Goal: Transaction & Acquisition: Book appointment/travel/reservation

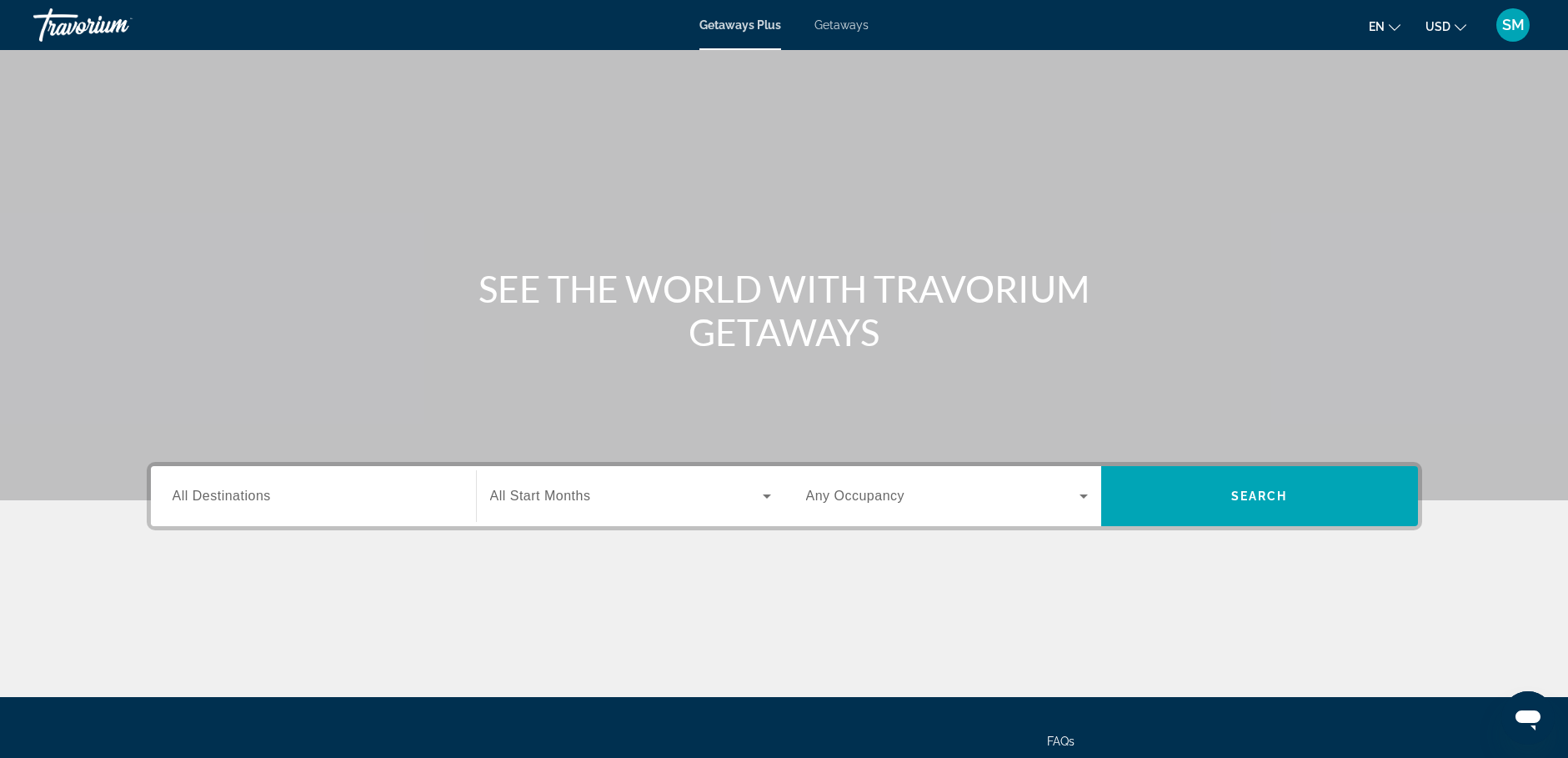
click at [208, 506] on div "Search widget" at bounding box center [313, 496] width 282 height 48
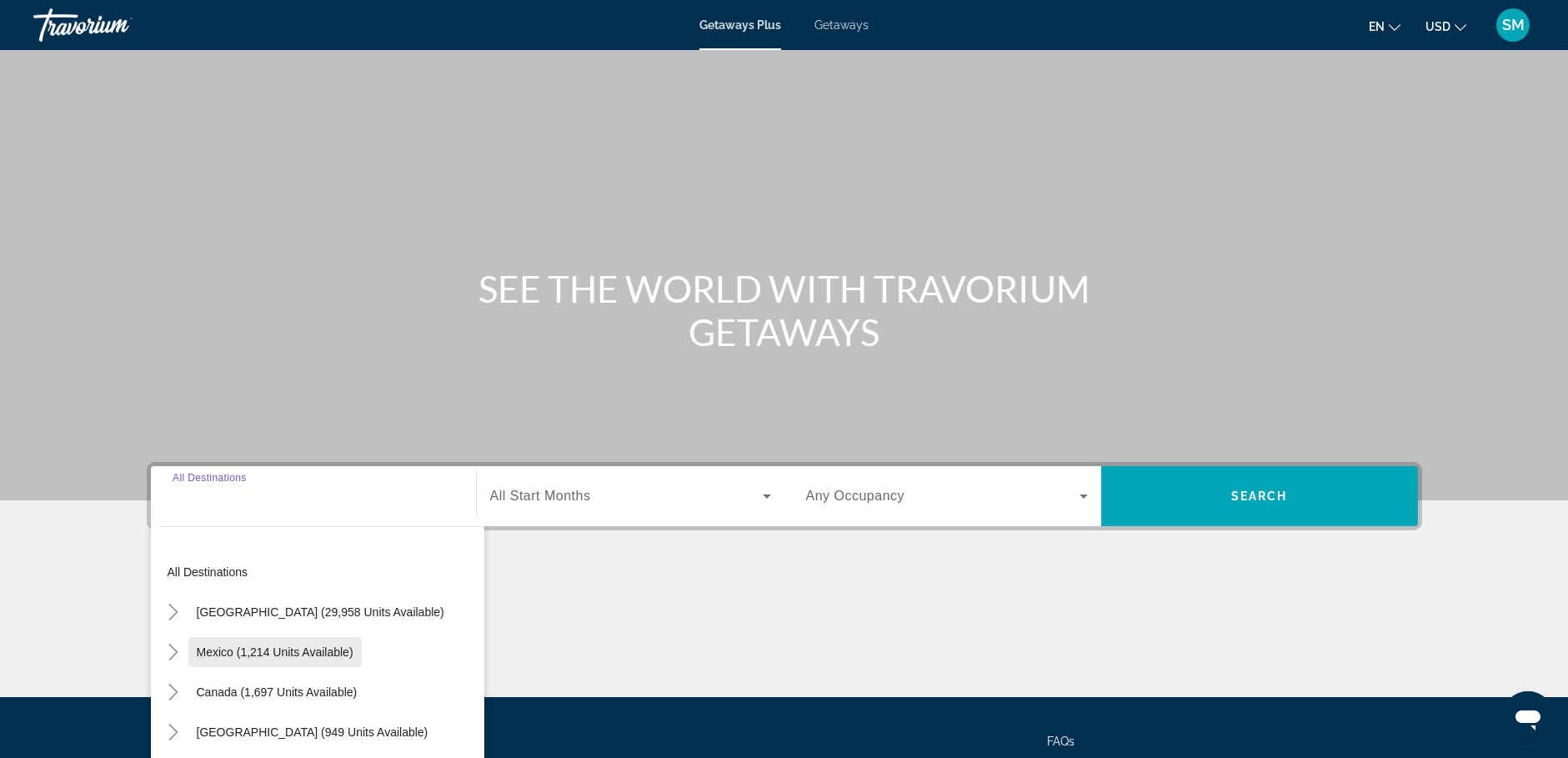
scroll to position [143, 0]
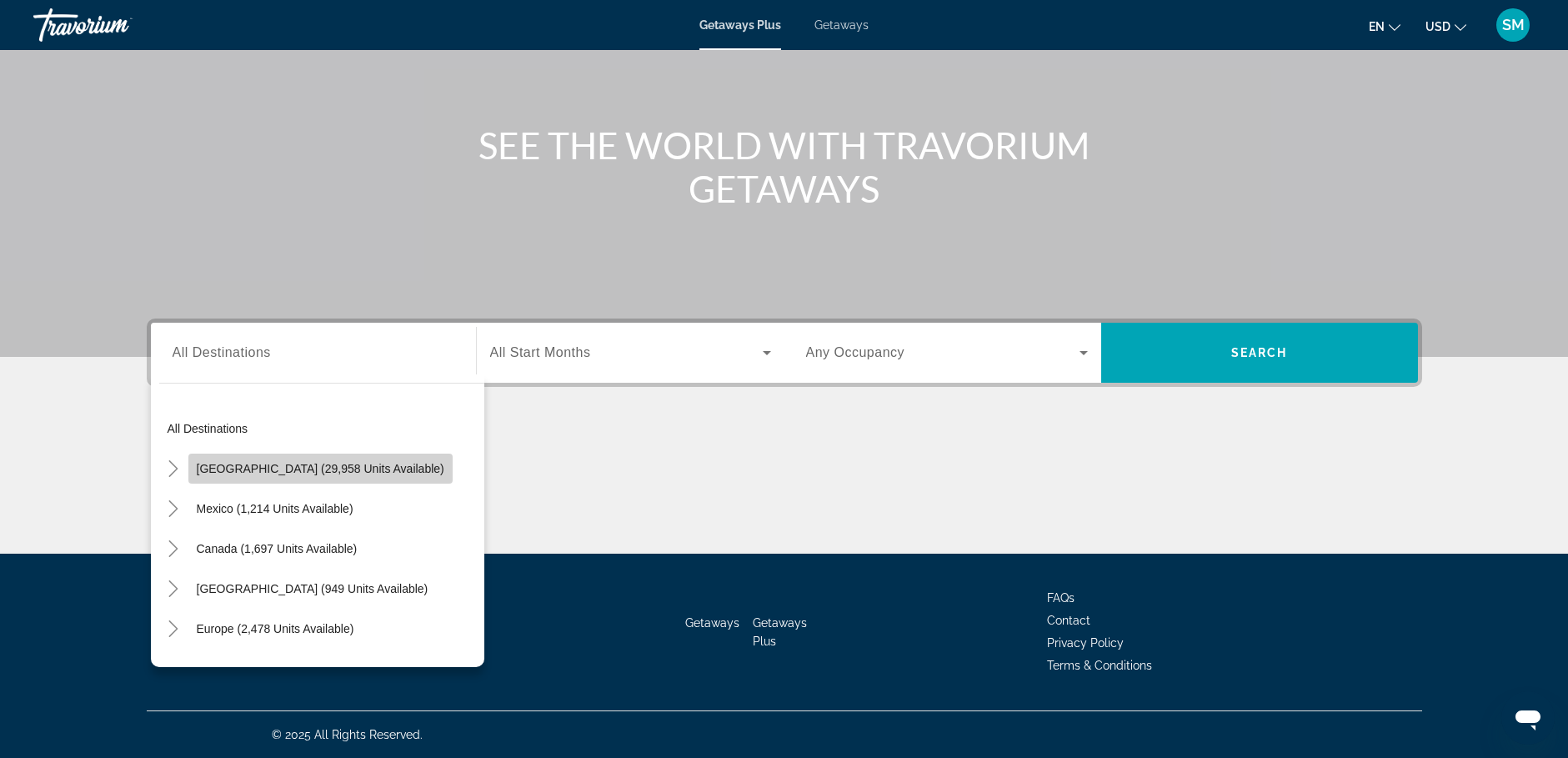
click at [341, 466] on span "[GEOGRAPHIC_DATA] (29,958 units available)" at bounding box center [320, 468] width 248 height 14
type input "**********"
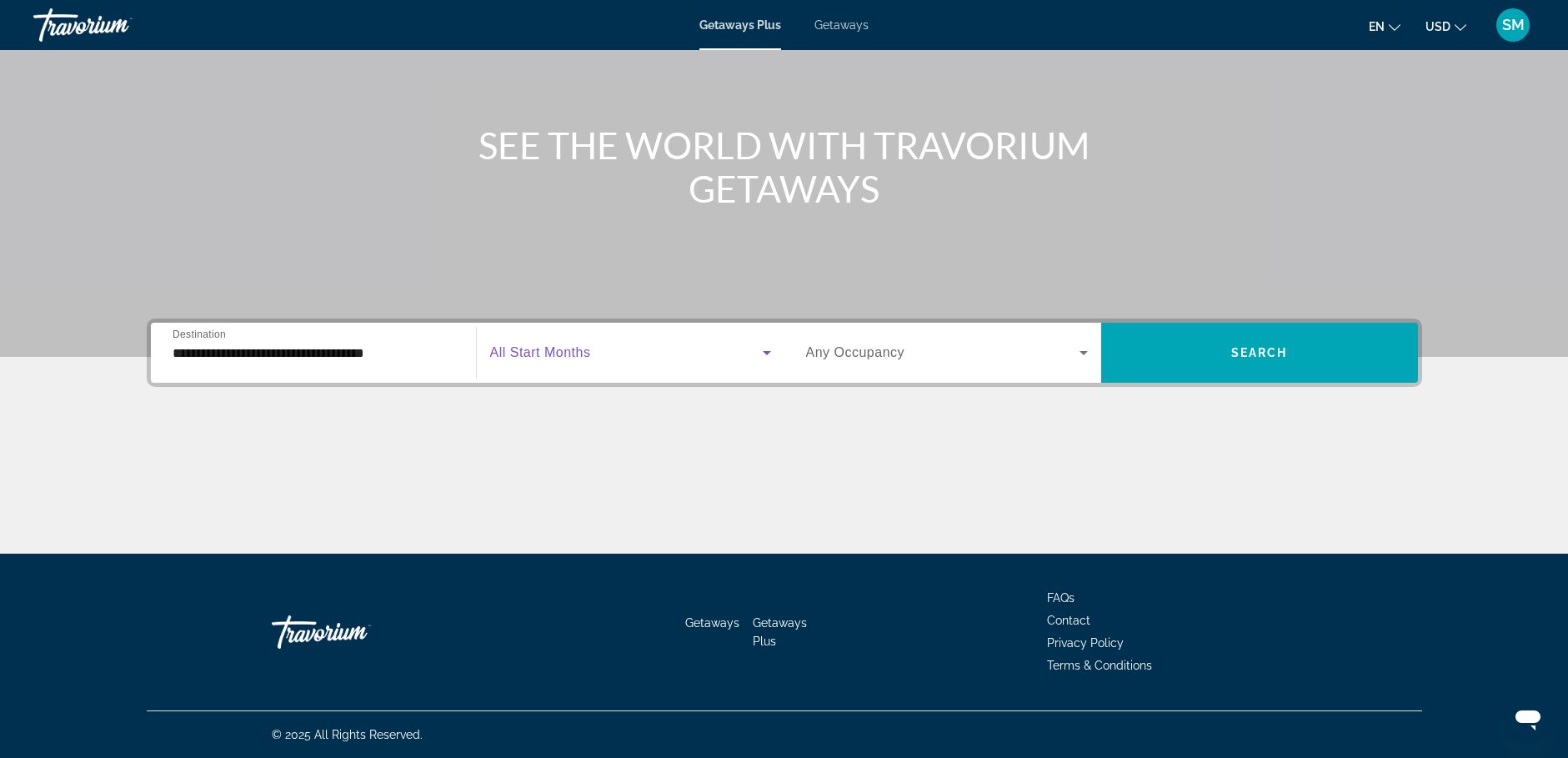
click at [765, 351] on icon "Search widget" at bounding box center [767, 352] width 8 height 5
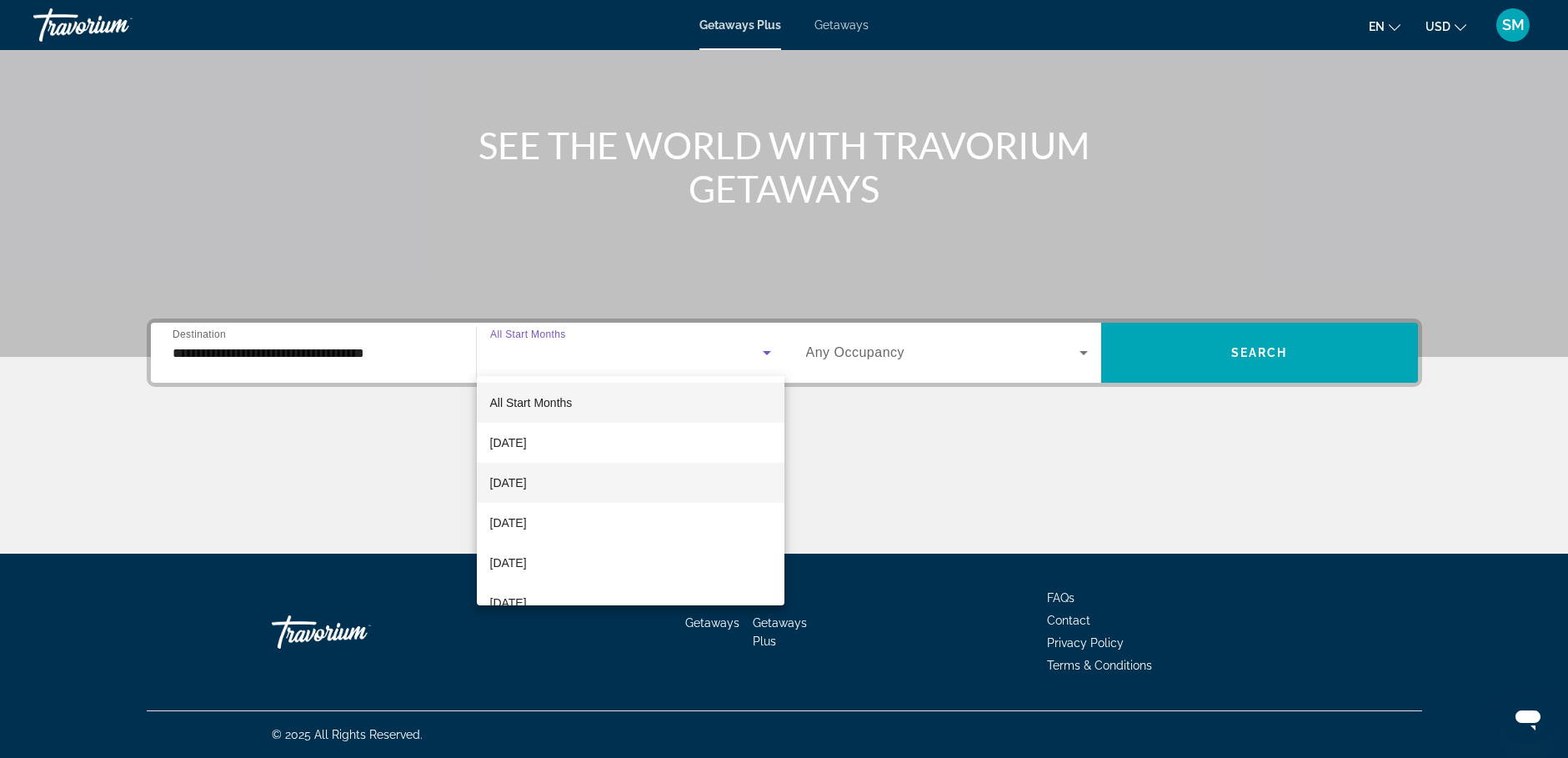
click at [523, 486] on span "[DATE]" at bounding box center [509, 483] width 37 height 20
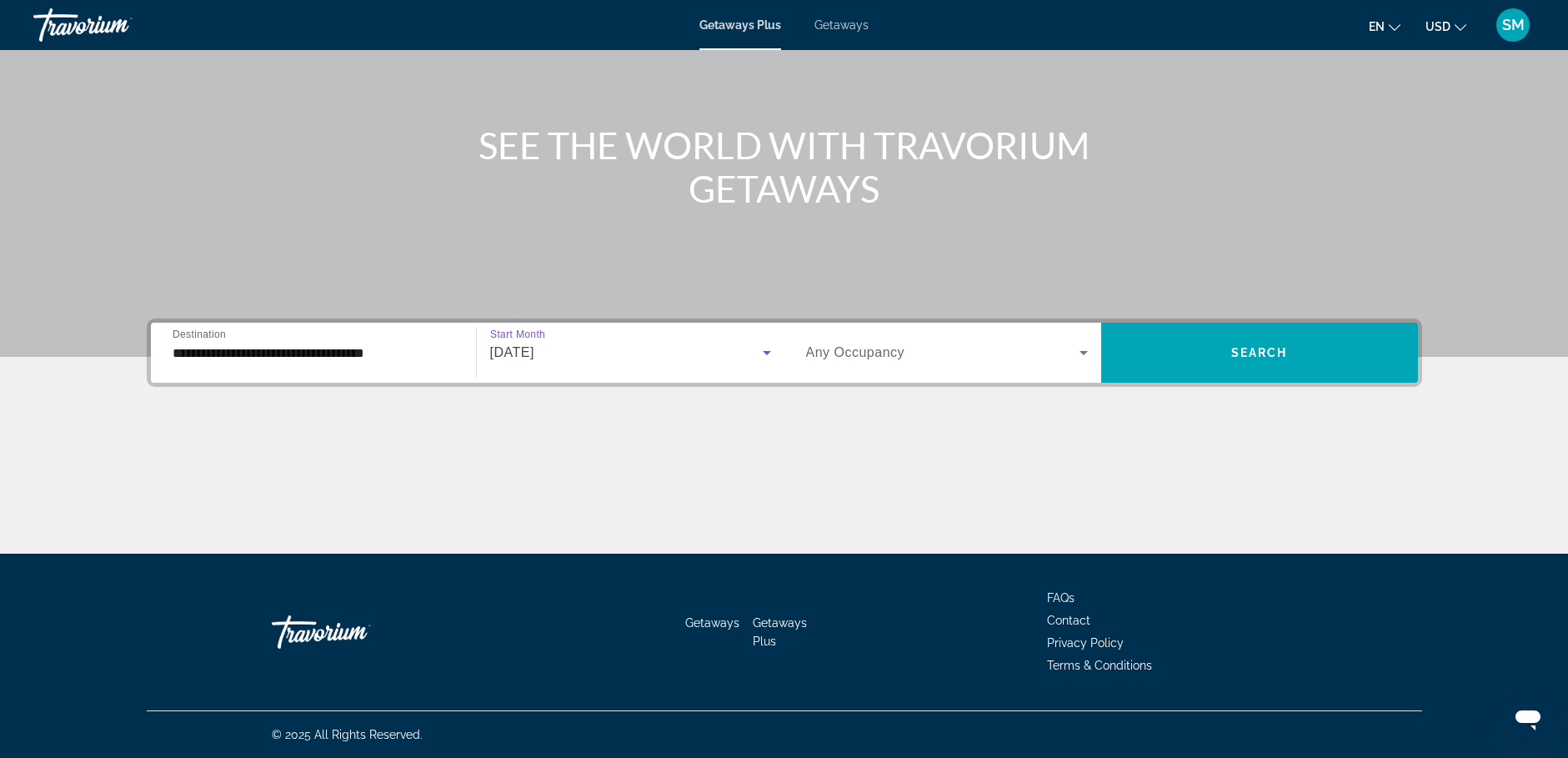
click at [1084, 354] on icon "Search widget" at bounding box center [1083, 352] width 8 height 5
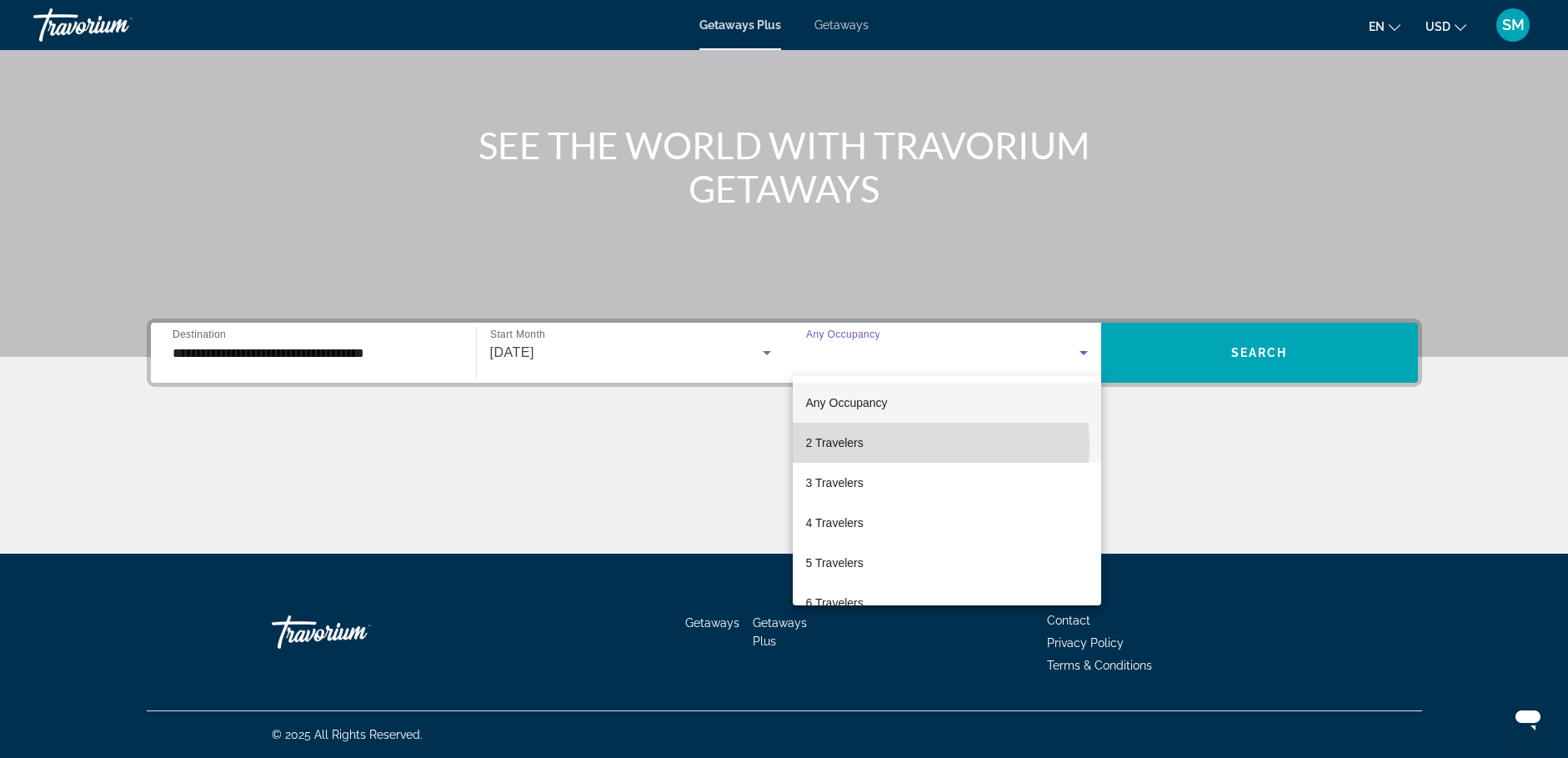
click at [875, 446] on mat-option "2 Travelers" at bounding box center [947, 442] width 308 height 40
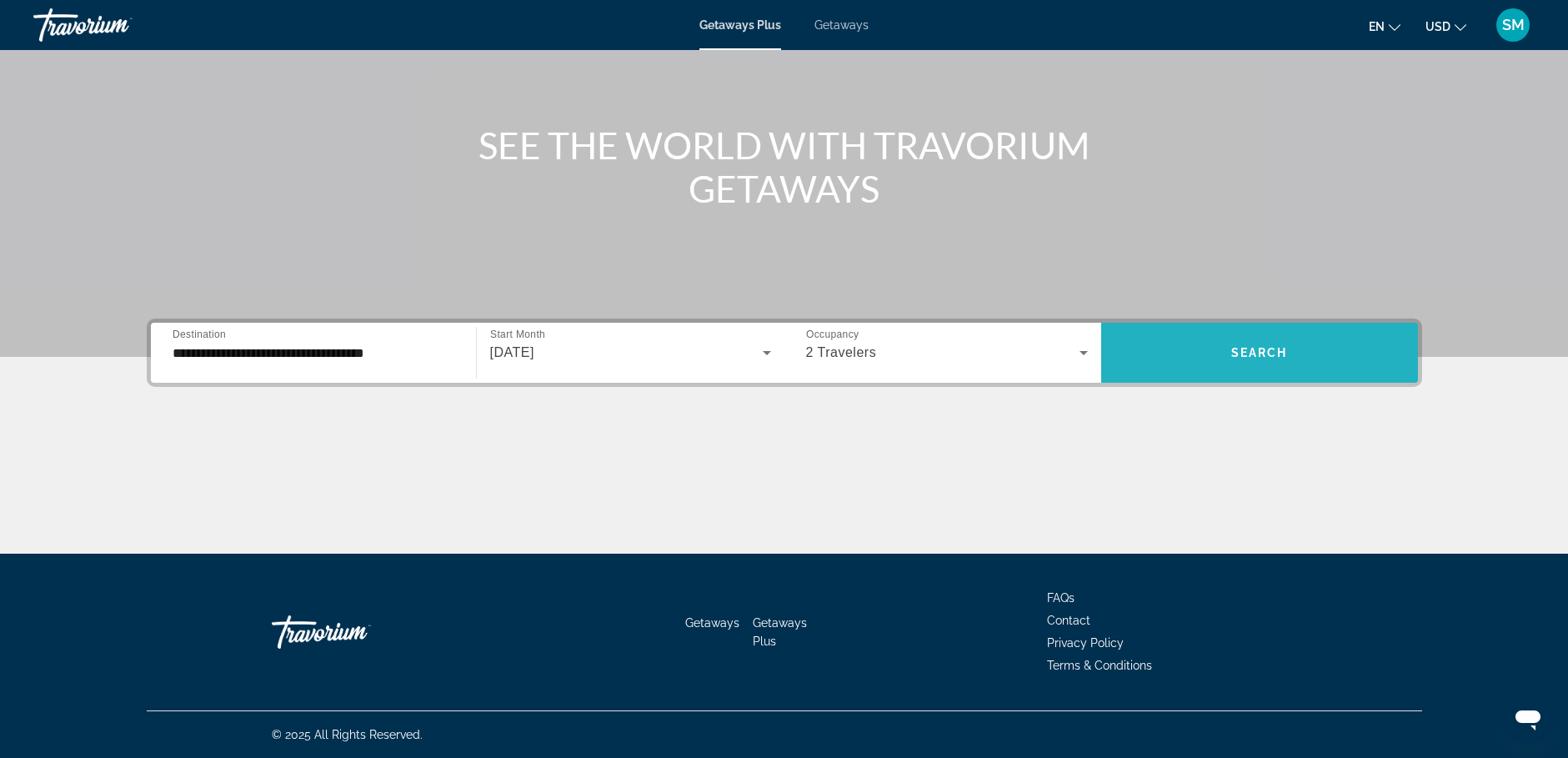
click at [1251, 363] on span "Search widget" at bounding box center [1260, 352] width 317 height 40
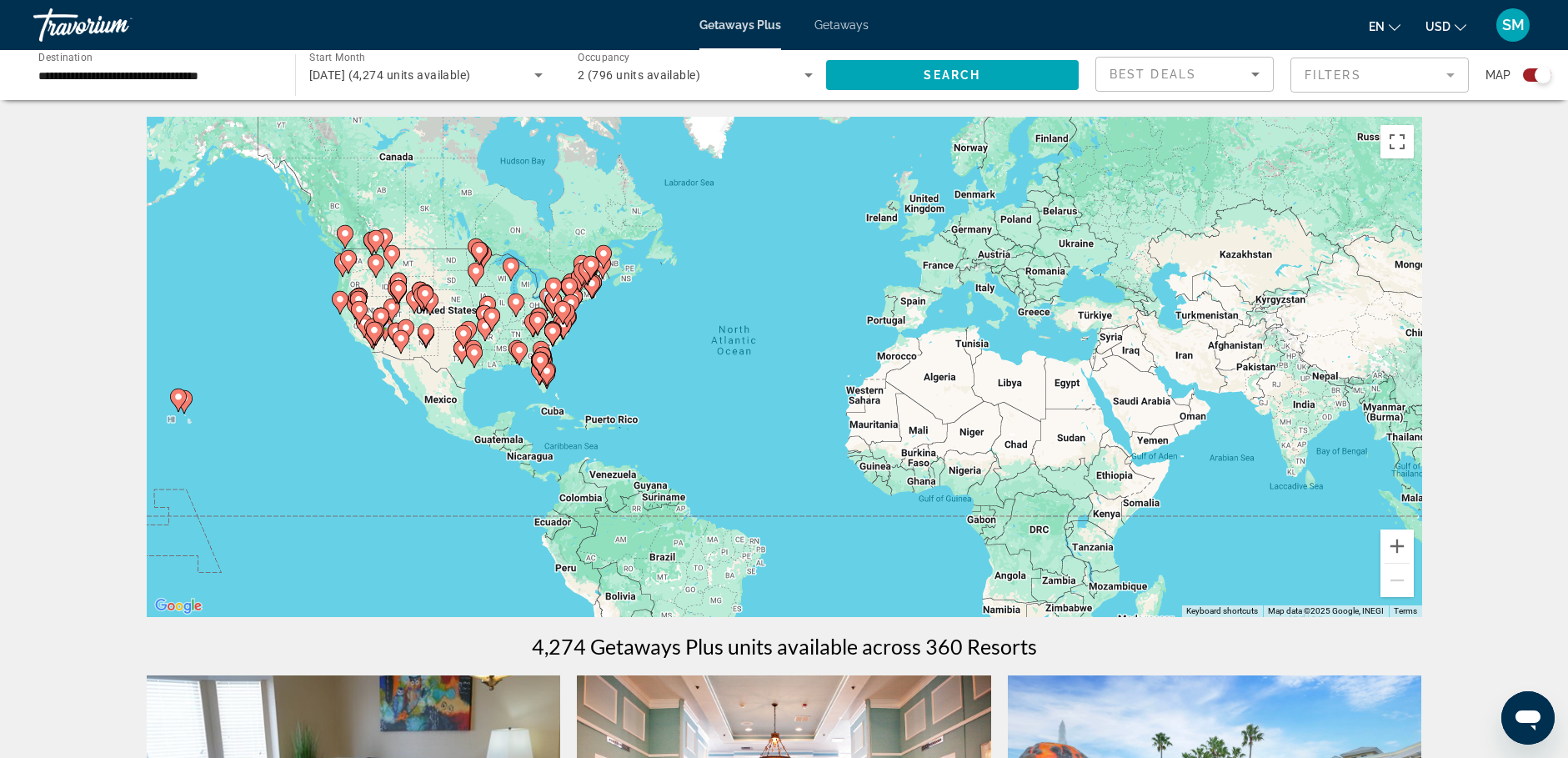
click at [550, 377] on icon "Main content" at bounding box center [546, 374] width 15 height 22
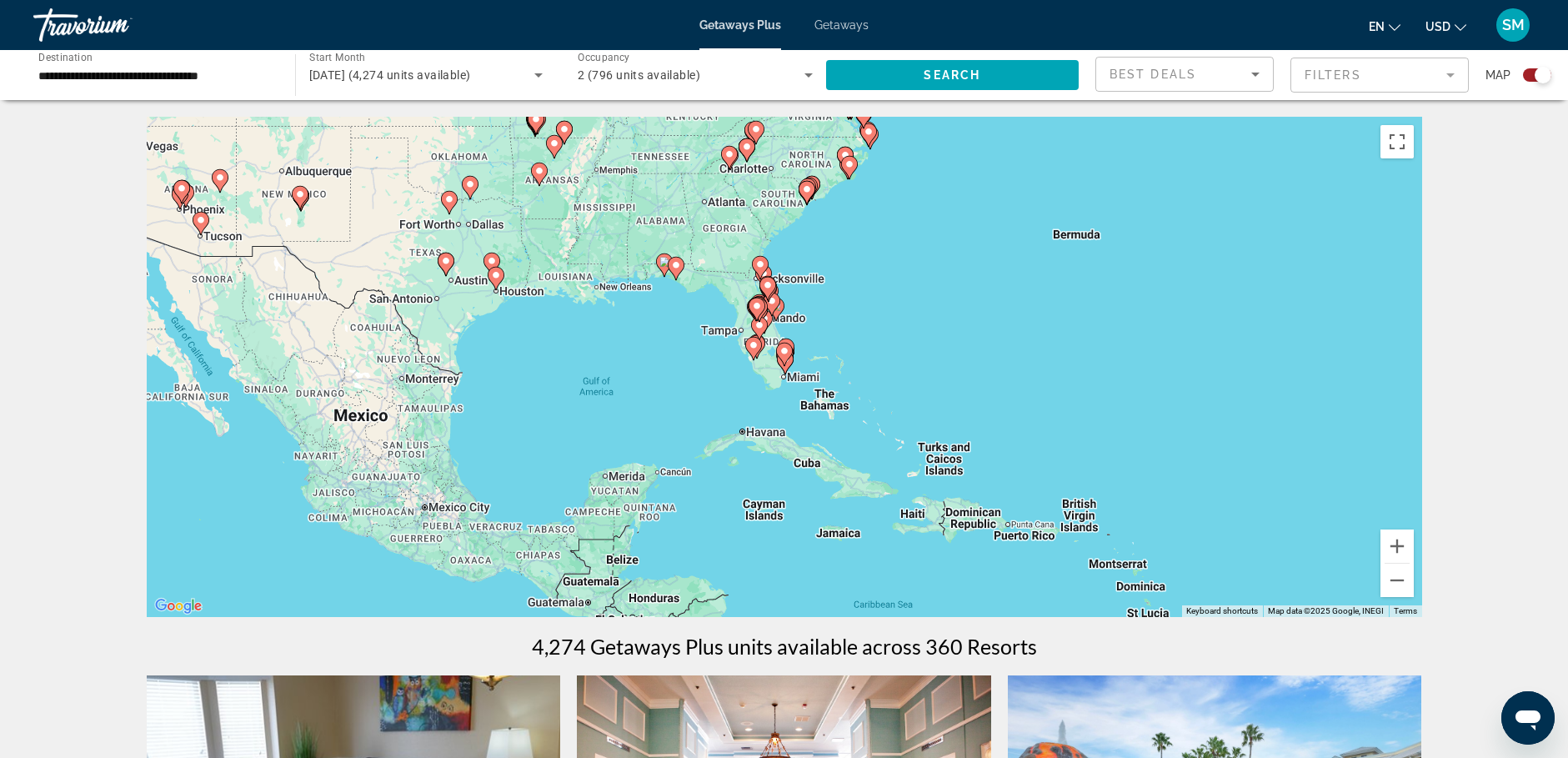
click at [783, 369] on gmp-advanced-marker "Main content" at bounding box center [785, 362] width 17 height 25
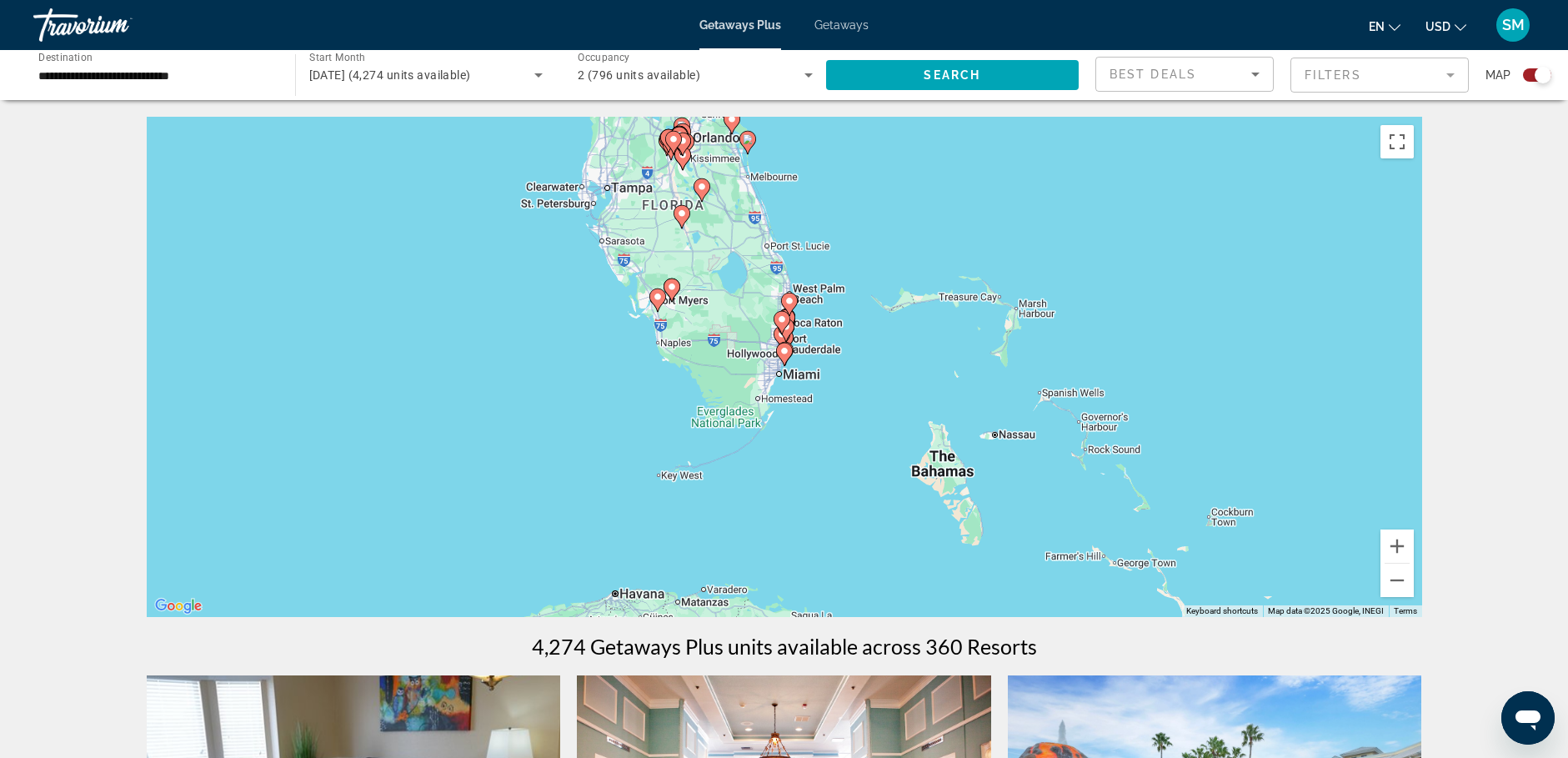
click at [777, 336] on icon "Main content" at bounding box center [781, 338] width 15 height 22
type input "**********"
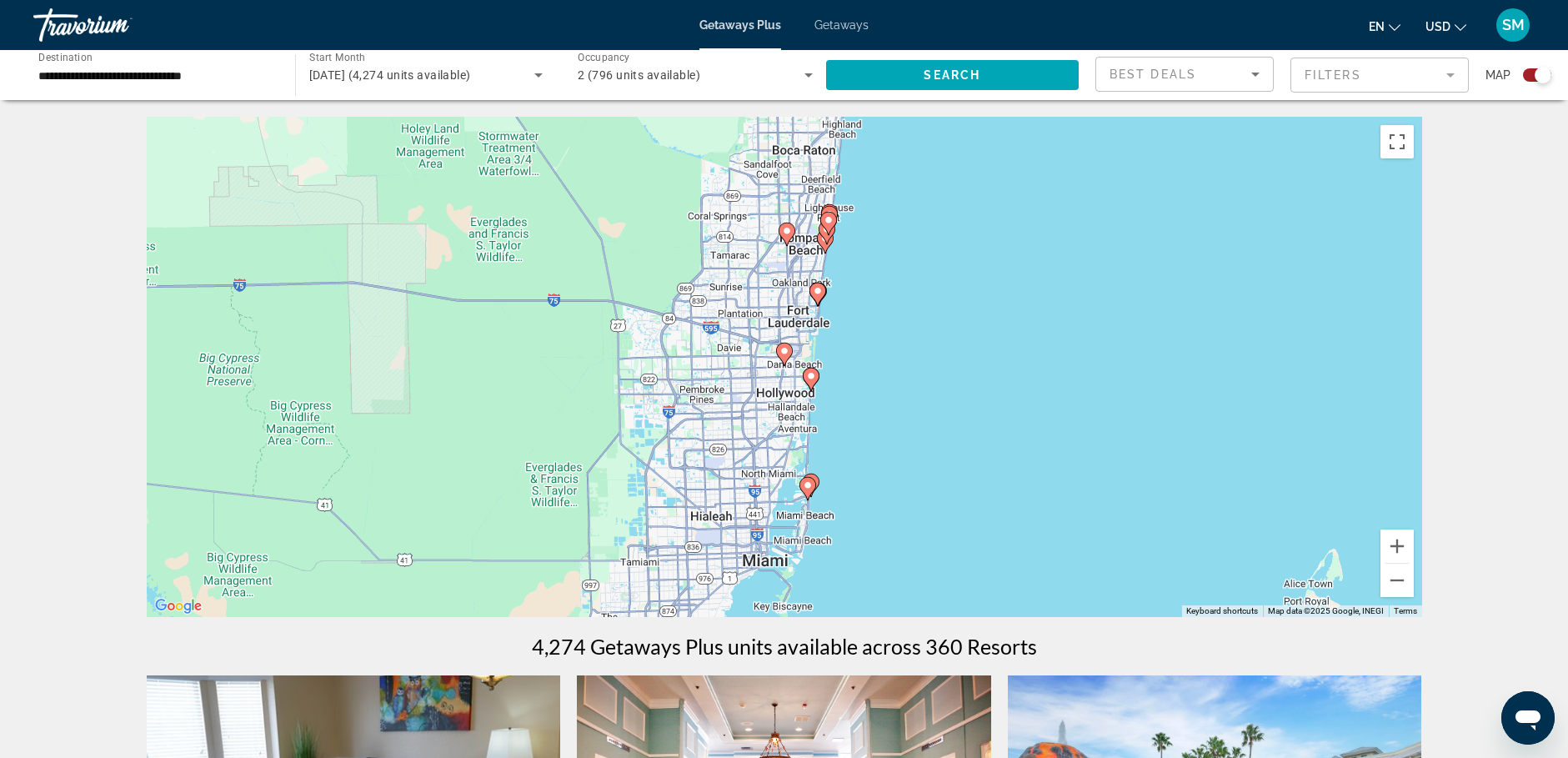
click at [811, 378] on image "Main content" at bounding box center [811, 375] width 10 height 10
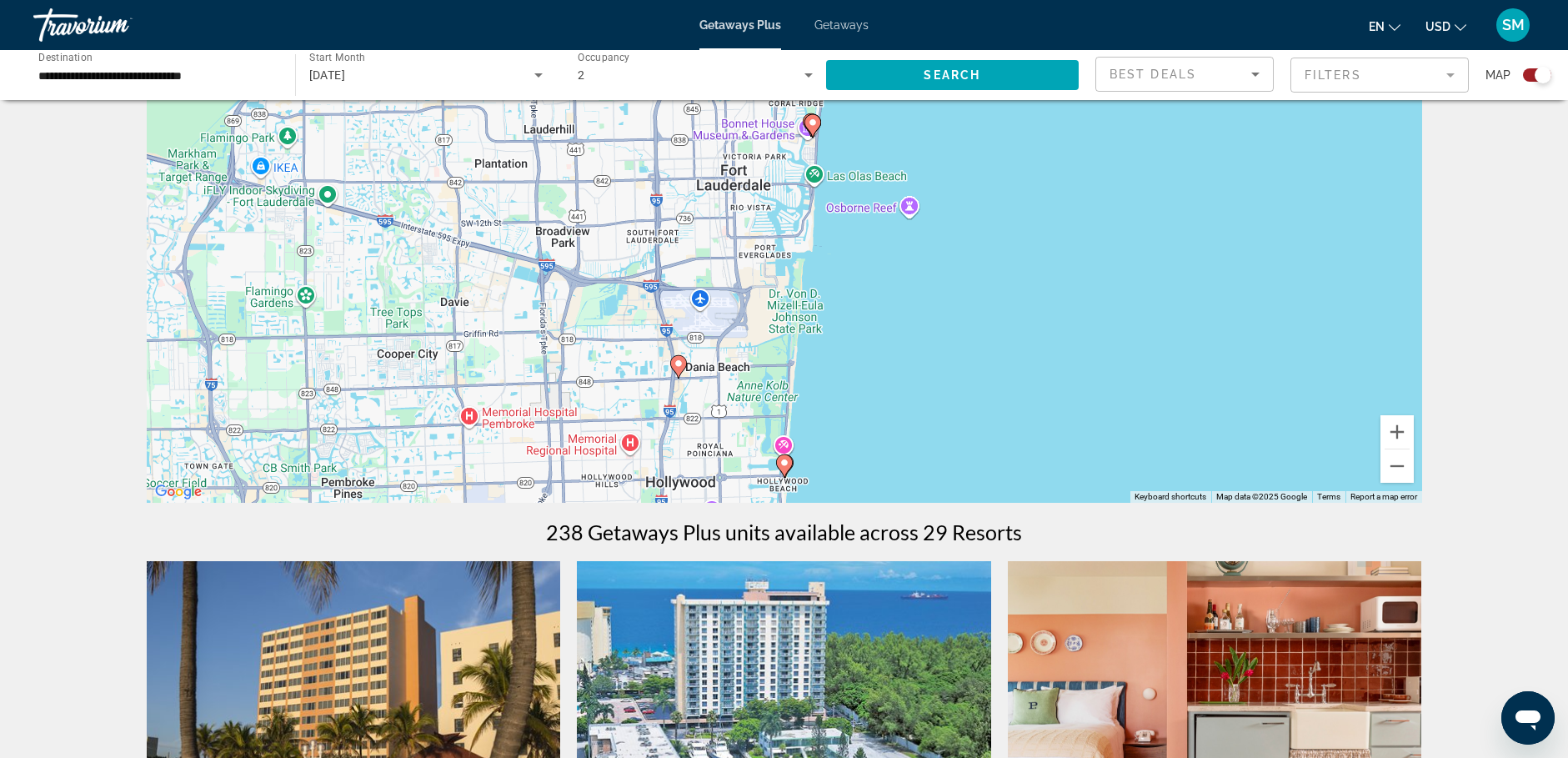
scroll to position [84, 0]
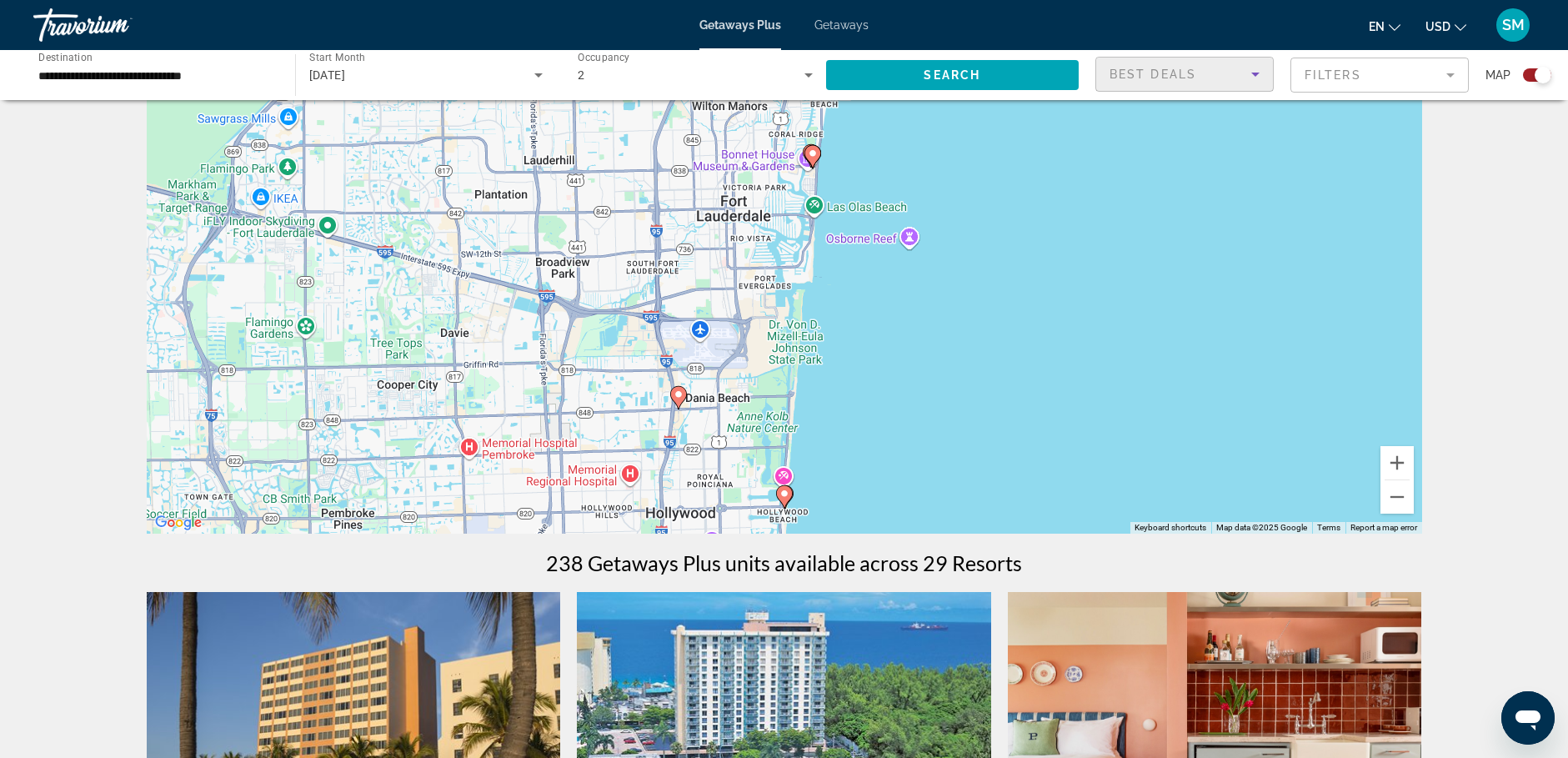
click at [1257, 75] on icon "Sort by" at bounding box center [1255, 74] width 8 height 5
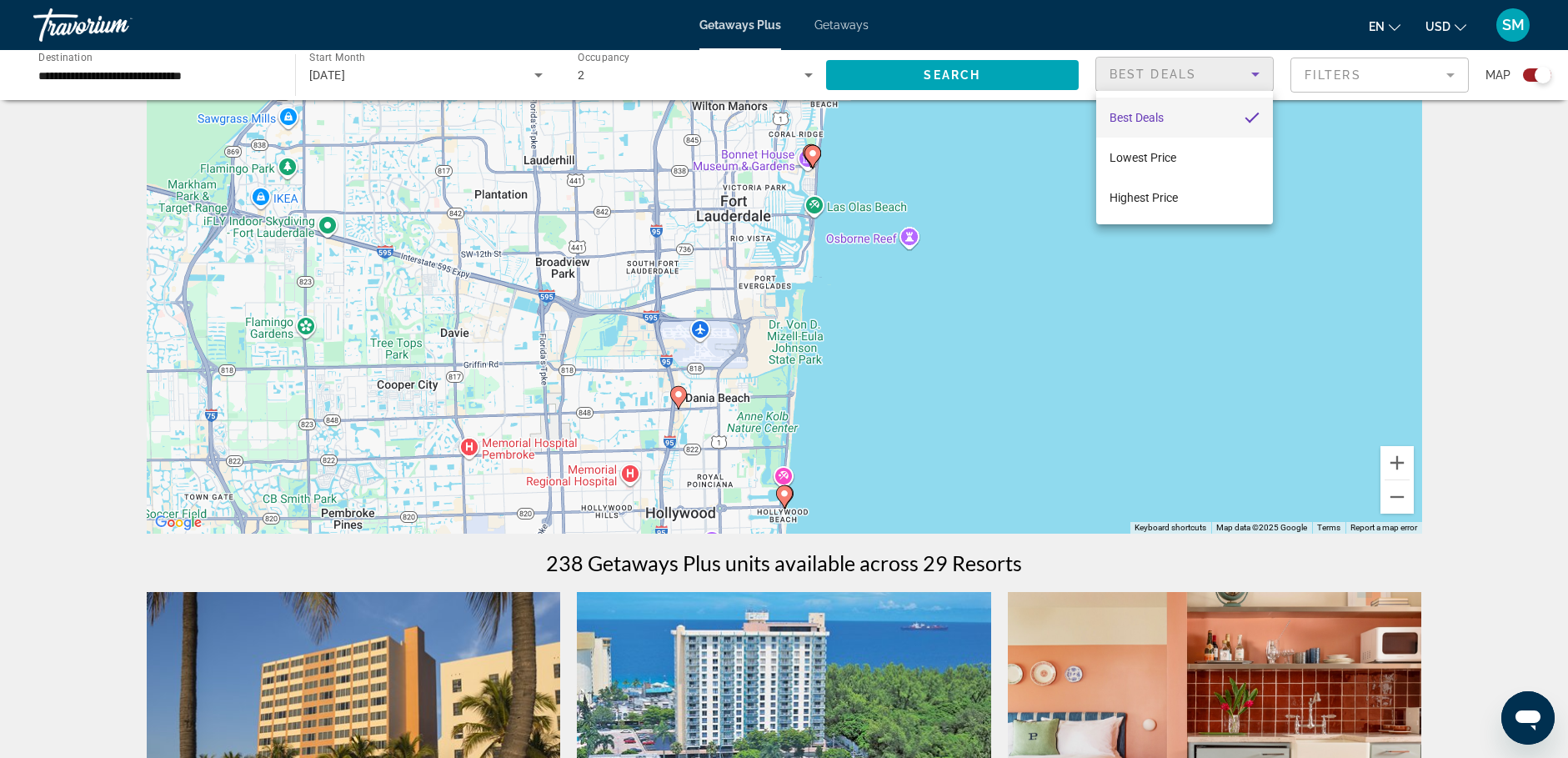
click at [1537, 266] on div at bounding box center [784, 379] width 1568 height 758
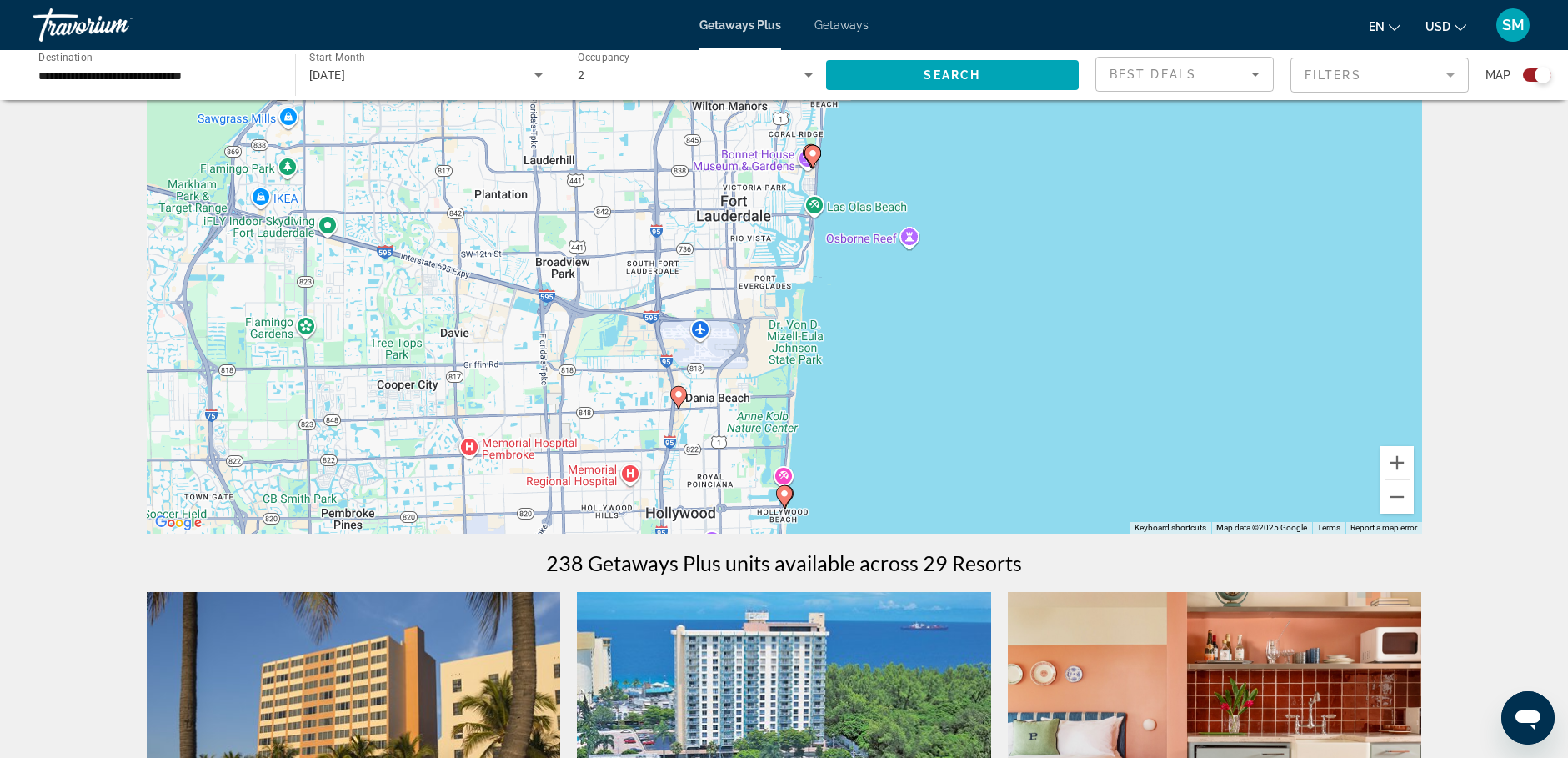
scroll to position [0, 0]
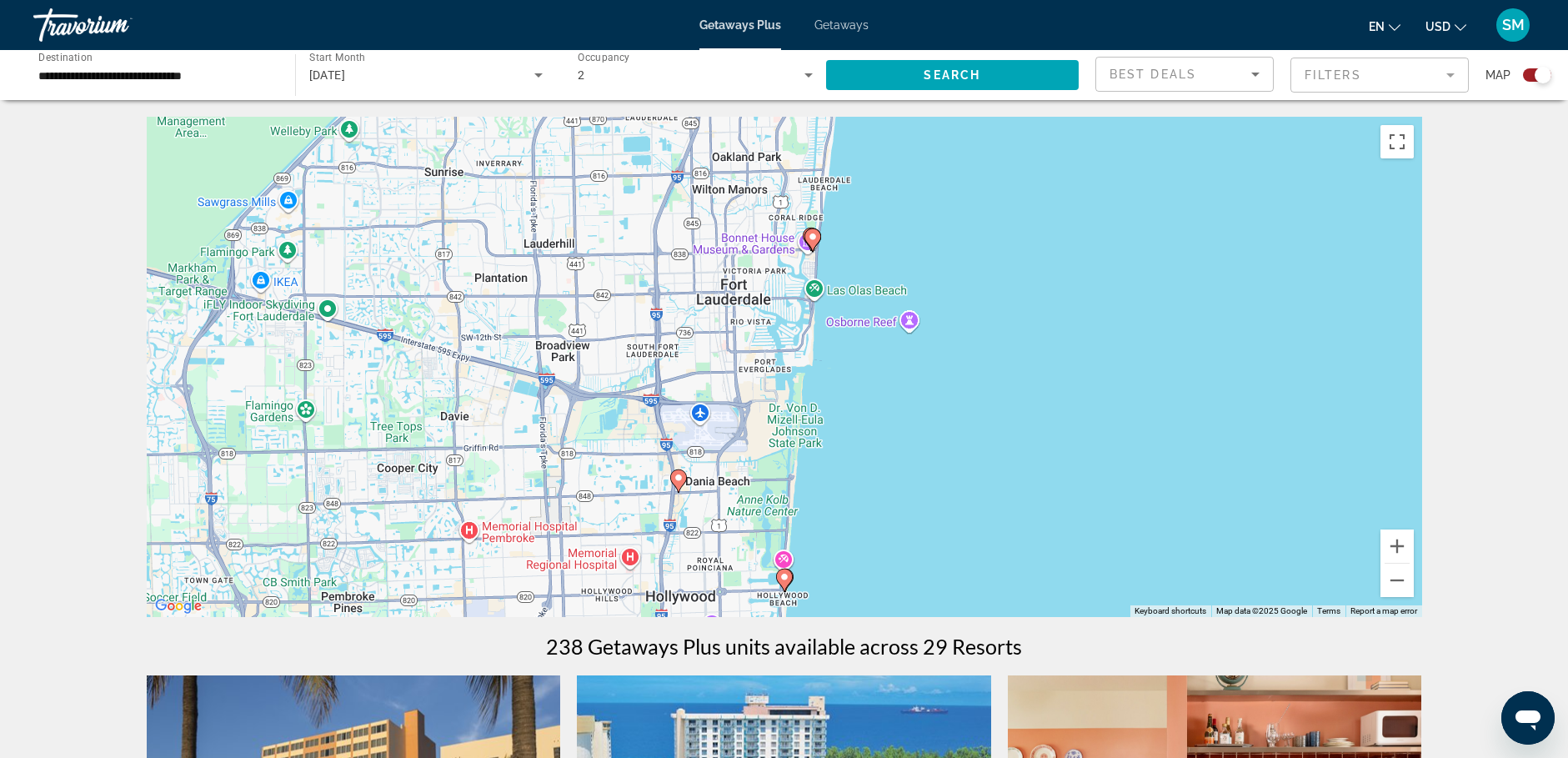
click at [746, 23] on span "Getaways Plus" at bounding box center [740, 25] width 82 height 14
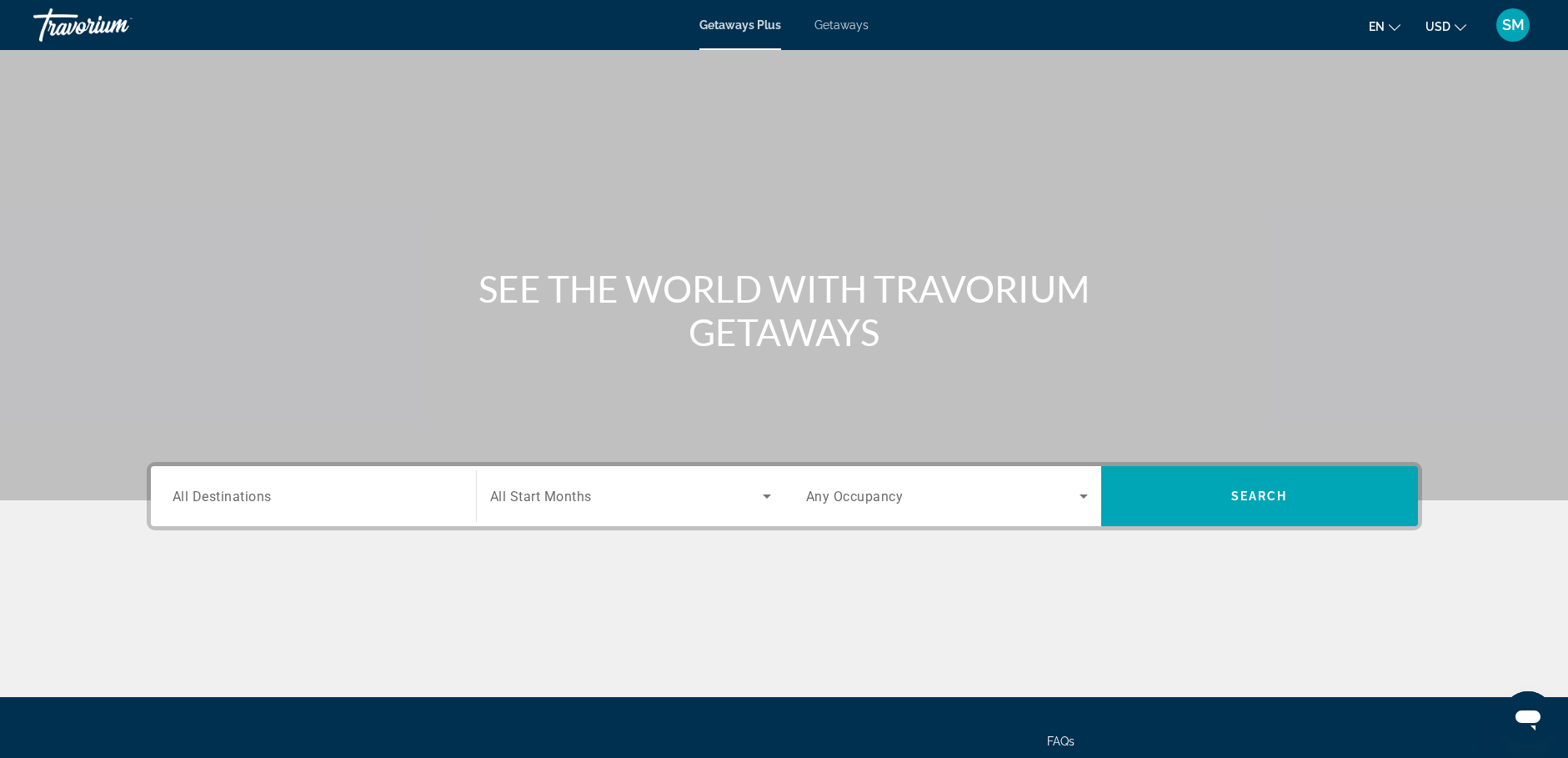
click at [237, 497] on span "All Destinations" at bounding box center [222, 495] width 99 height 16
click at [237, 497] on input "Destination All Destinations" at bounding box center [313, 496] width 282 height 20
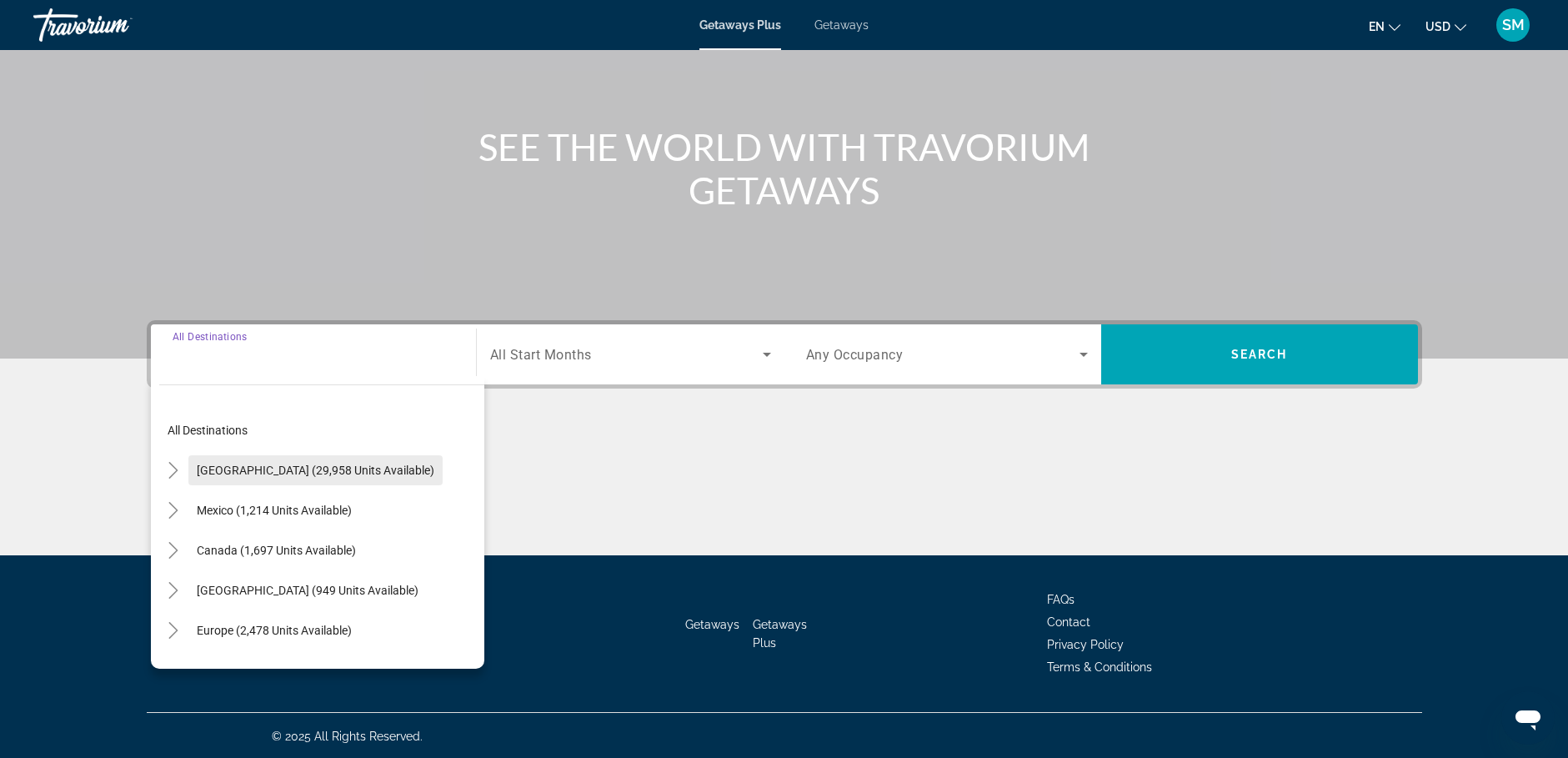
scroll to position [143, 0]
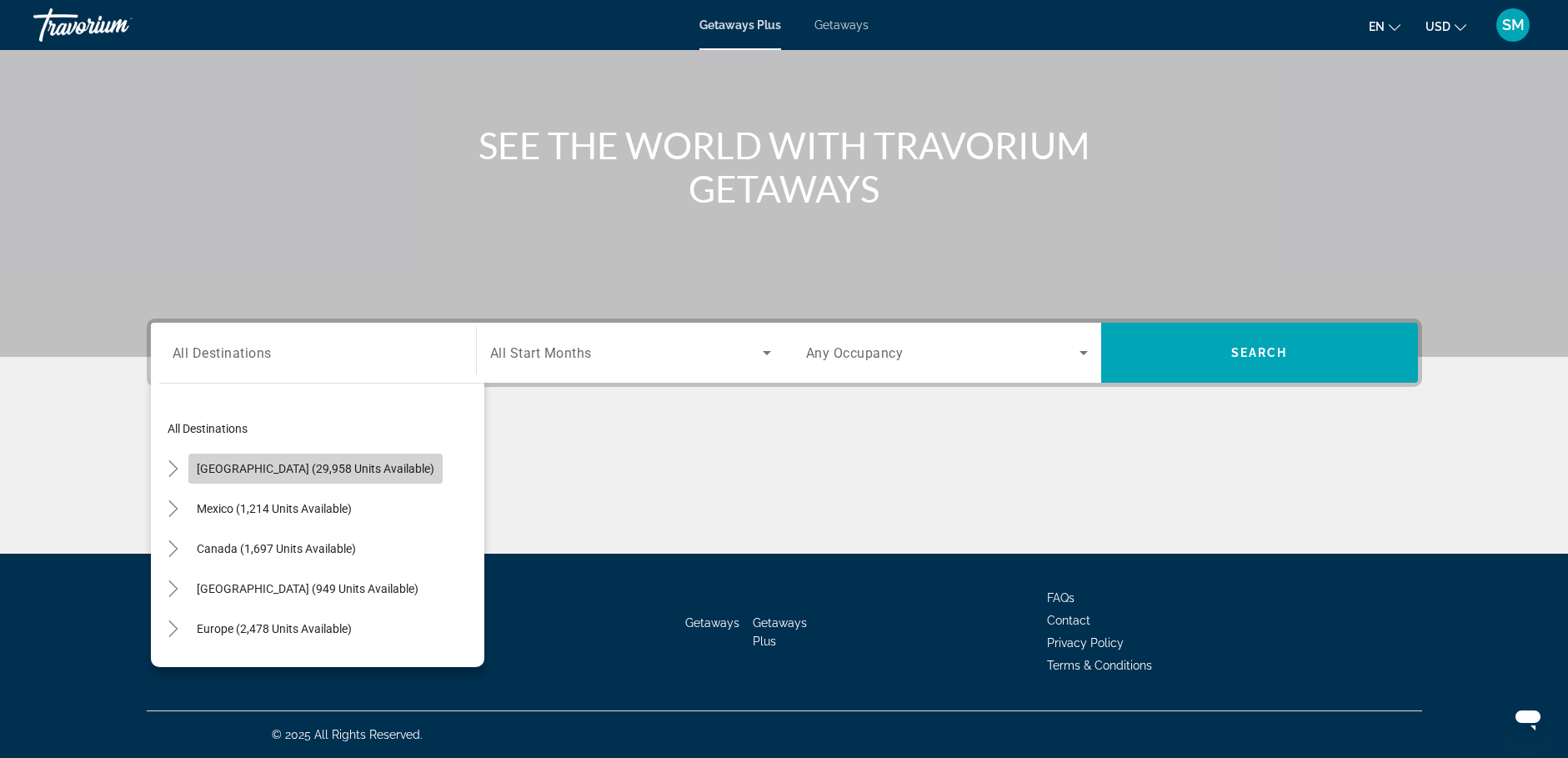
click at [348, 471] on span "[GEOGRAPHIC_DATA] (29,958 units available)" at bounding box center [315, 468] width 238 height 14
type input "**********"
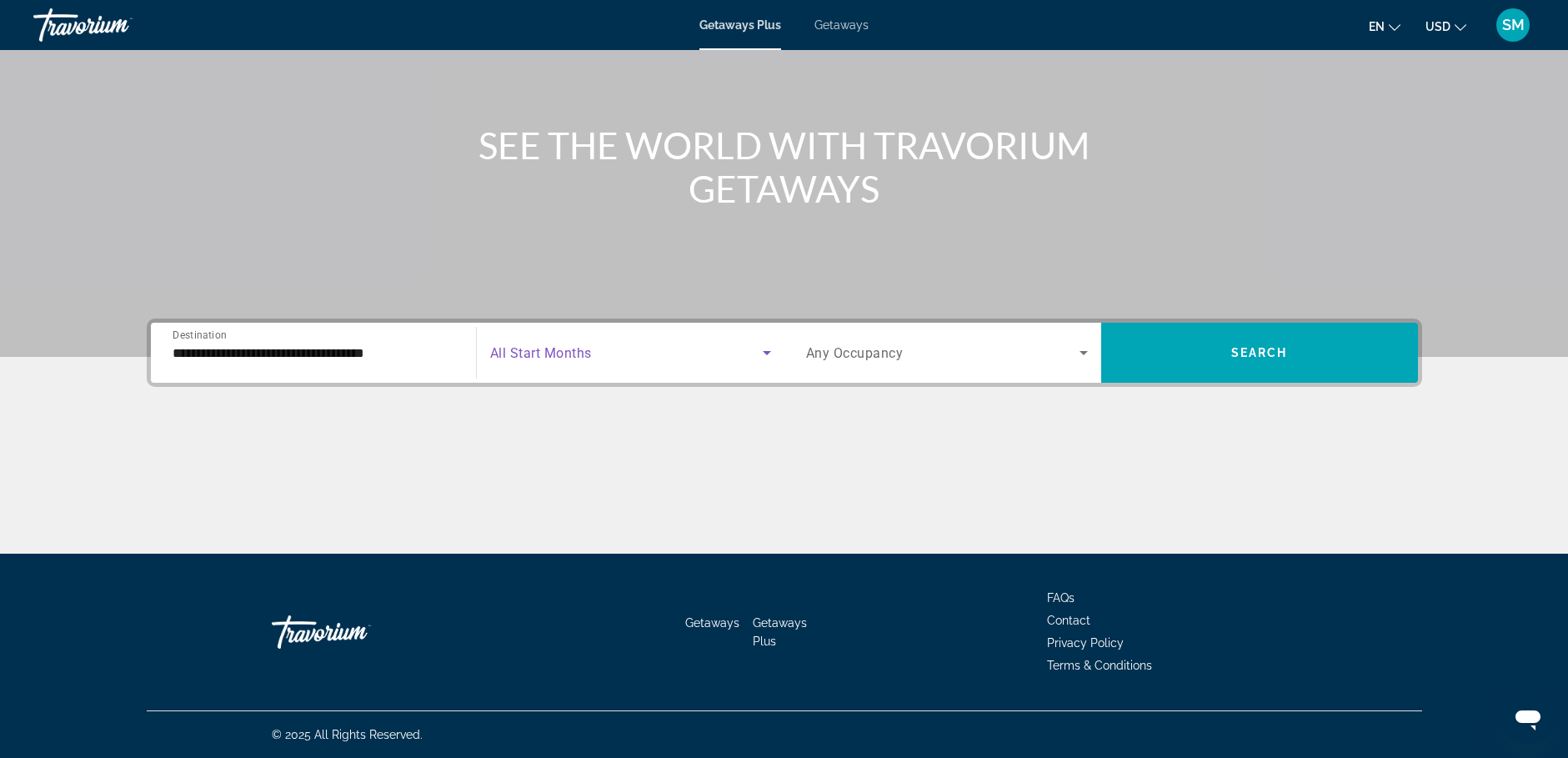
click at [767, 354] on icon "Search widget" at bounding box center [767, 352] width 8 height 5
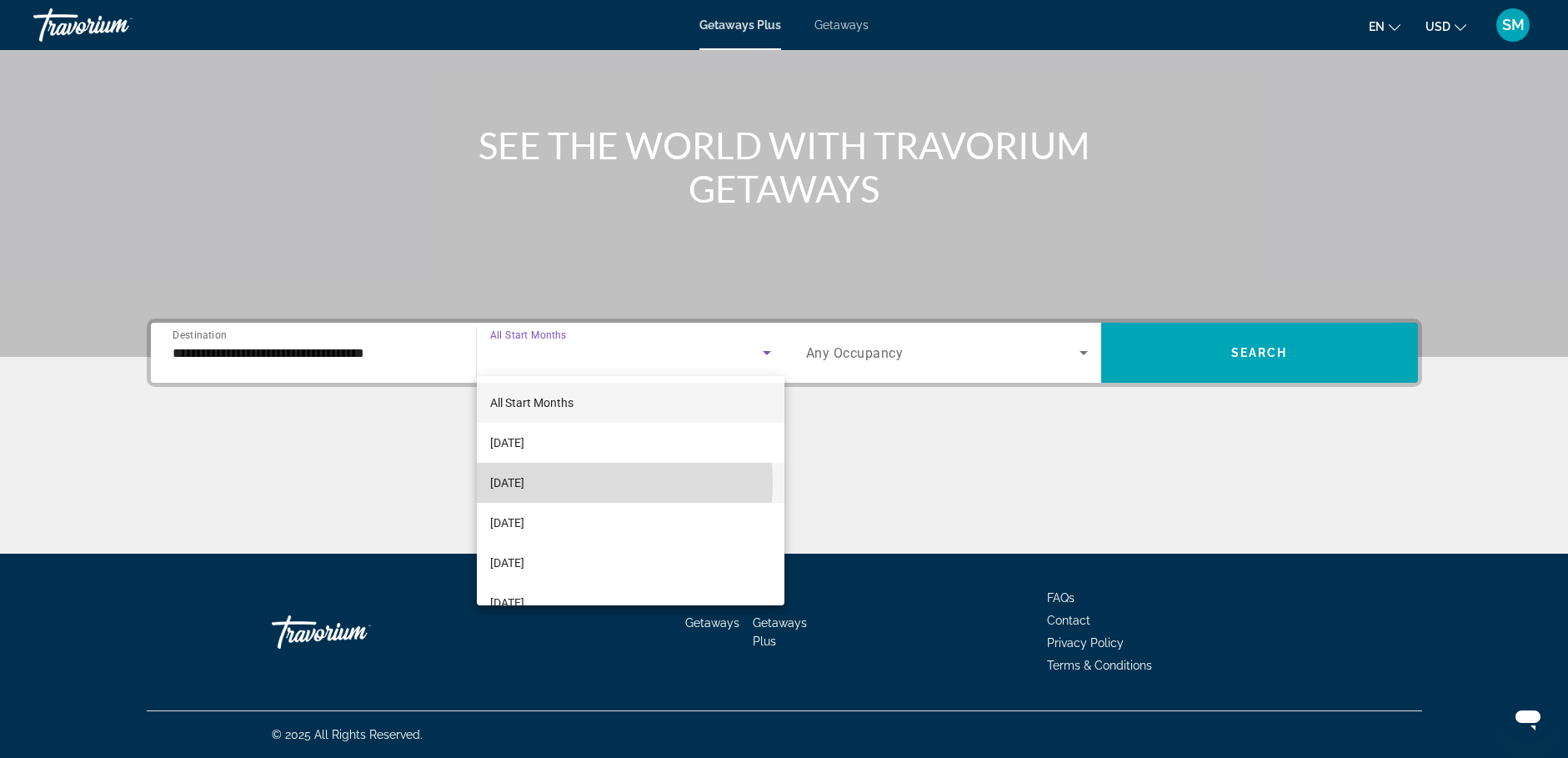
click at [524, 483] on span "[DATE]" at bounding box center [507, 483] width 34 height 20
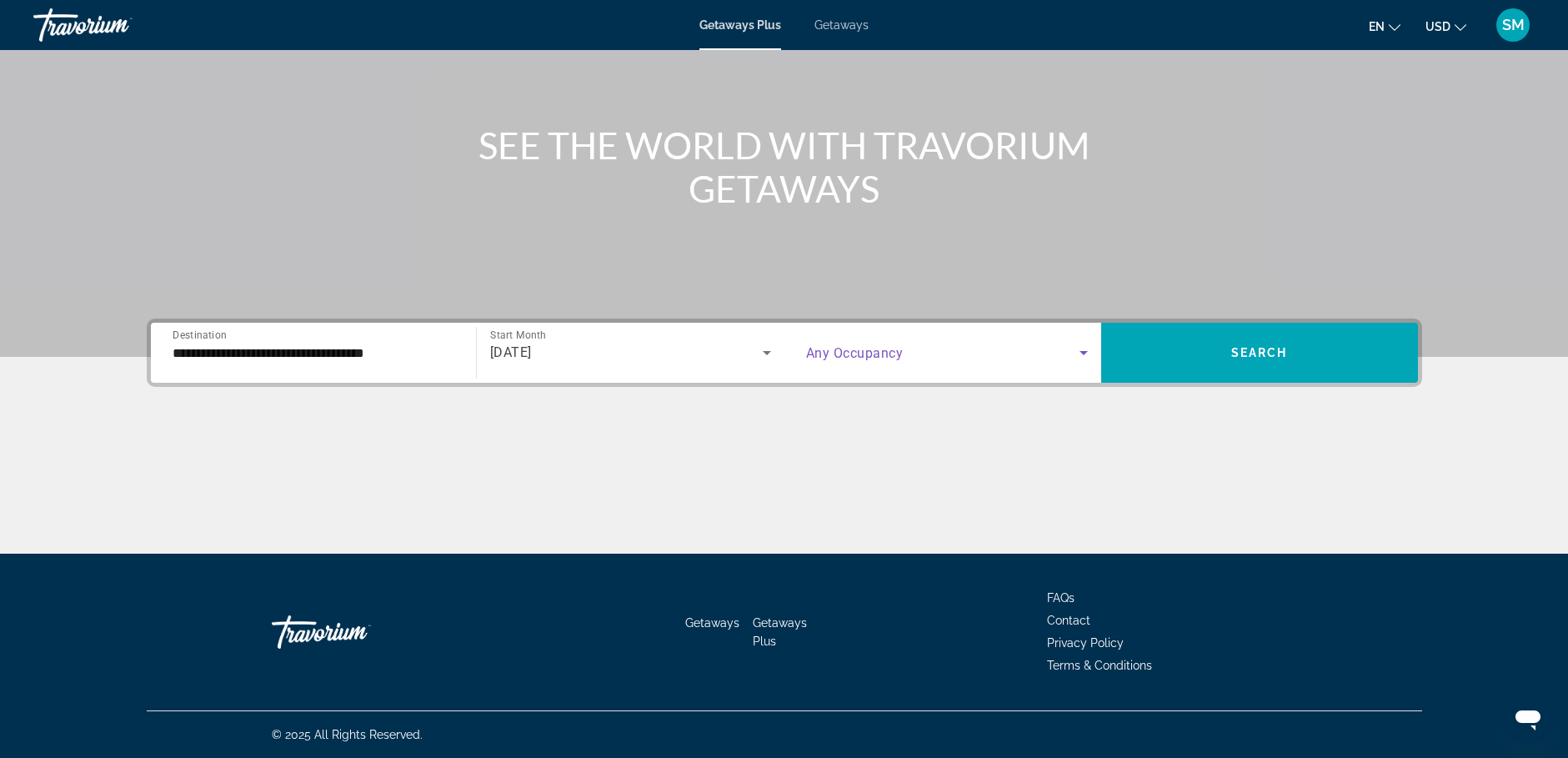
click at [1082, 356] on icon "Search widget" at bounding box center [1084, 352] width 20 height 20
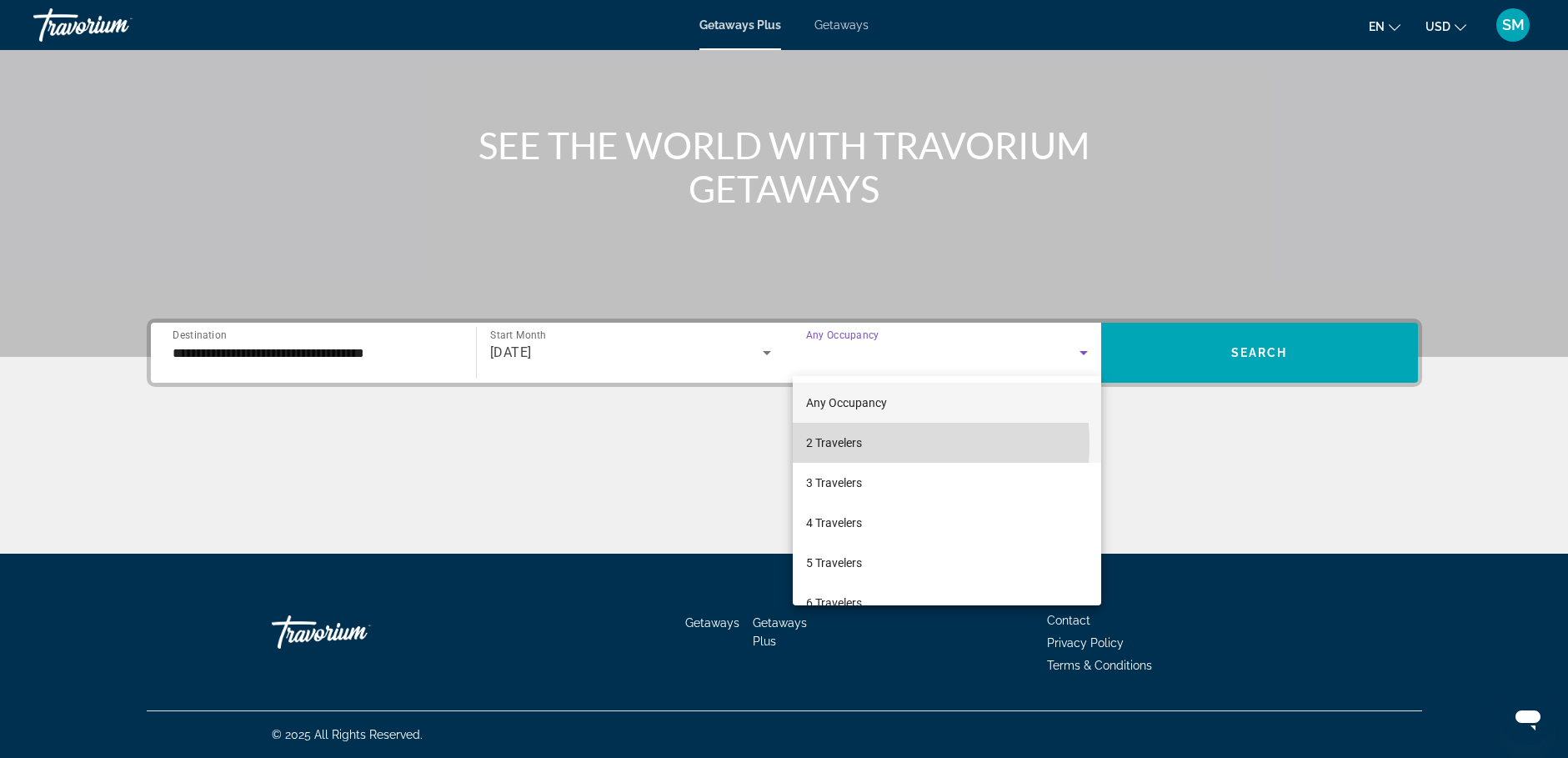
click at [869, 443] on mat-option "2 Travelers" at bounding box center [947, 442] width 308 height 40
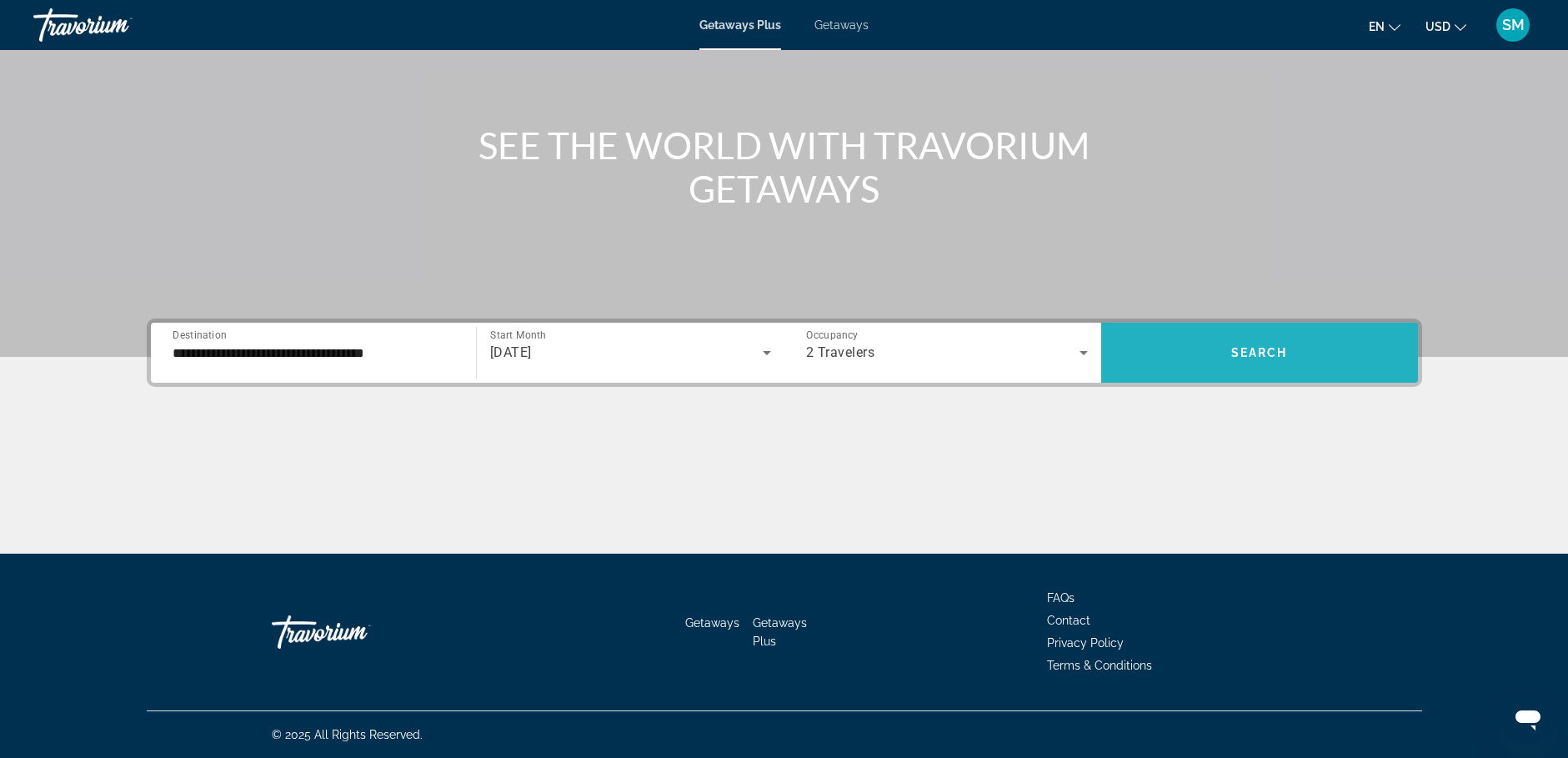
click at [1237, 352] on span "Search" at bounding box center [1260, 352] width 57 height 14
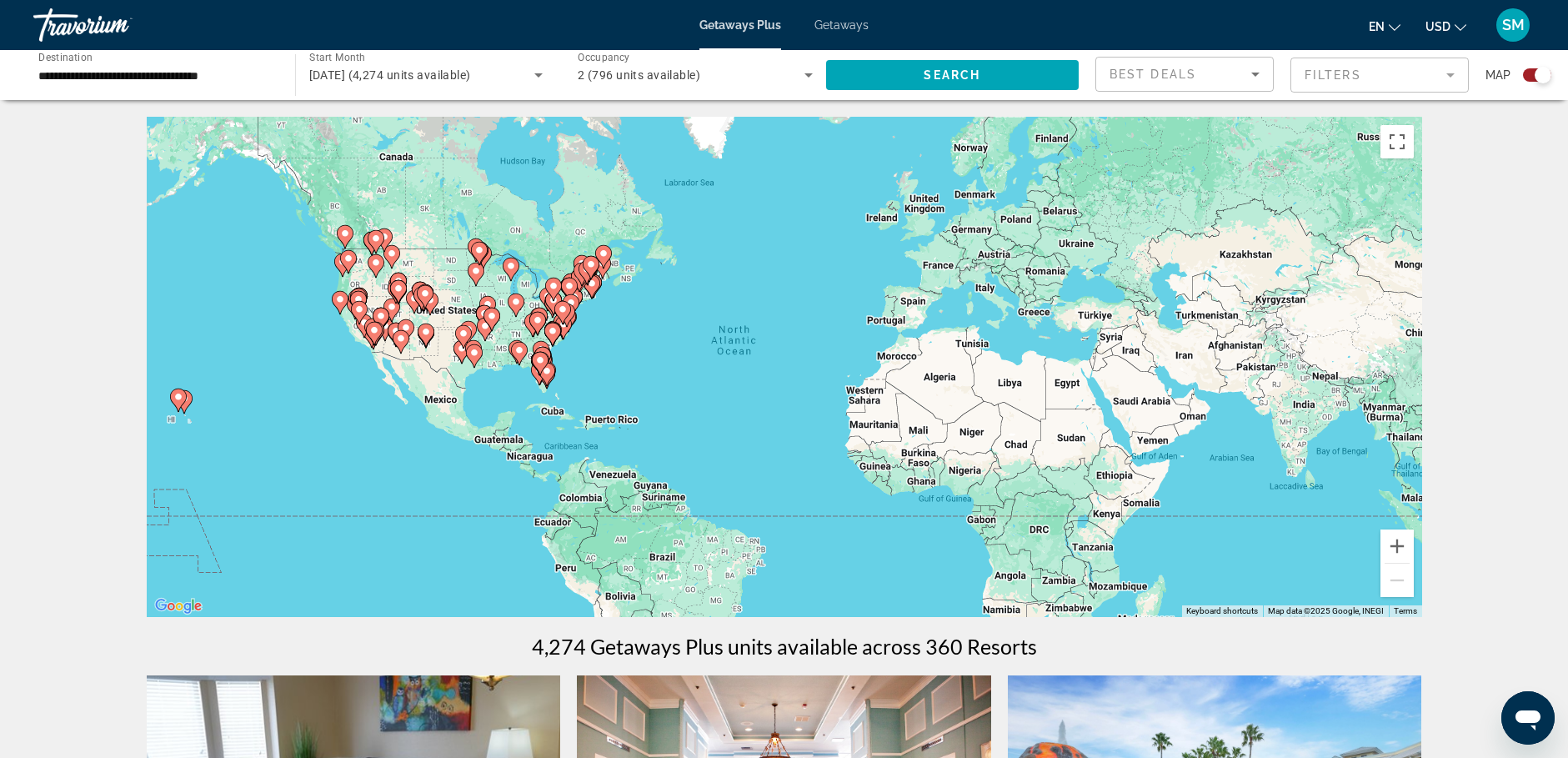
click at [618, 330] on div "To activate drag with keyboard, press Alt + Enter. Once in keyboard drag state,…" at bounding box center [785, 366] width 1276 height 500
click at [595, 286] on image "Main content" at bounding box center [591, 283] width 10 height 10
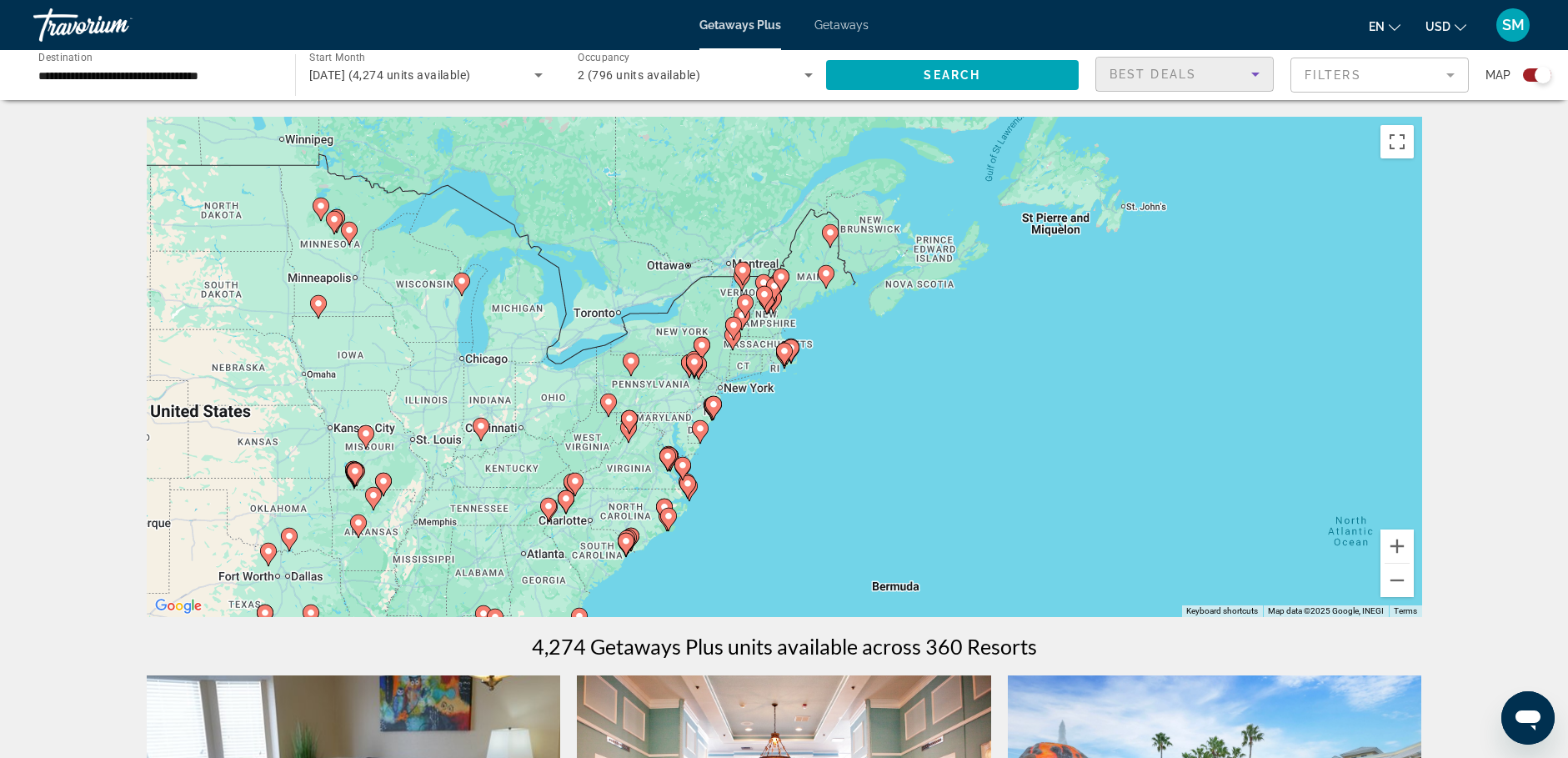
click at [1251, 75] on icon "Sort by" at bounding box center [1256, 74] width 20 height 20
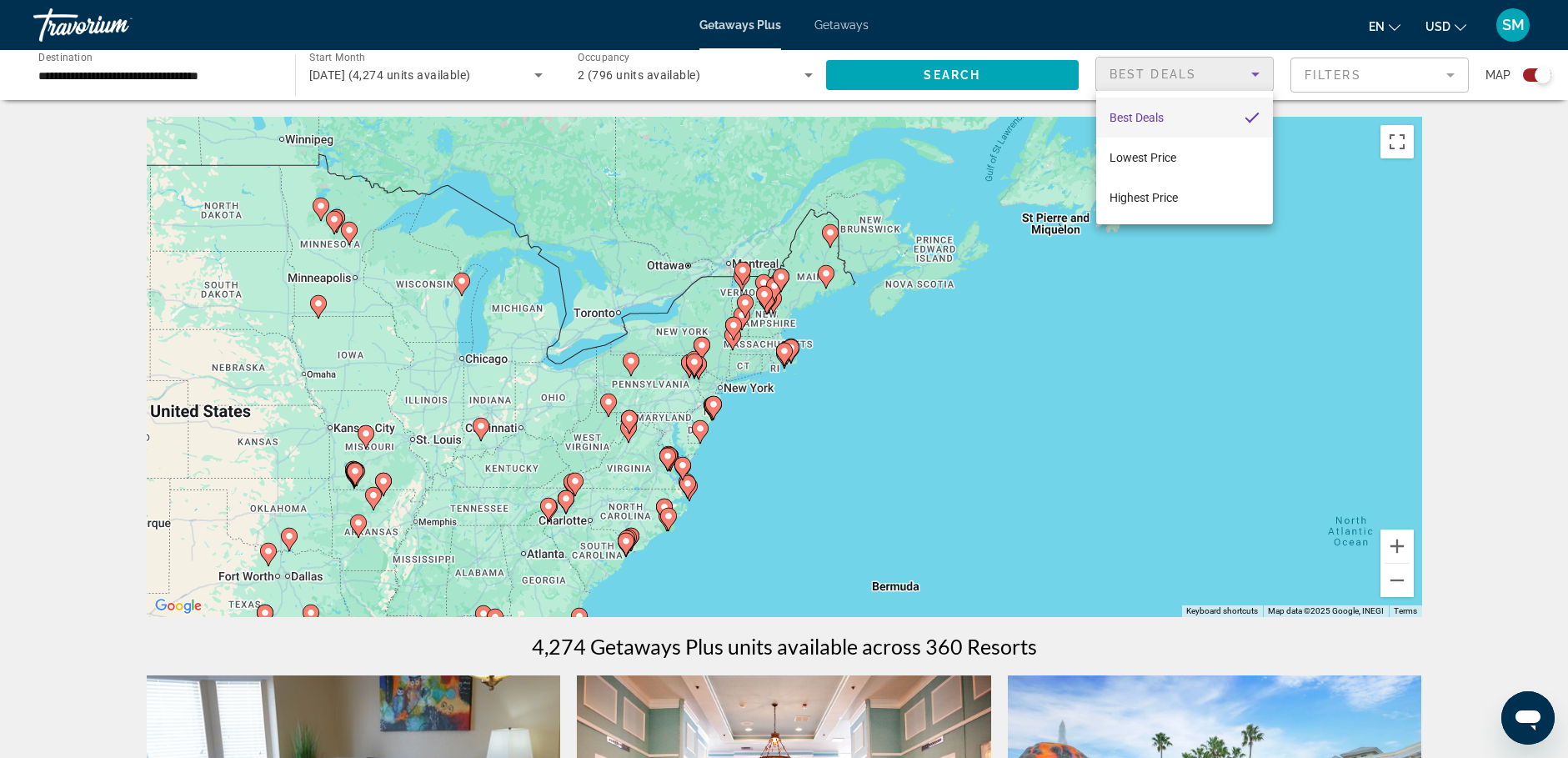
click at [1450, 75] on div at bounding box center [784, 379] width 1568 height 758
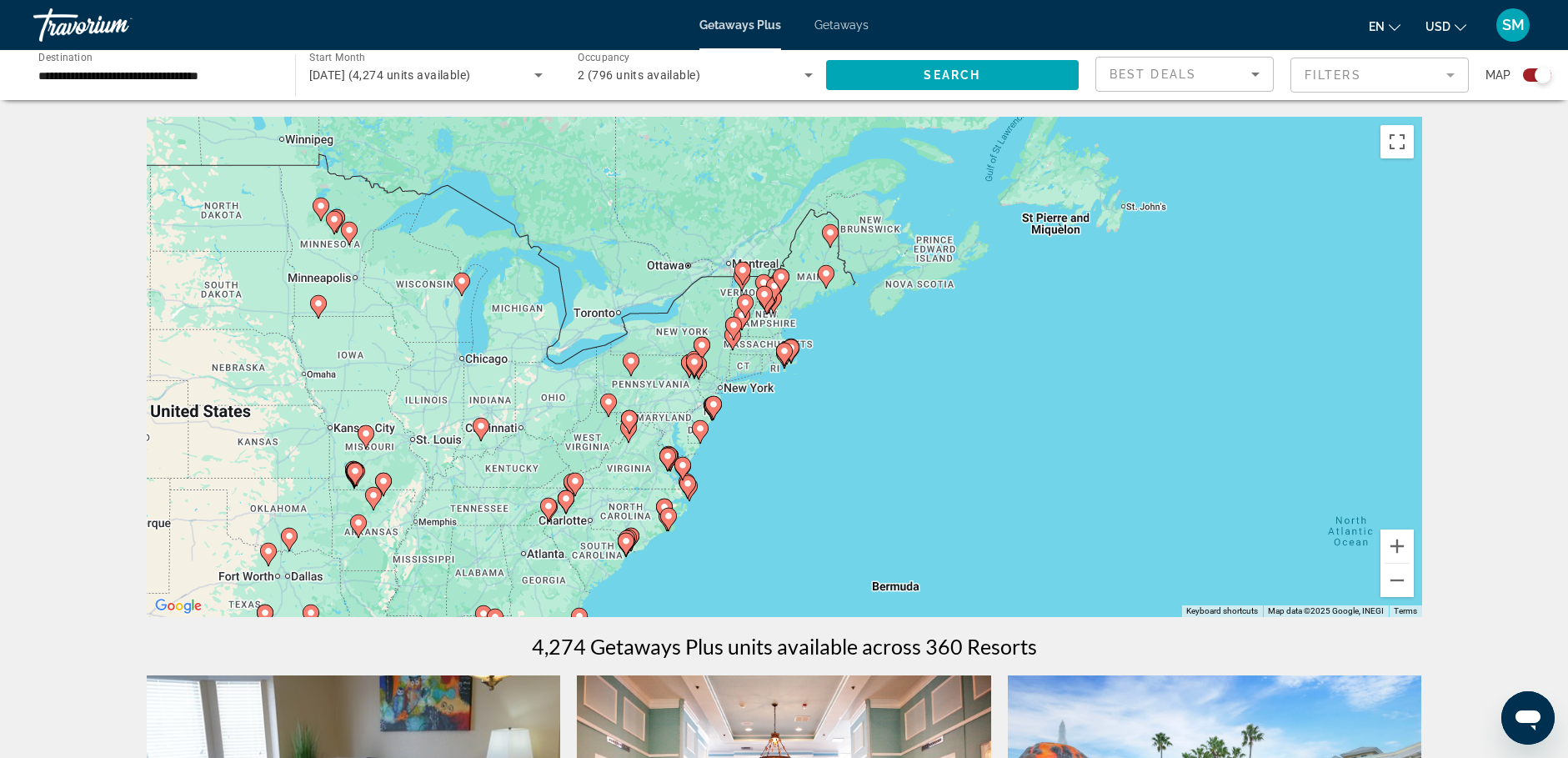
click at [1450, 75] on mat-form-field "Filters" at bounding box center [1380, 75] width 178 height 35
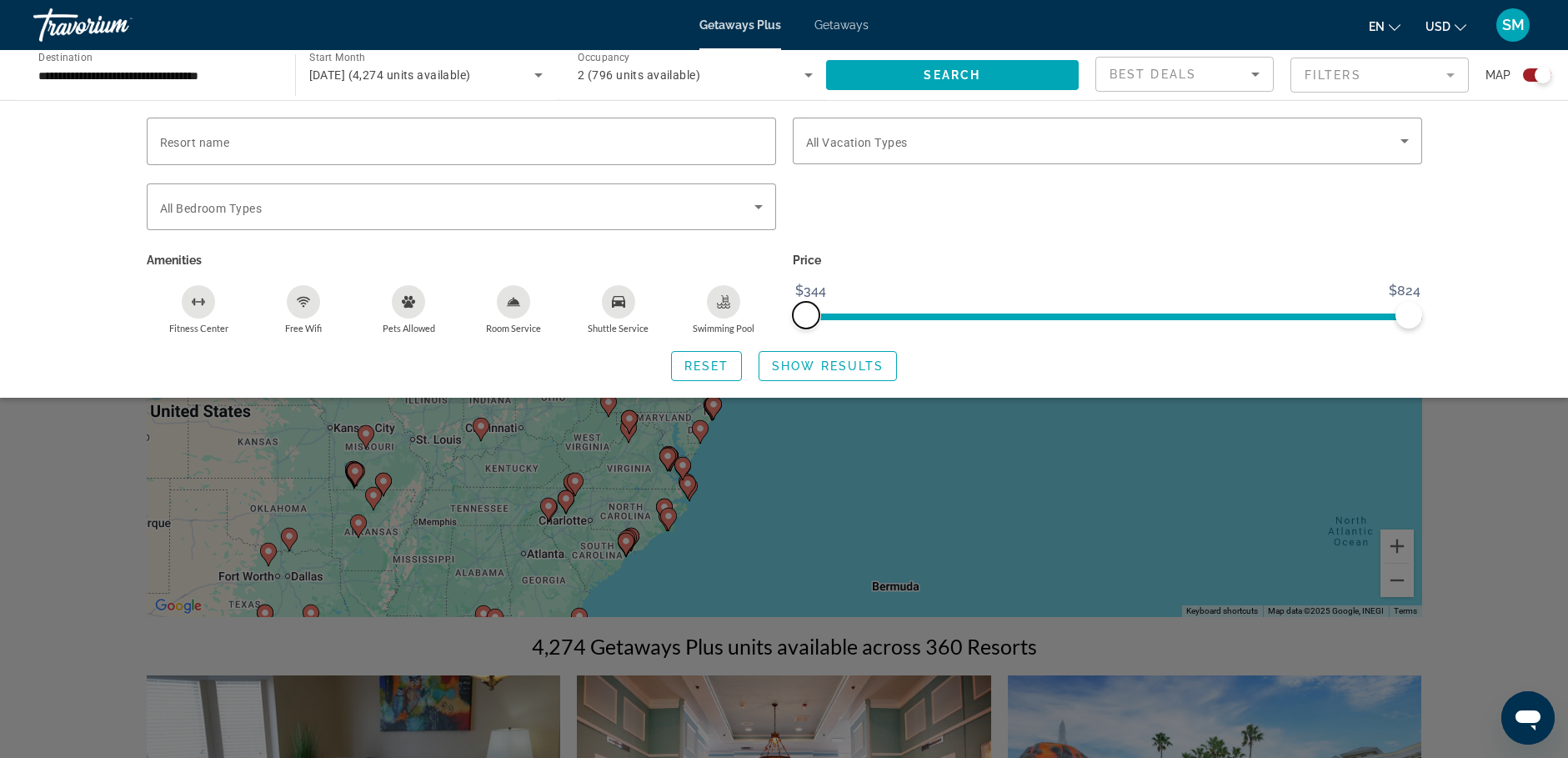
drag, startPoint x: 809, startPoint y: 312, endPoint x: 759, endPoint y: 303, distance: 50.8
click at [737, 305] on div "Resort name Vacation Types All Vacation Types Bedroom Types All Bedroom Types A…" at bounding box center [785, 226] width 1293 height 217
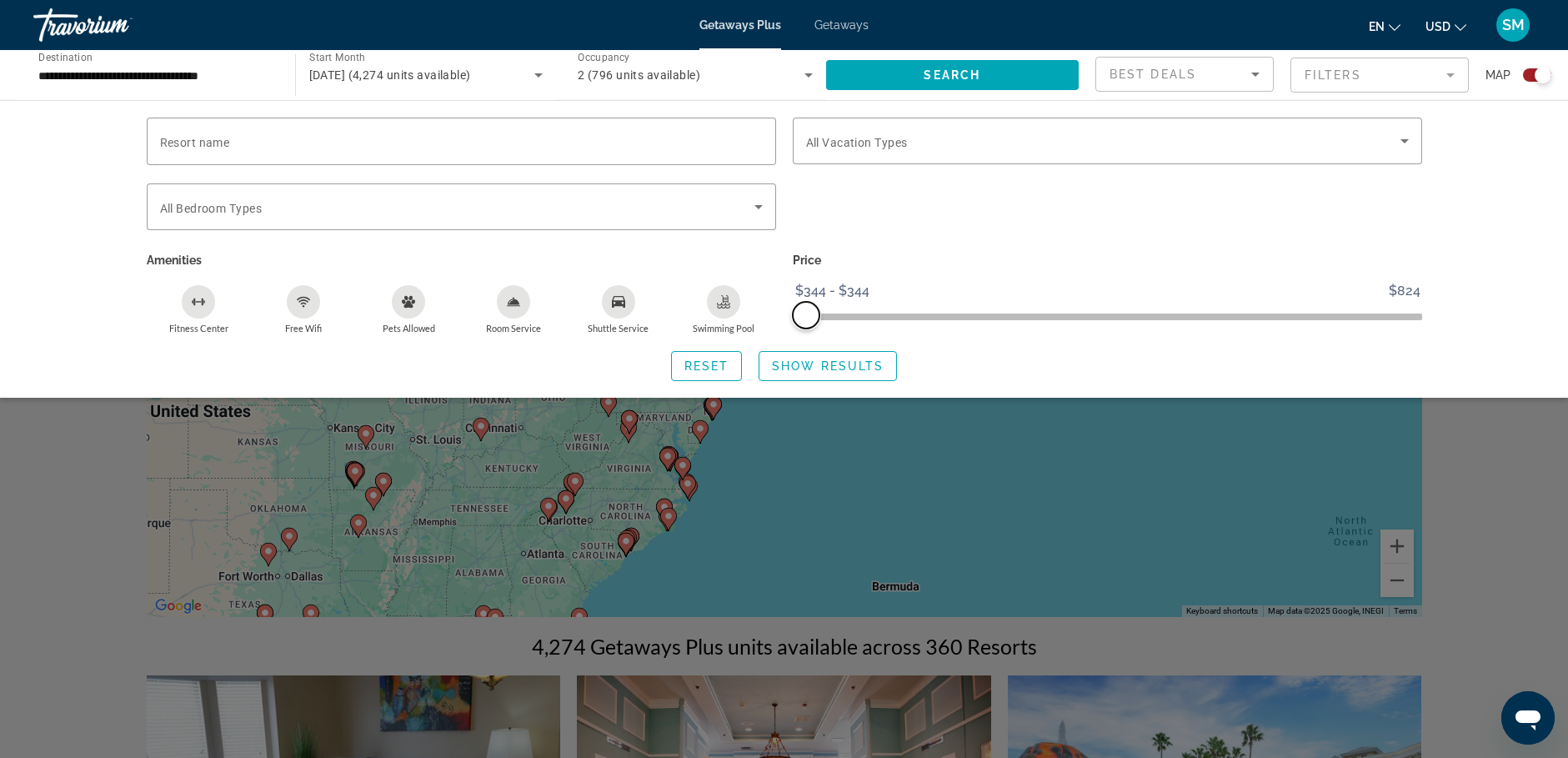
drag, startPoint x: 1407, startPoint y: 313, endPoint x: 777, endPoint y: 295, distance: 630.3
click at [777, 295] on div "Resort name Vacation Types All Vacation Types Bedroom Types All Bedroom Types A…" at bounding box center [785, 226] width 1293 height 217
click at [724, 365] on span "Reset" at bounding box center [707, 365] width 45 height 14
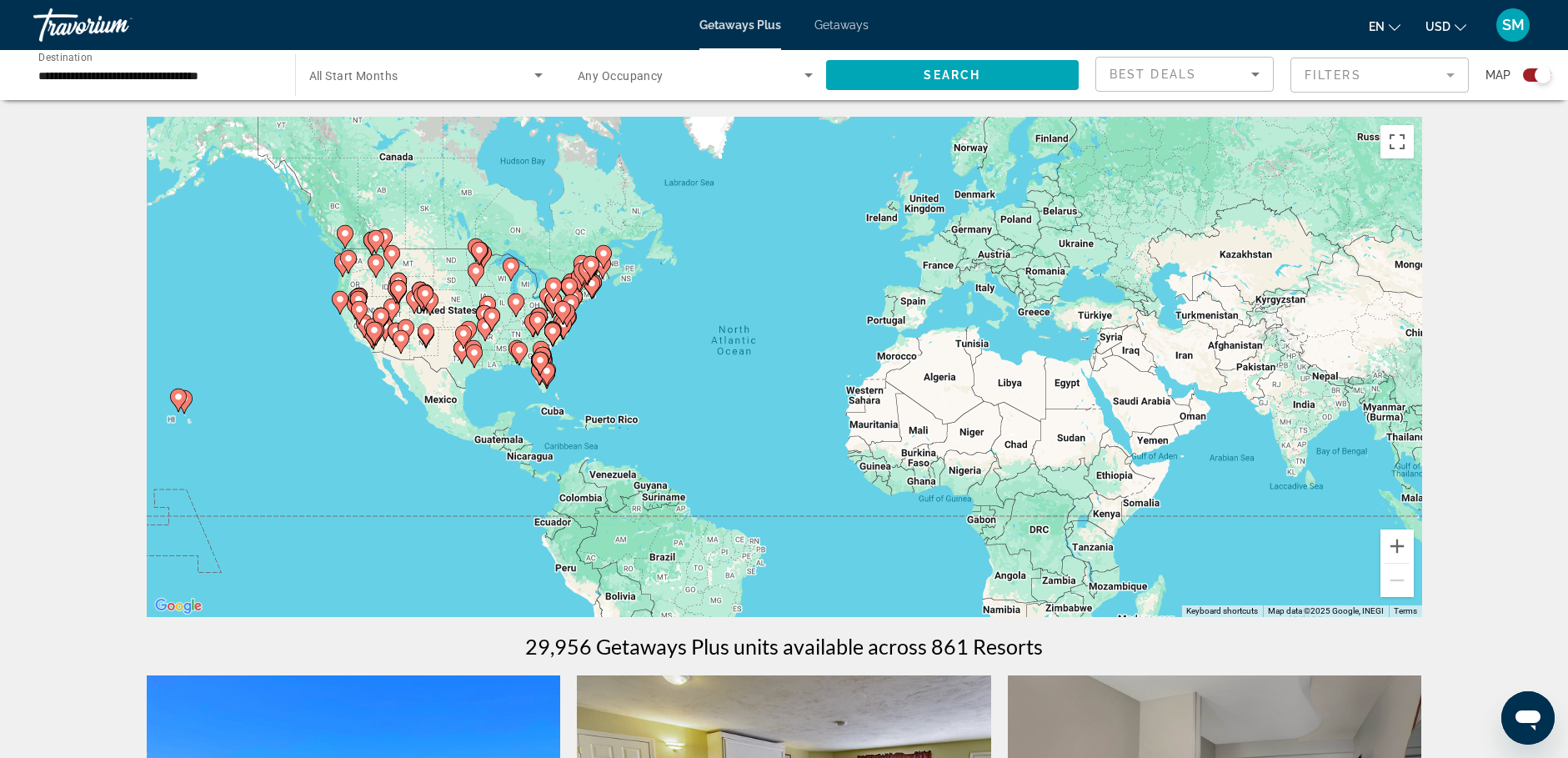
click at [1251, 73] on icon "Sort by" at bounding box center [1256, 74] width 20 height 20
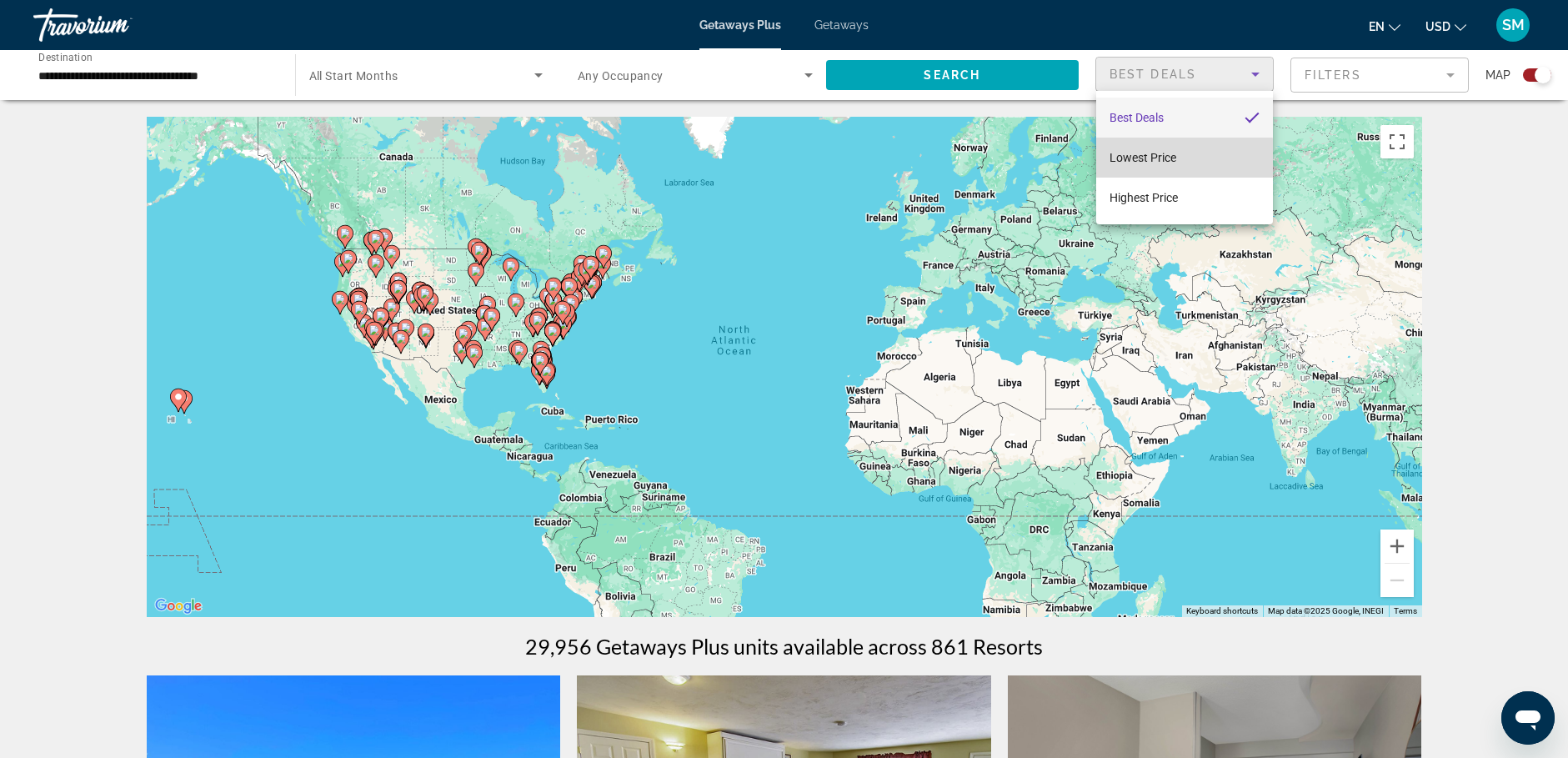
click at [1166, 158] on span "Lowest Price" at bounding box center [1143, 157] width 67 height 14
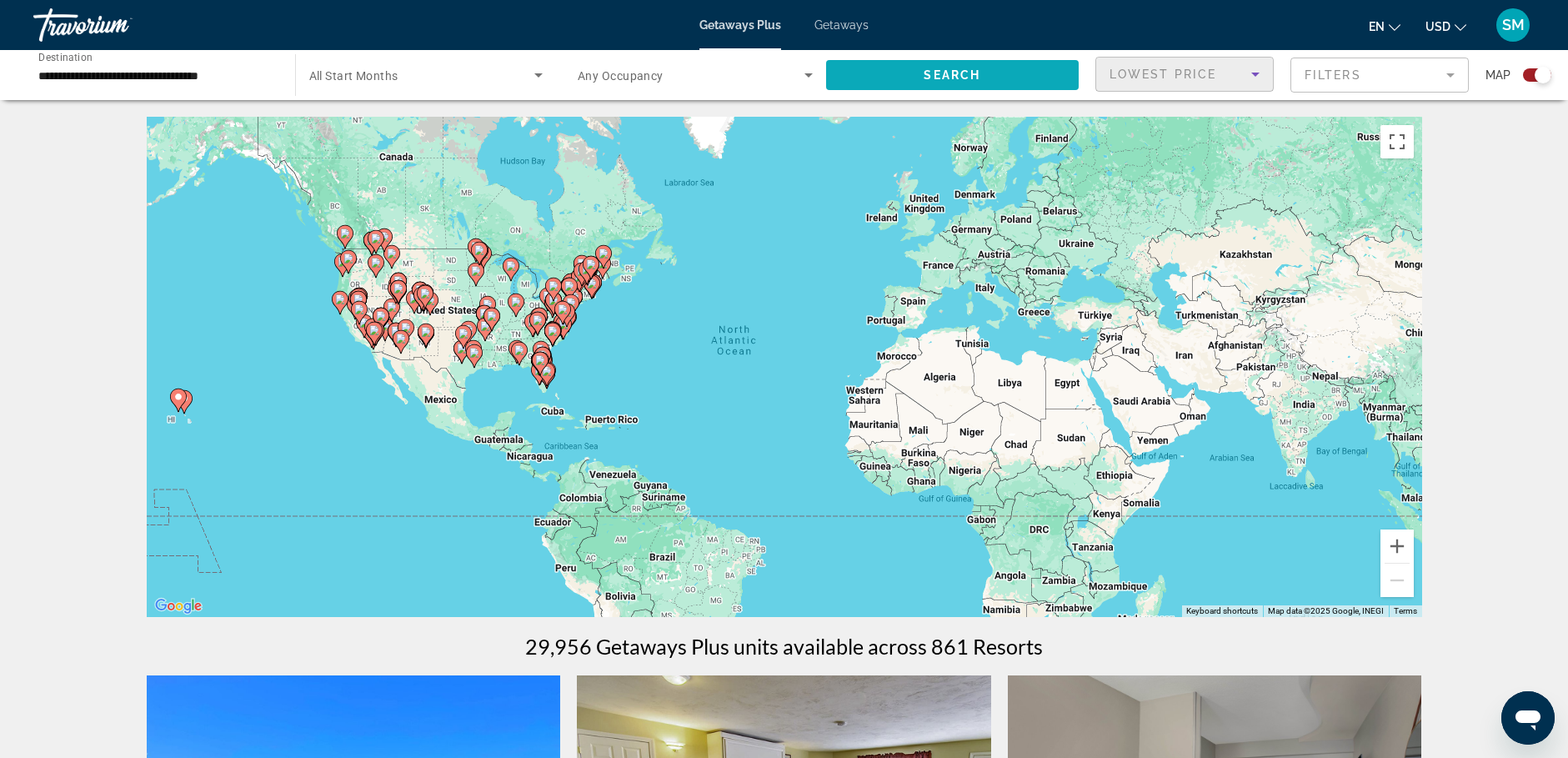
click at [968, 78] on span "Search" at bounding box center [952, 74] width 57 height 14
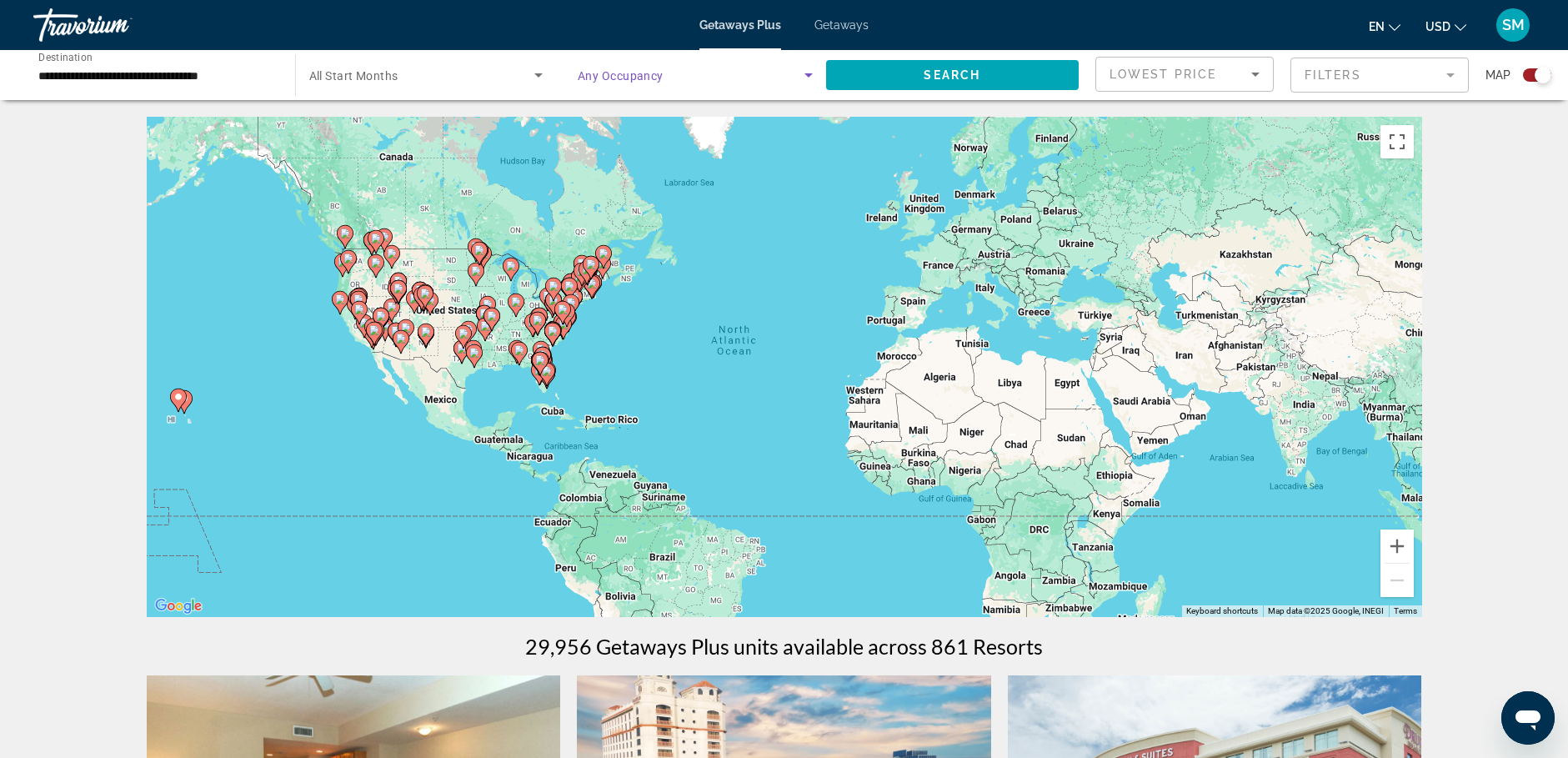
click at [813, 72] on icon "Search widget" at bounding box center [809, 75] width 20 height 20
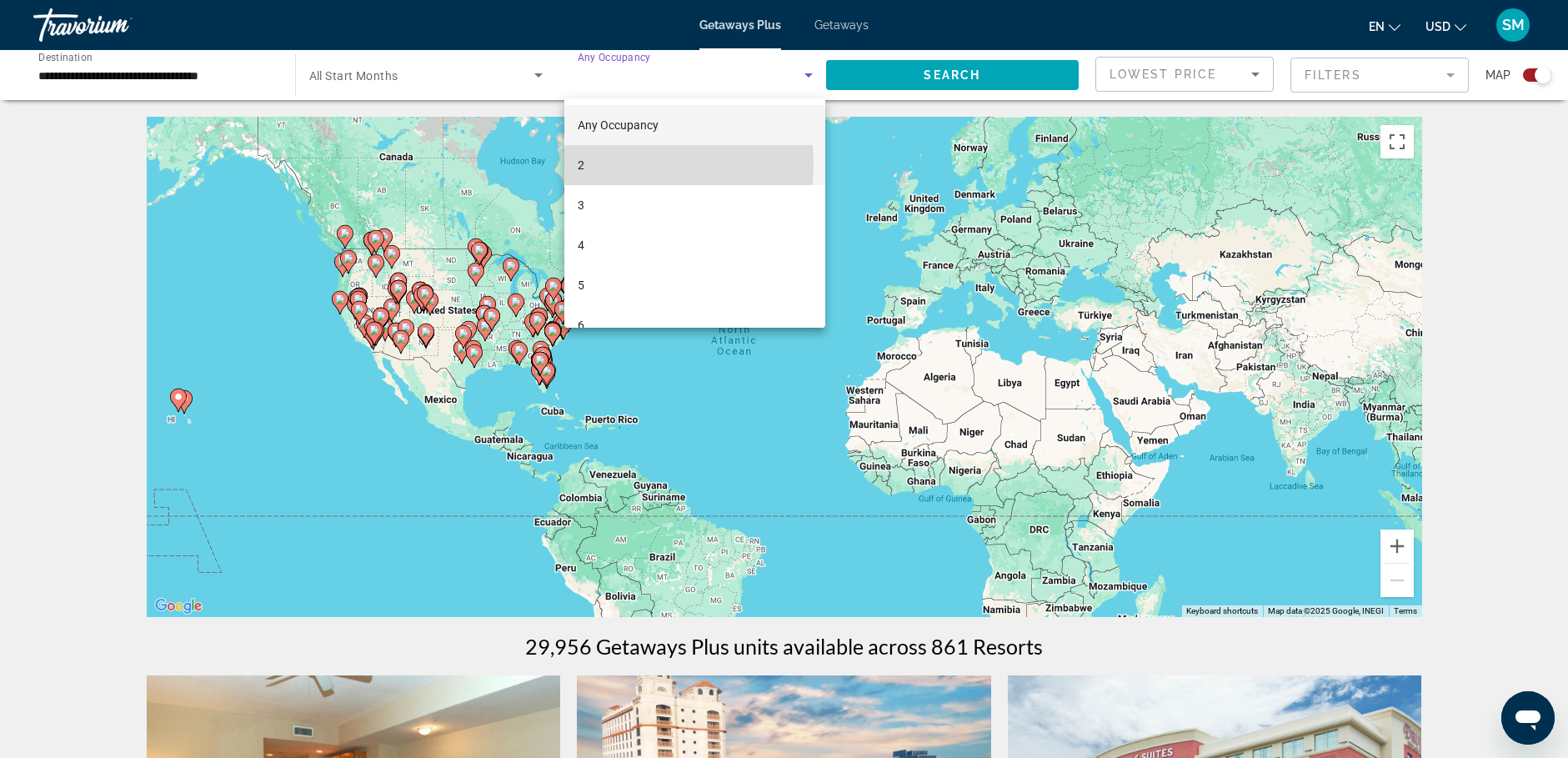
click at [589, 164] on mat-option "2" at bounding box center [695, 165] width 261 height 40
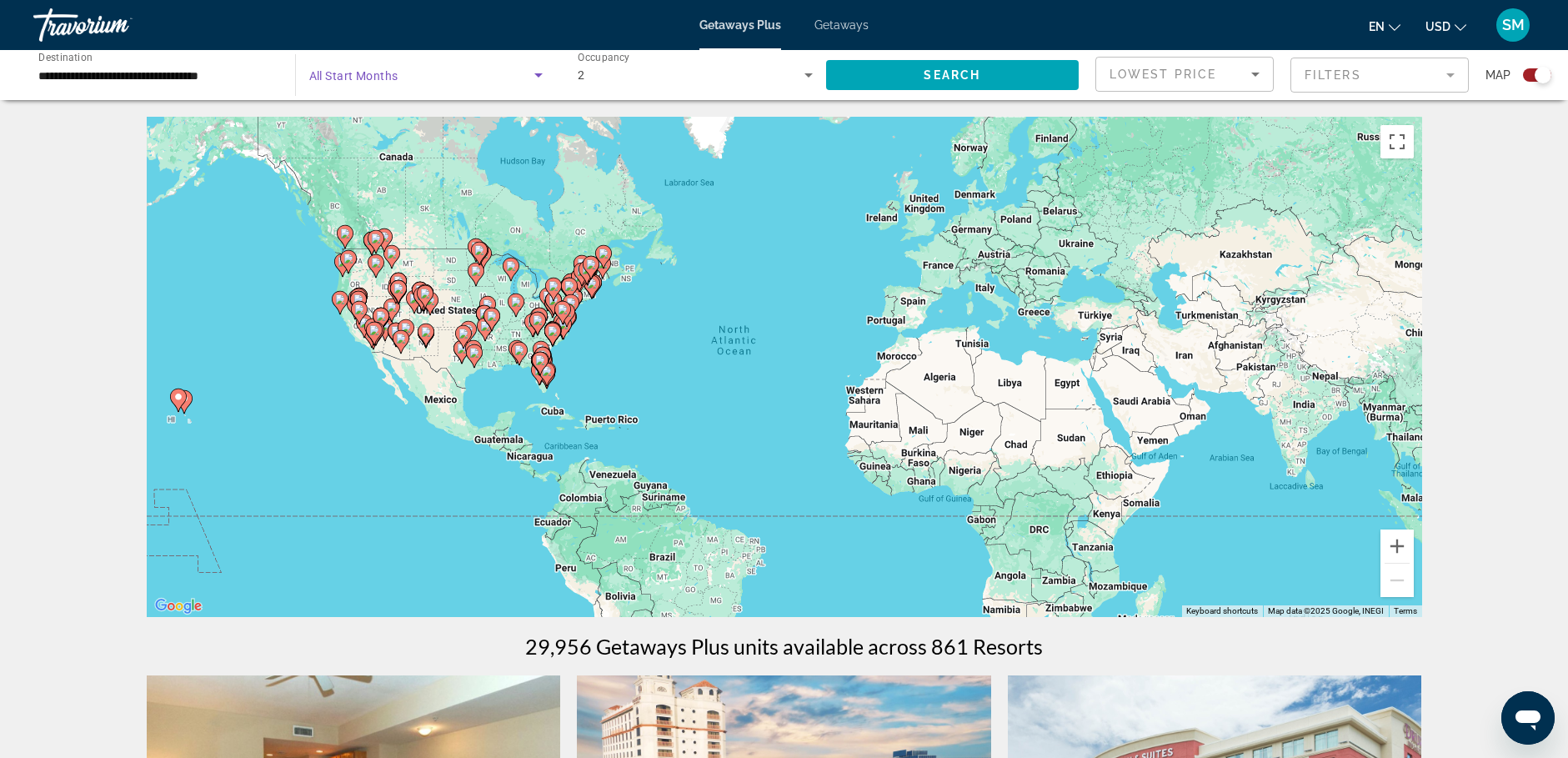
click at [541, 75] on icon "Search widget" at bounding box center [538, 75] width 8 height 5
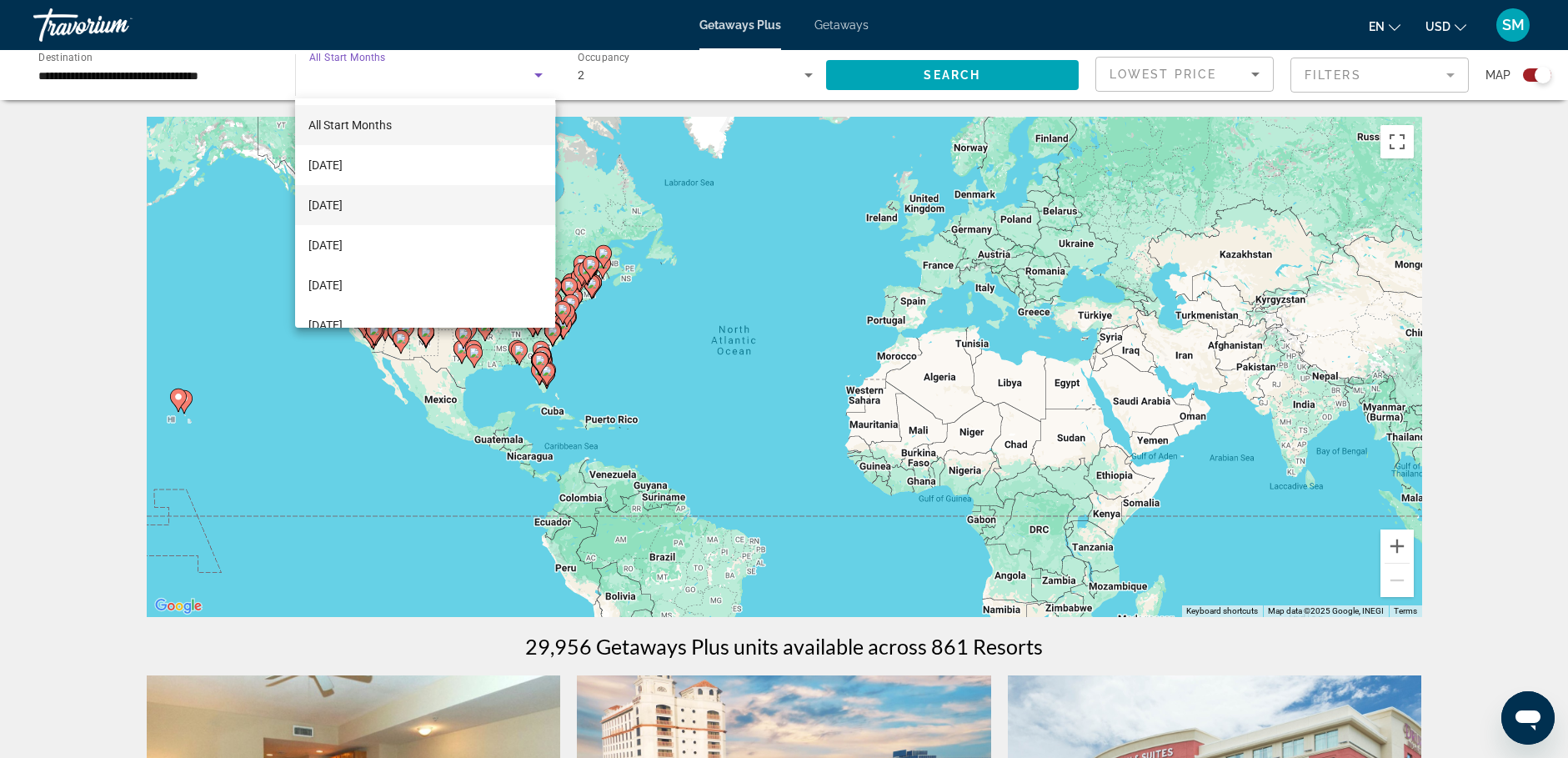
click at [342, 201] on span "[DATE]" at bounding box center [325, 206] width 34 height 20
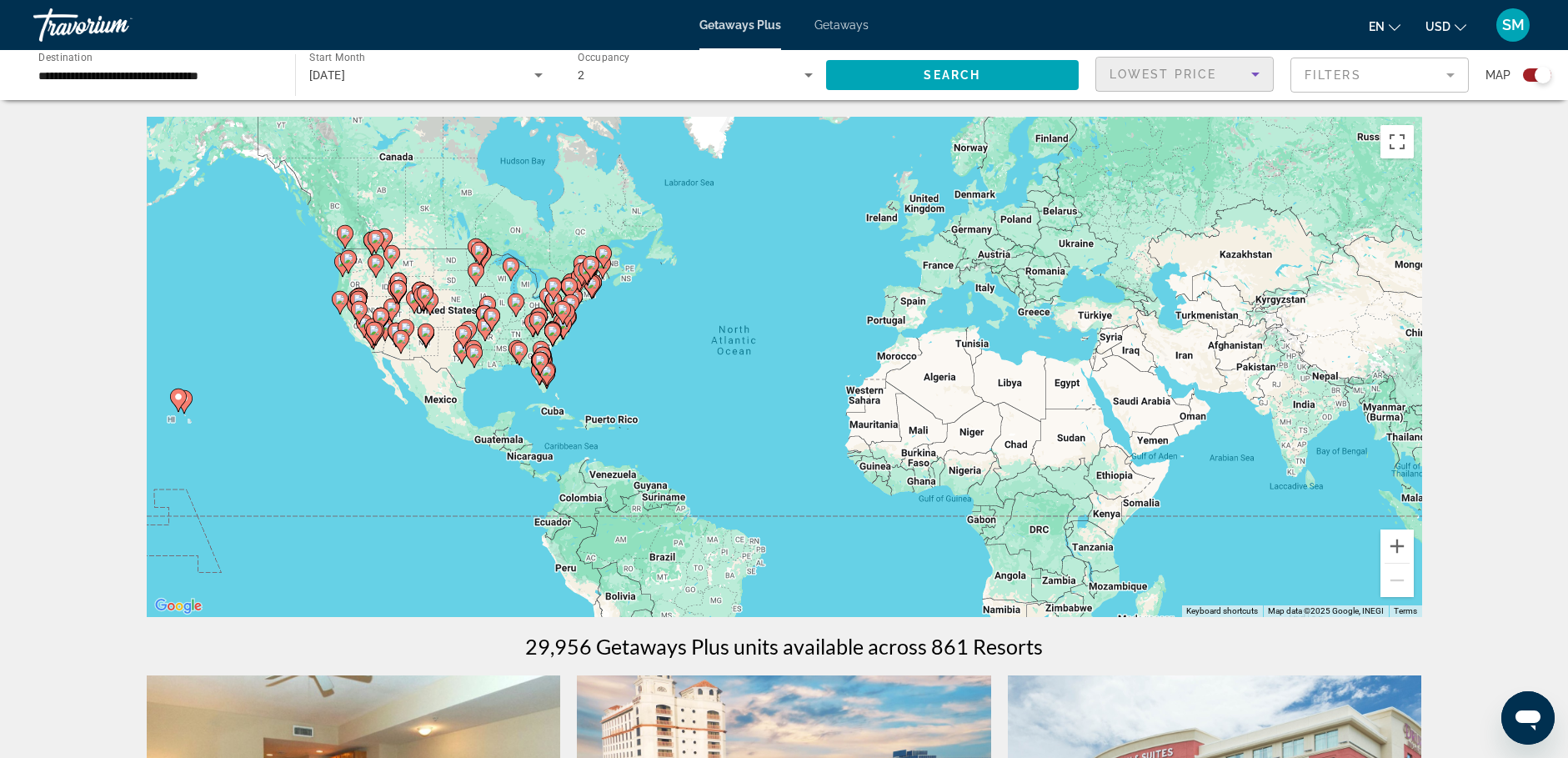
click at [1254, 73] on icon "Sort by" at bounding box center [1255, 74] width 8 height 5
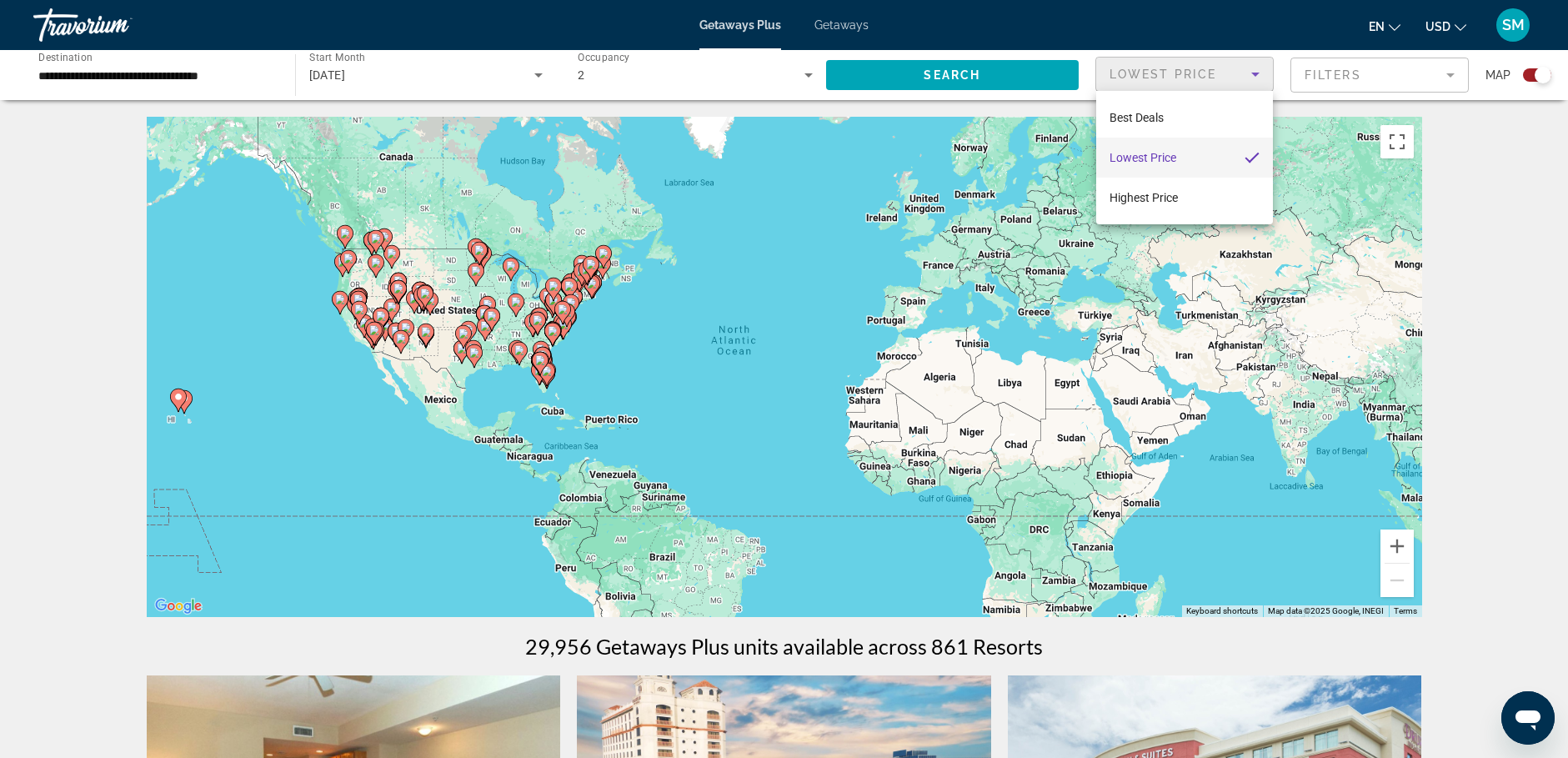
click at [1451, 79] on div at bounding box center [784, 379] width 1568 height 758
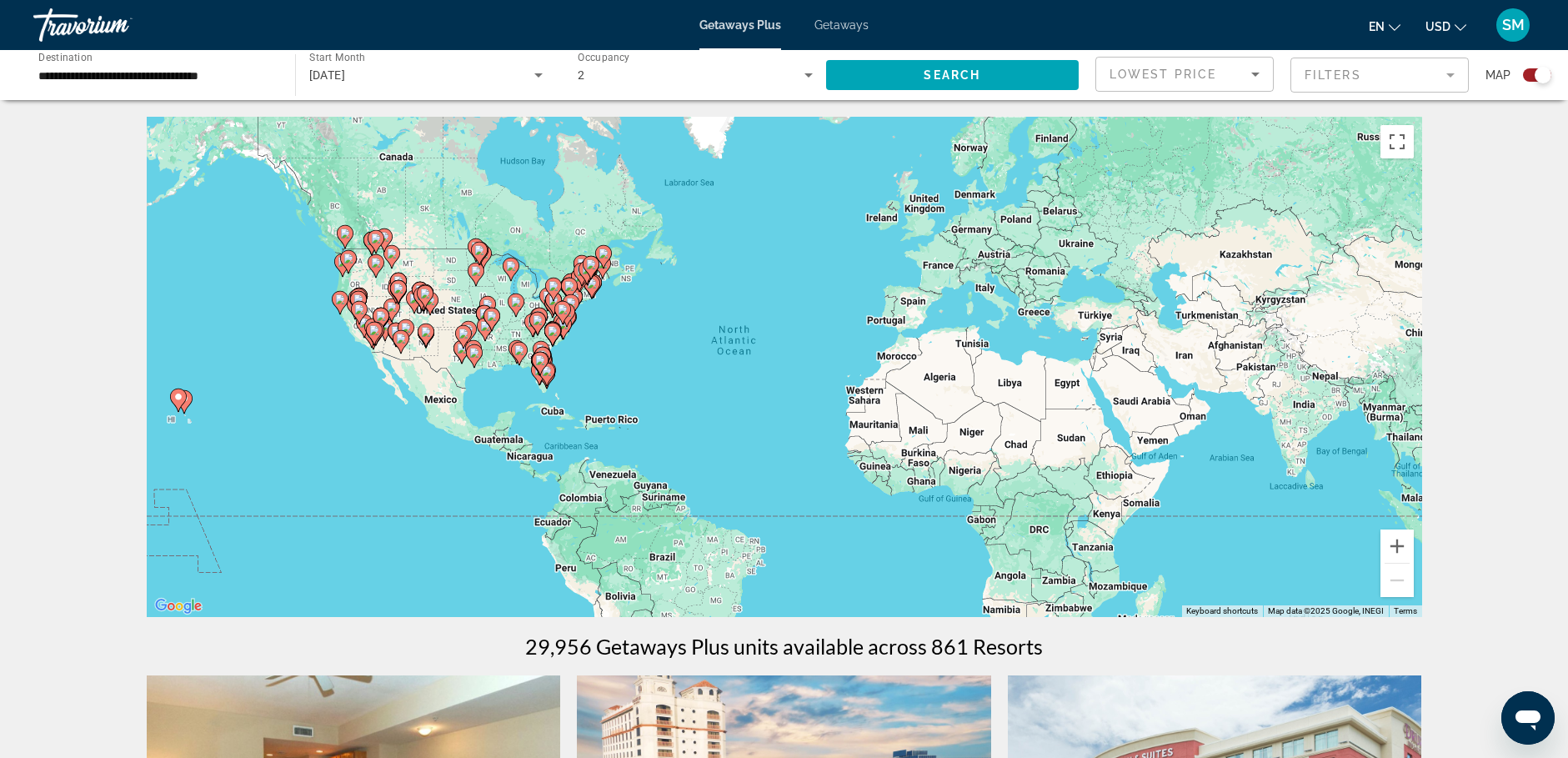
click at [1450, 79] on mat-form-field "Filters" at bounding box center [1380, 75] width 178 height 35
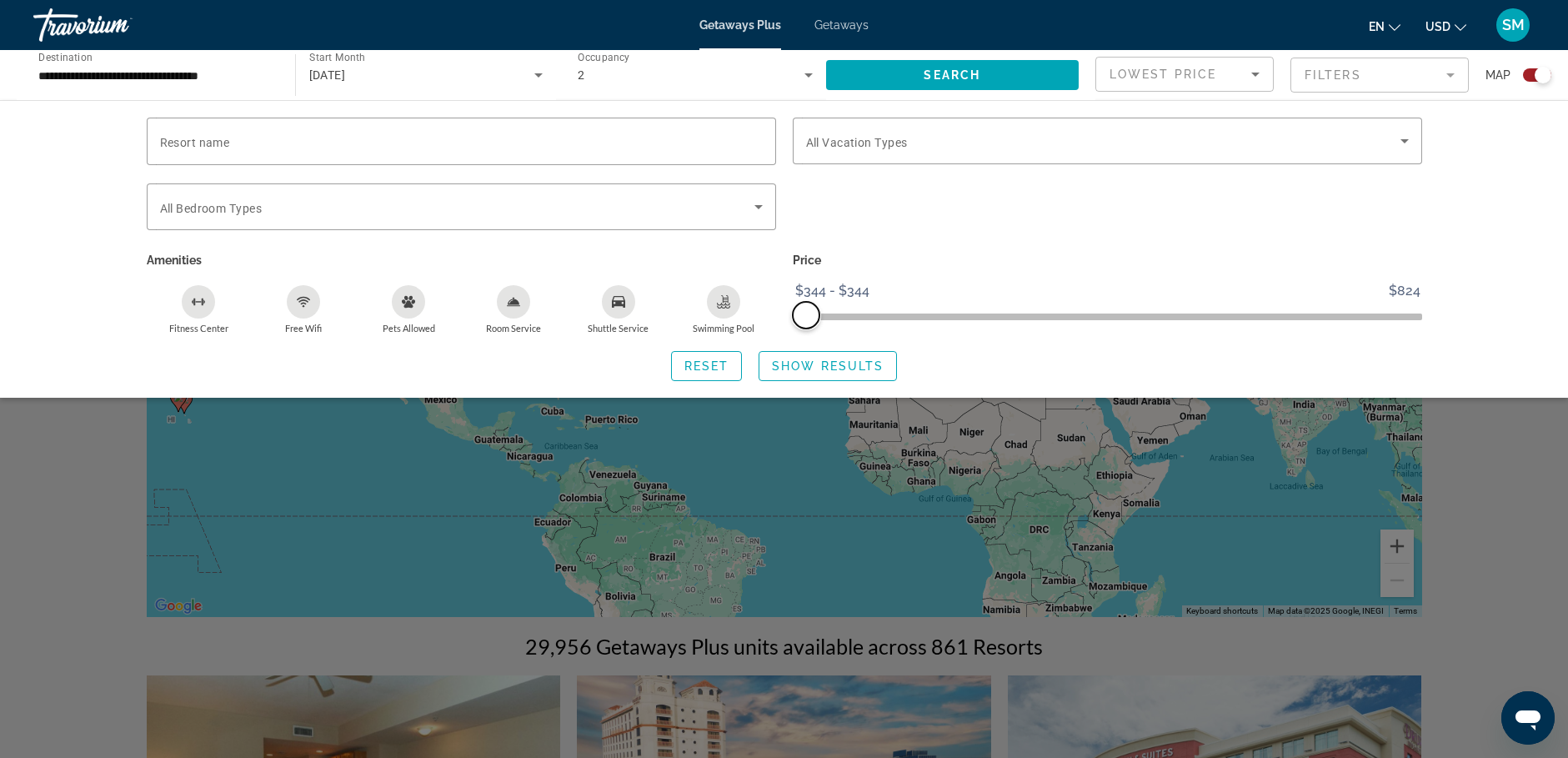
click at [800, 317] on span "ngx-slider-max" at bounding box center [806, 315] width 27 height 27
click at [835, 362] on span "Show Results" at bounding box center [828, 365] width 112 height 14
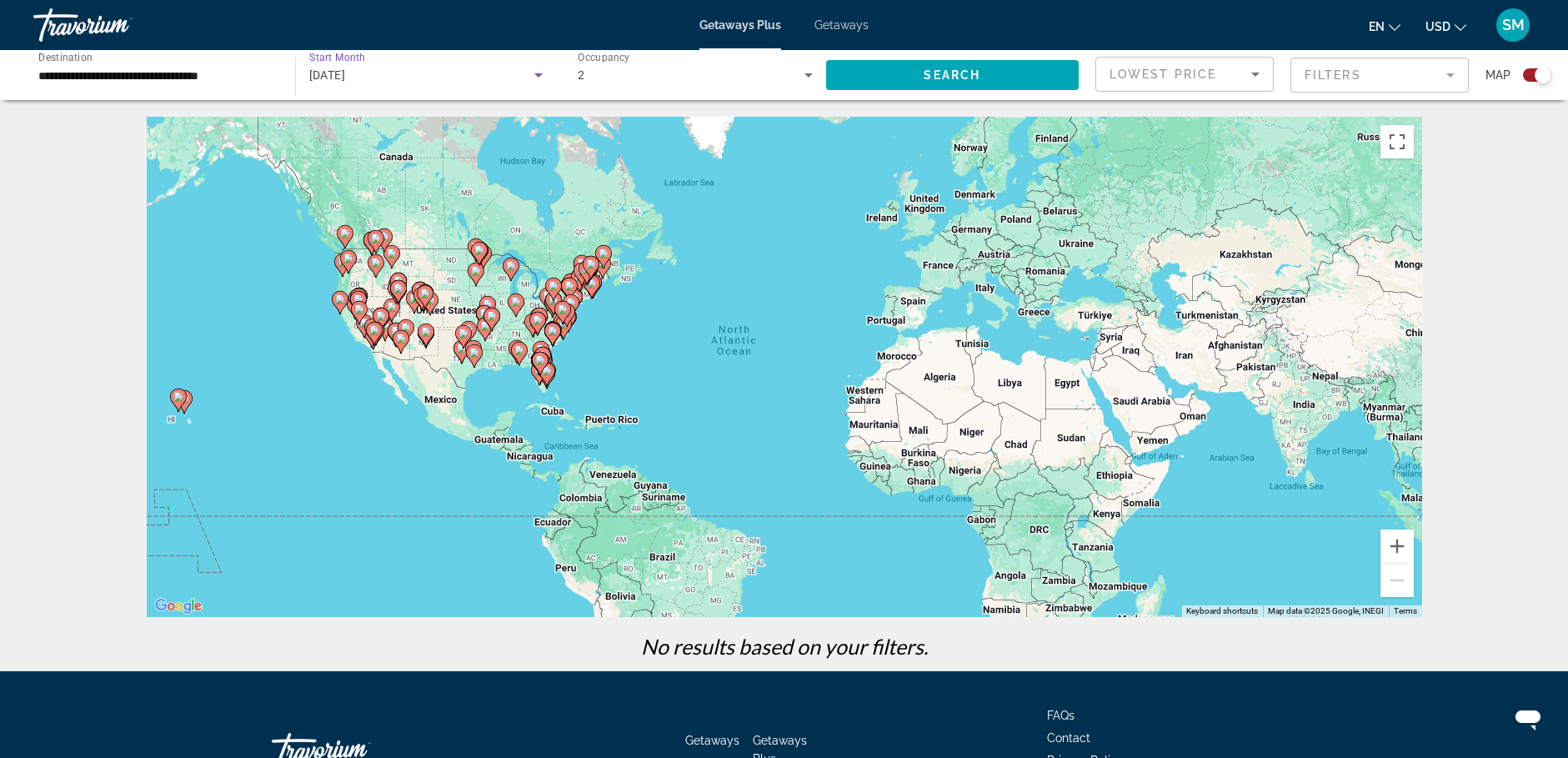
click at [540, 77] on icon "Search widget" at bounding box center [539, 75] width 20 height 20
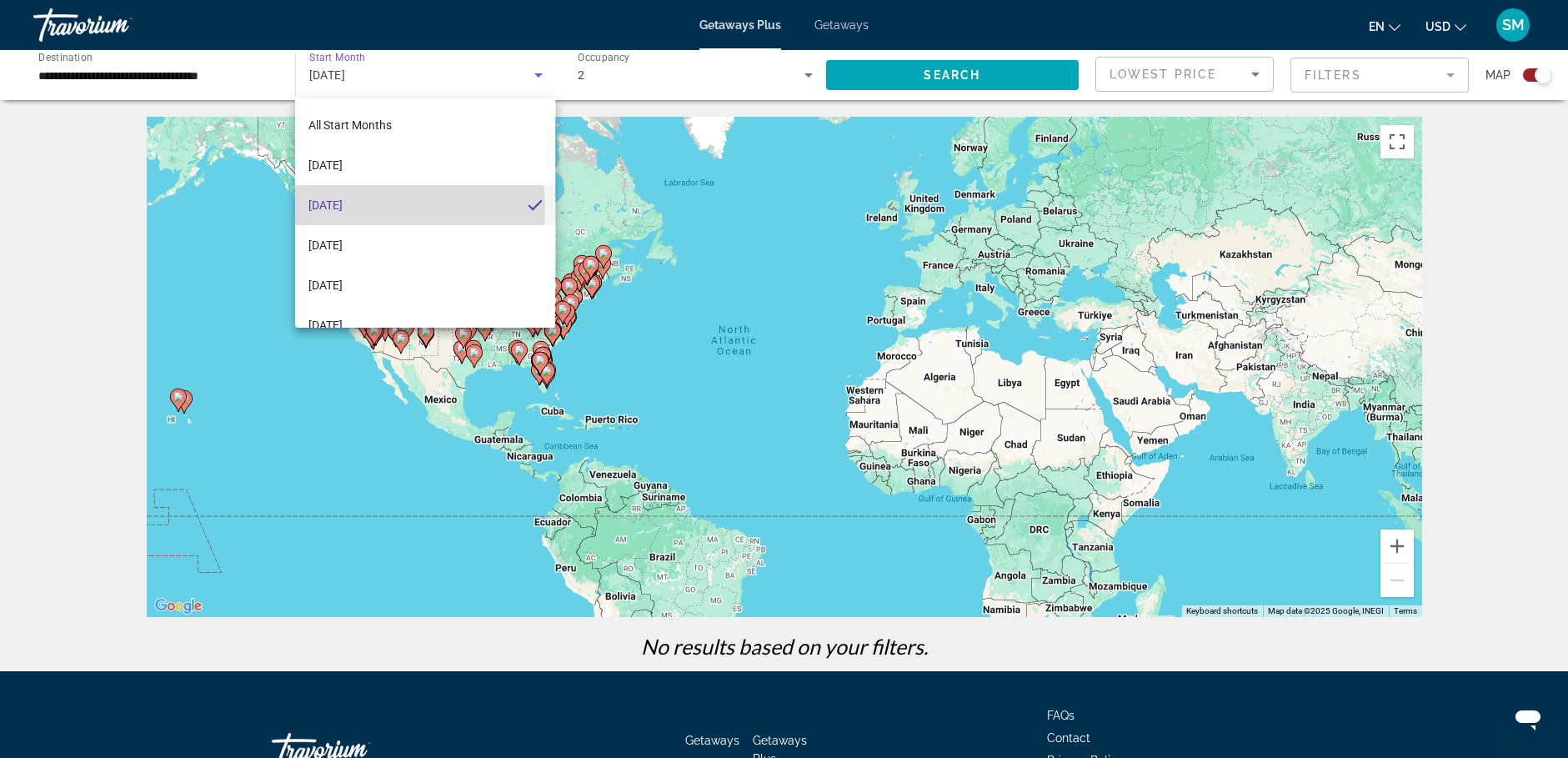
click at [342, 207] on span "[DATE]" at bounding box center [325, 206] width 34 height 20
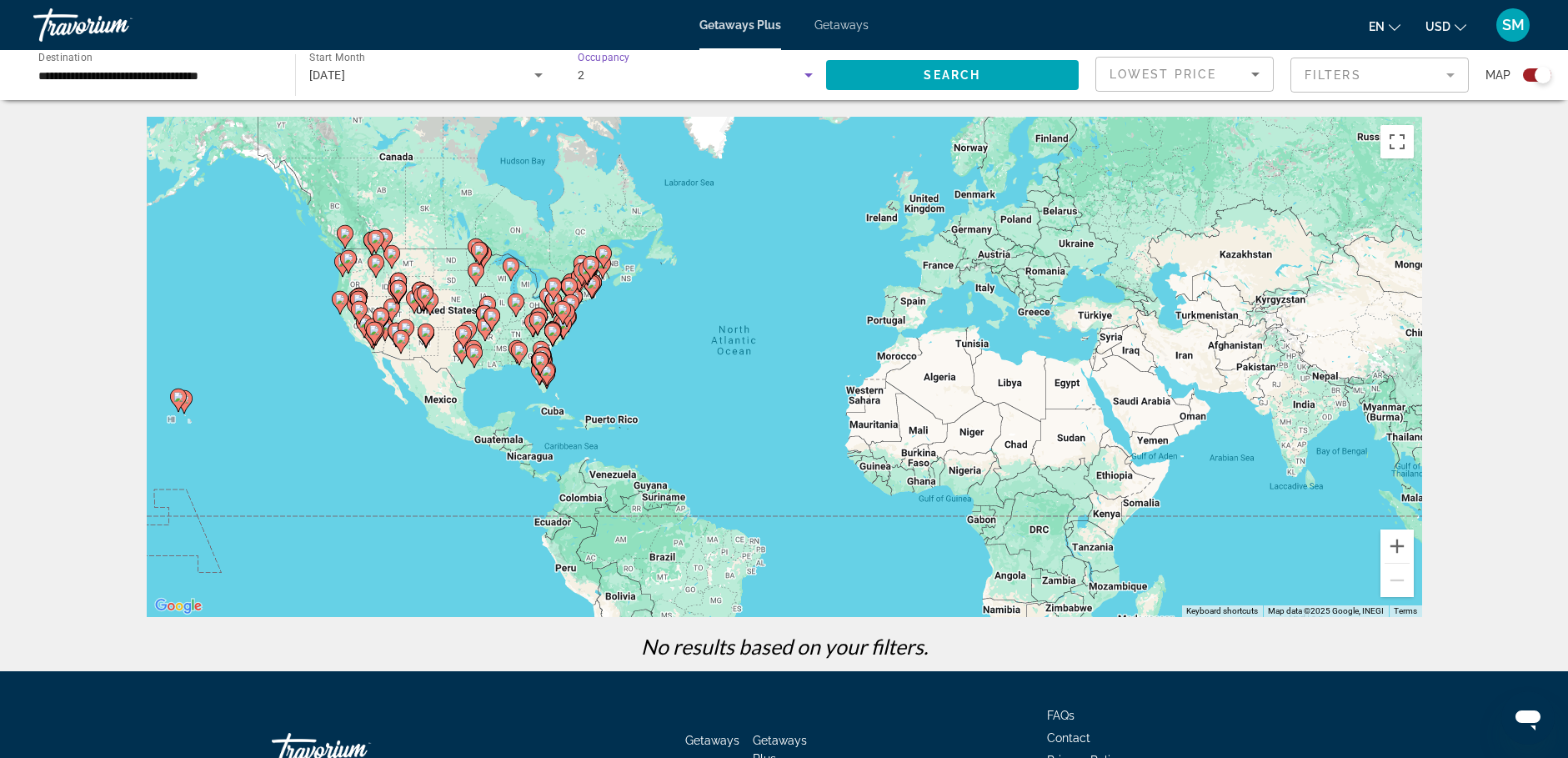
click at [808, 77] on icon "Search widget" at bounding box center [809, 75] width 20 height 20
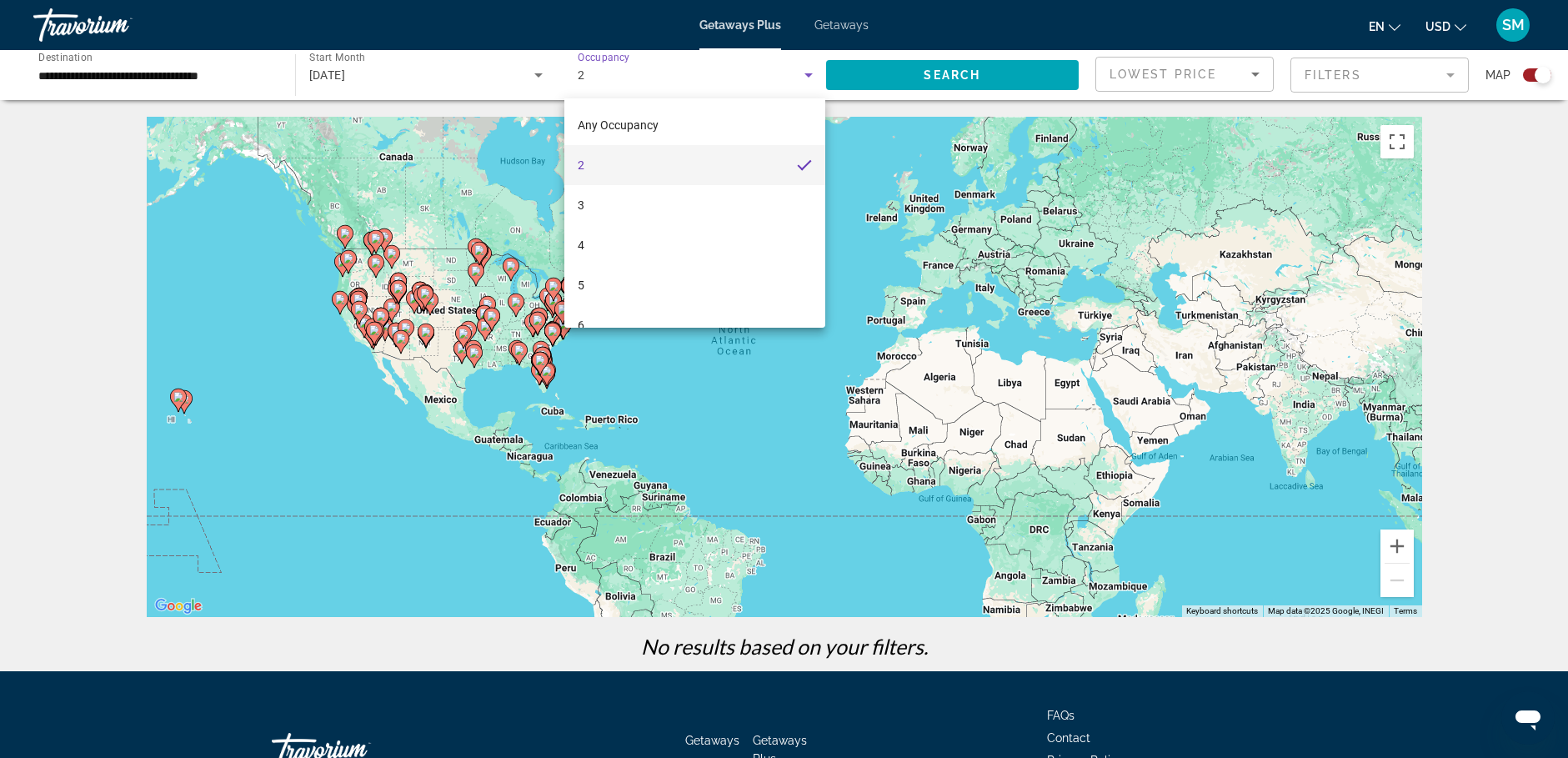
click at [898, 131] on div at bounding box center [784, 379] width 1568 height 758
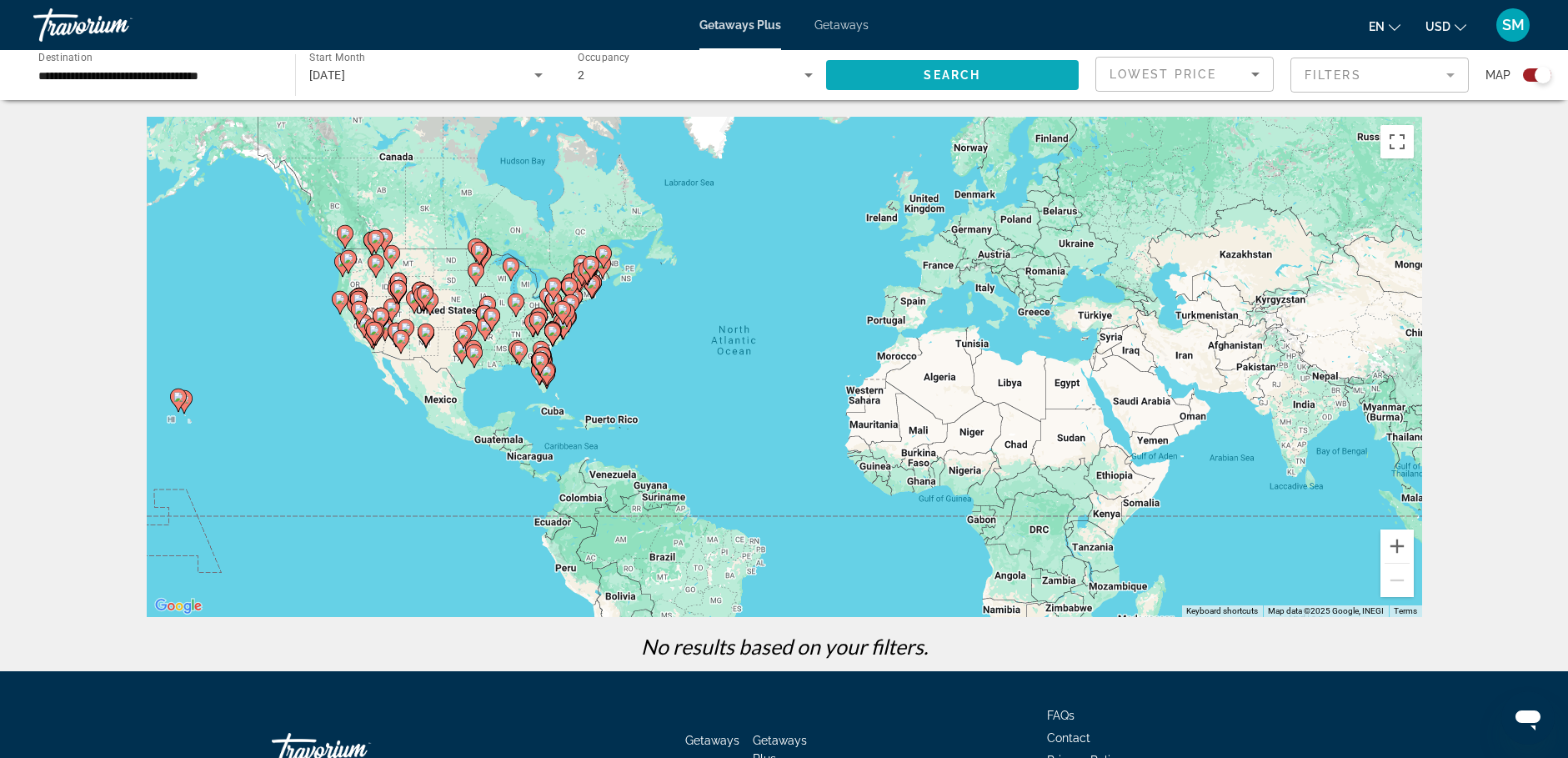
click at [940, 74] on span "Search" at bounding box center [952, 74] width 57 height 14
click at [924, 80] on span "Search" at bounding box center [952, 74] width 57 height 14
click at [383, 91] on div "[DATE]" at bounding box center [426, 74] width 234 height 47
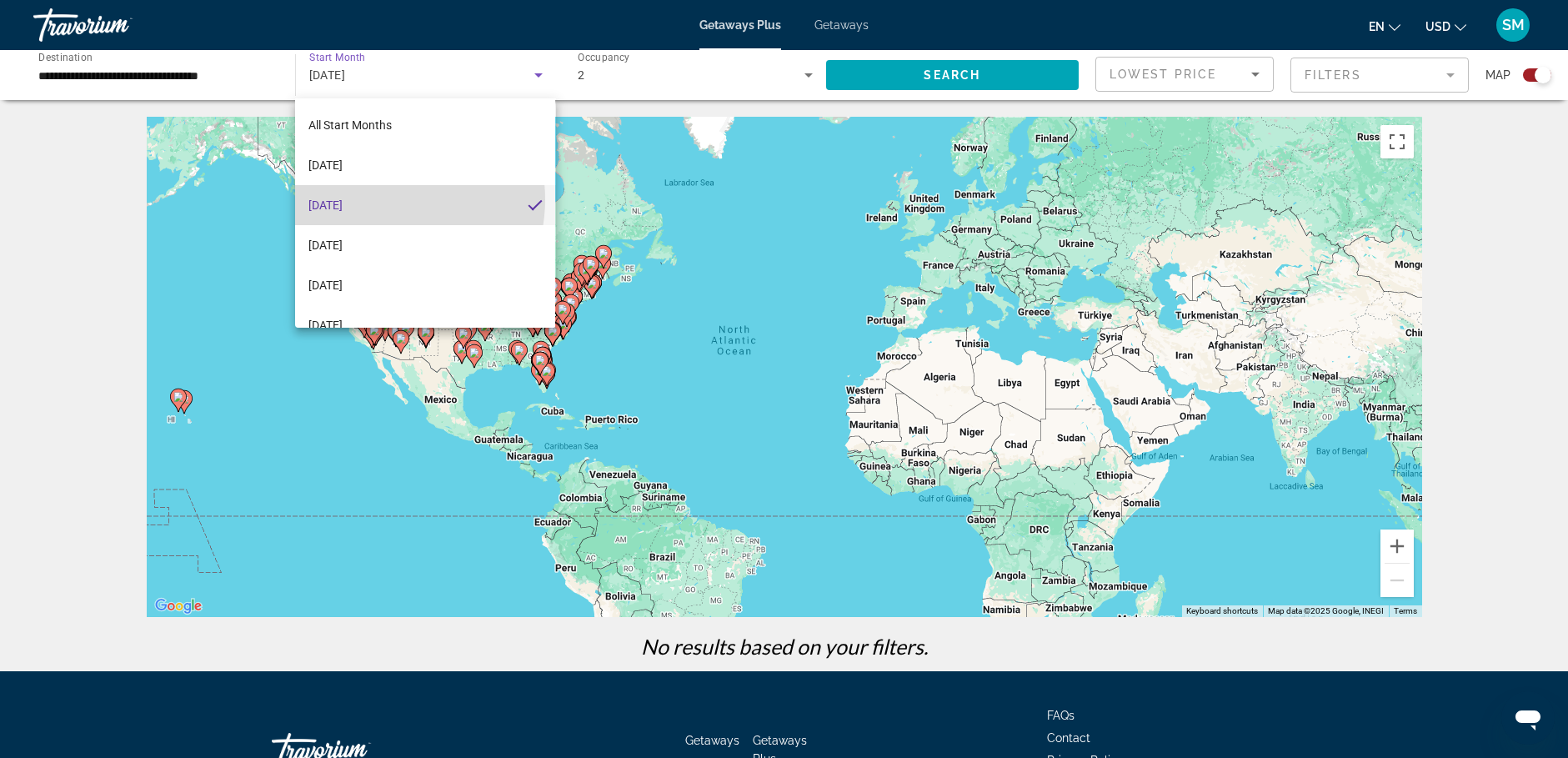
click at [342, 199] on span "[DATE]" at bounding box center [325, 206] width 34 height 20
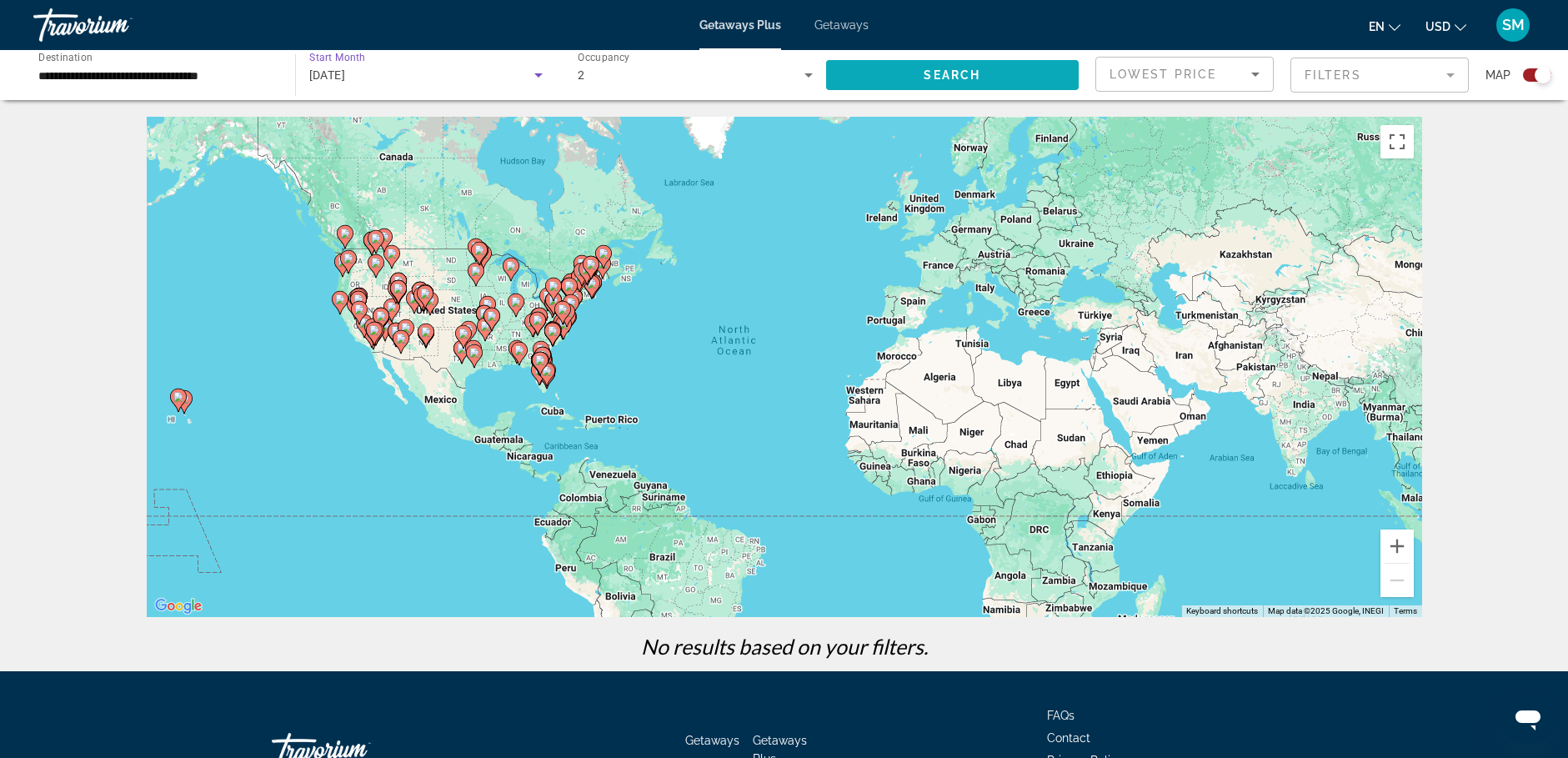
click at [922, 78] on span "Search widget" at bounding box center [953, 75] width 253 height 40
click at [1255, 77] on icon "Sort by" at bounding box center [1256, 74] width 20 height 20
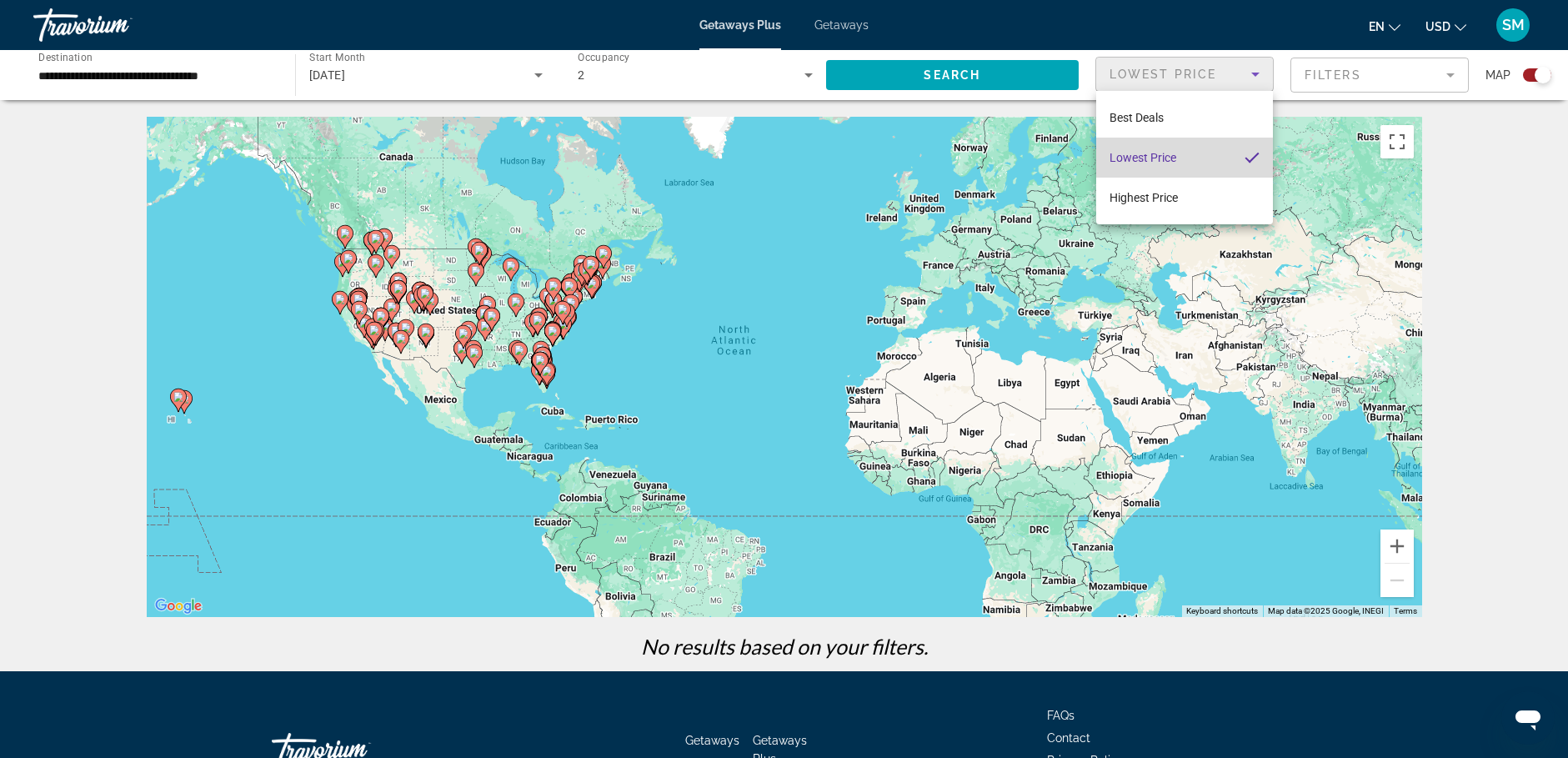
click at [1186, 155] on mat-option "Lowest Price" at bounding box center [1184, 158] width 177 height 40
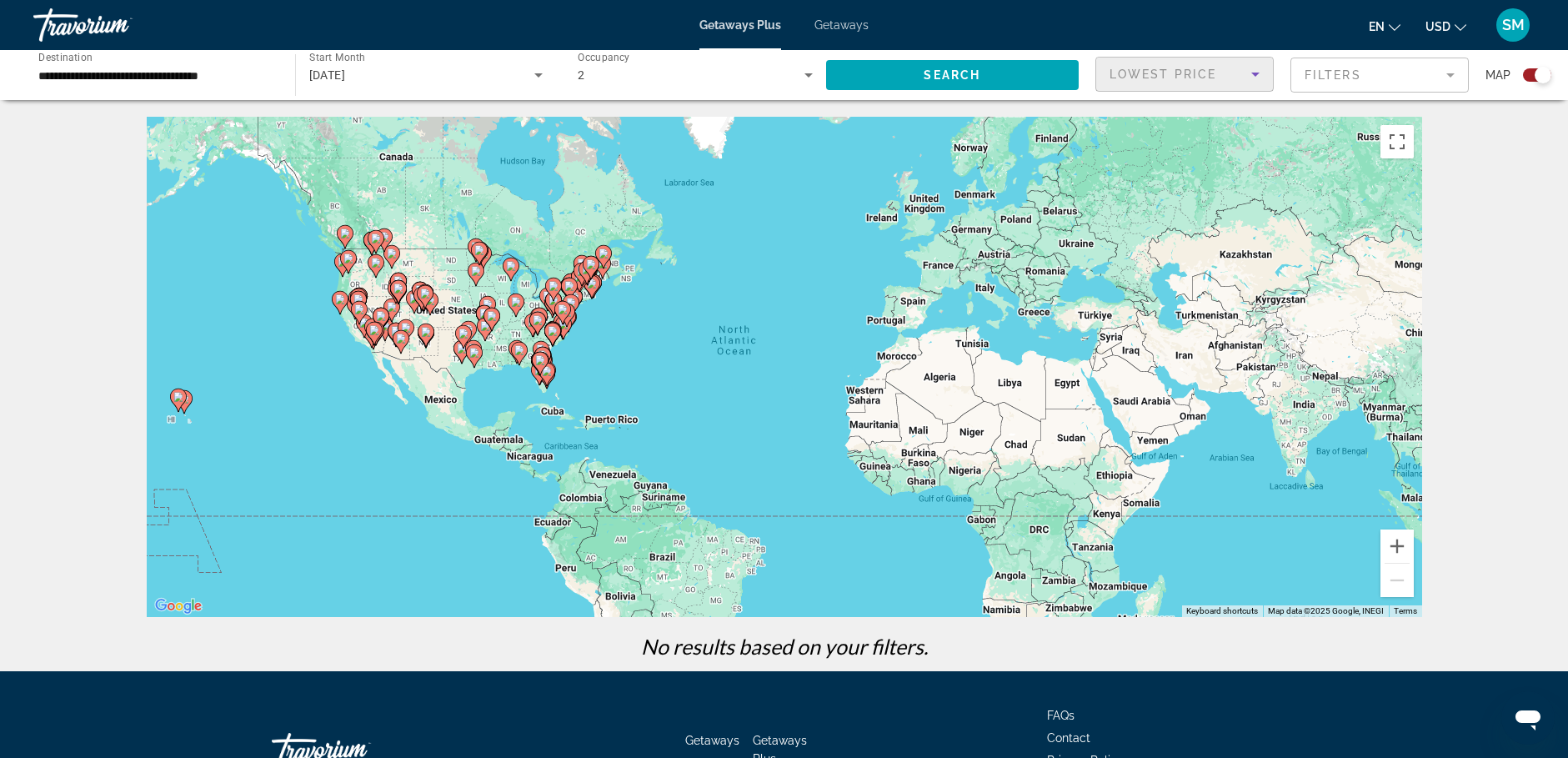
click at [1258, 75] on icon "Sort by" at bounding box center [1256, 74] width 20 height 20
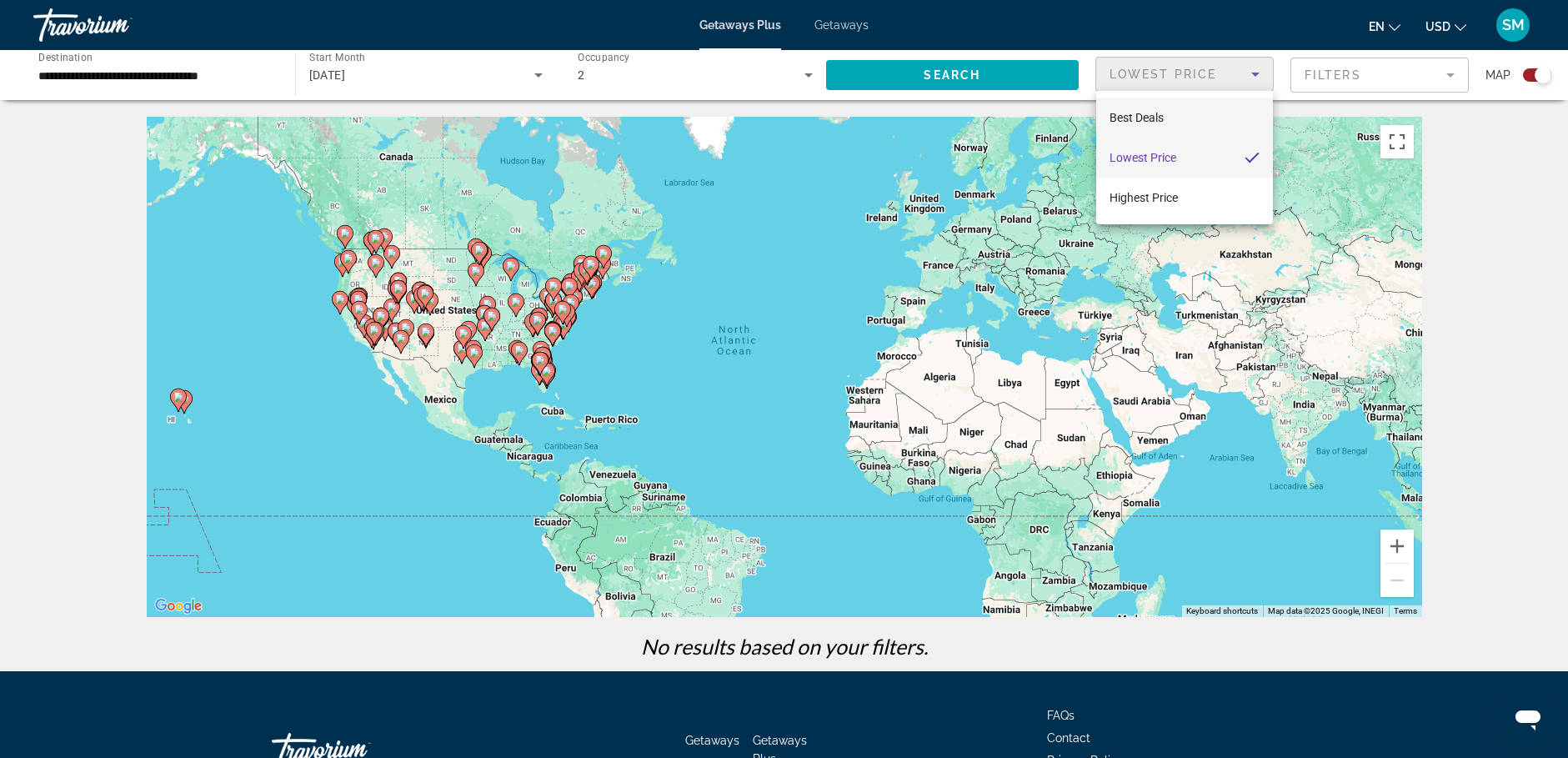
click at [1162, 117] on span "Best Deals" at bounding box center [1137, 117] width 54 height 14
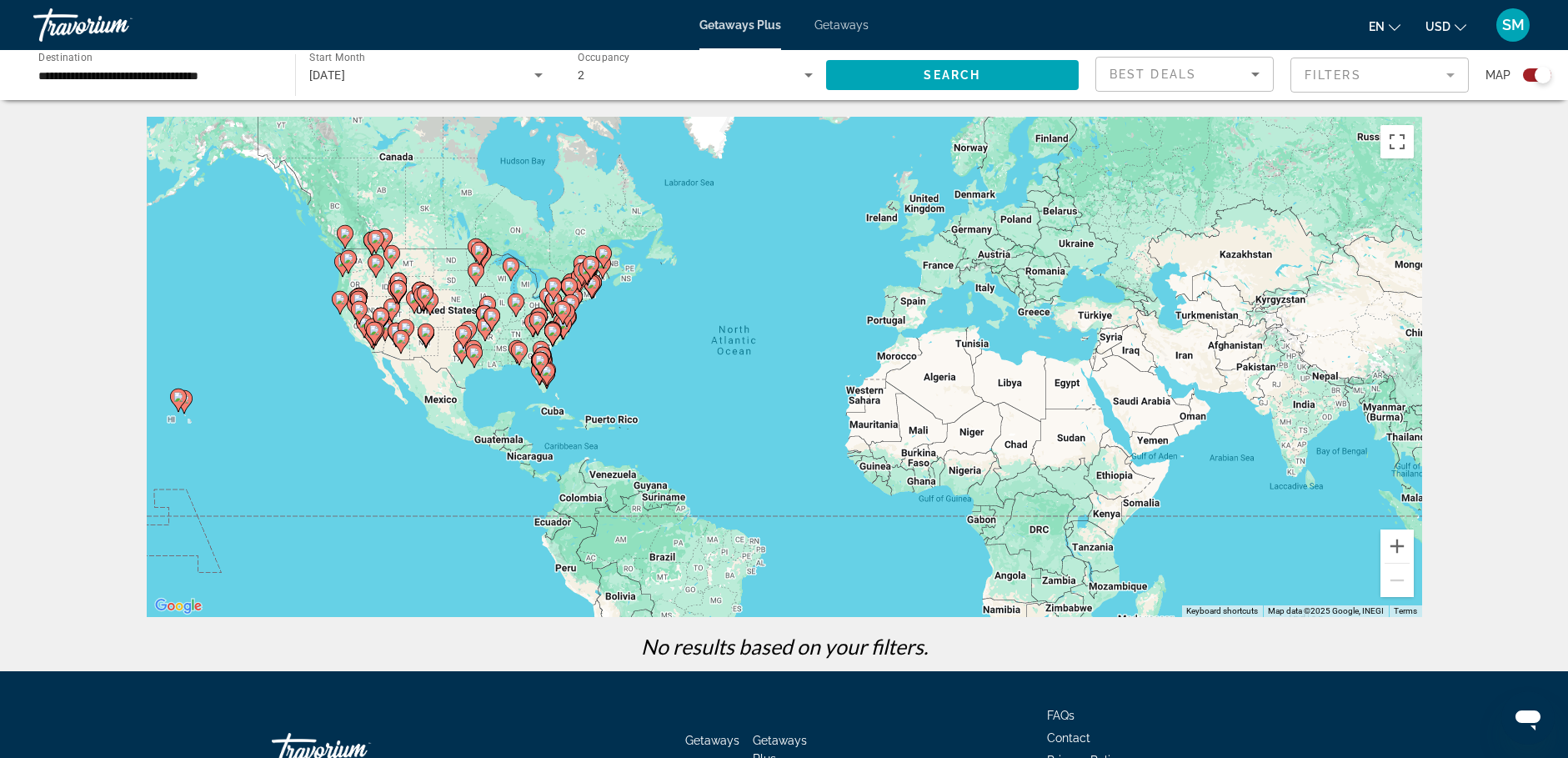
click at [1452, 76] on mat-form-field "Filters" at bounding box center [1380, 75] width 178 height 35
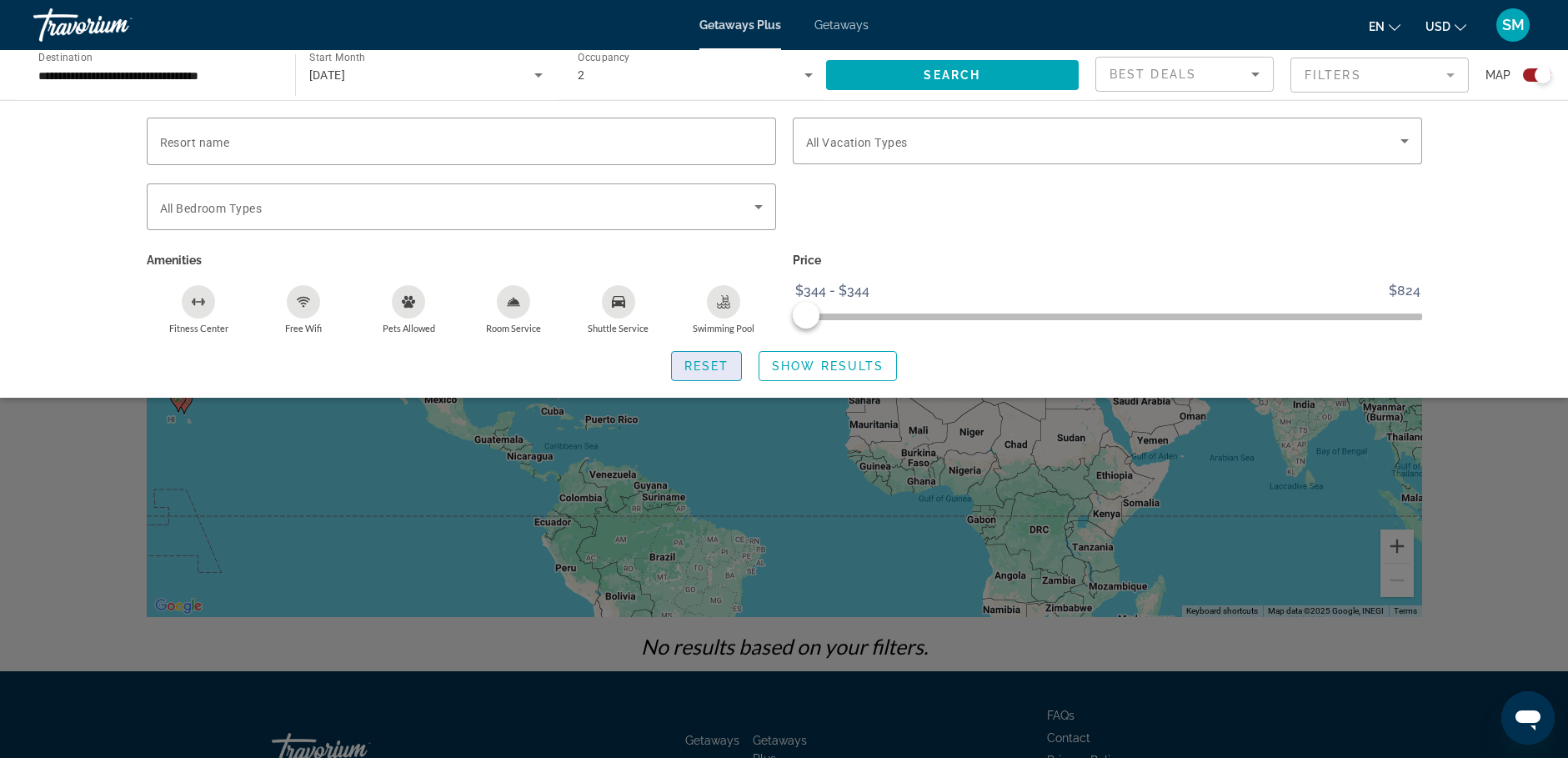
click at [708, 362] on span "Reset" at bounding box center [707, 365] width 45 height 14
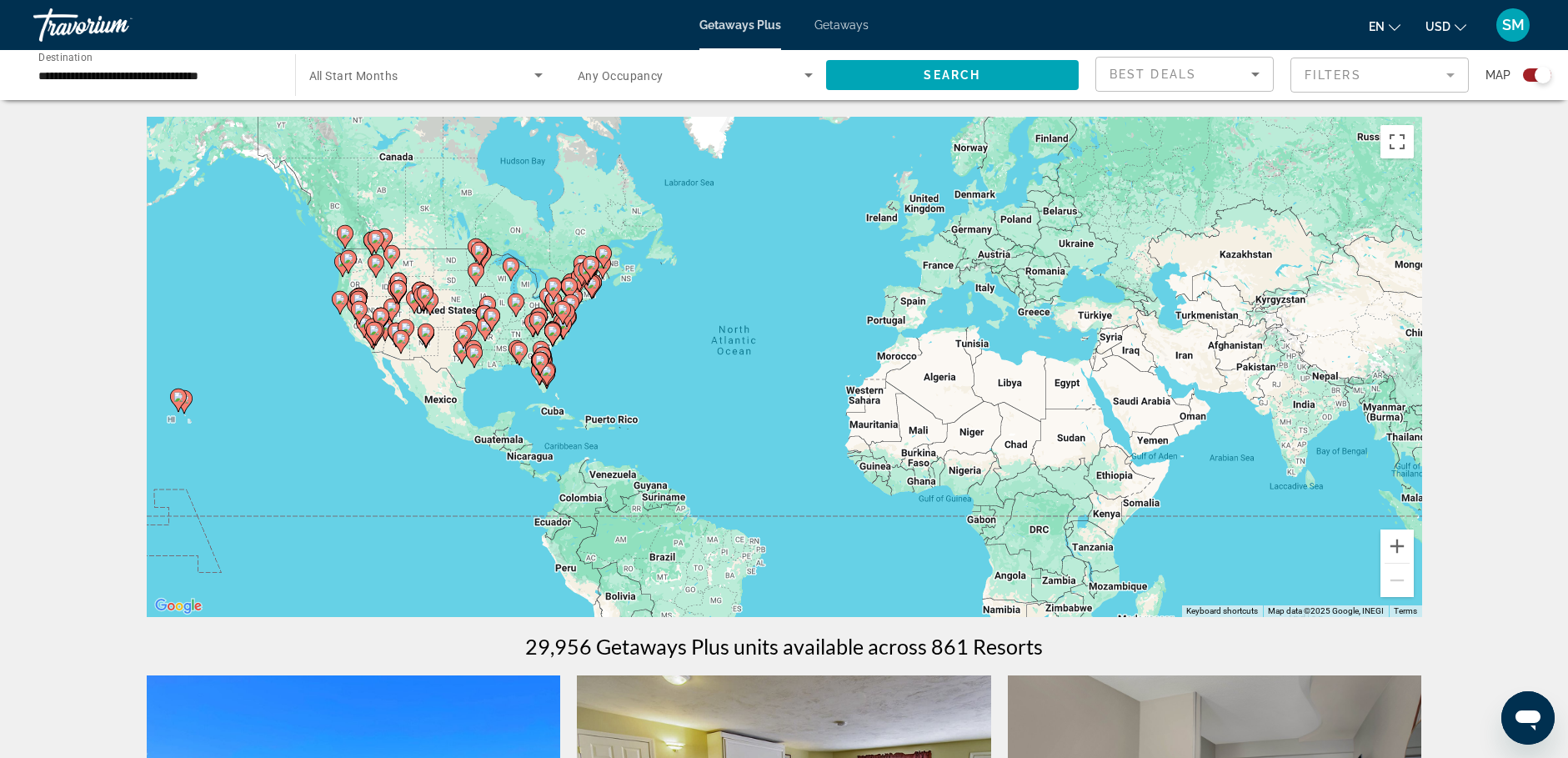
click at [832, 30] on span "Getaways" at bounding box center [841, 25] width 54 height 14
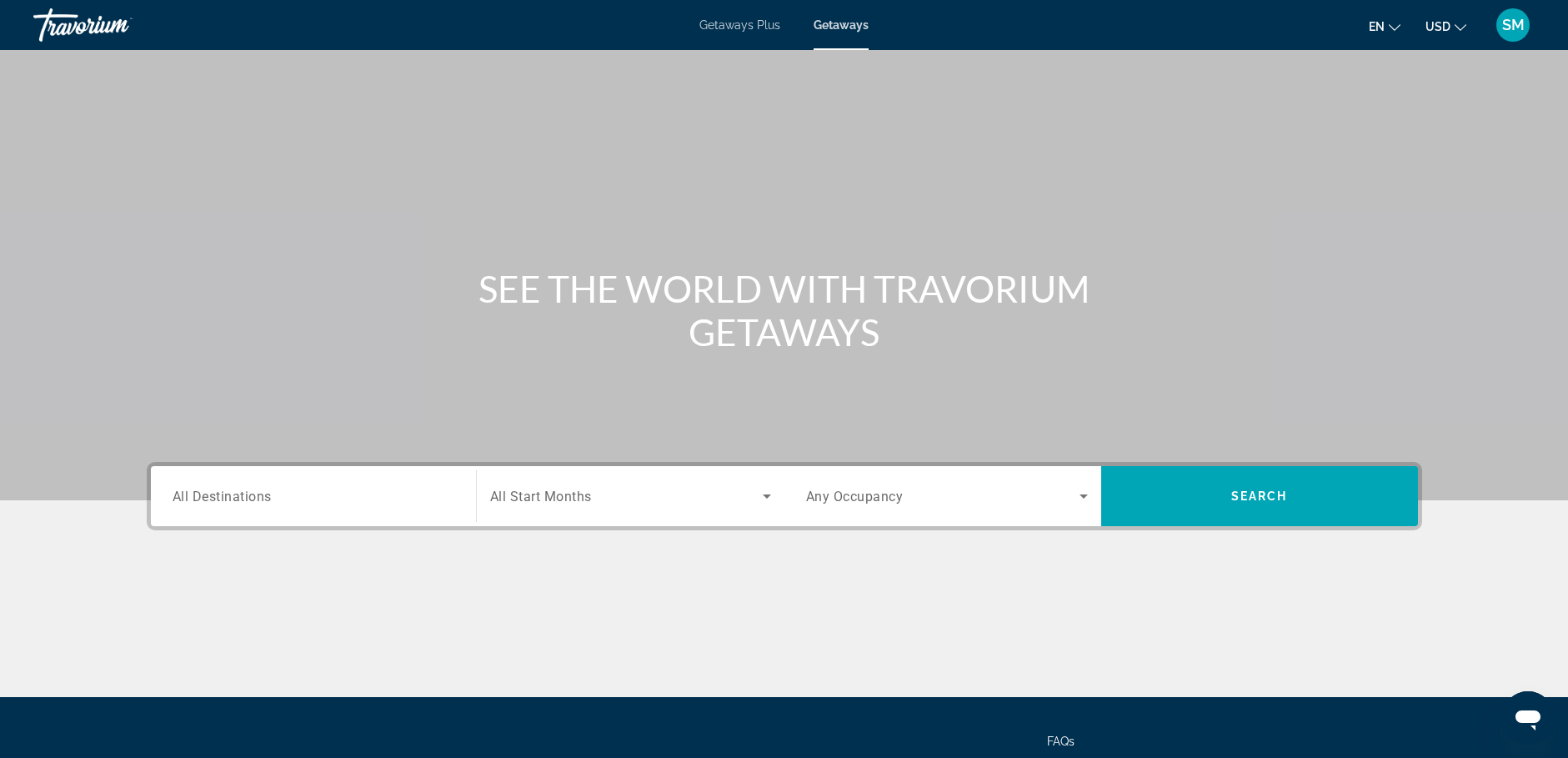
click at [751, 24] on span "Getaways Plus" at bounding box center [740, 25] width 81 height 14
click at [840, 31] on span "Getaways" at bounding box center [841, 25] width 54 height 14
click at [733, 24] on span "Getaways Plus" at bounding box center [740, 25] width 81 height 14
click at [397, 503] on input "Destination All Destinations" at bounding box center [313, 496] width 282 height 20
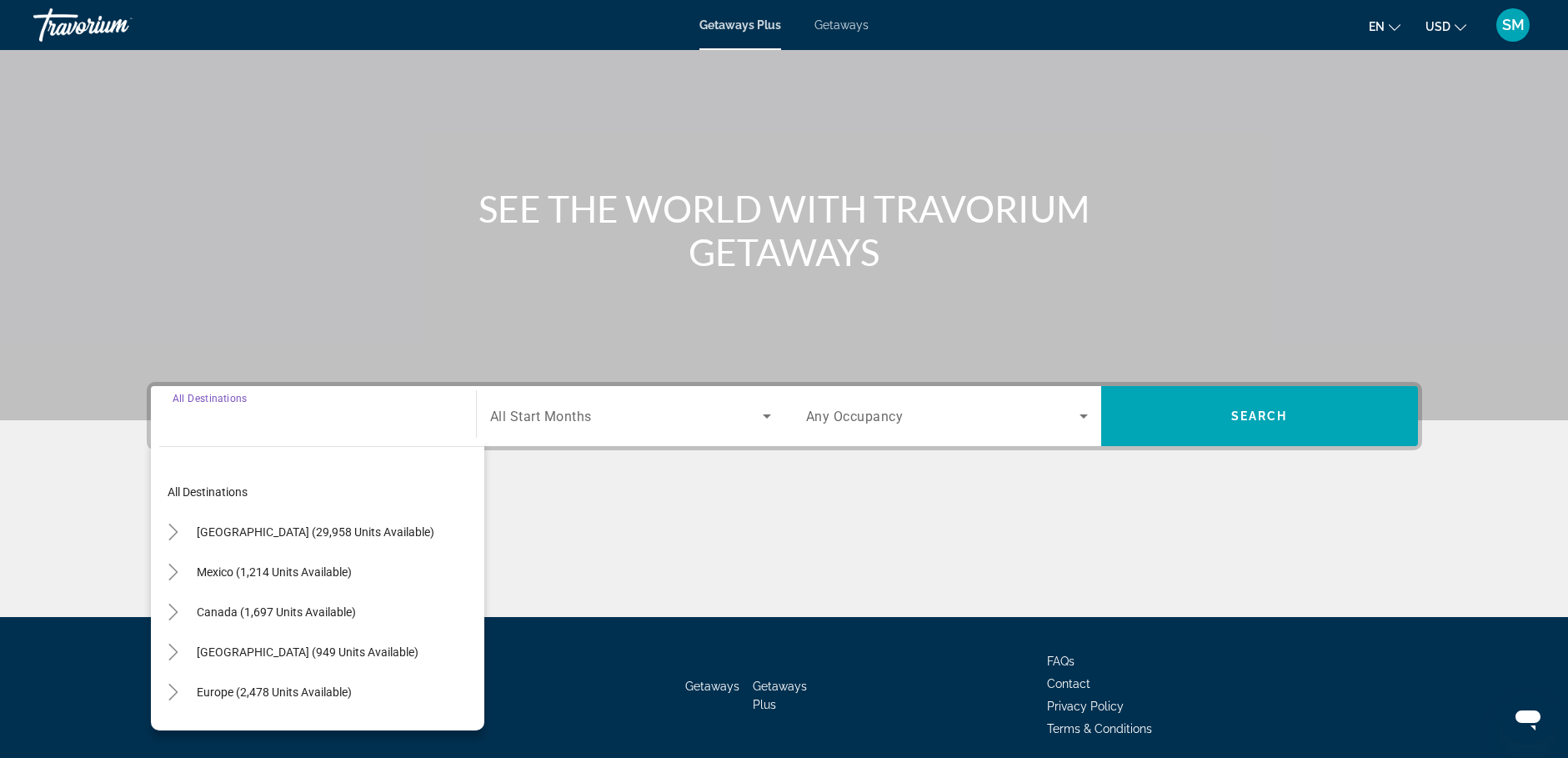
scroll to position [143, 0]
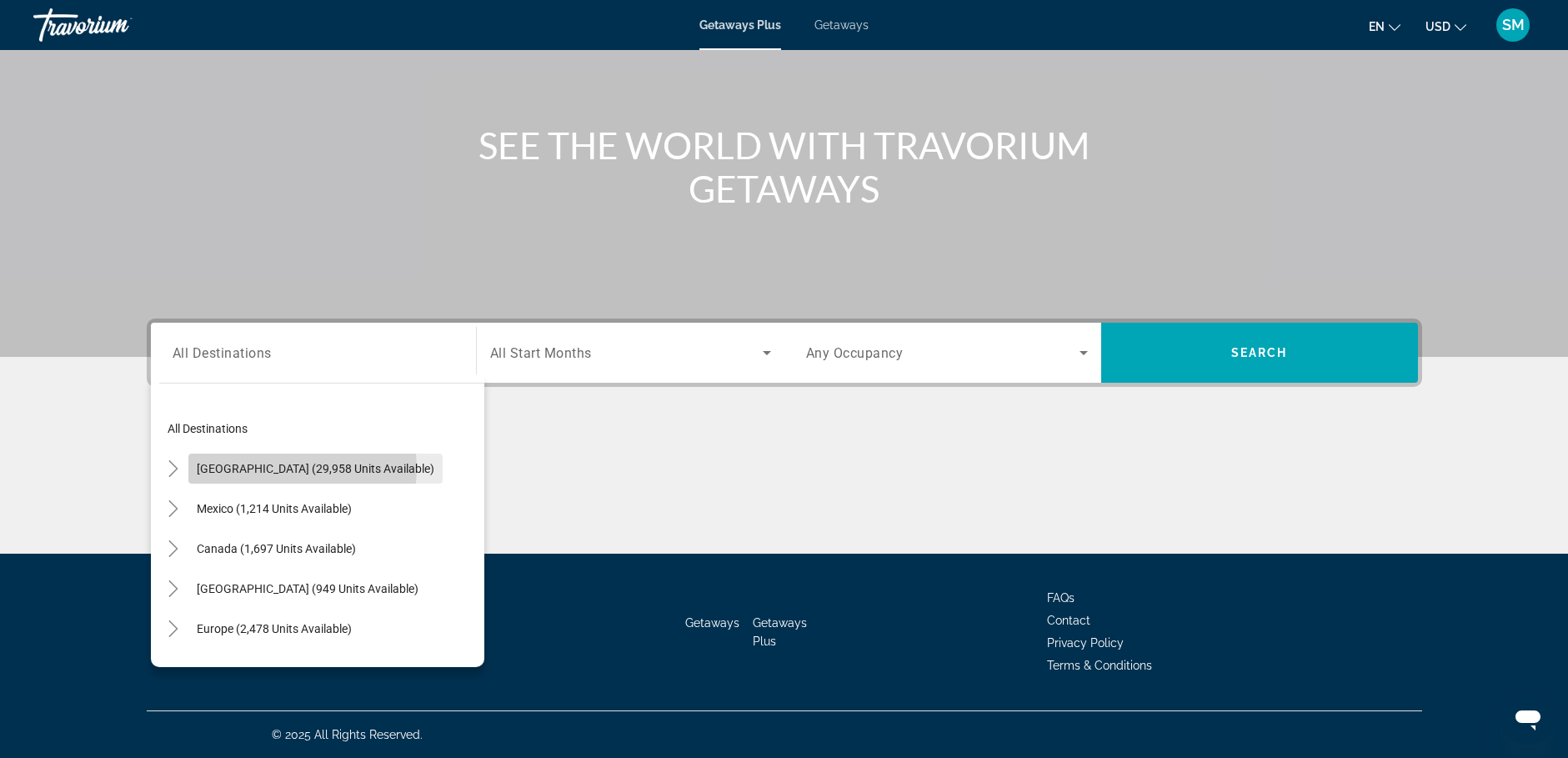
click at [302, 468] on span "[GEOGRAPHIC_DATA] (29,958 units available)" at bounding box center [315, 468] width 238 height 14
type input "**********"
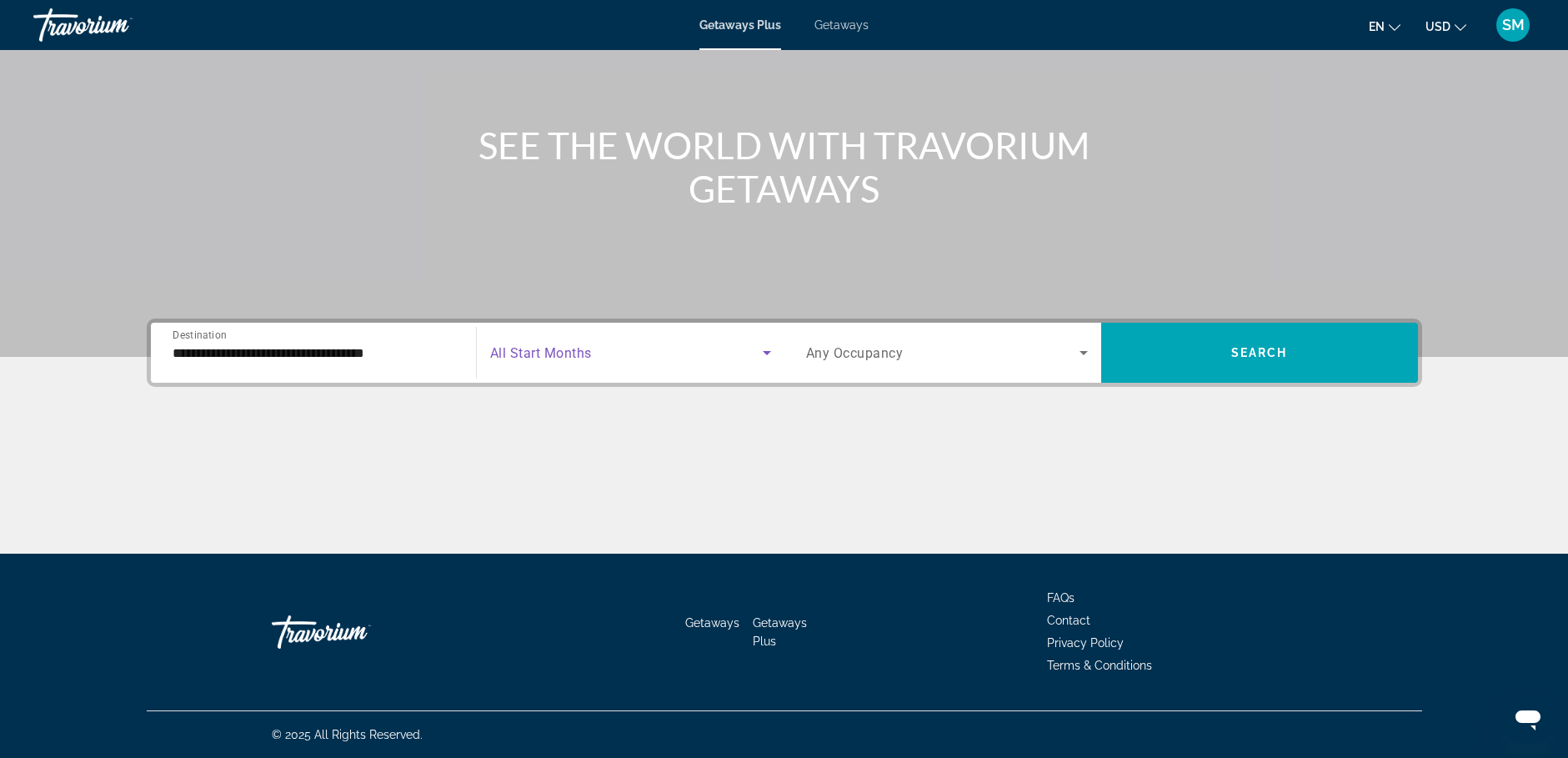
click at [767, 352] on icon "Search widget" at bounding box center [767, 352] width 8 height 5
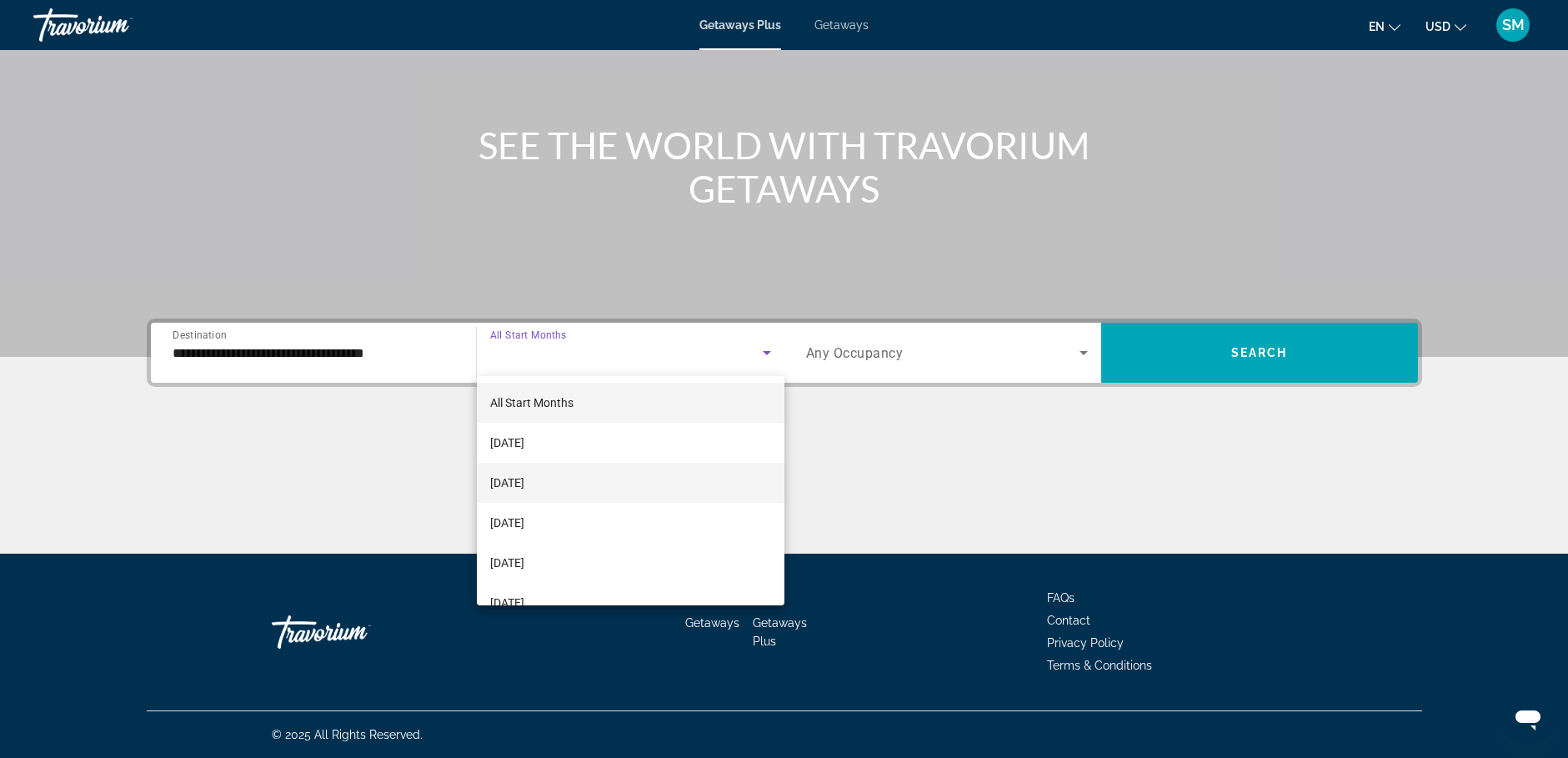
click at [524, 484] on span "[DATE]" at bounding box center [507, 483] width 34 height 20
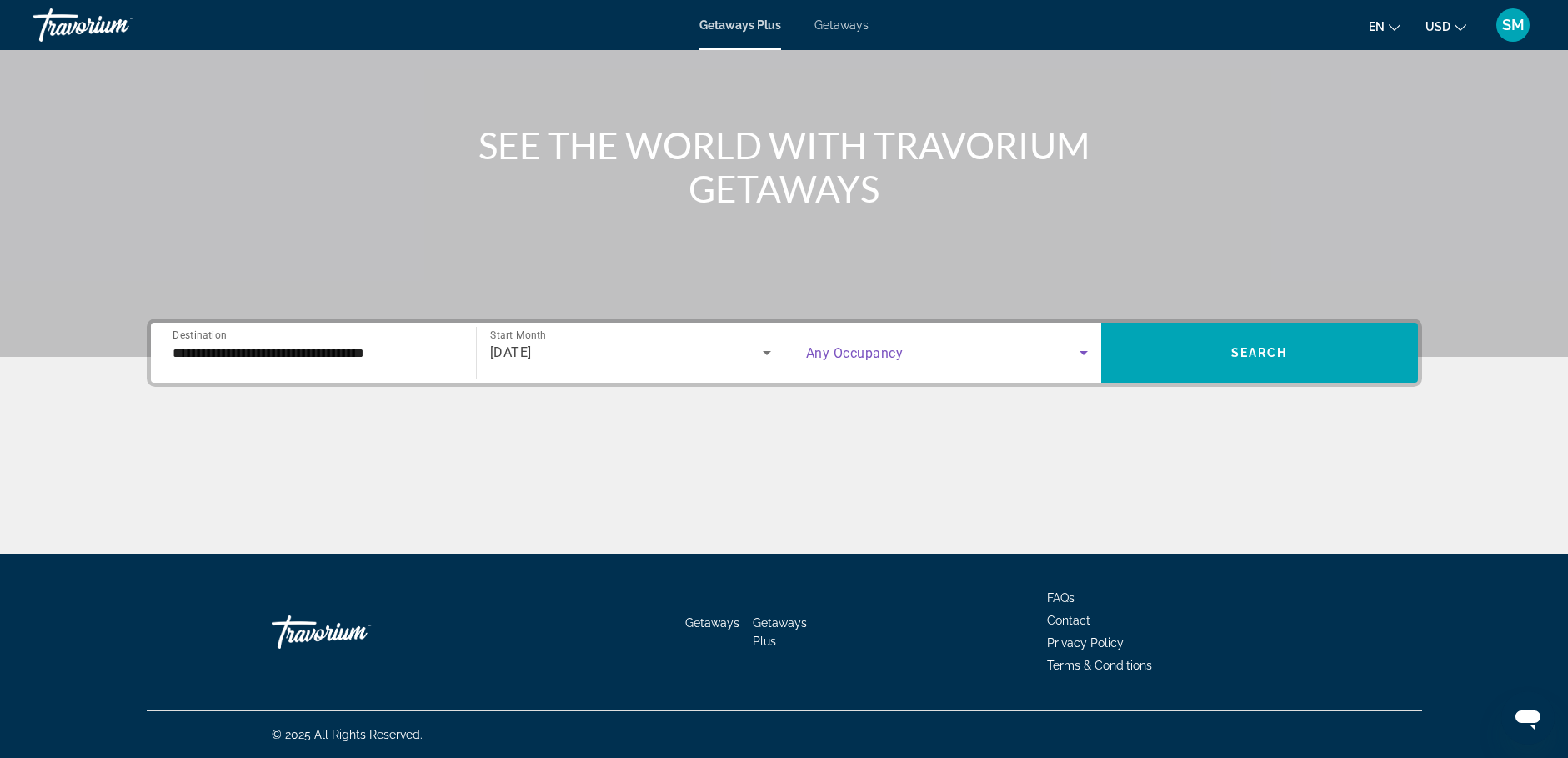
click at [1081, 351] on icon "Search widget" at bounding box center [1083, 352] width 8 height 5
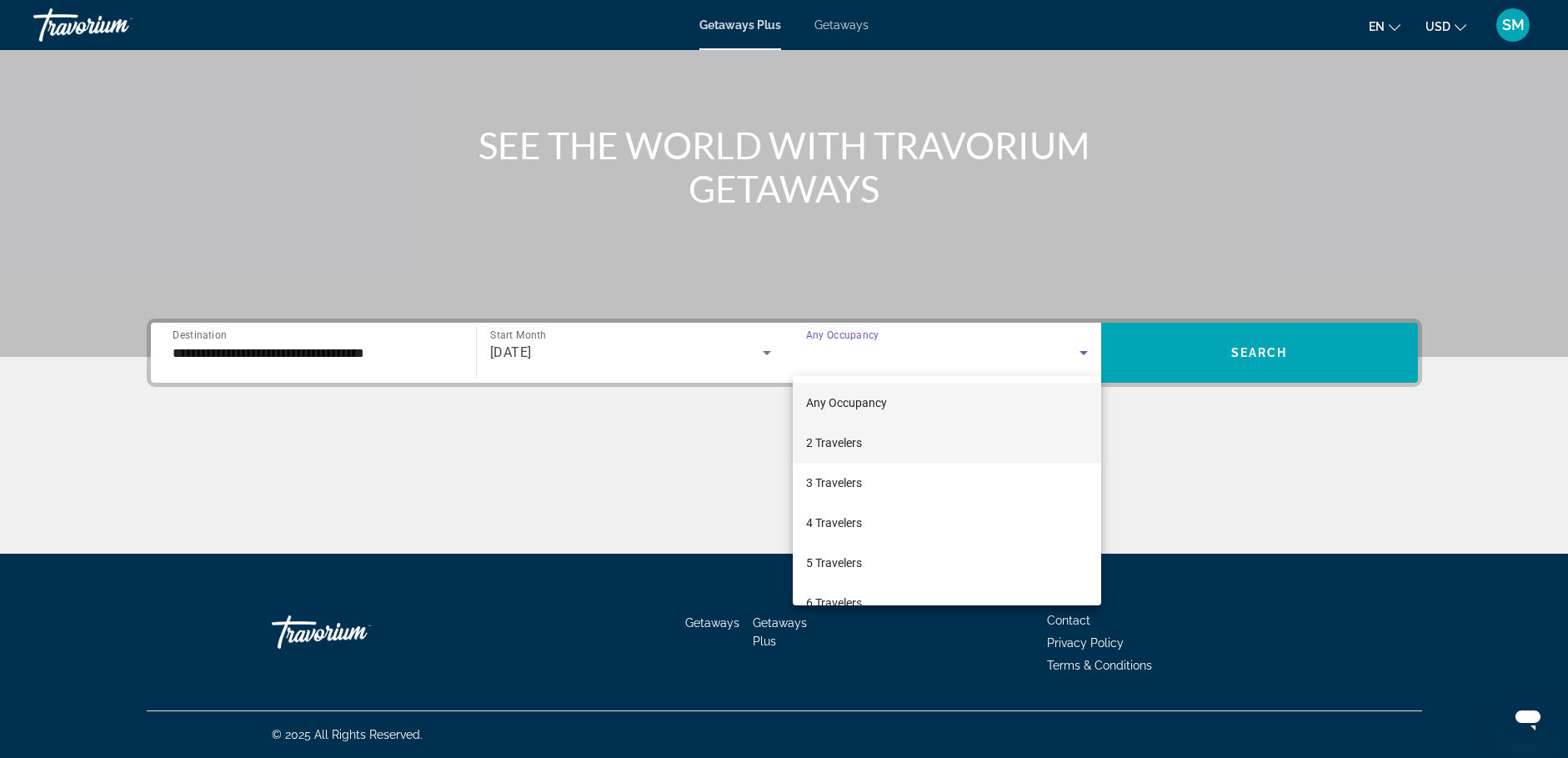
click at [897, 444] on mat-option "2 Travelers" at bounding box center [947, 442] width 308 height 40
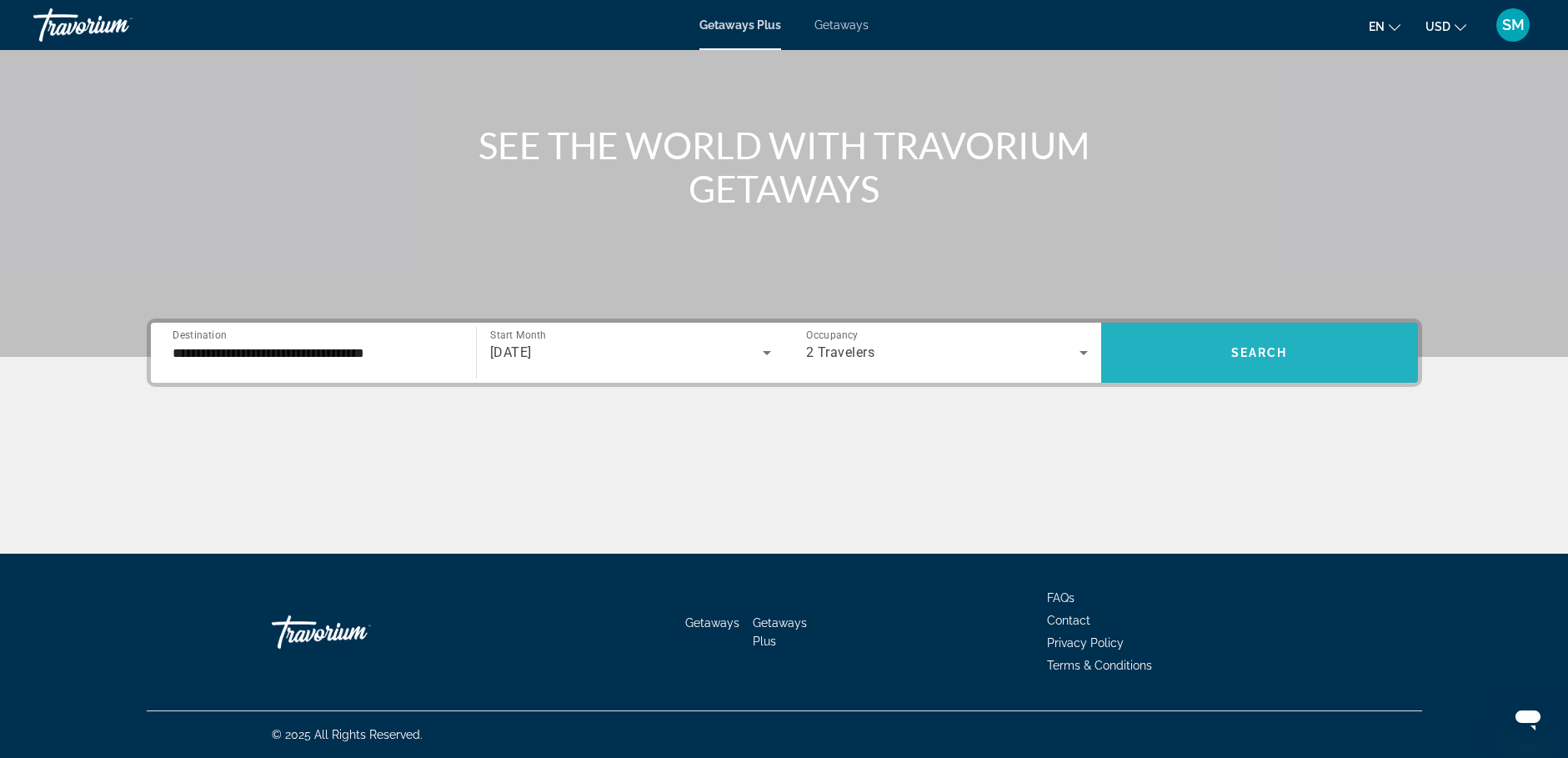
click at [1255, 353] on span "Search" at bounding box center [1260, 352] width 57 height 14
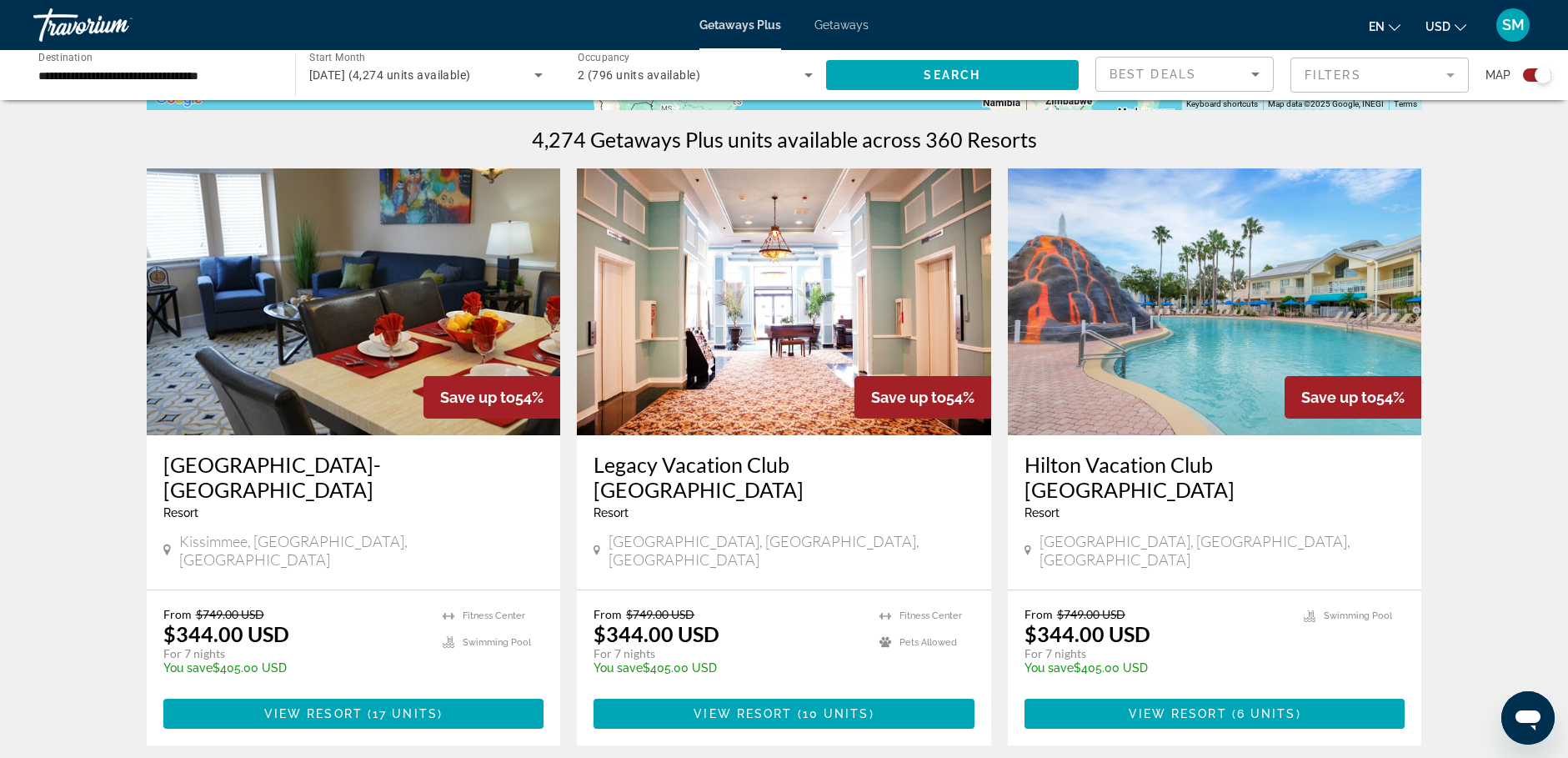
scroll to position [500, 0]
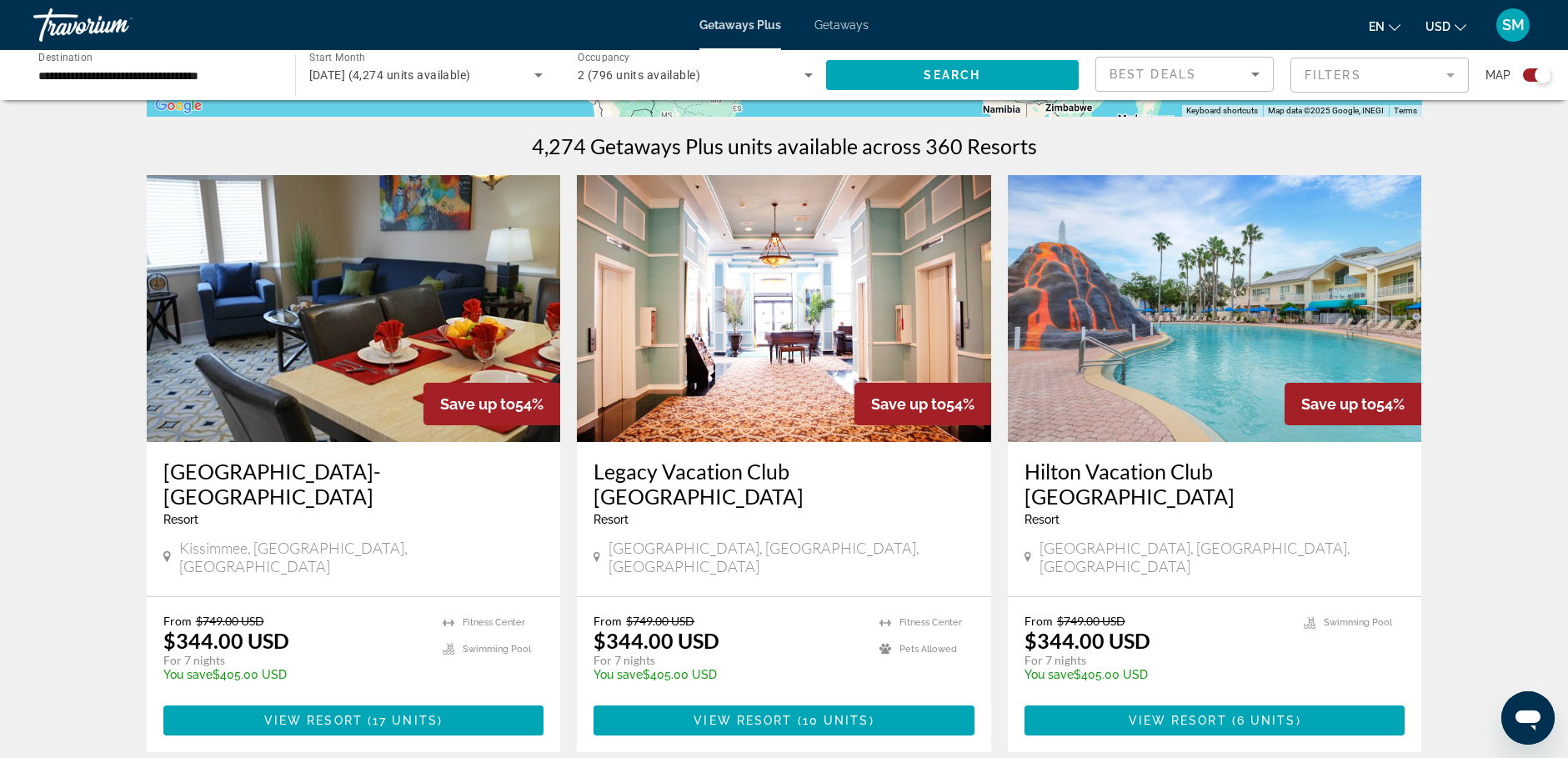
click at [1540, 73] on div "Search widget" at bounding box center [1543, 75] width 17 height 17
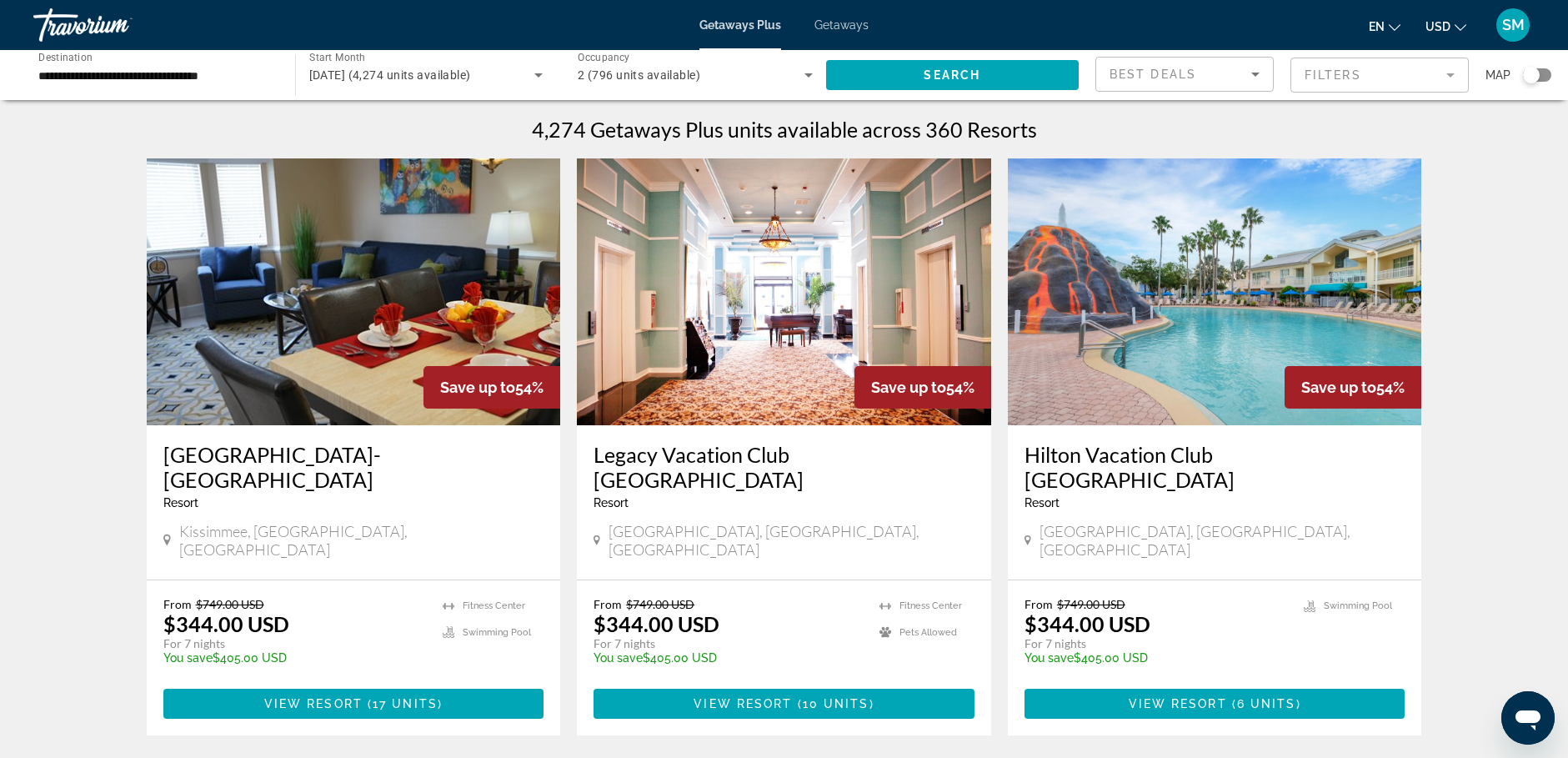
click at [1534, 72] on div "Search widget" at bounding box center [1531, 75] width 17 height 17
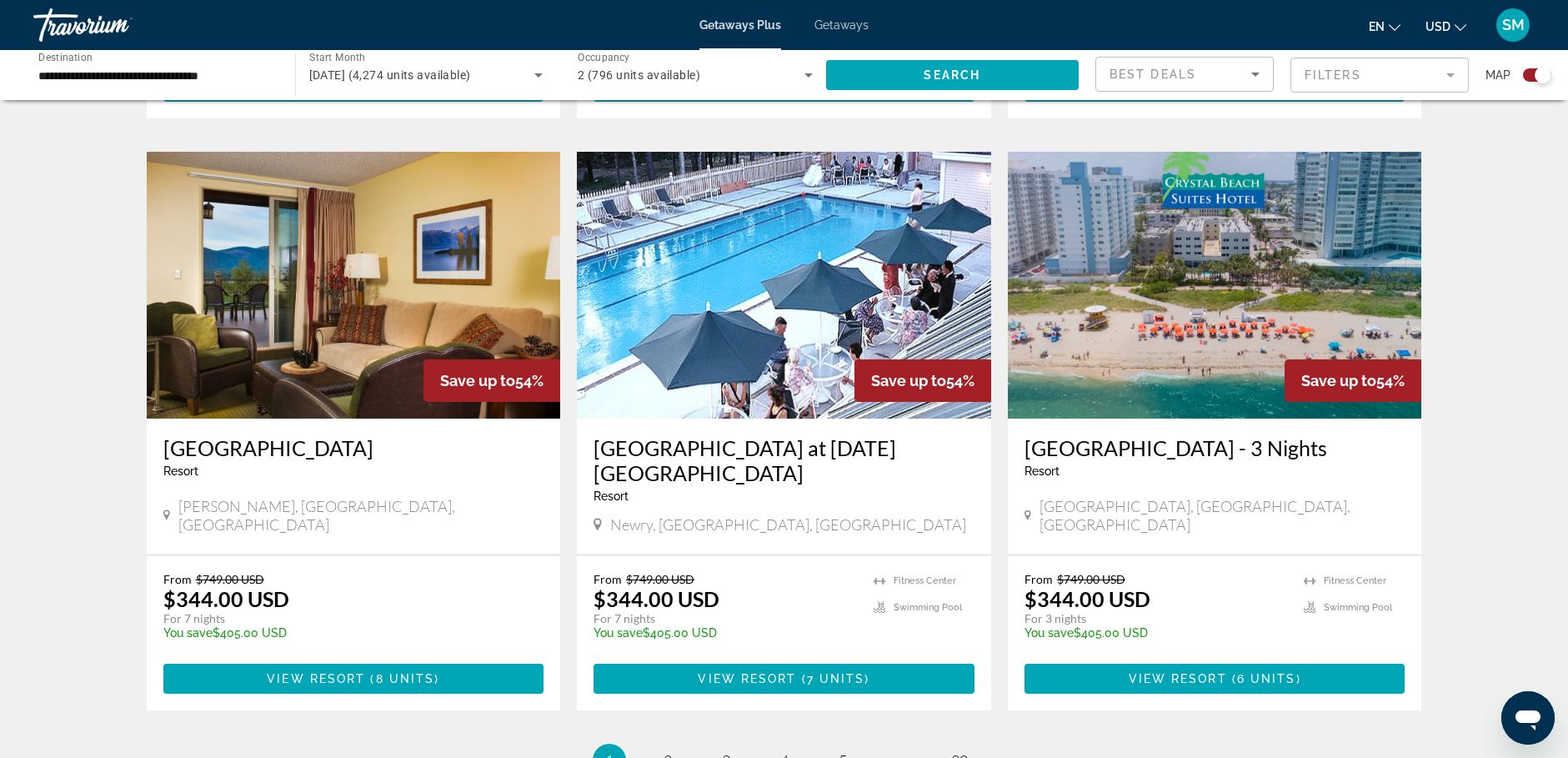
scroll to position [2530, 0]
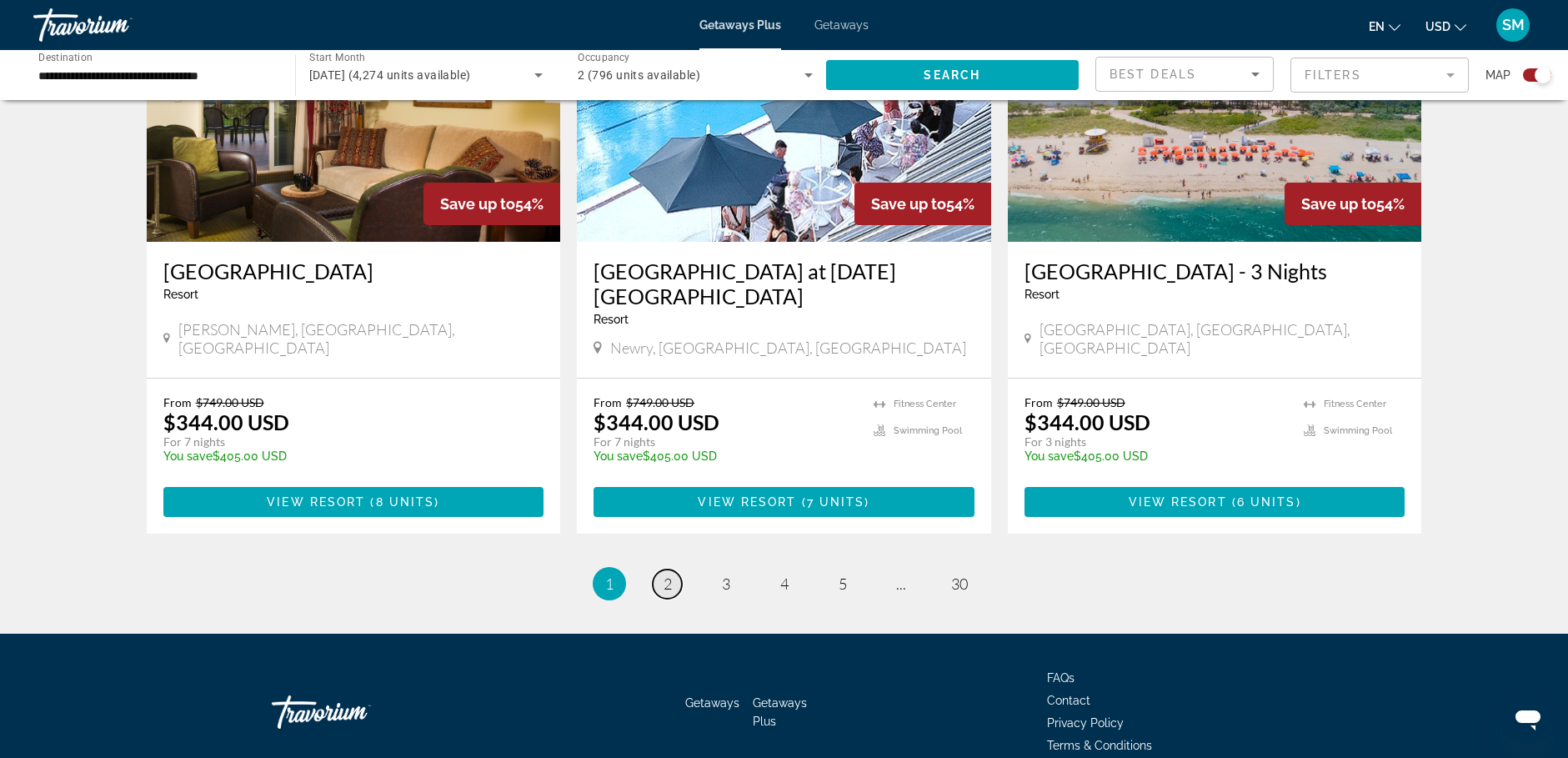
click at [673, 569] on link "page 2" at bounding box center [667, 584] width 29 height 29
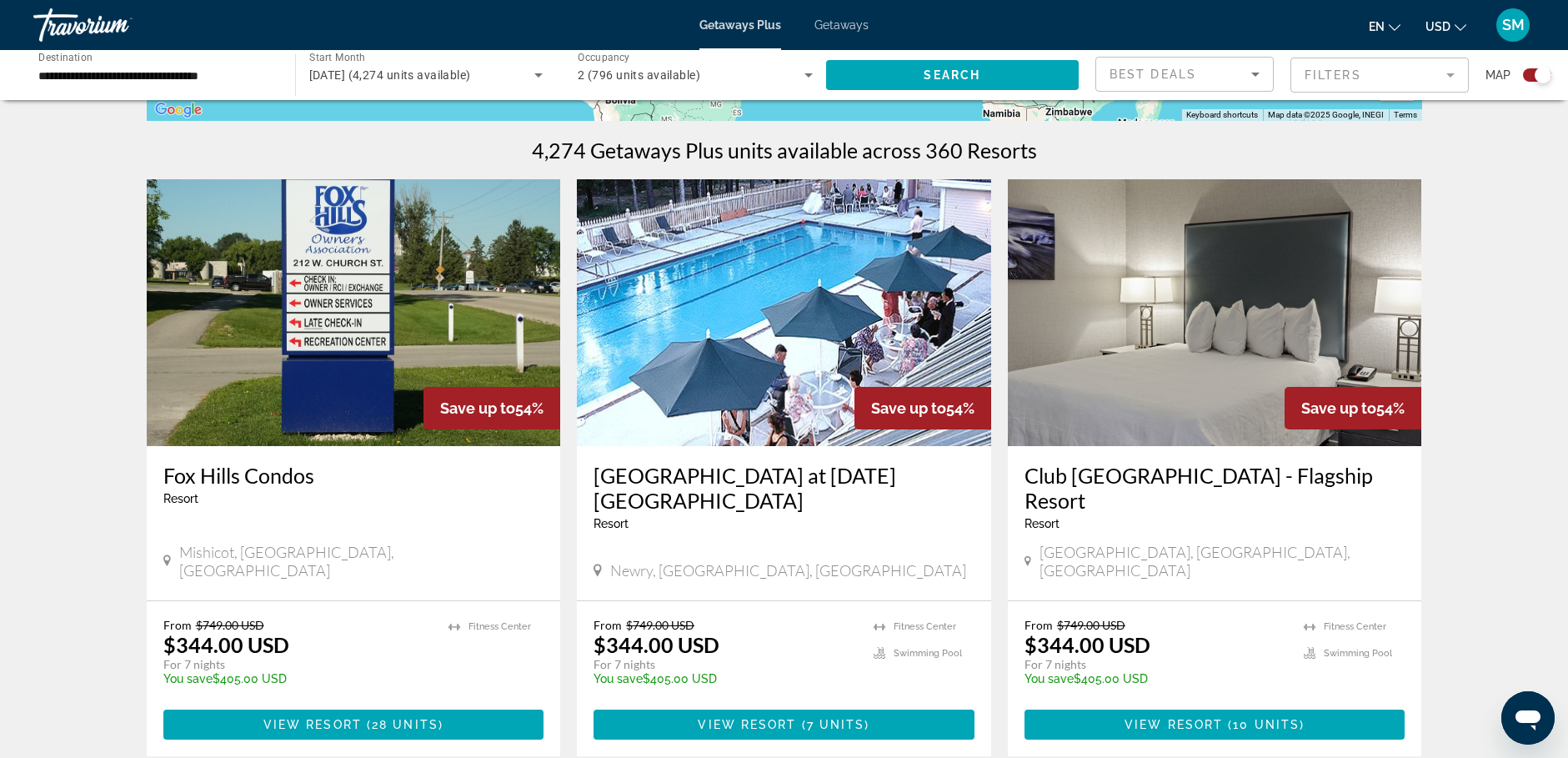
scroll to position [584, 0]
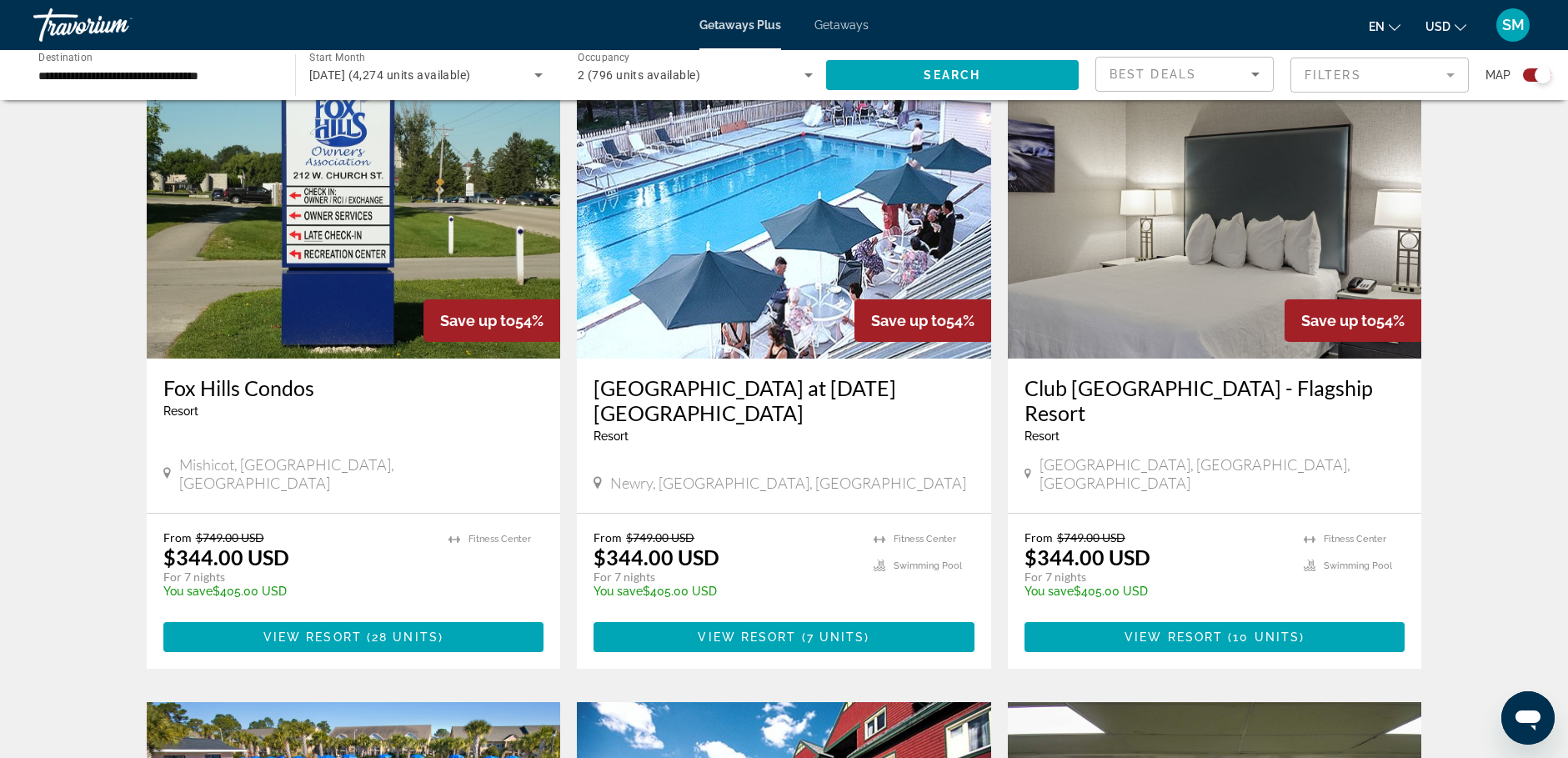
click at [1520, 718] on icon "Open messaging window" at bounding box center [1528, 720] width 25 height 20
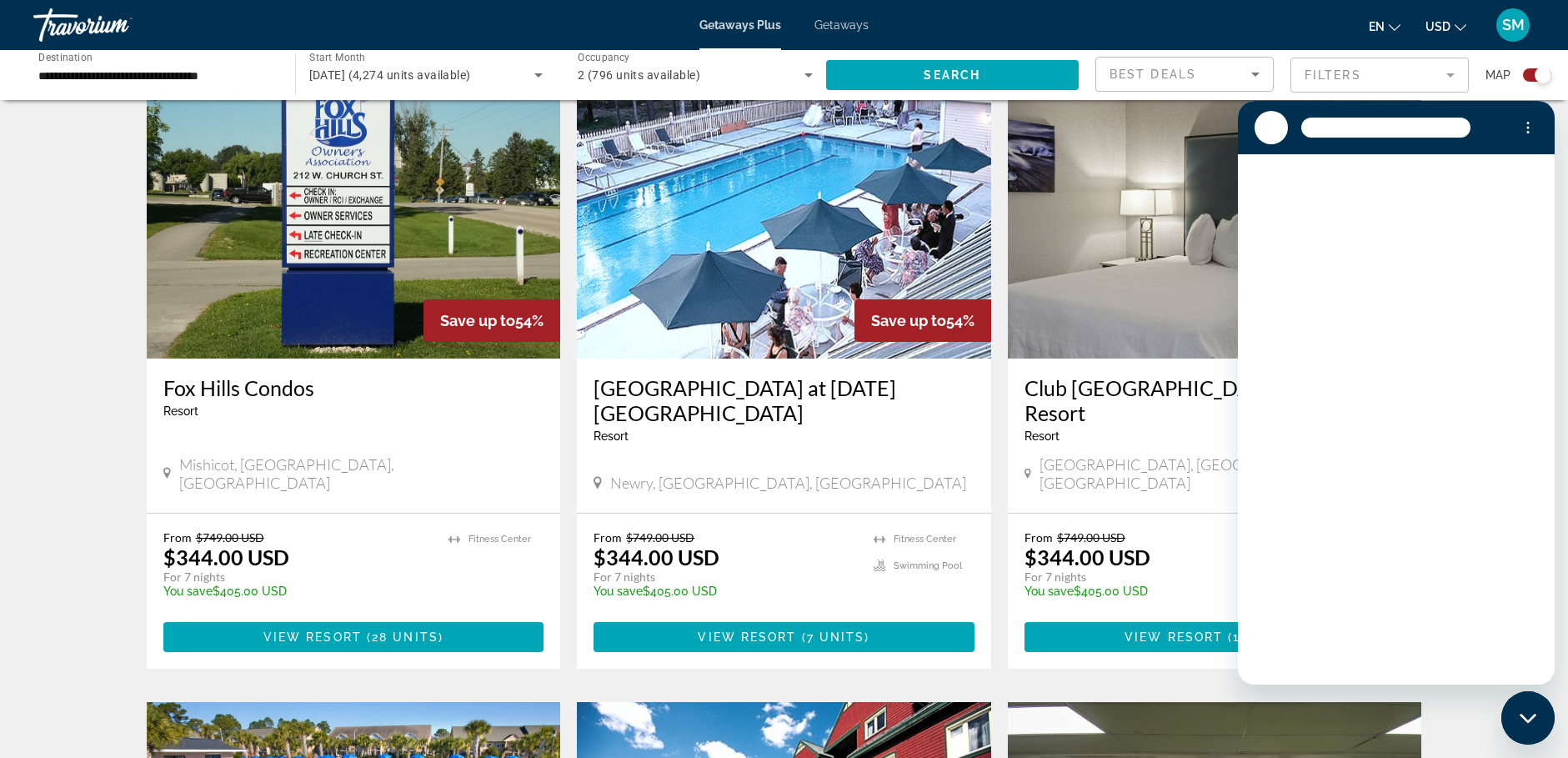
scroll to position [0, 0]
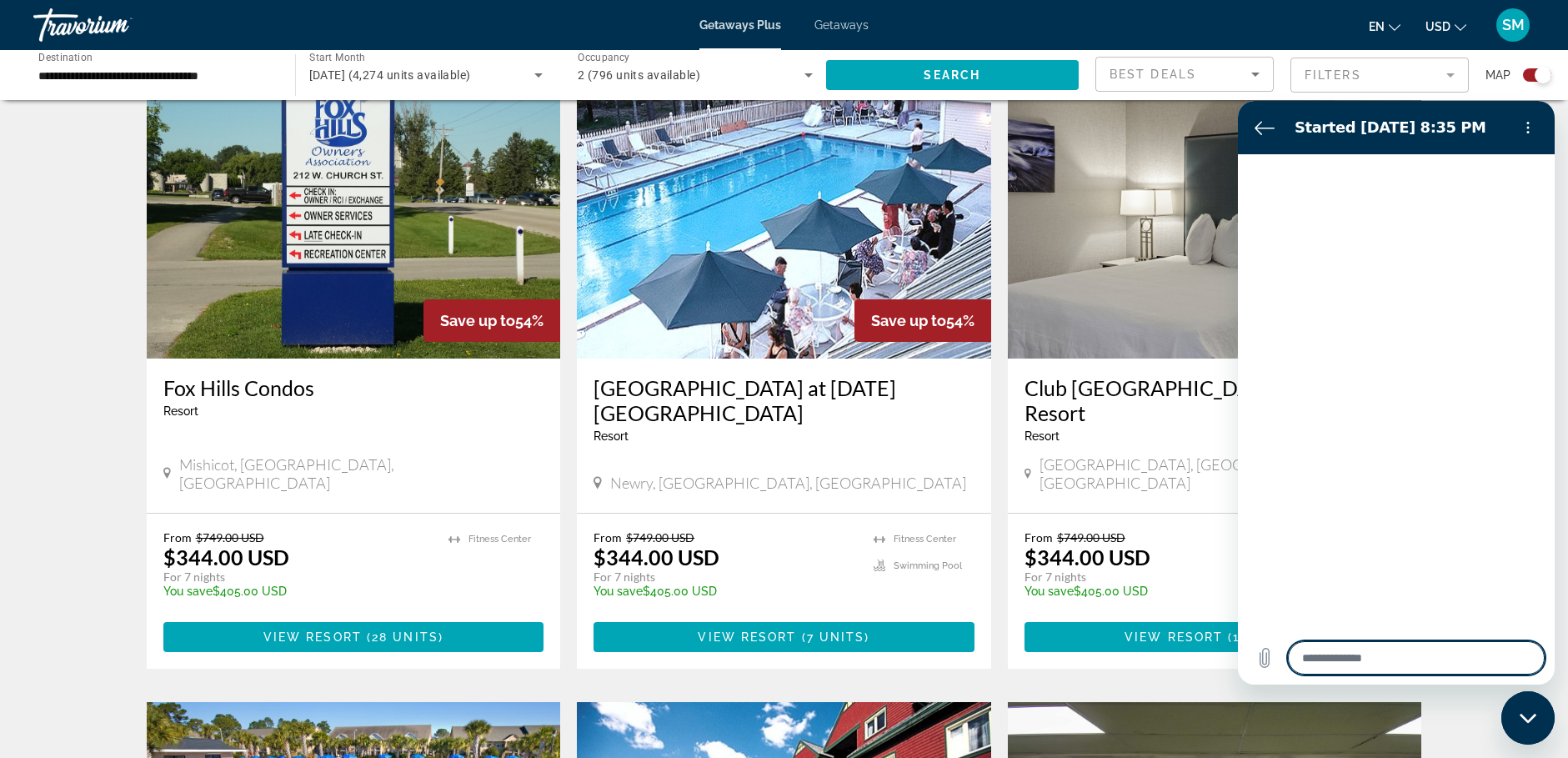
type textarea "*"
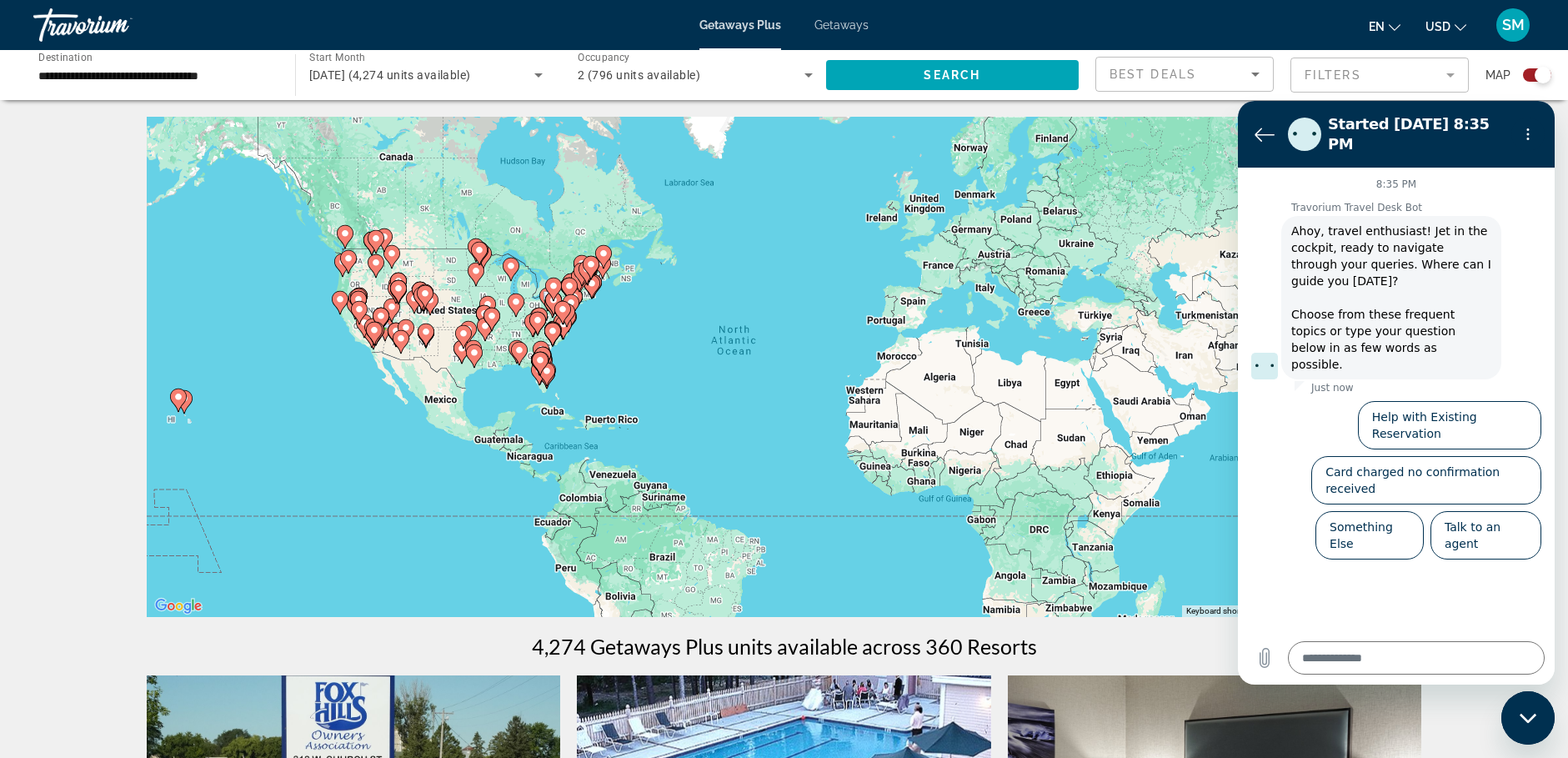
click at [1264, 128] on icon "Back to the conversation list" at bounding box center [1265, 135] width 18 height 13
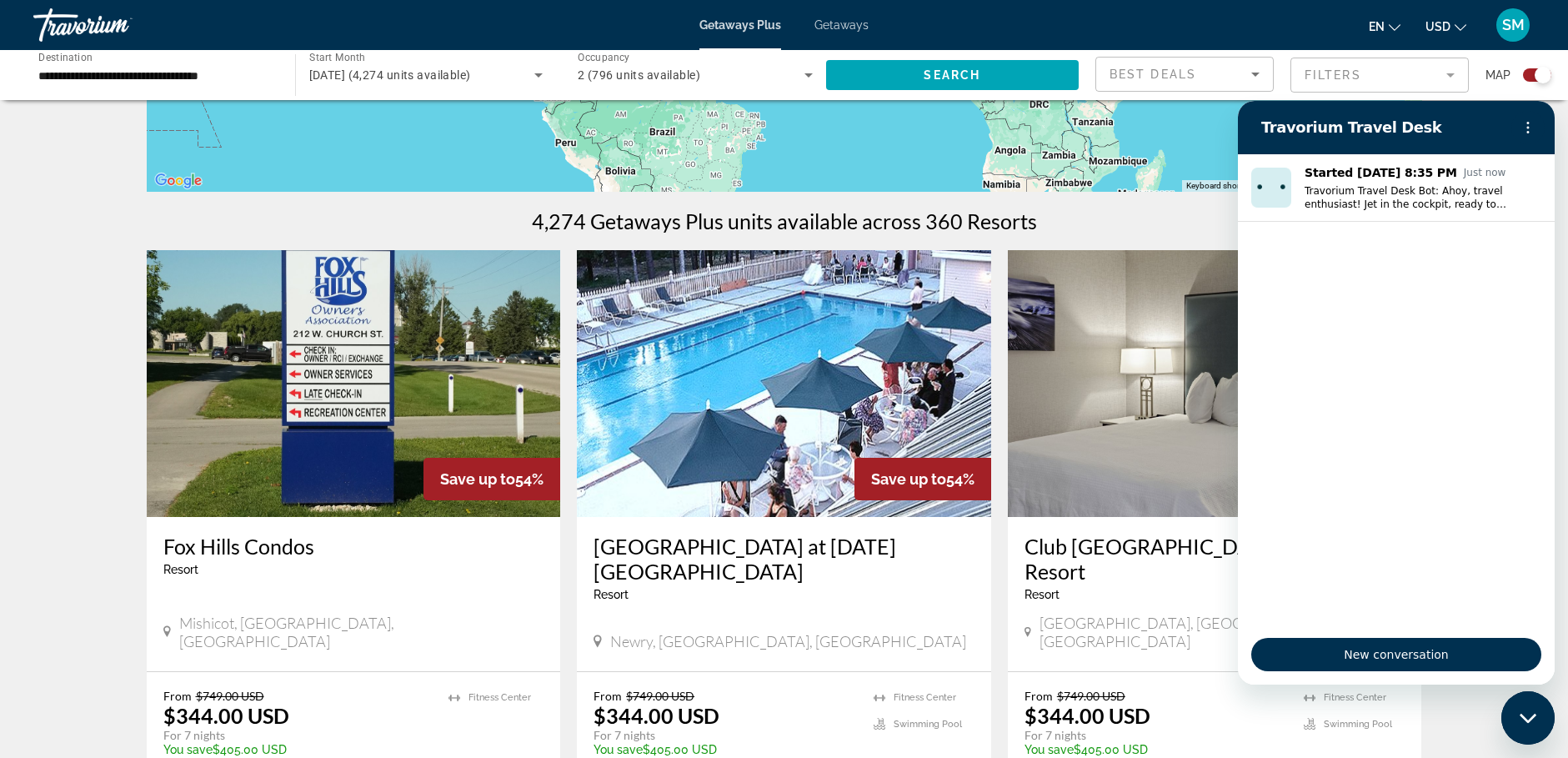
scroll to position [167, 0]
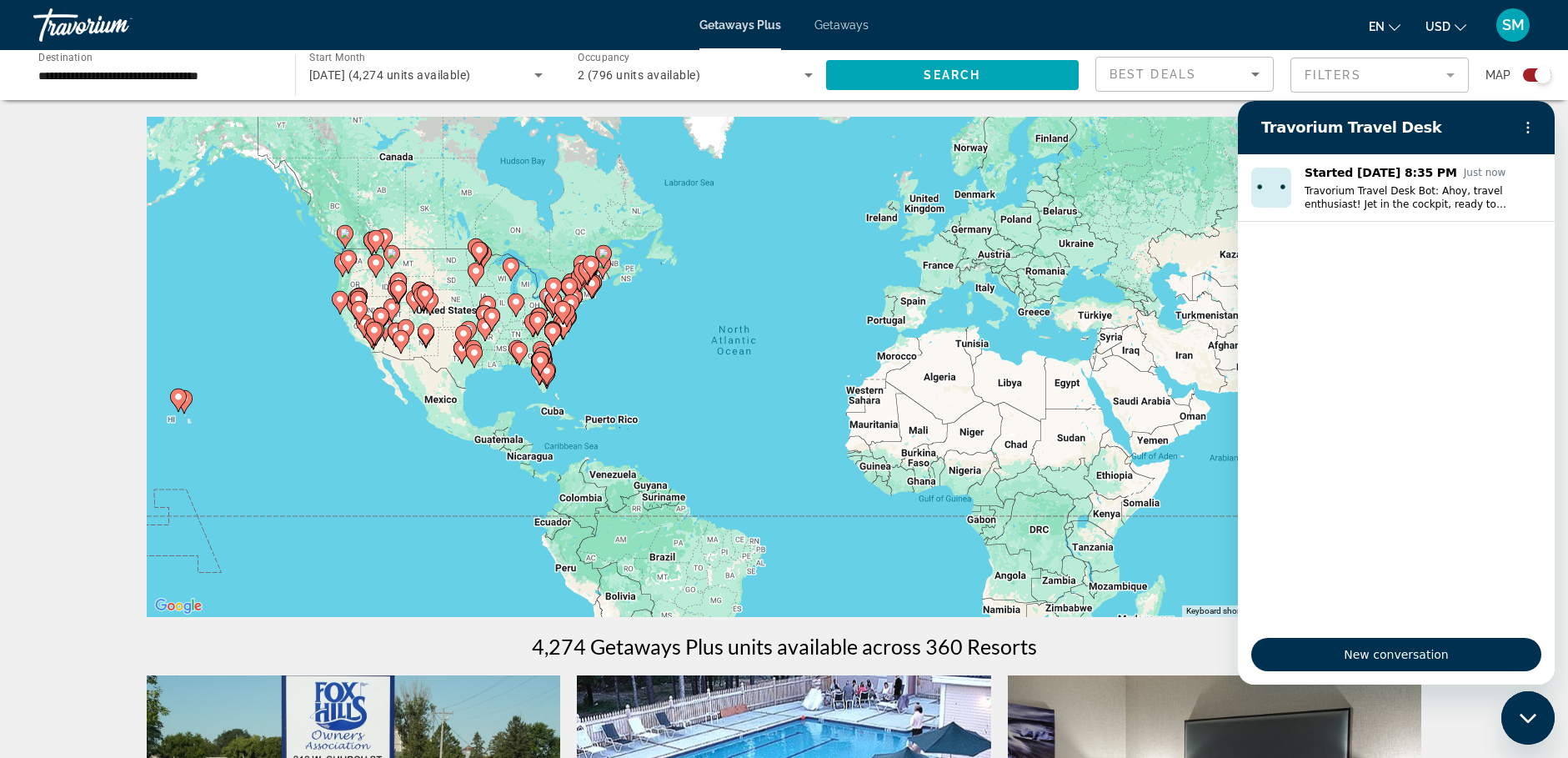
click at [1168, 275] on div "To activate drag with keyboard, press Alt + Enter. Once in keyboard drag state,…" at bounding box center [785, 366] width 1276 height 500
click at [1040, 118] on div "To activate drag with keyboard, press Alt + Enter. Once in keyboard drag state,…" at bounding box center [785, 366] width 1276 height 500
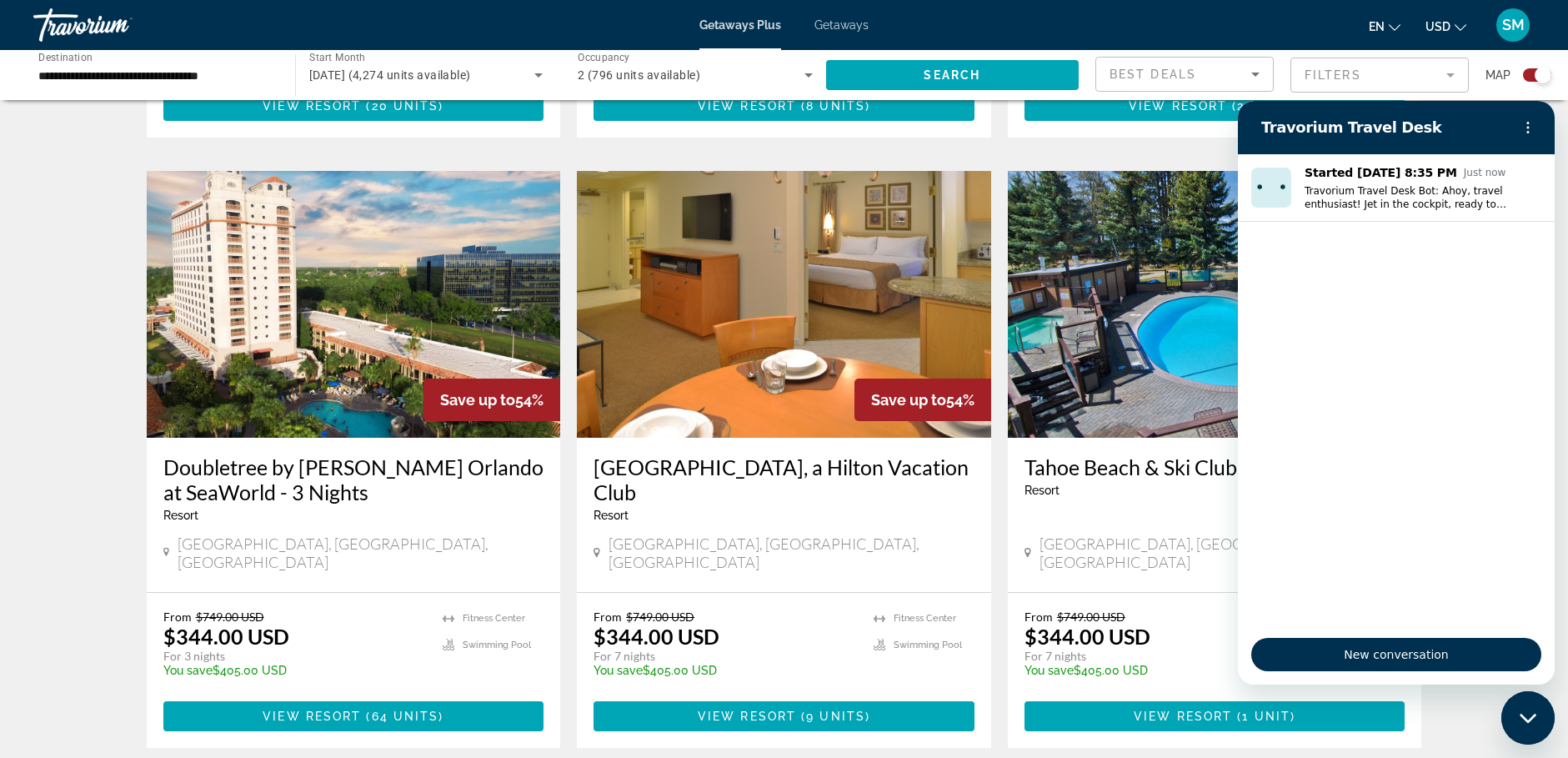
scroll to position [2531, 0]
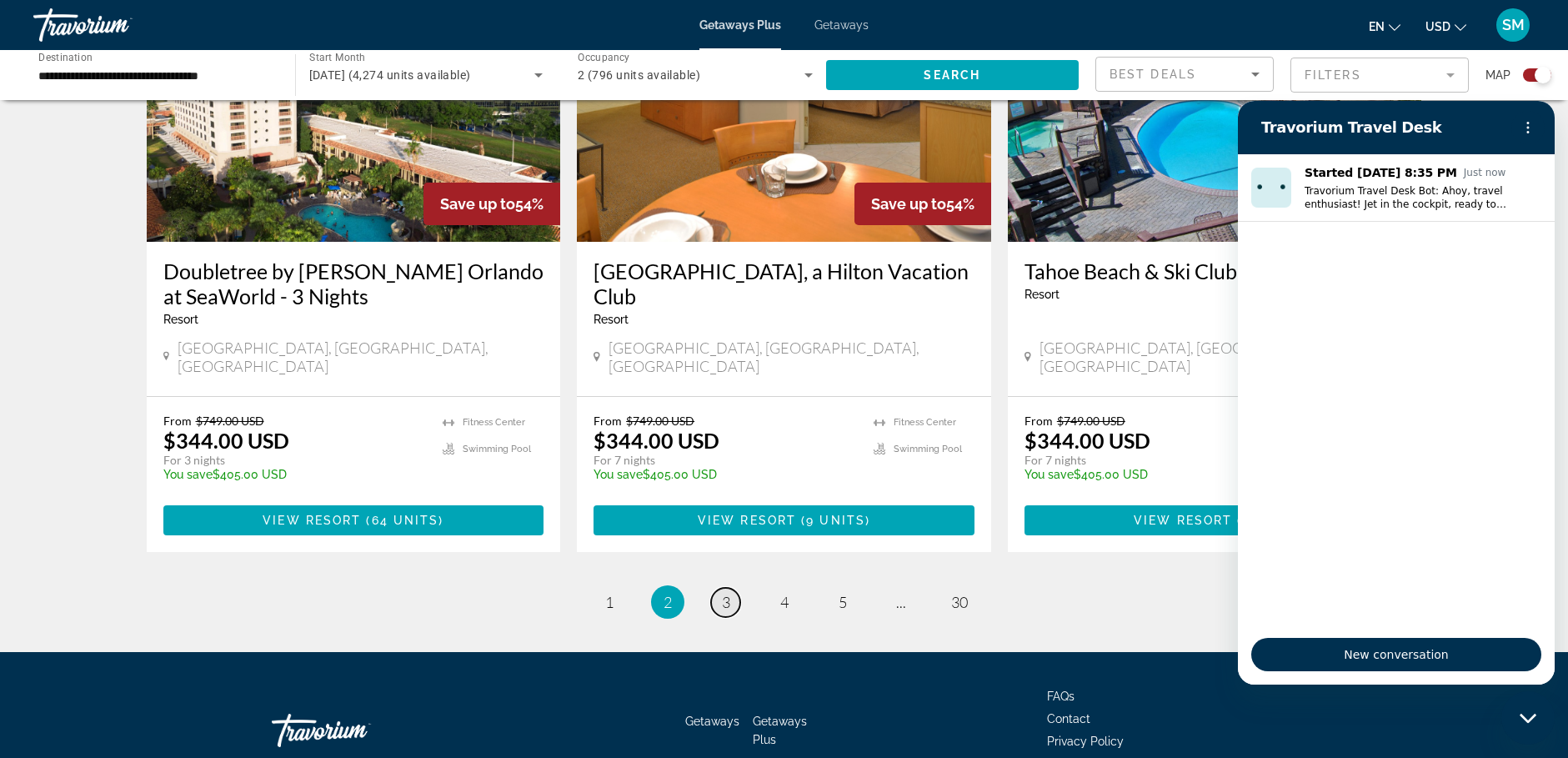
click at [726, 593] on span "3" at bounding box center [726, 602] width 8 height 18
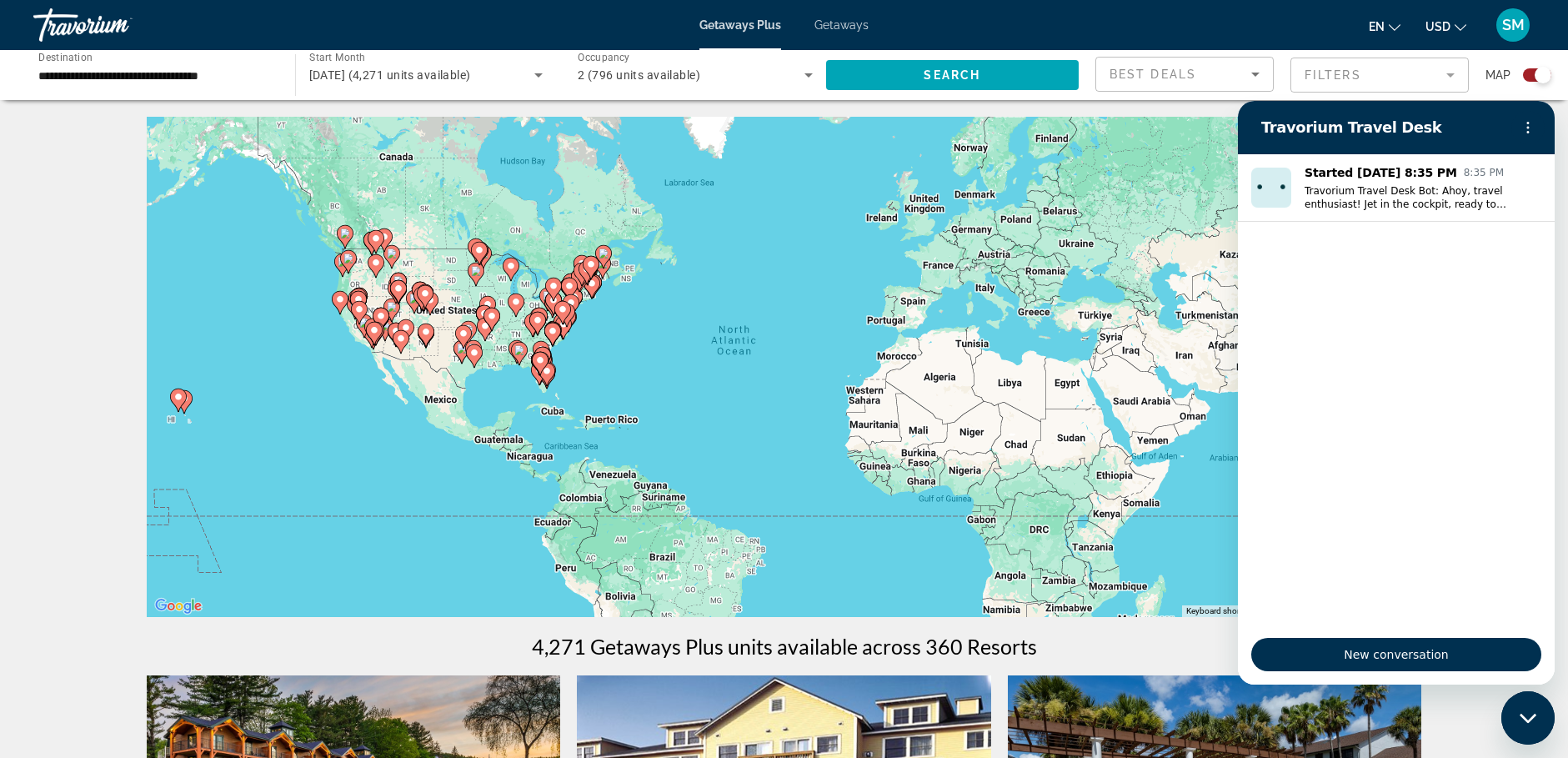
click at [547, 379] on icon "Main content" at bounding box center [546, 374] width 15 height 22
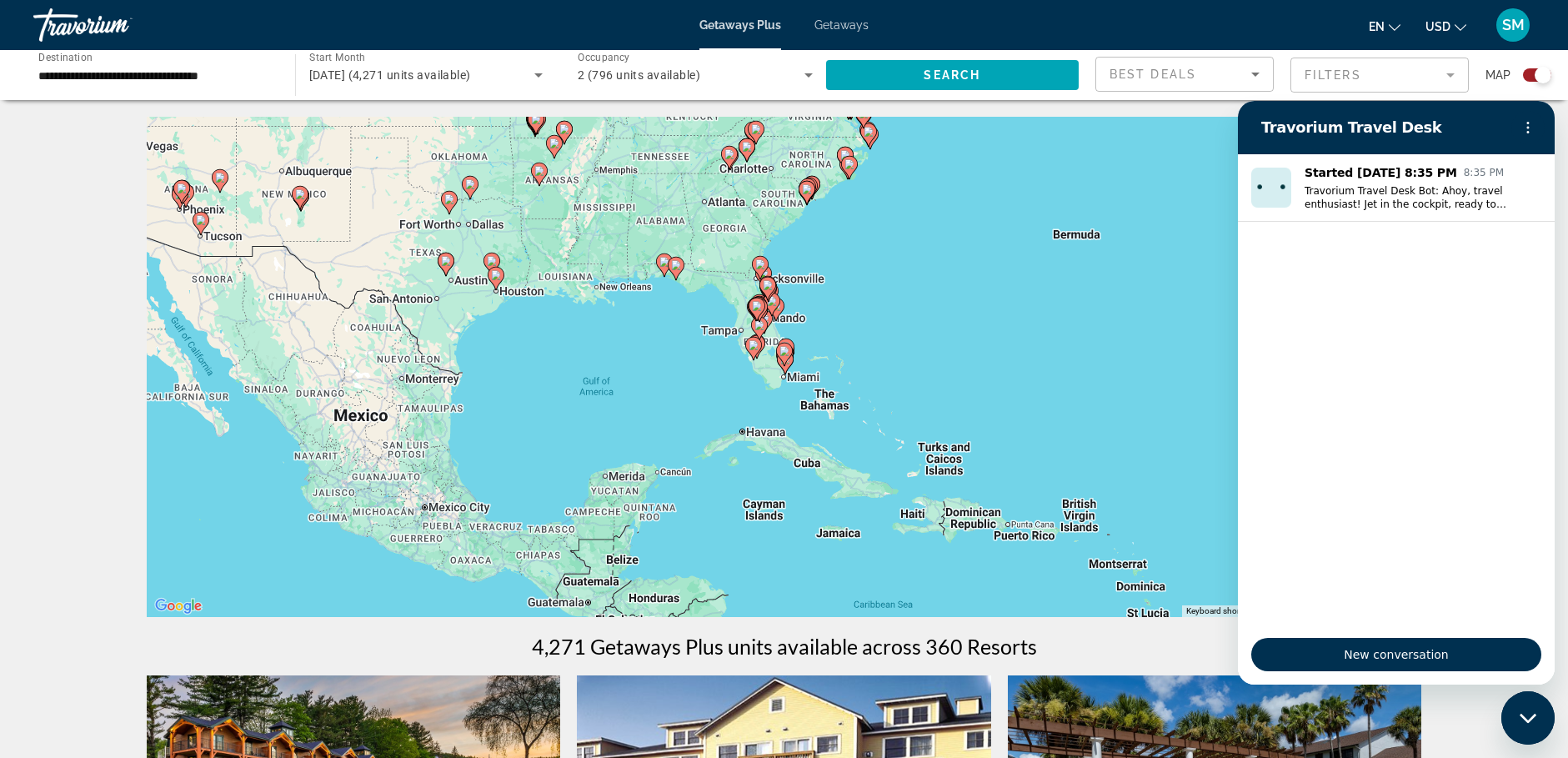
click at [788, 363] on gmp-advanced-marker "Main content" at bounding box center [785, 353] width 17 height 25
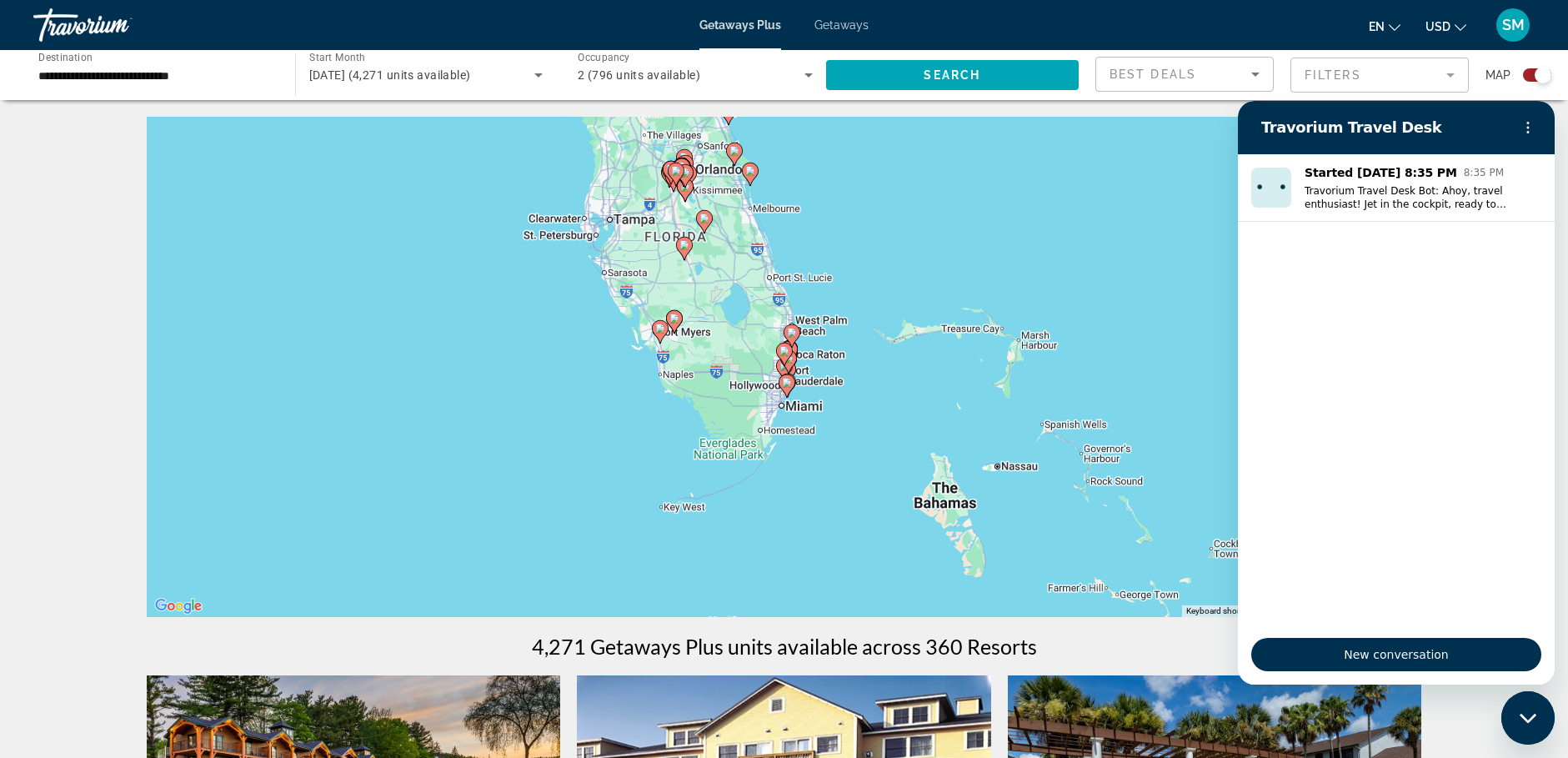
click at [791, 367] on icon "Main content" at bounding box center [788, 362] width 15 height 22
type input "**********"
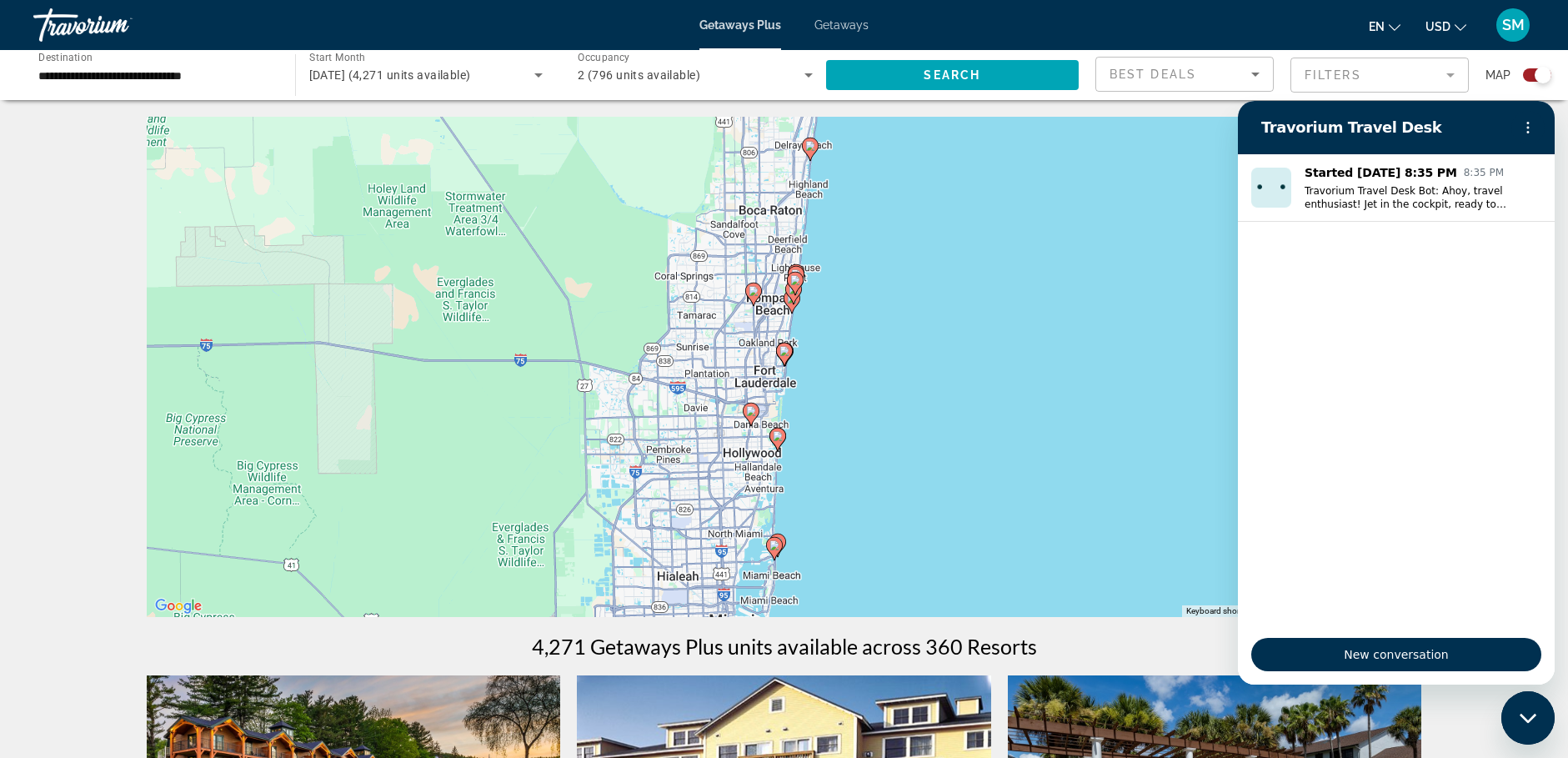
click at [785, 354] on image "Main content" at bounding box center [784, 351] width 10 height 10
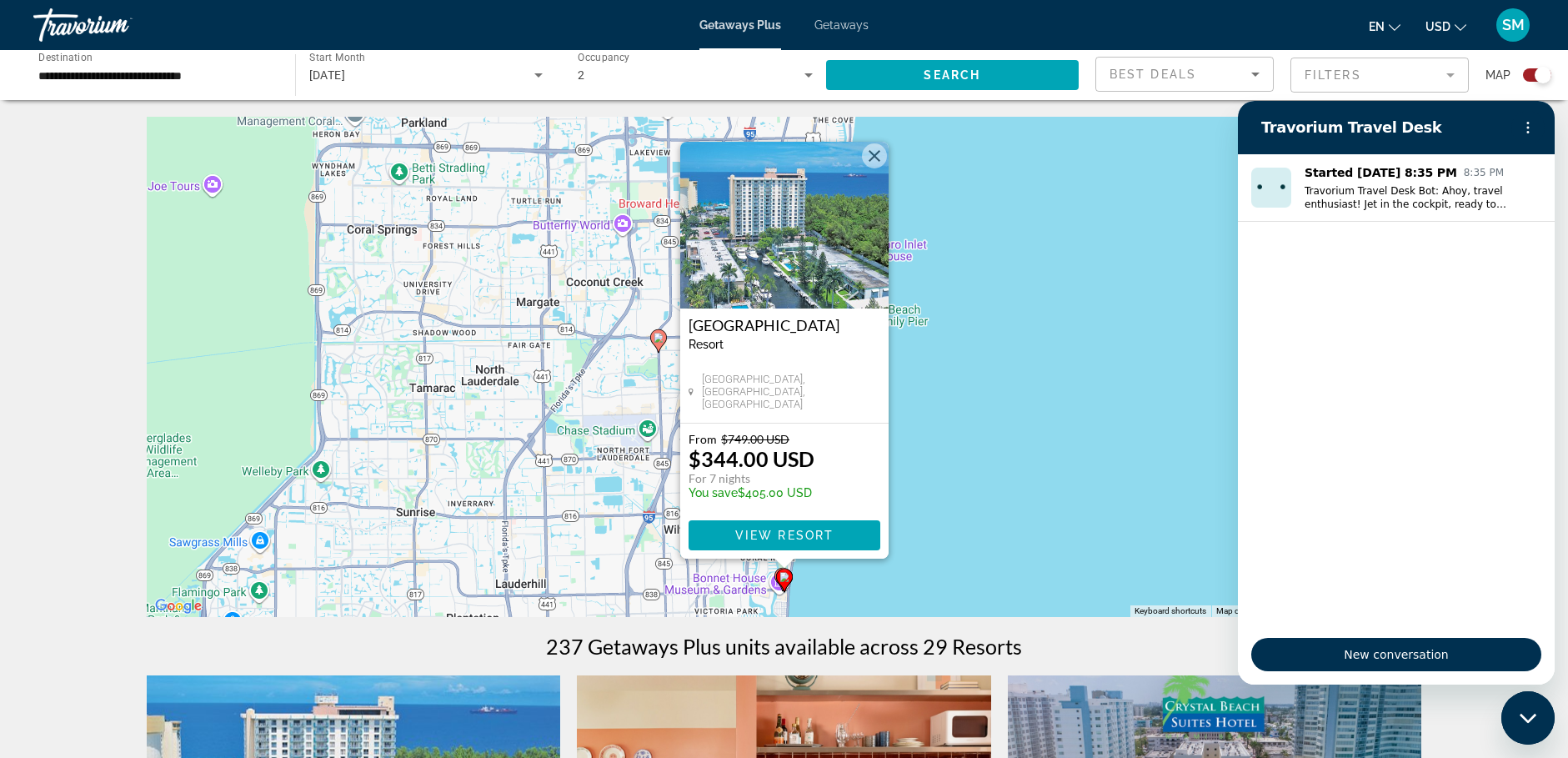
click at [774, 213] on img "Main content" at bounding box center [784, 225] width 208 height 167
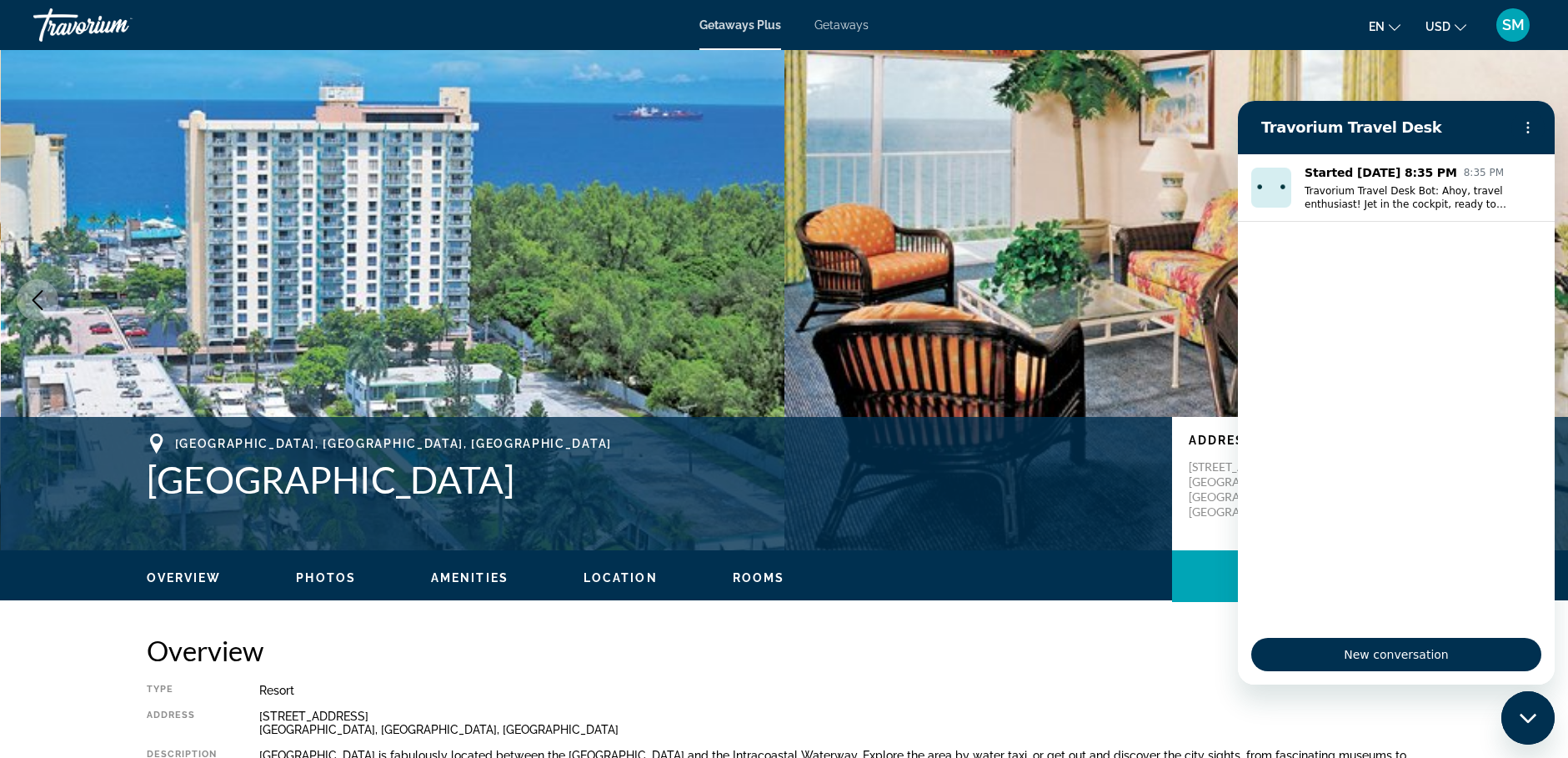
click at [1063, 309] on img "Main content" at bounding box center [1177, 299] width 785 height 500
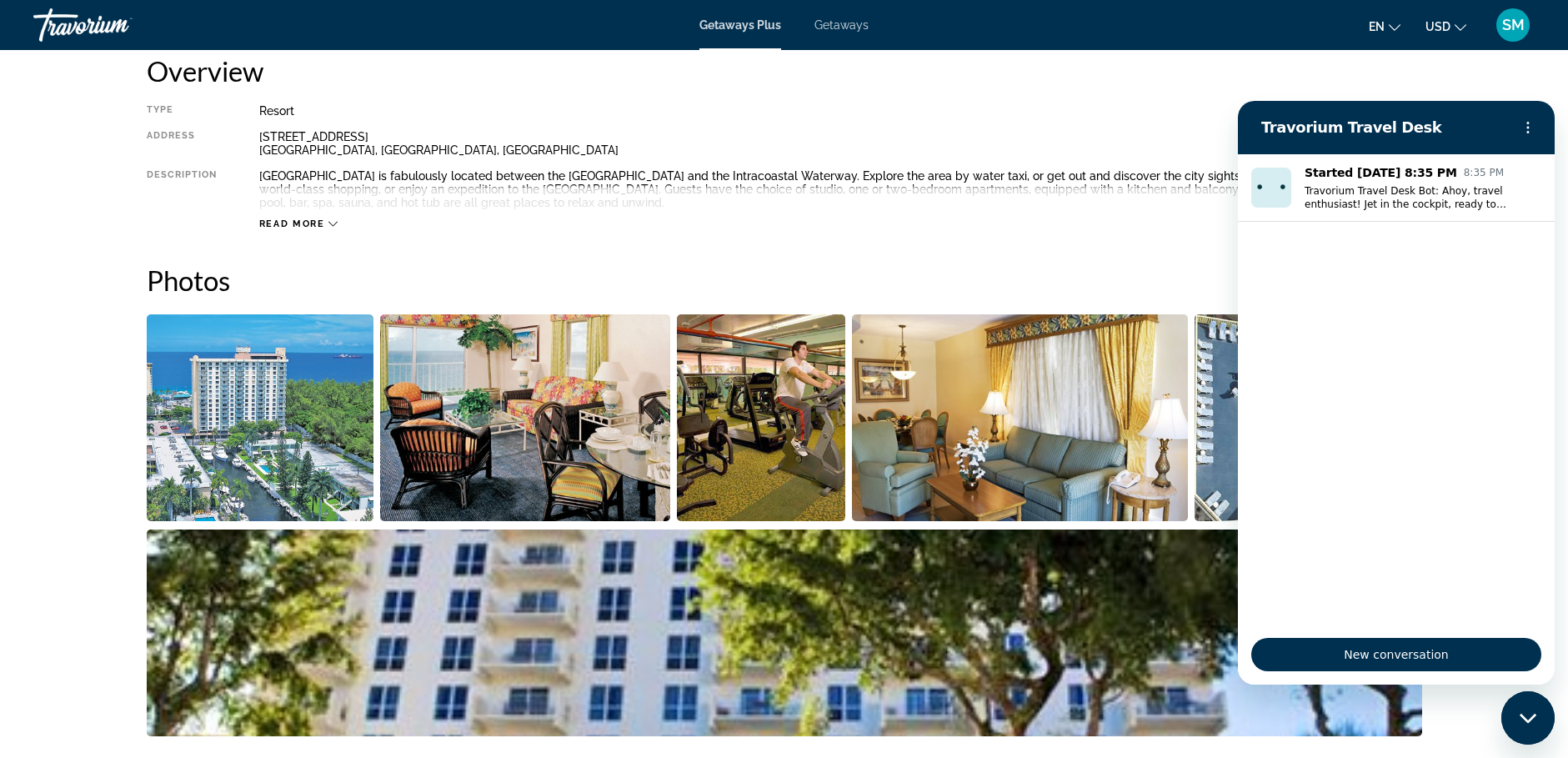
scroll to position [584, 0]
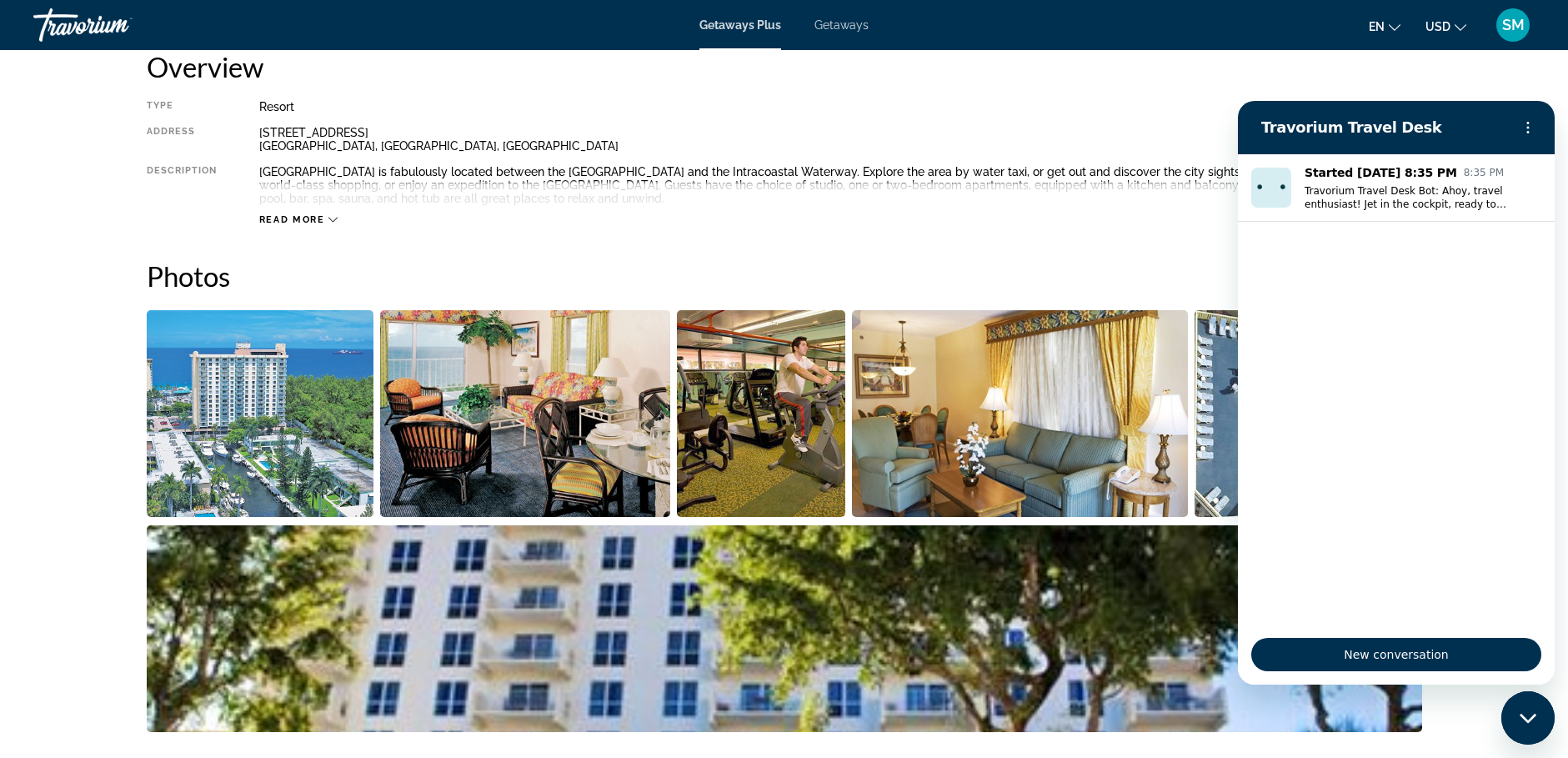
click at [1040, 88] on div "Overview Type Resort All-Inclusive No All-Inclusive Address [STREET_ADDRESS] De…" at bounding box center [785, 138] width 1276 height 176
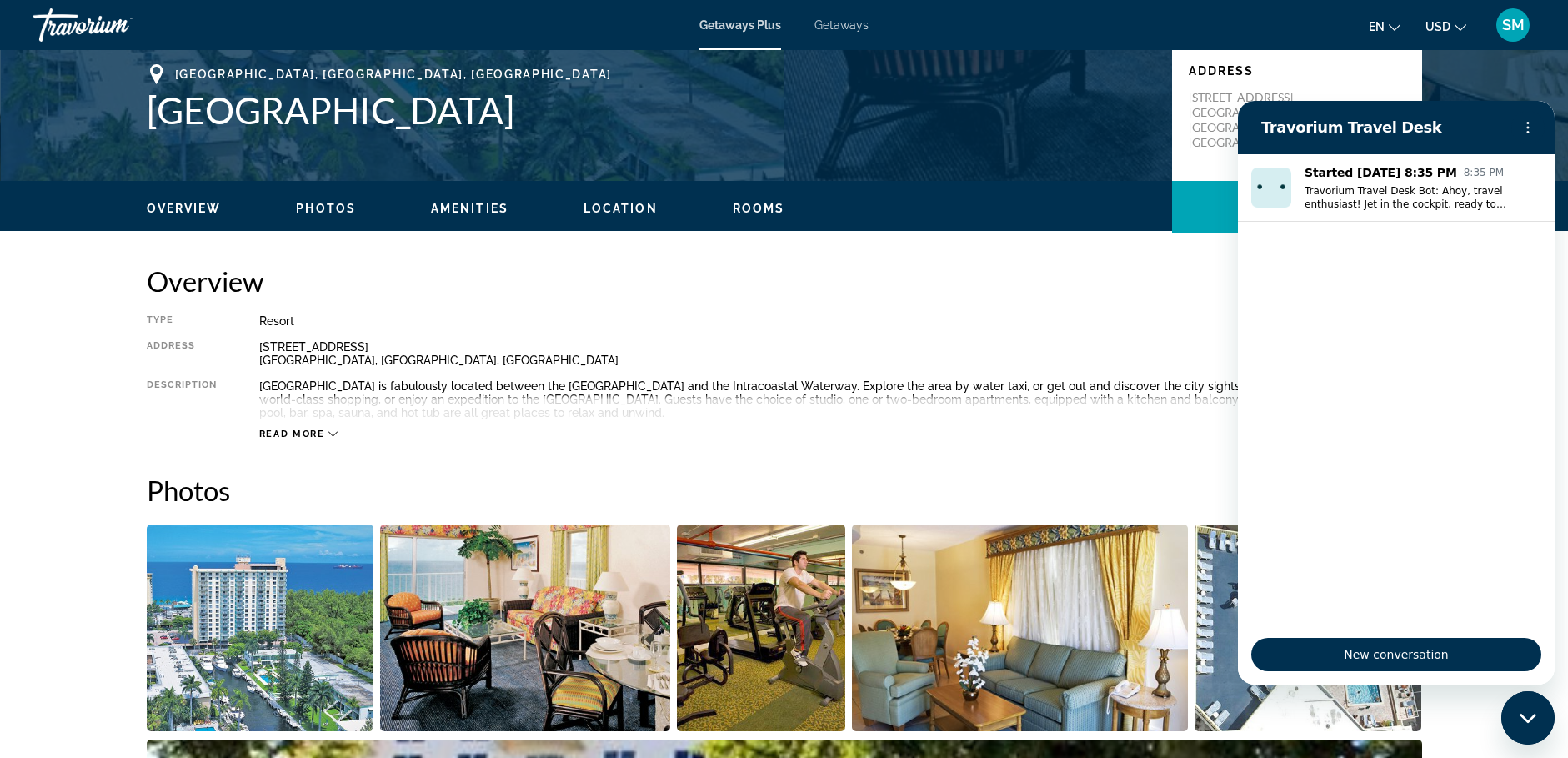
scroll to position [367, 0]
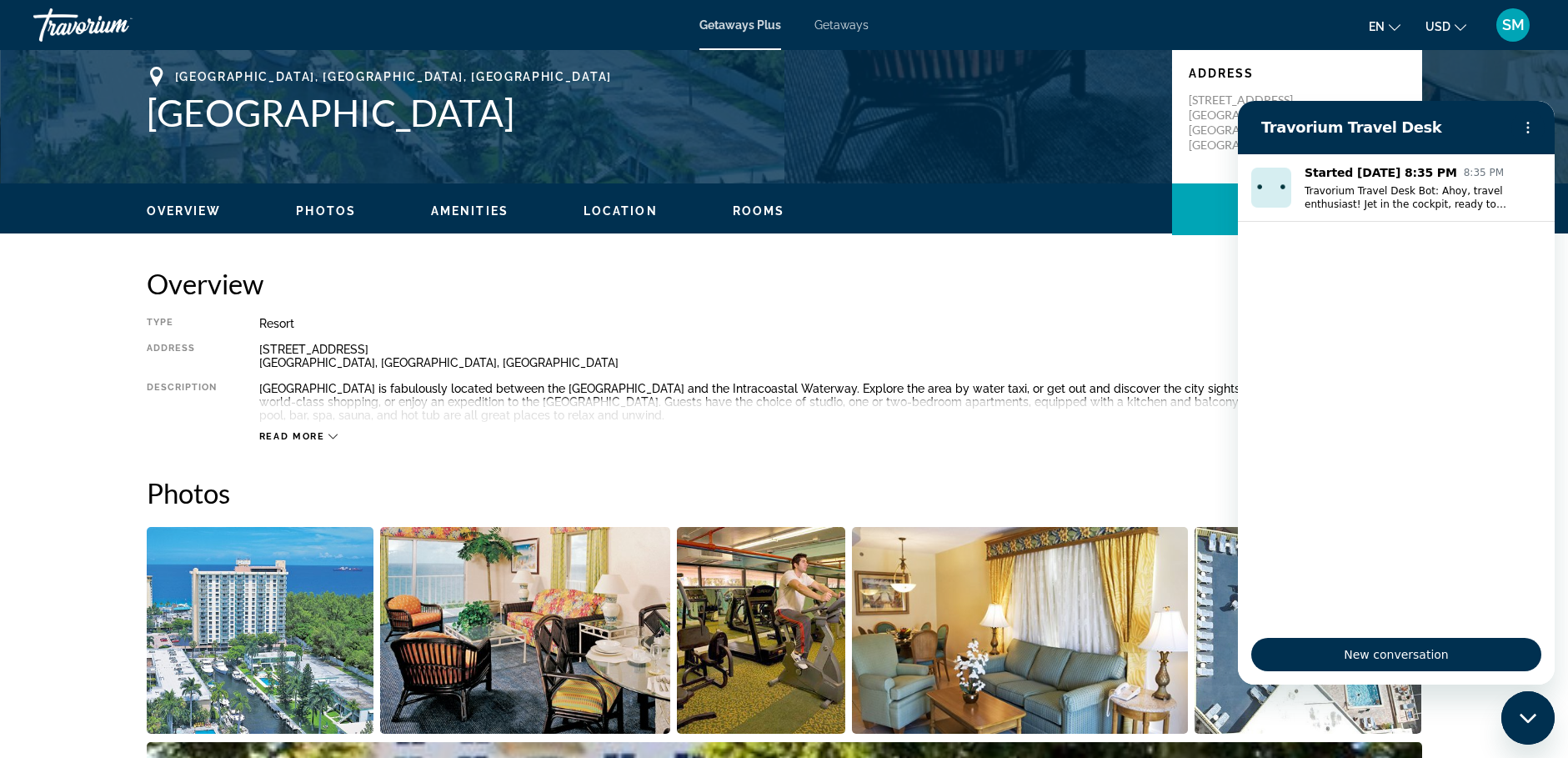
click at [734, 29] on span "Getaways Plus" at bounding box center [740, 25] width 82 height 14
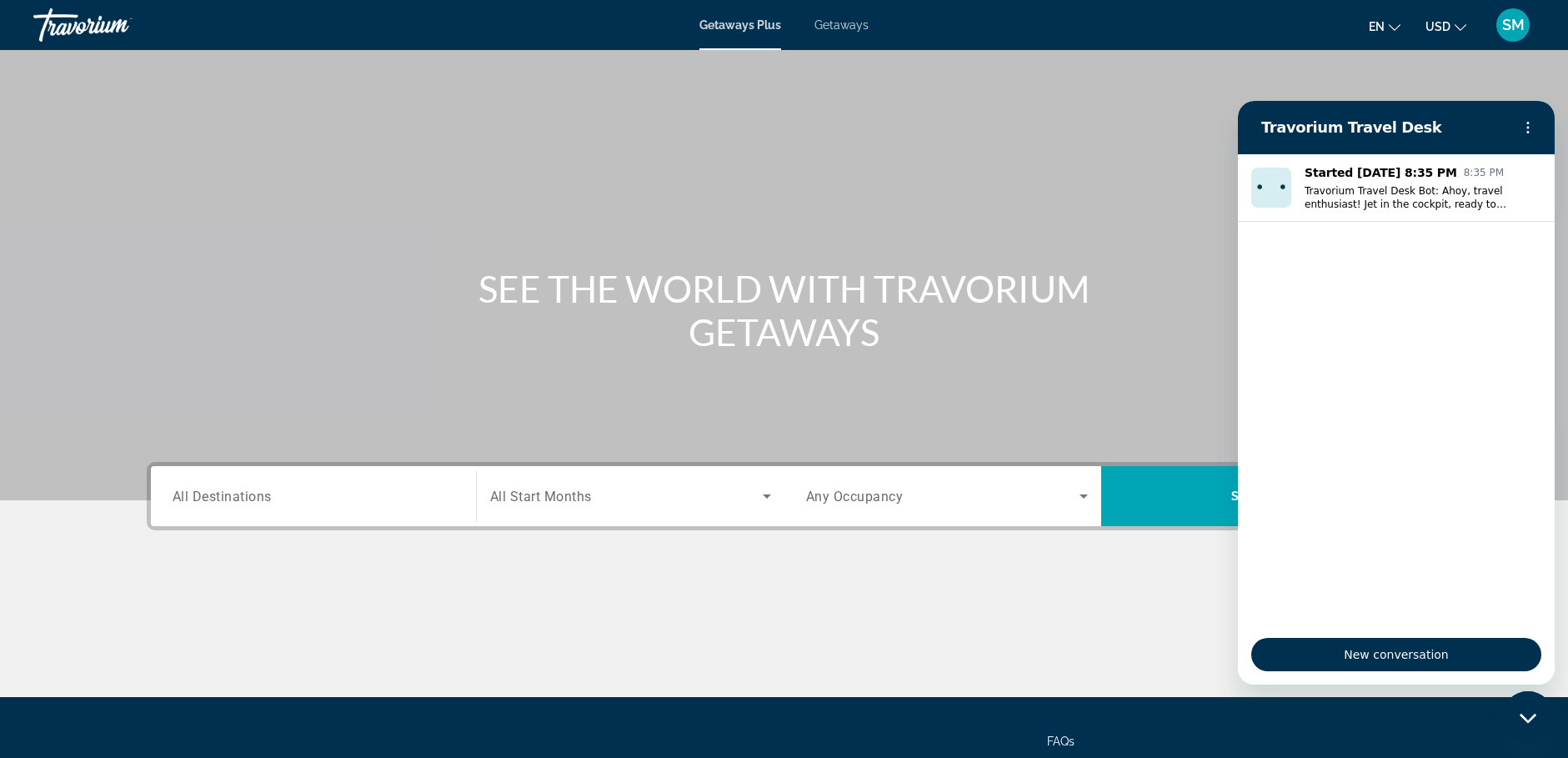
click at [767, 502] on icon "Search widget" at bounding box center [767, 496] width 20 height 20
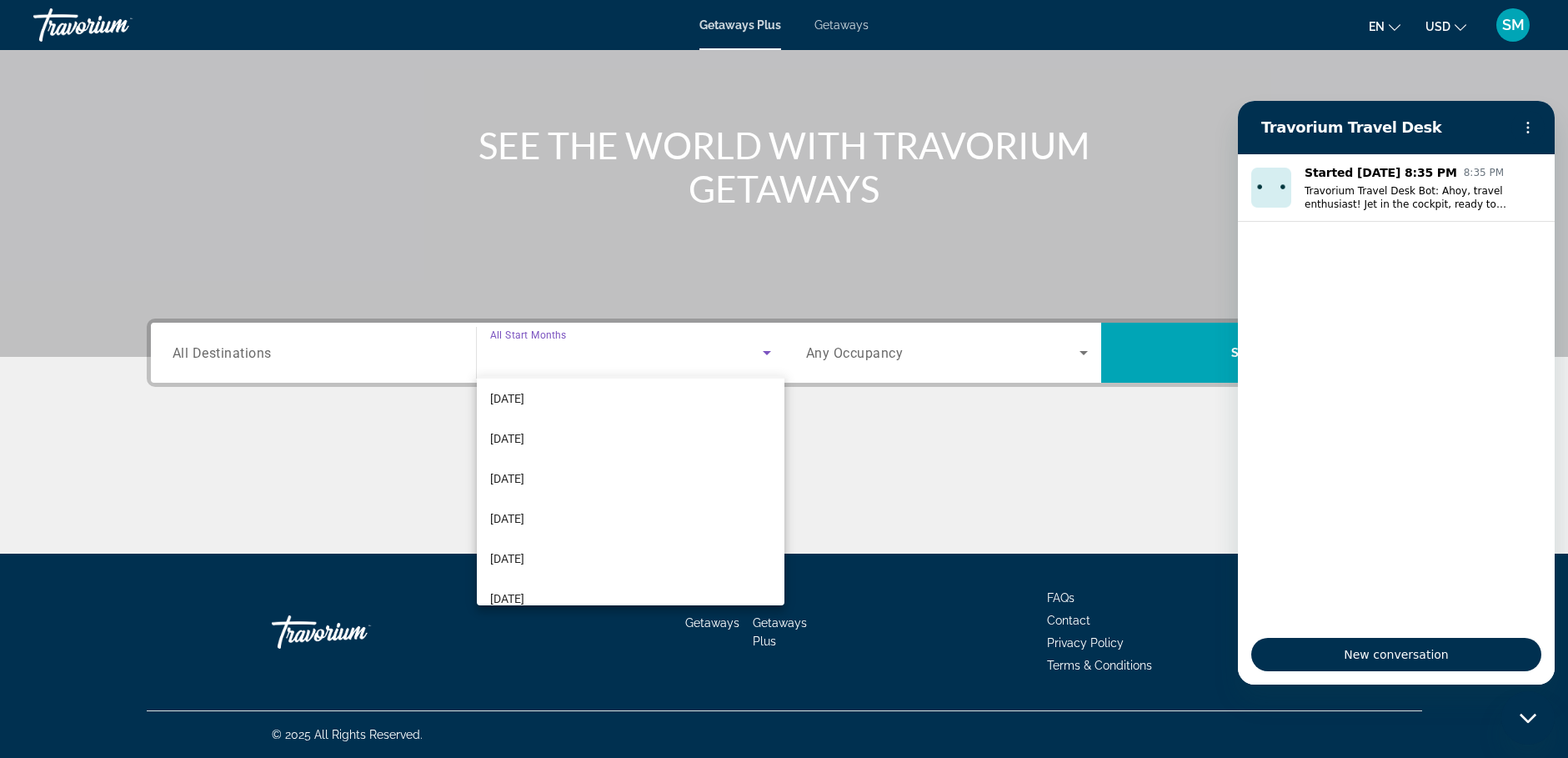
scroll to position [77, 0]
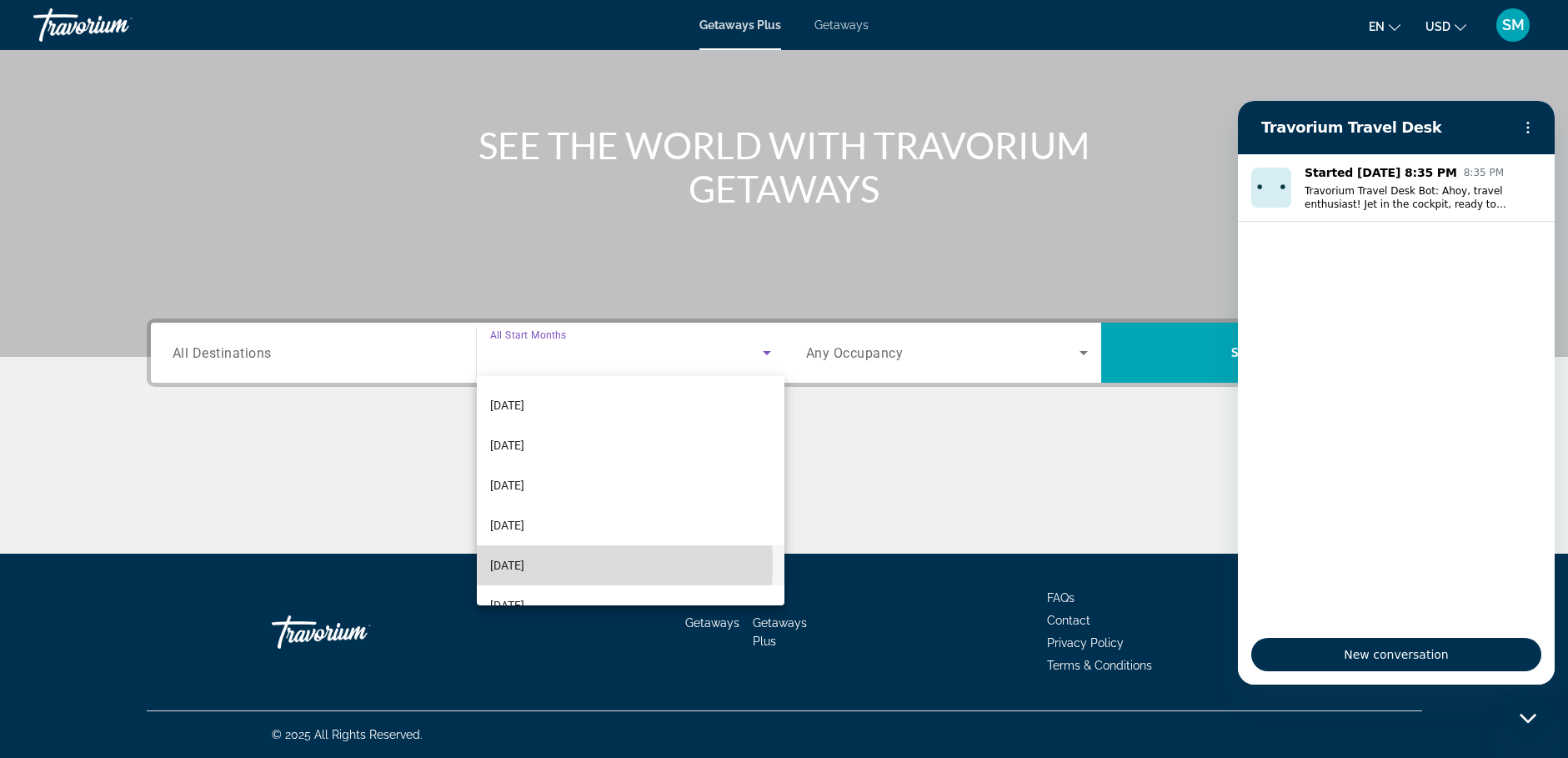
click at [524, 563] on span "[DATE]" at bounding box center [507, 565] width 34 height 20
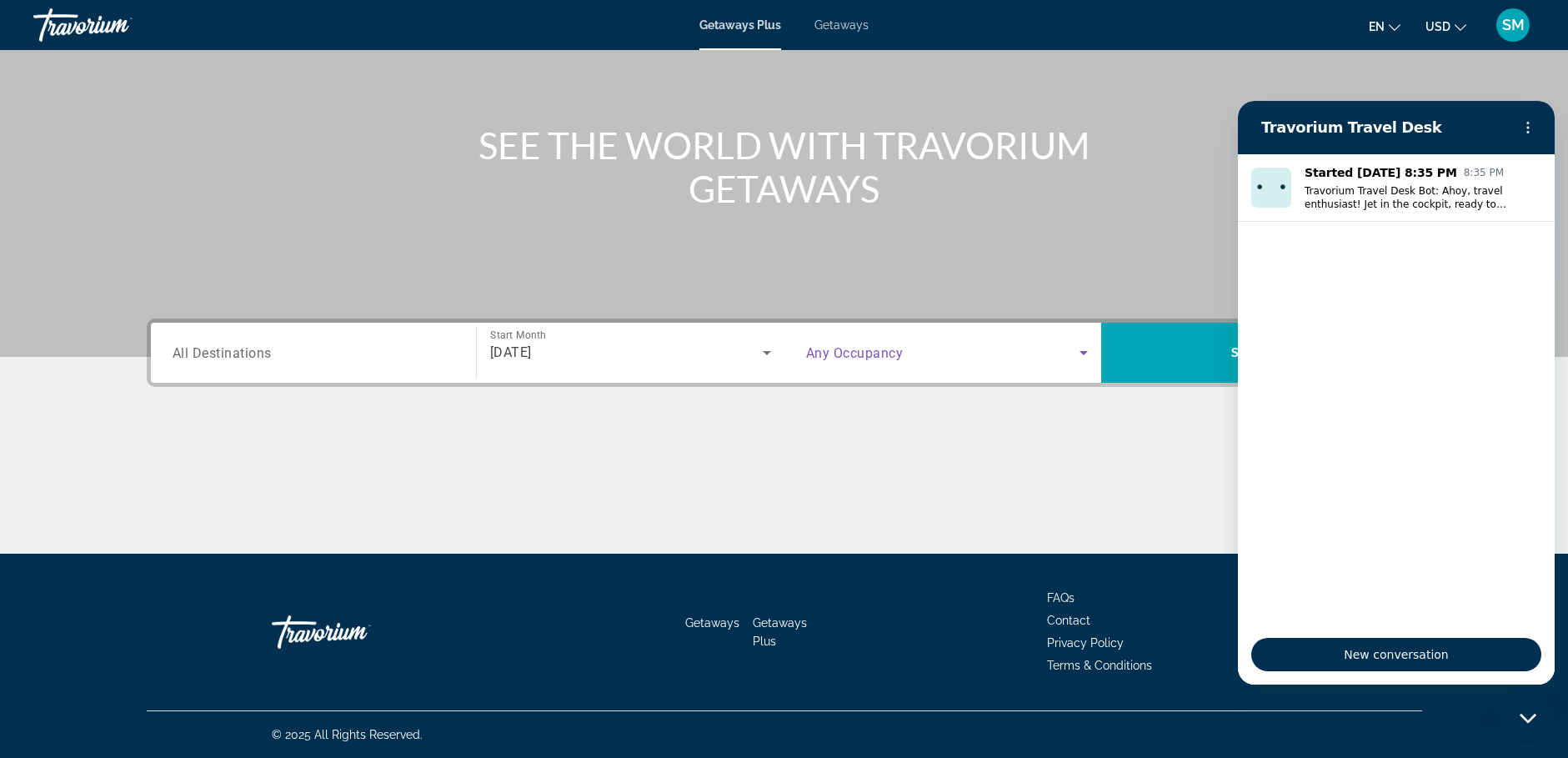
click at [1078, 352] on icon "Search widget" at bounding box center [1084, 352] width 20 height 20
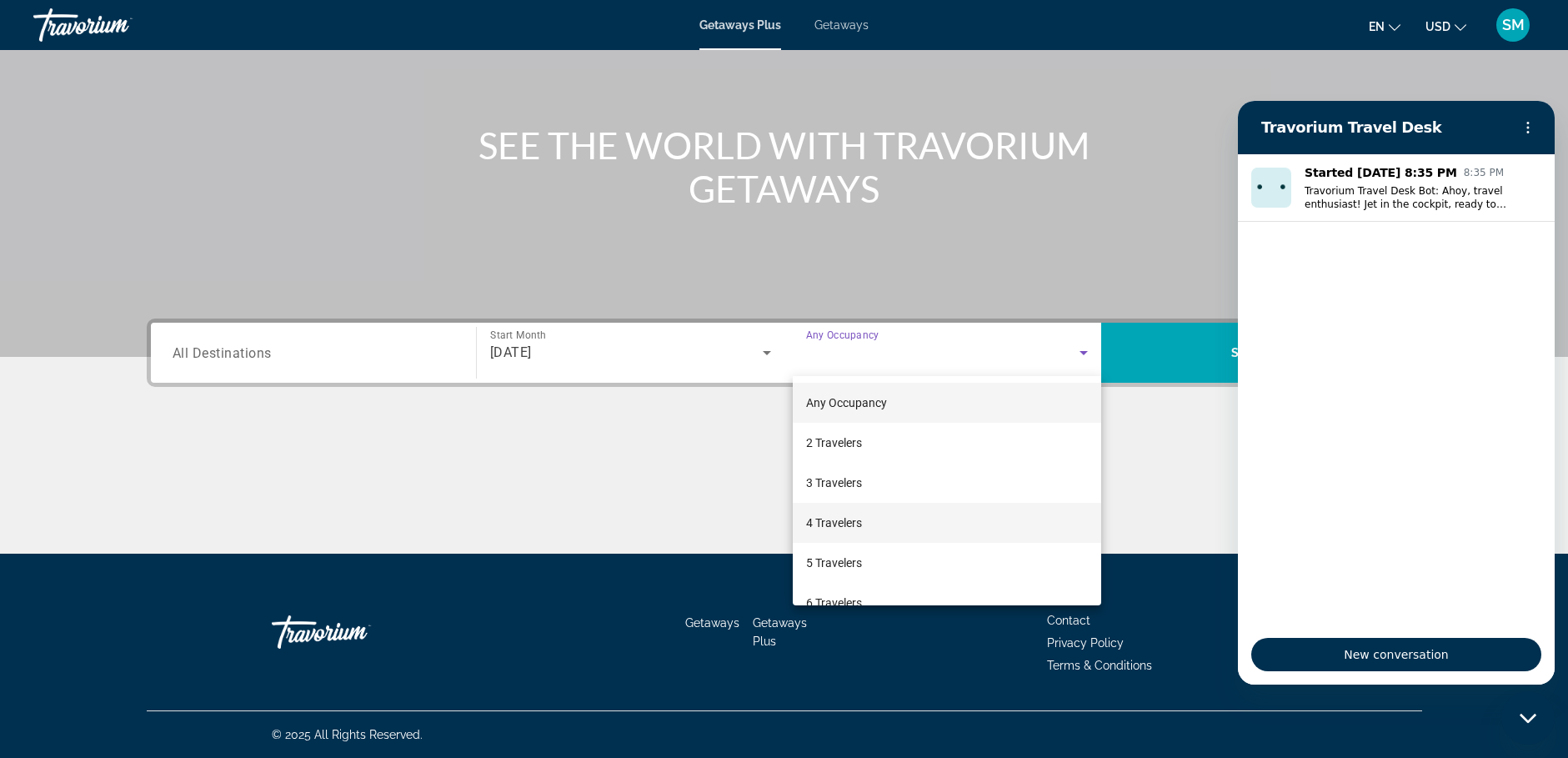
click at [861, 521] on span "4 Travelers" at bounding box center [834, 523] width 56 height 20
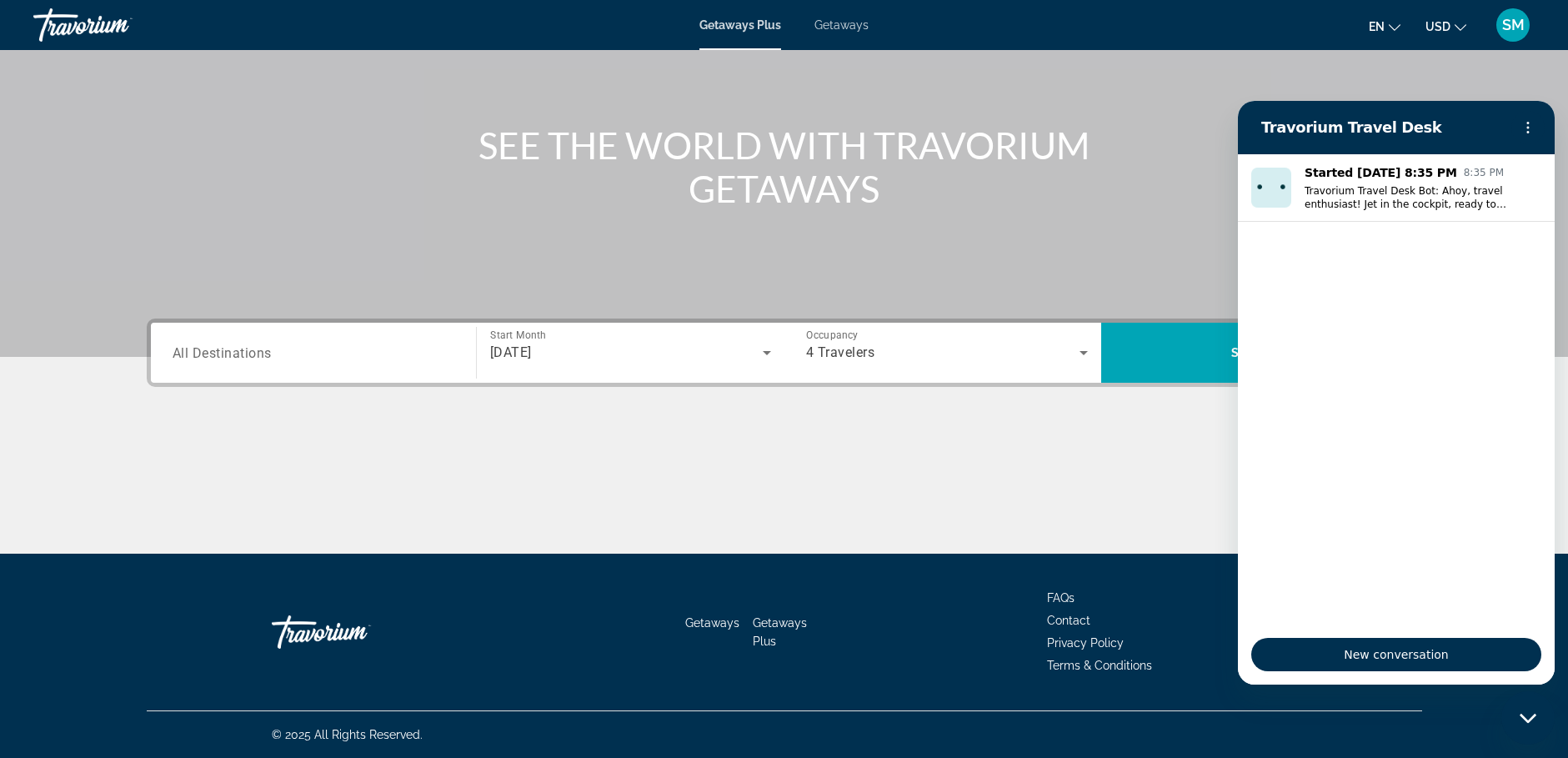
click at [1528, 77] on div "Main content" at bounding box center [784, 106] width 1568 height 500
click at [1150, 343] on span "Search widget" at bounding box center [1260, 352] width 317 height 40
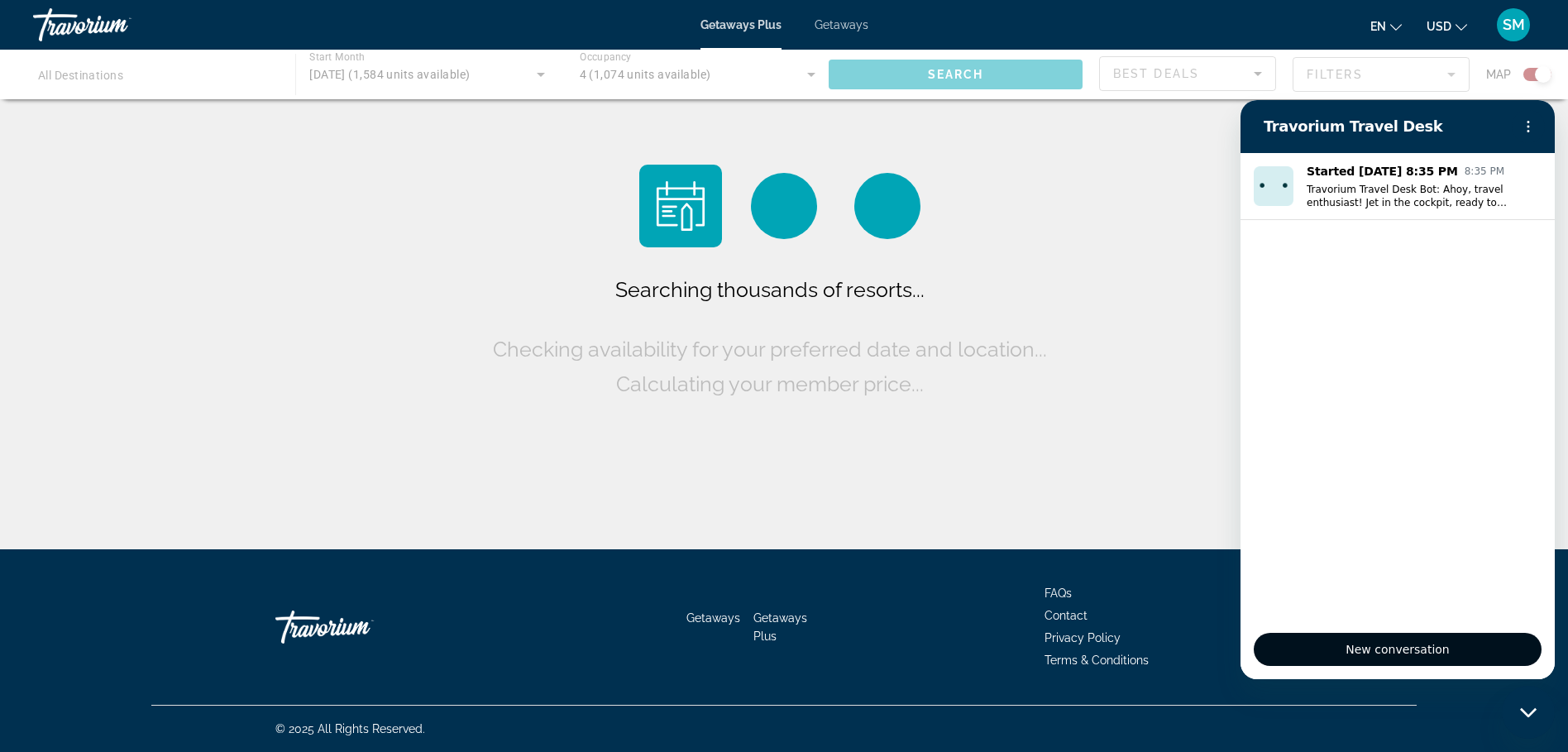
click at [1455, 649] on span "New conversation" at bounding box center [1397, 649] width 260 height 20
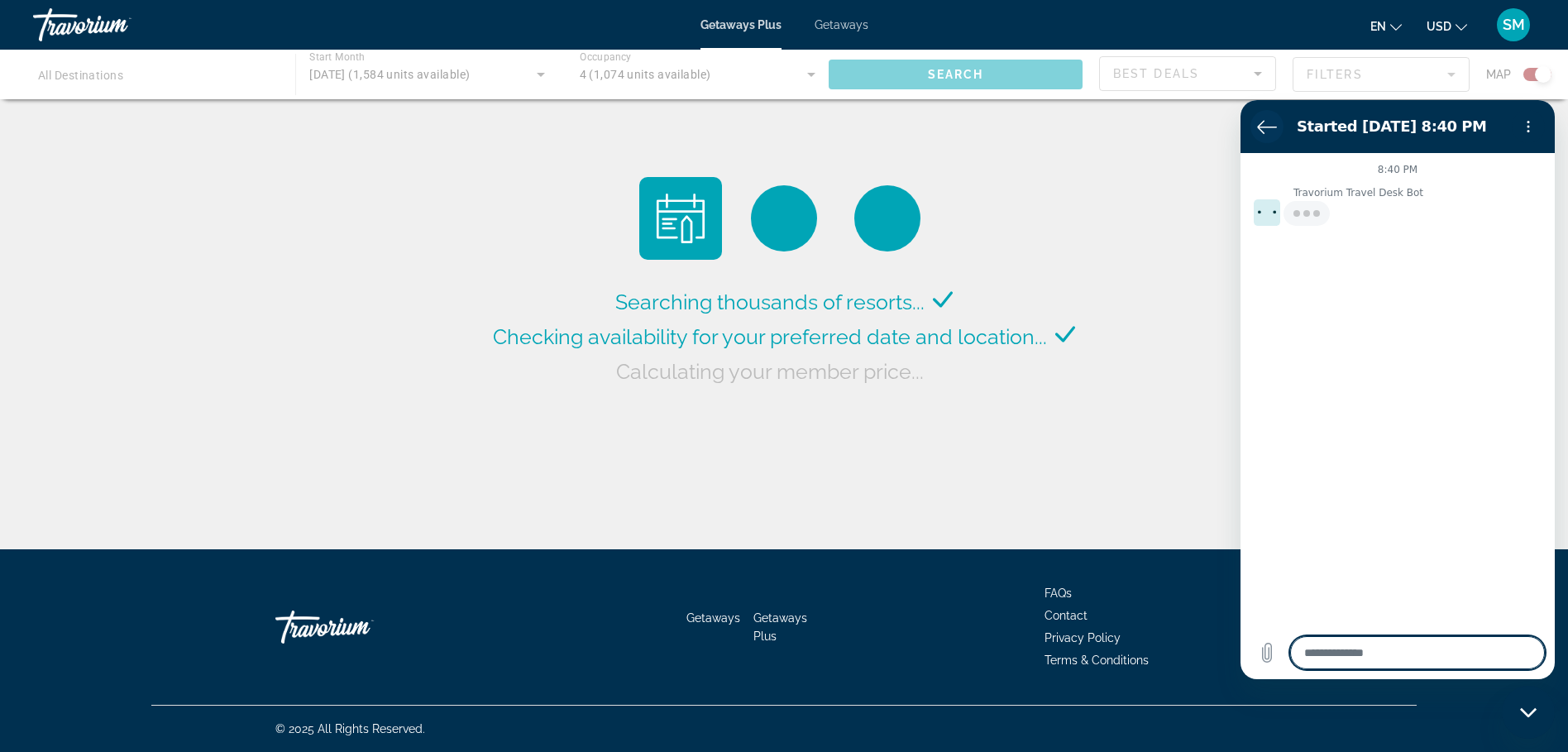
click at [1257, 127] on icon "Back to the conversation list" at bounding box center [1267, 127] width 18 height 13
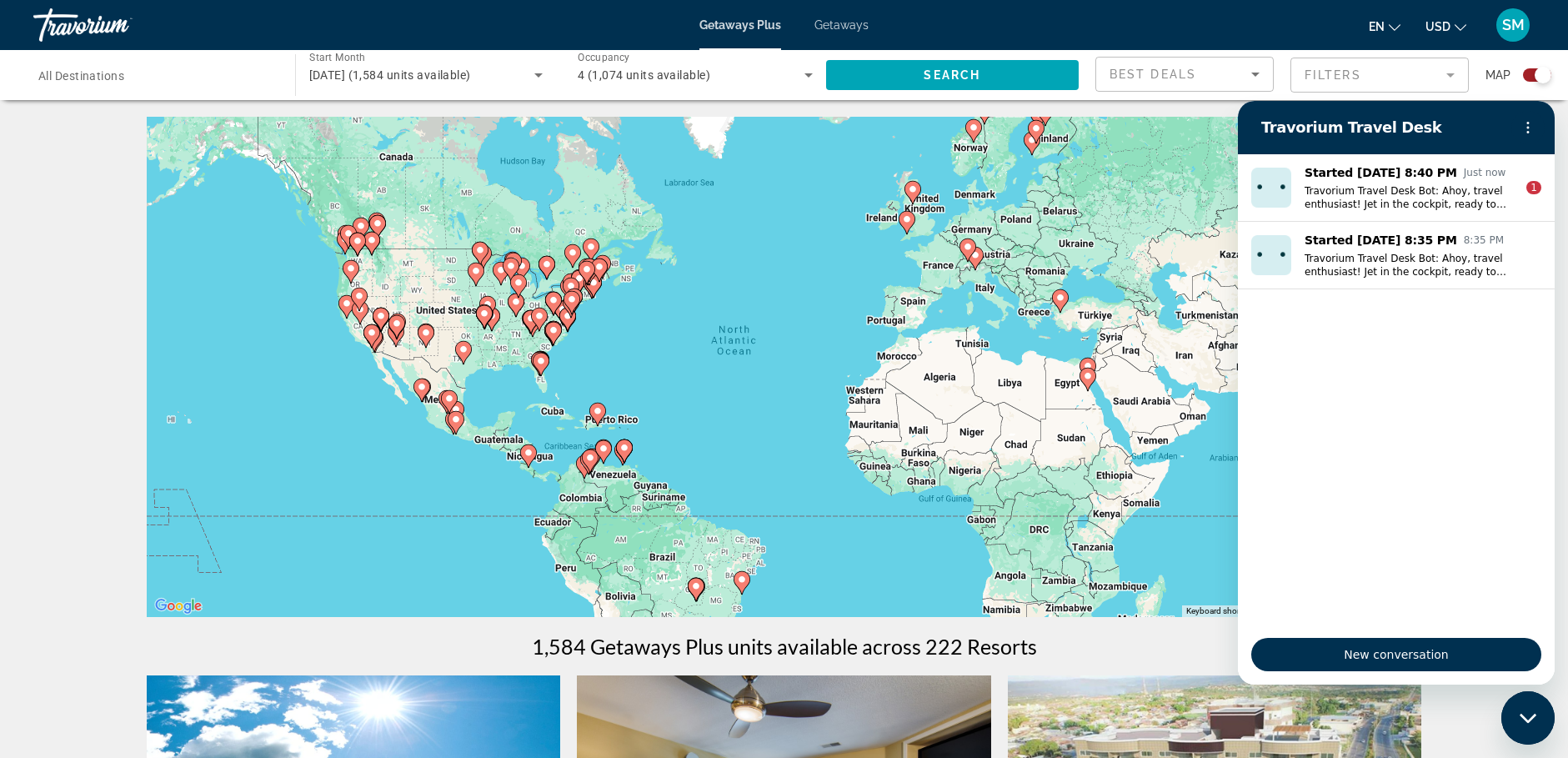
click at [537, 363] on image "Main content" at bounding box center [541, 361] width 10 height 10
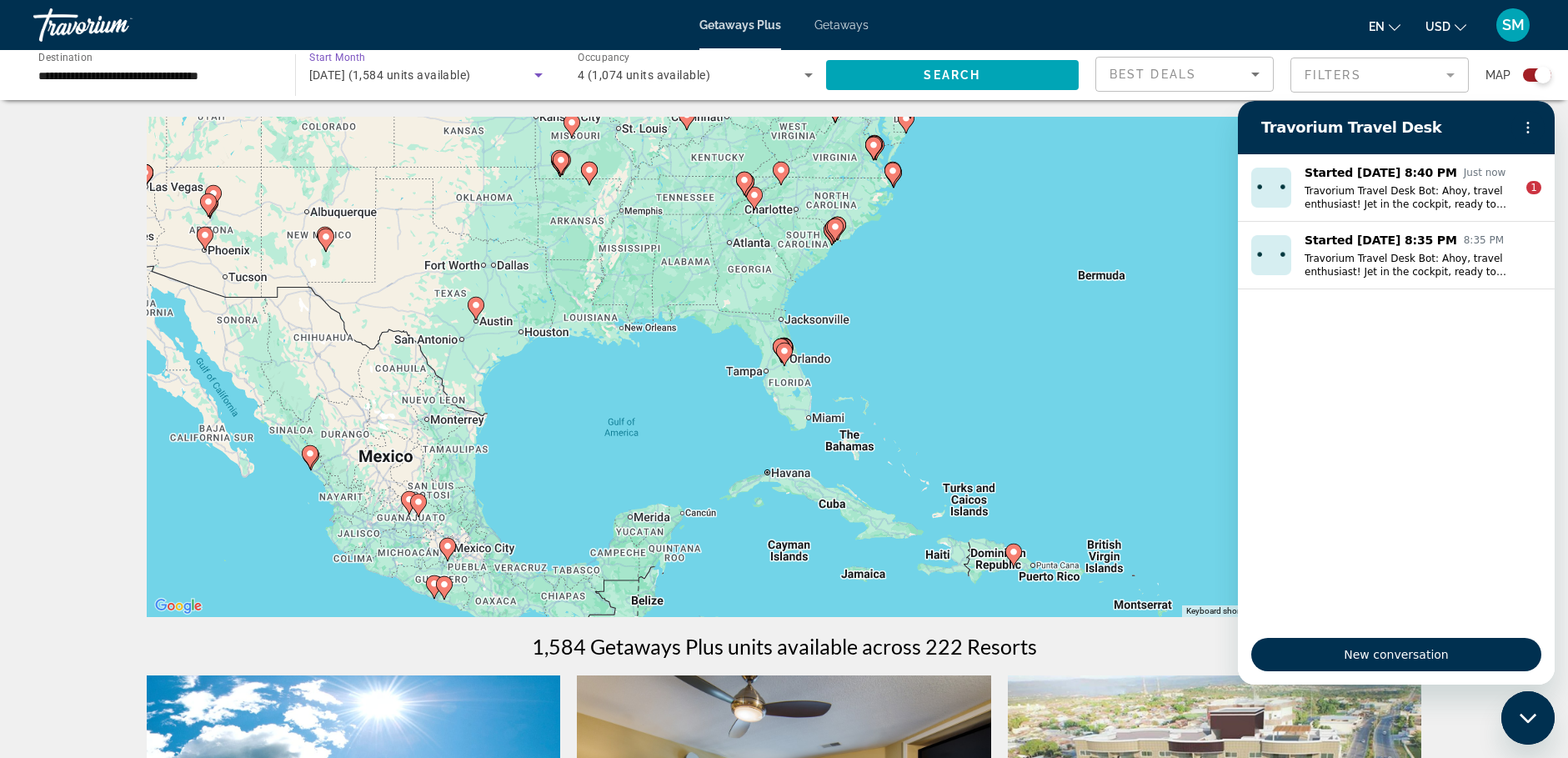
click at [538, 74] on icon "Search widget" at bounding box center [538, 75] width 8 height 5
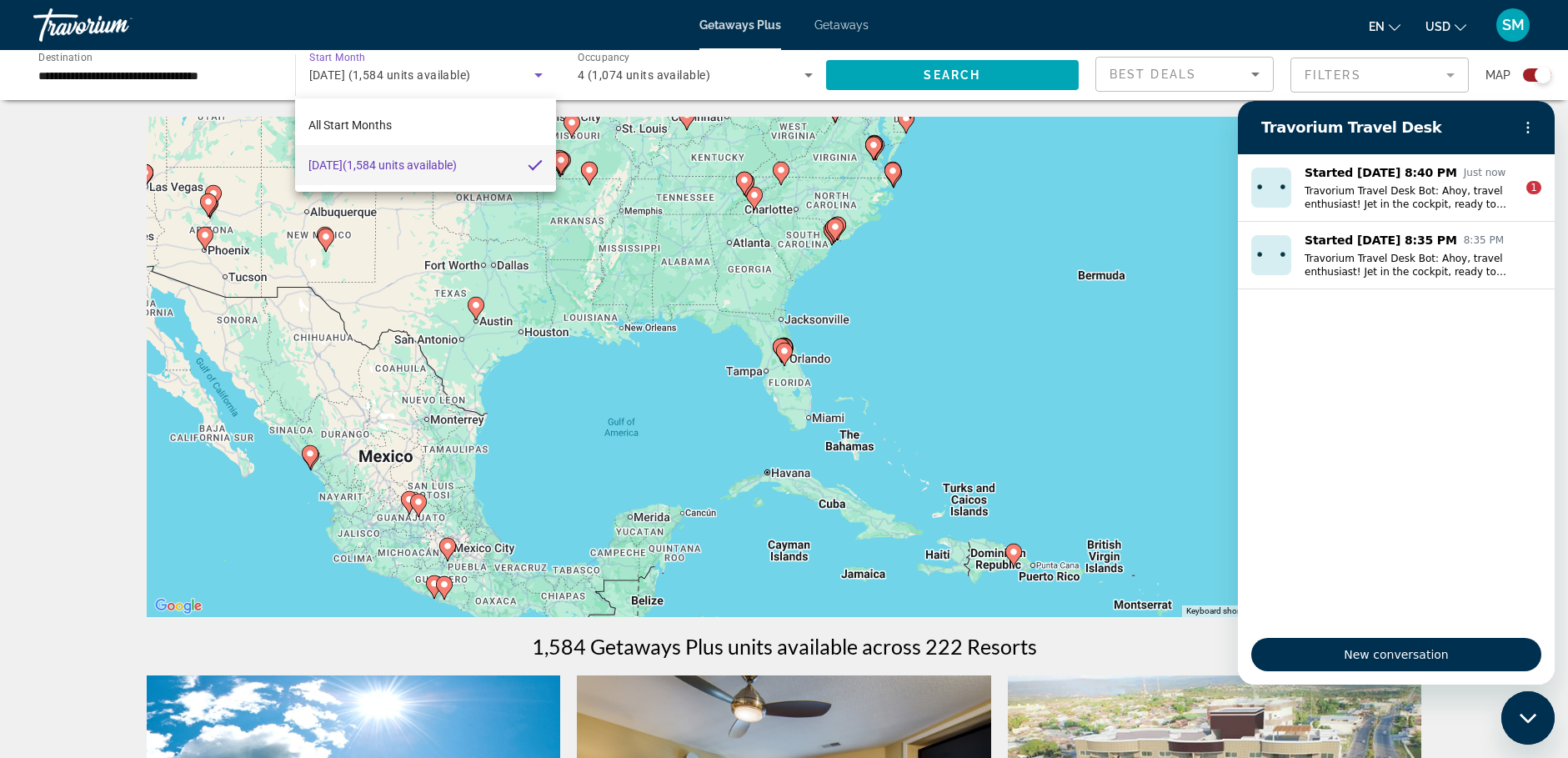
click at [171, 82] on div at bounding box center [784, 379] width 1568 height 758
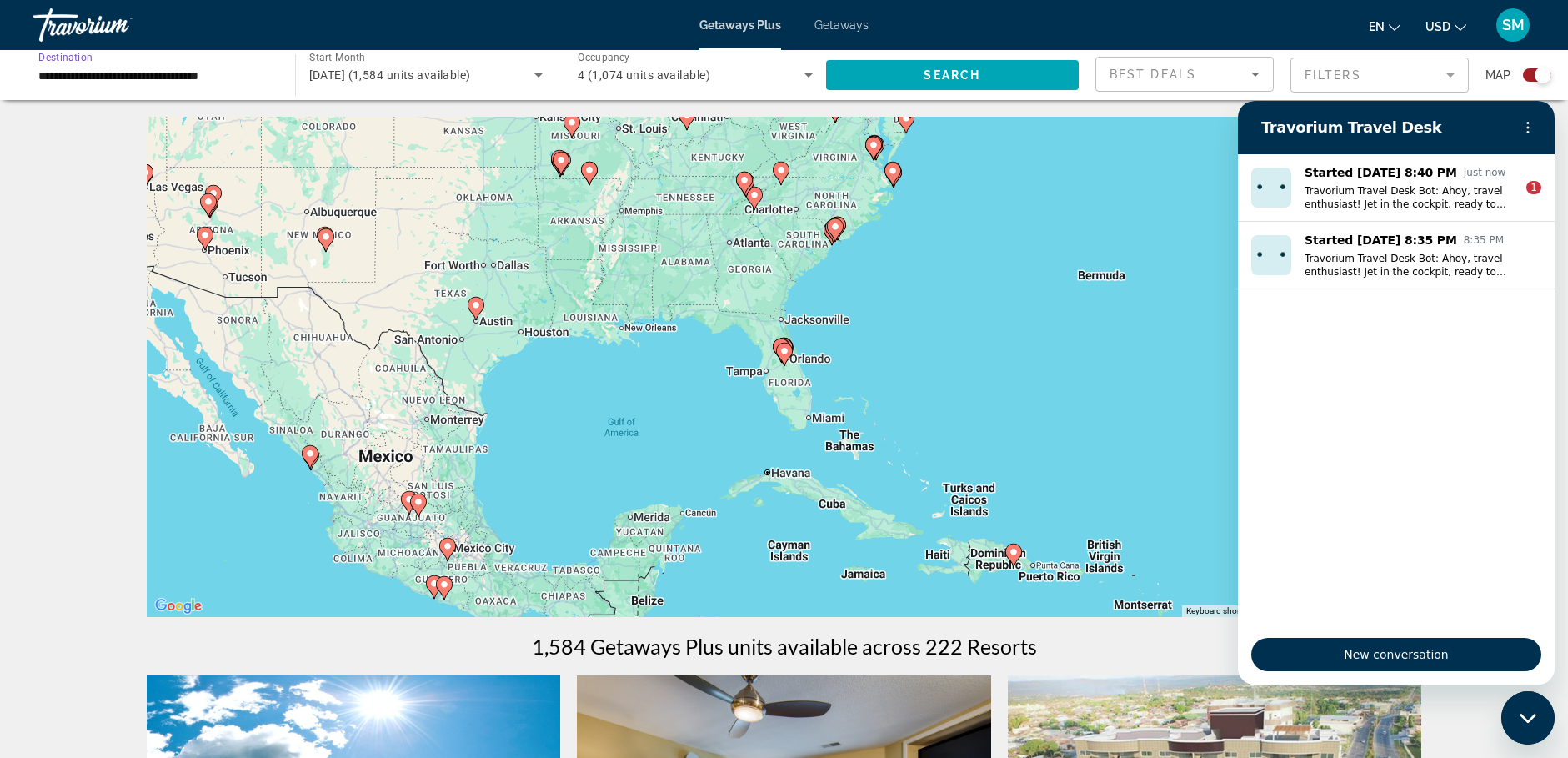
click at [165, 72] on input "**********" at bounding box center [156, 76] width 235 height 20
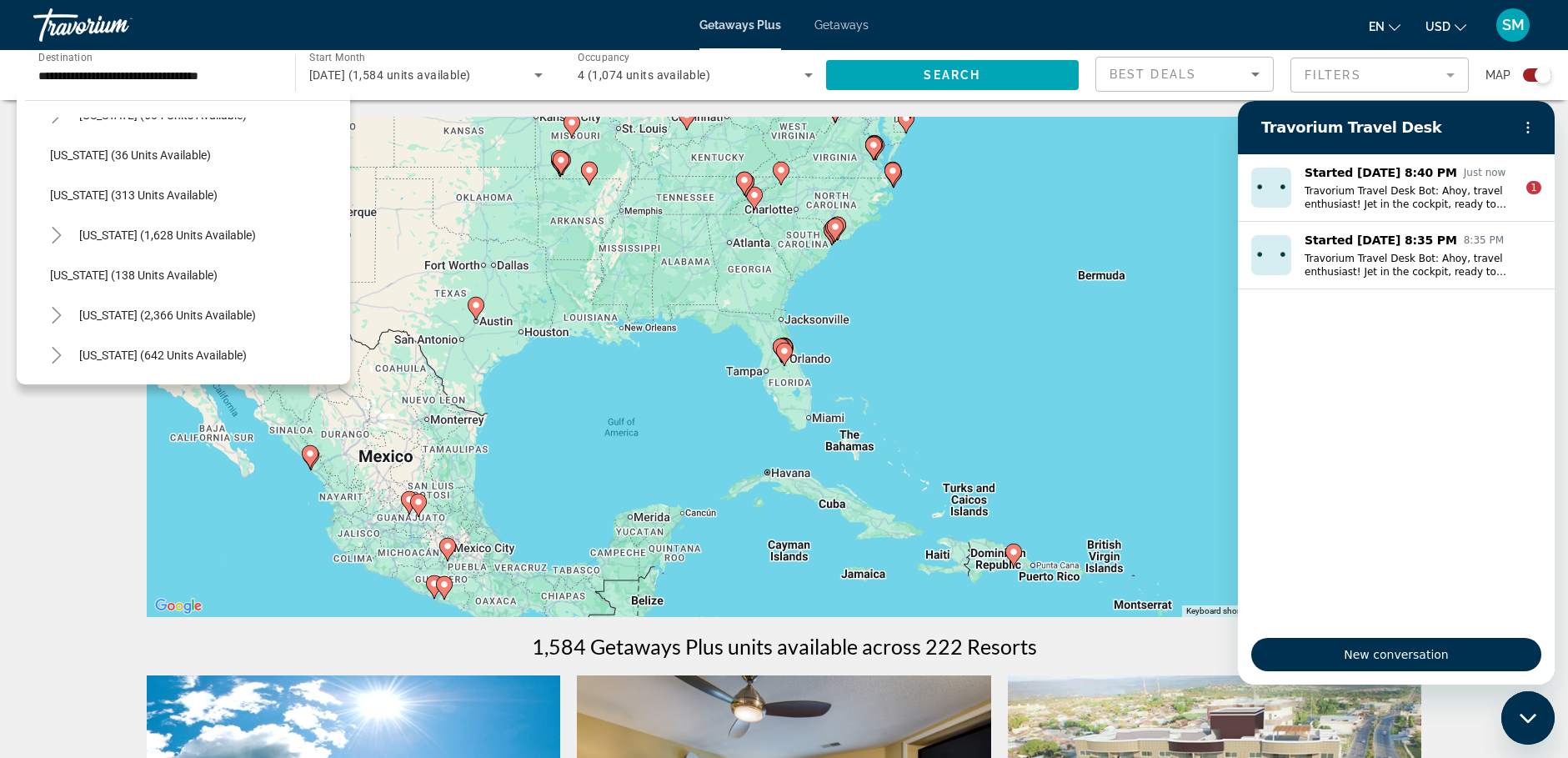
scroll to position [789, 0]
click at [214, 480] on div "To activate drag with keyboard, press Alt + Enter. Once in keyboard drag state,…" at bounding box center [785, 366] width 1276 height 500
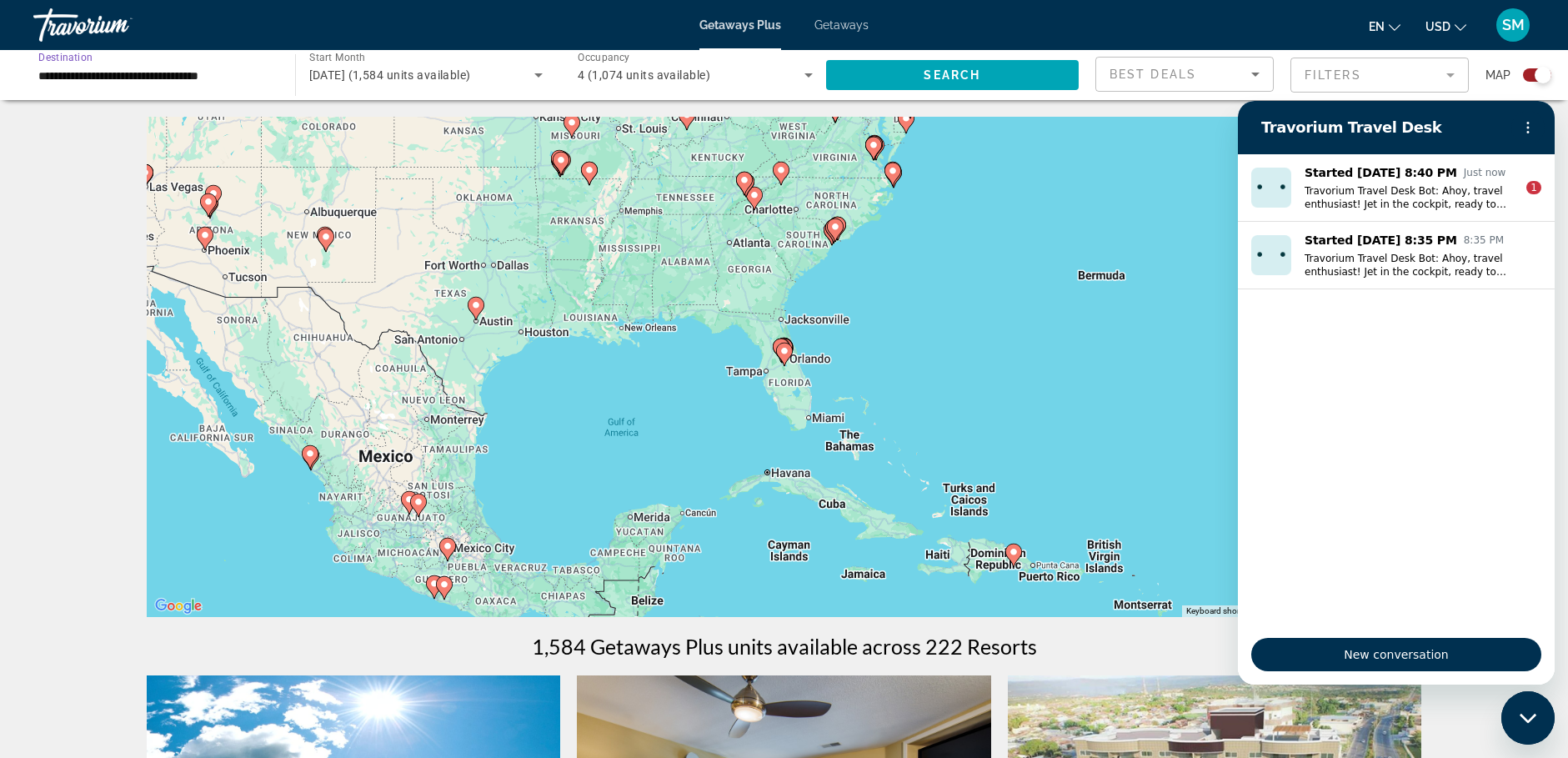
click at [209, 76] on input "**********" at bounding box center [156, 76] width 235 height 20
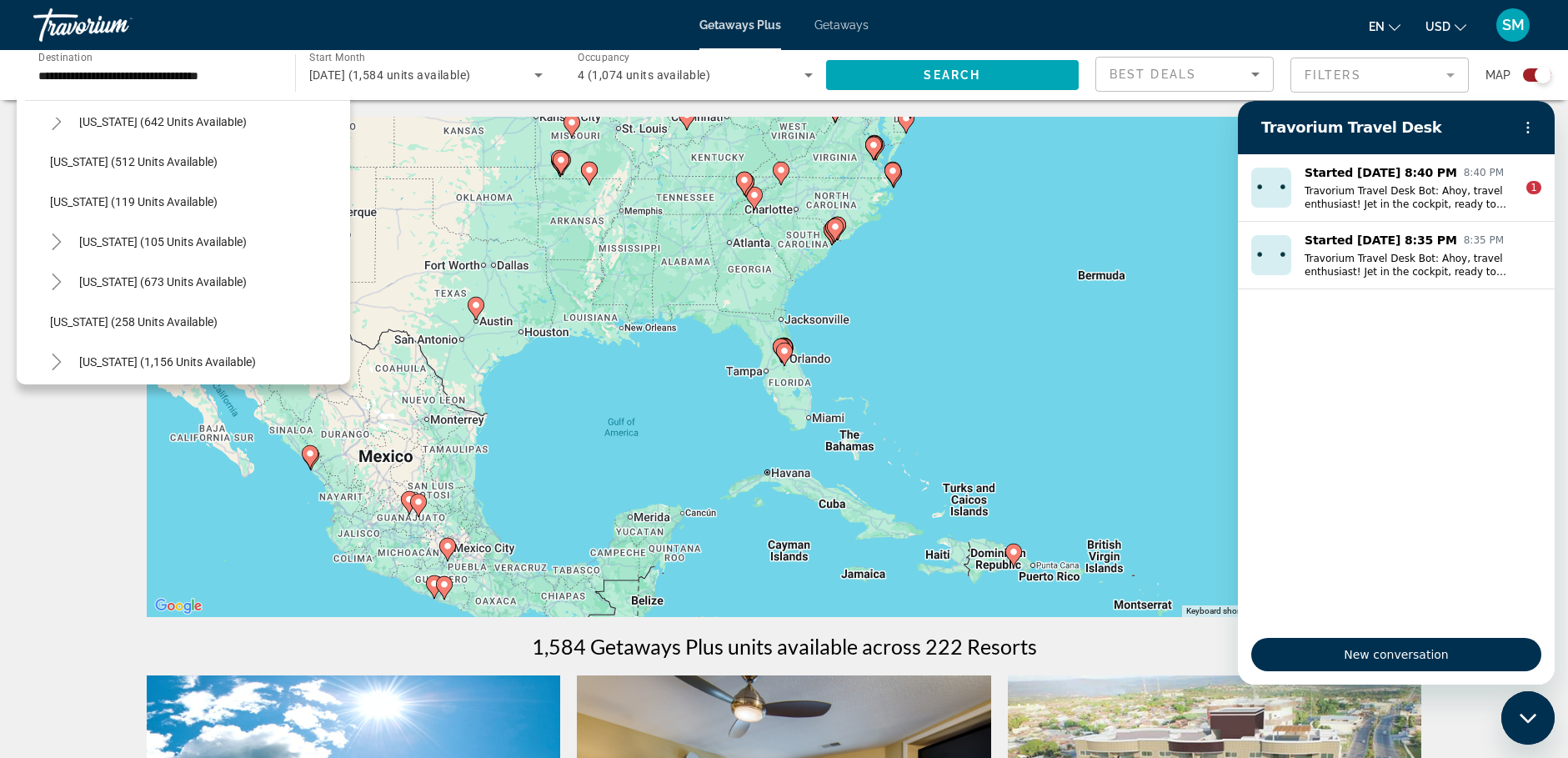
scroll to position [1022, 0]
click at [351, 373] on div "To activate drag with keyboard, press Alt + Enter. Once in keyboard drag state,…" at bounding box center [785, 366] width 1276 height 500
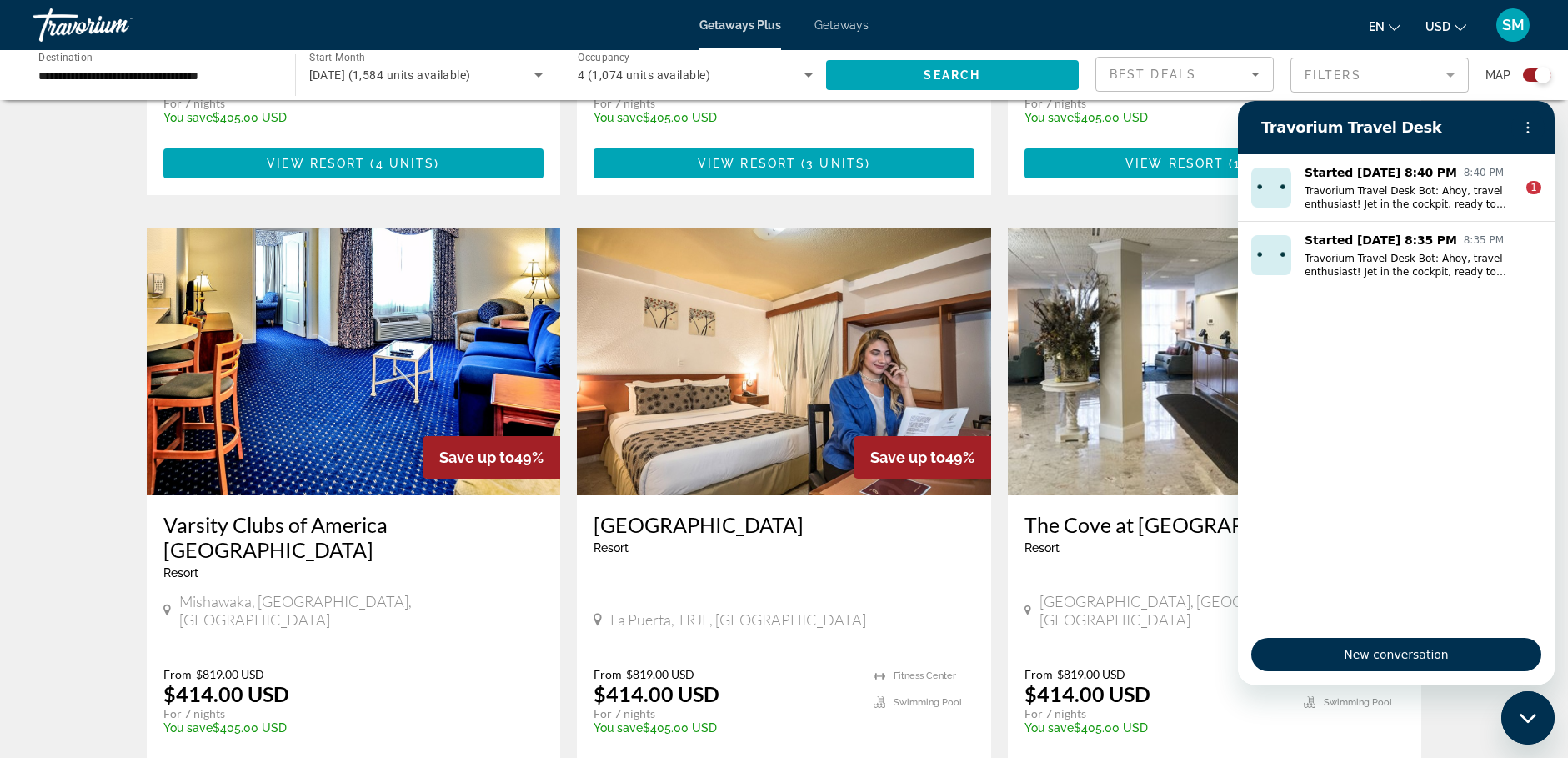
scroll to position [1004, 0]
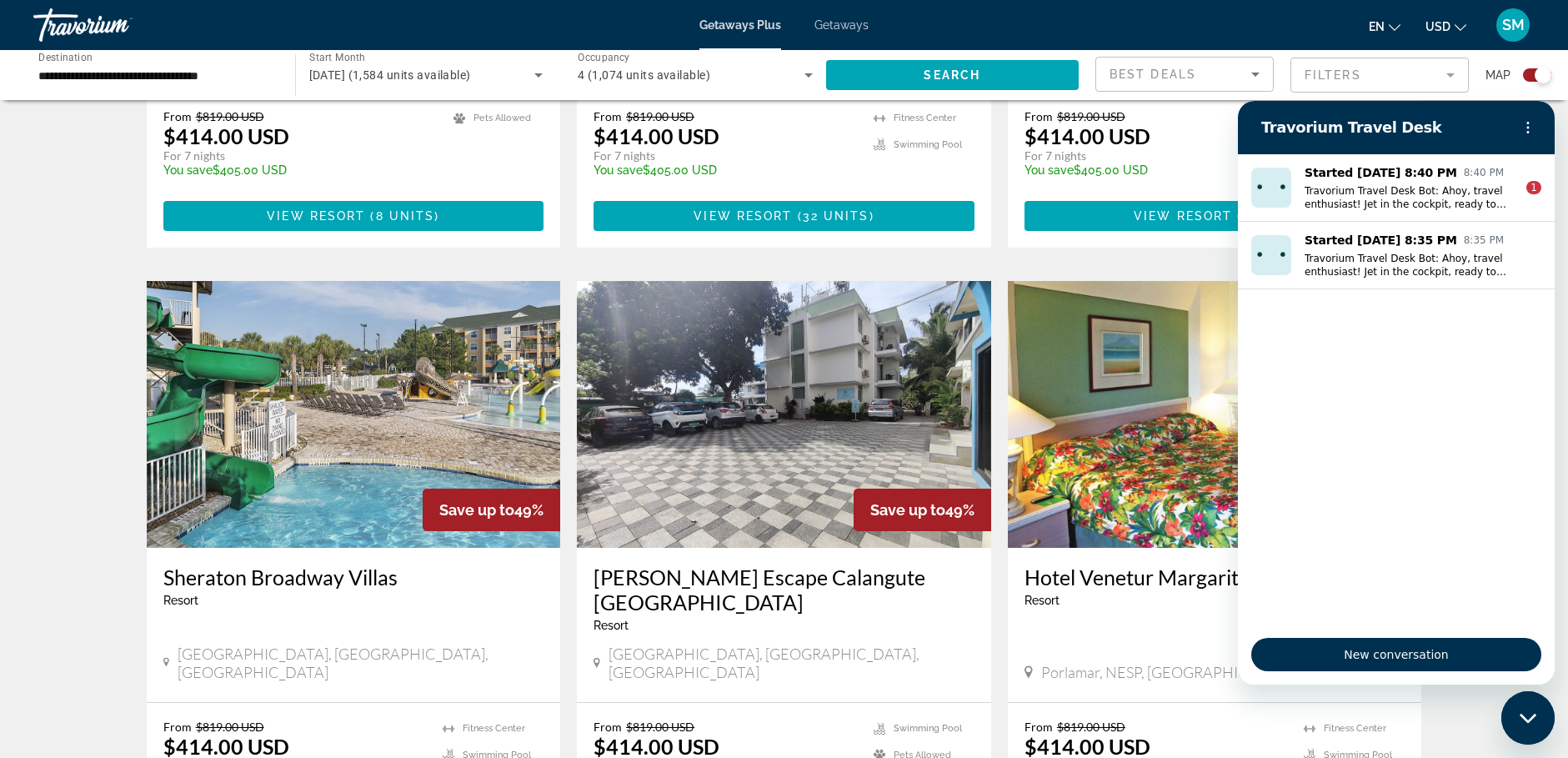
click at [1467, 730] on div "← Move left → Move right ↑ Move up ↓ Move down + Zoom in - Zoom out Home Jump l…" at bounding box center [784, 629] width 1568 height 3032
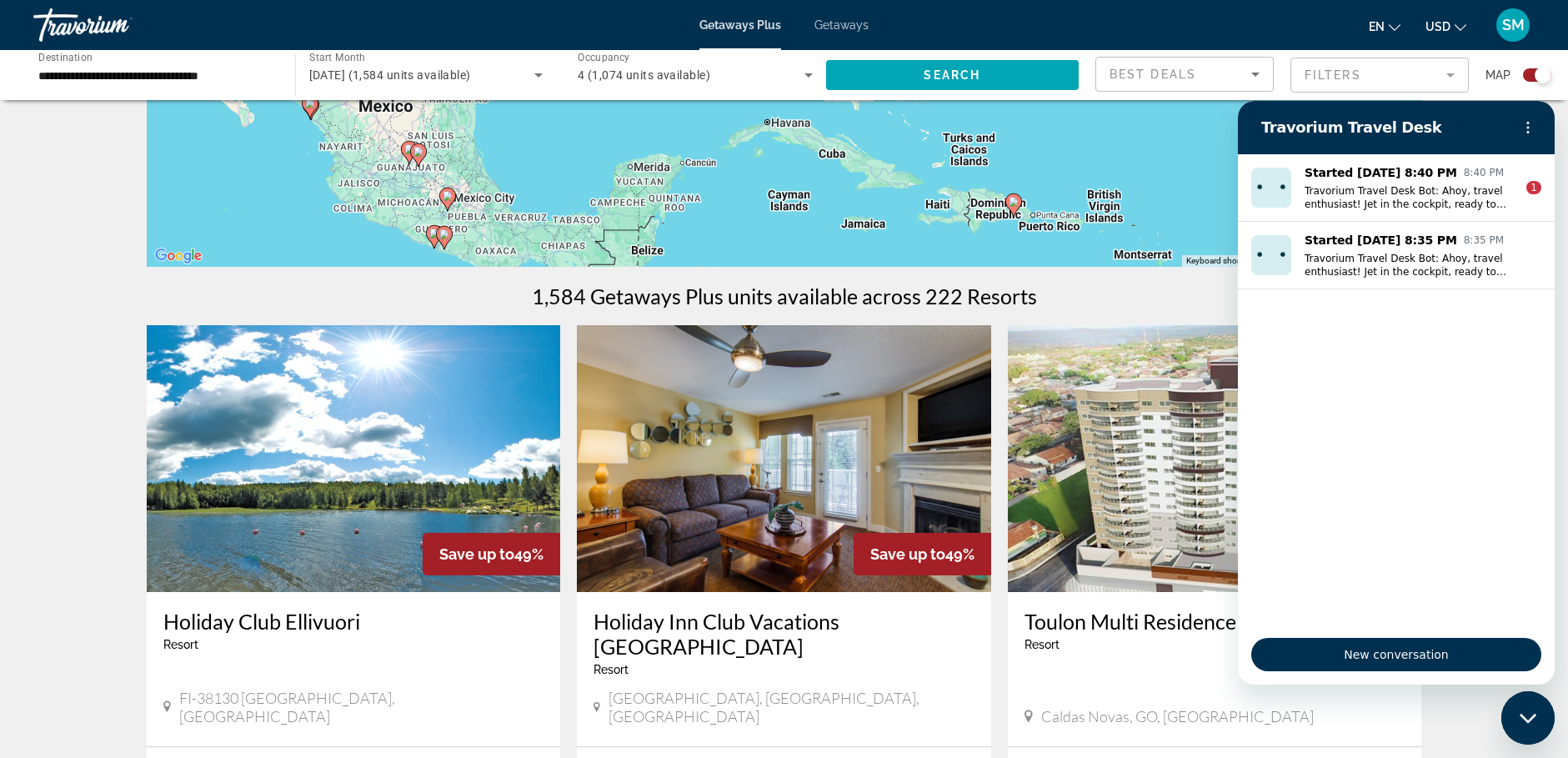
scroll to position [84, 0]
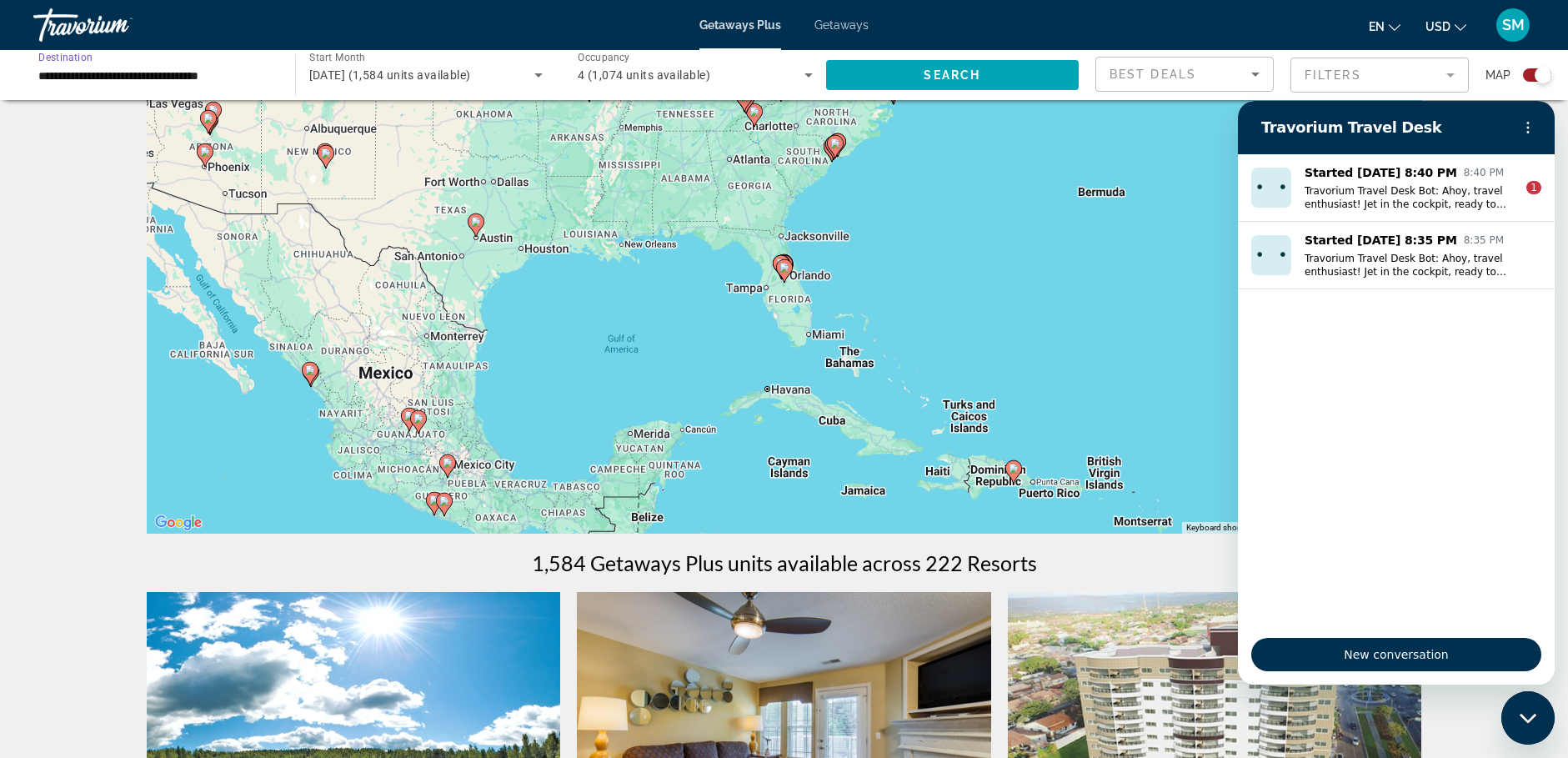
click at [199, 77] on input "**********" at bounding box center [156, 76] width 235 height 20
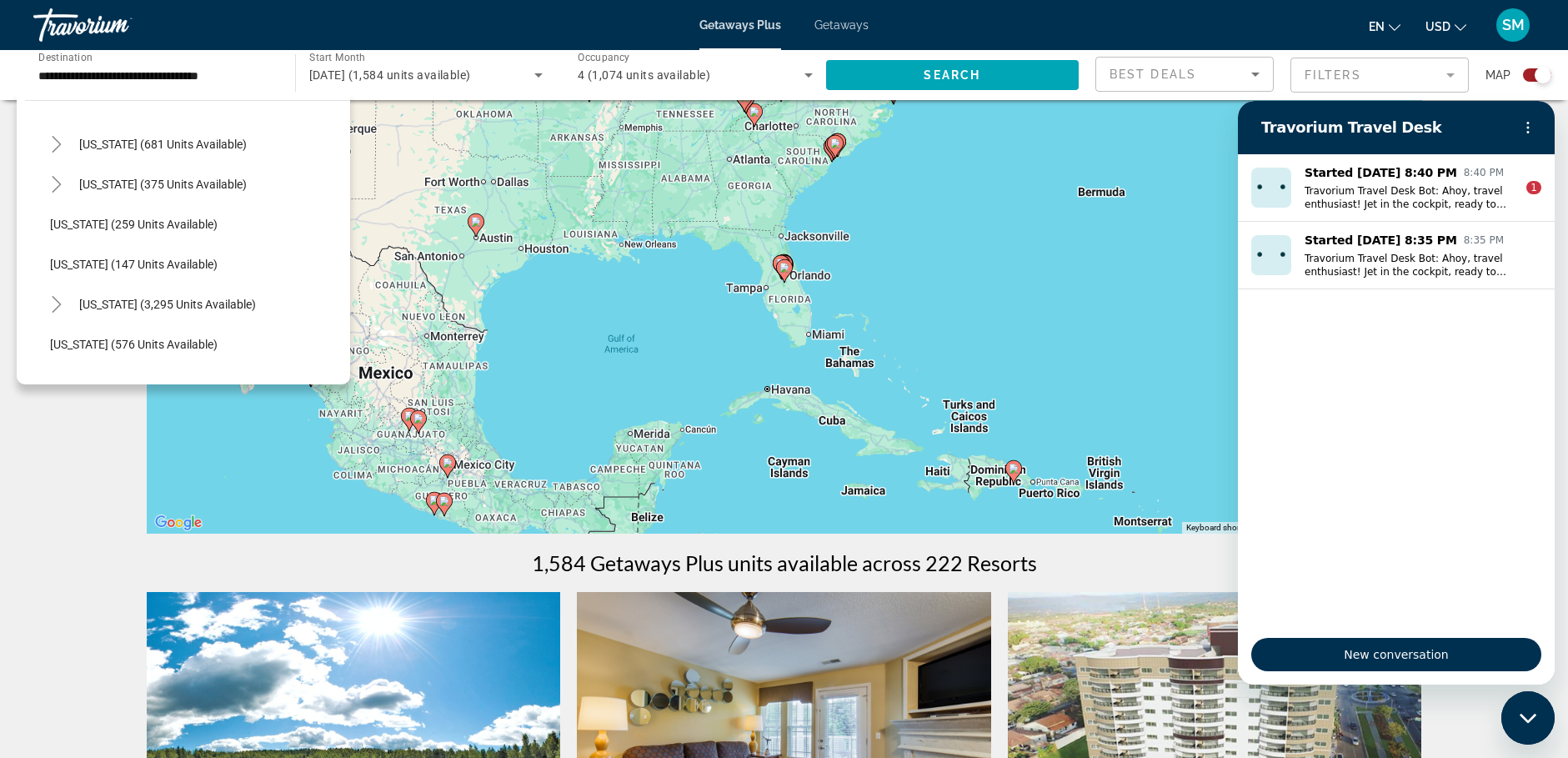
scroll to position [1289, 0]
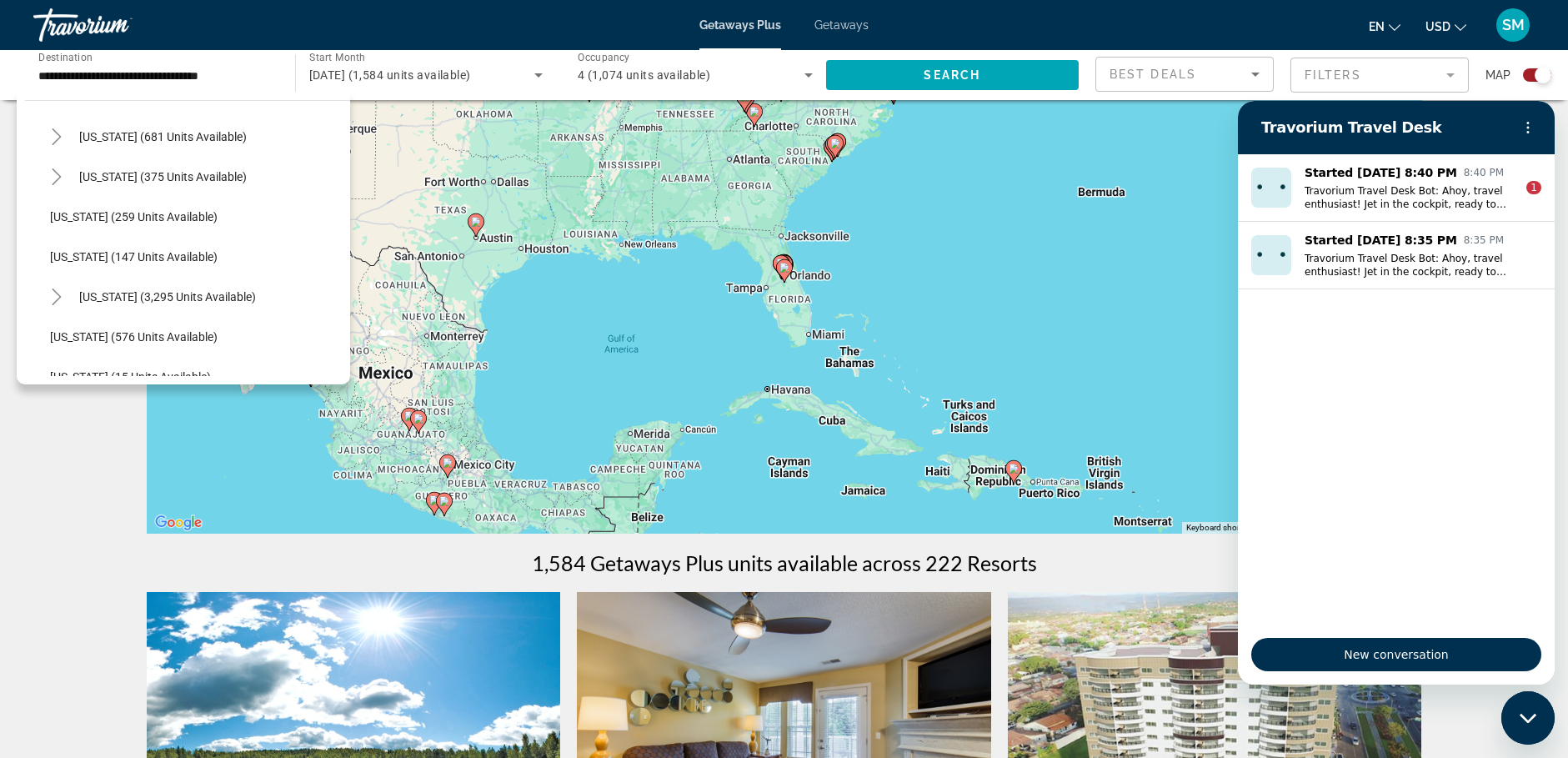
click at [350, 373] on div "To activate drag with keyboard, press Alt + Enter. Once in keyboard drag state,…" at bounding box center [785, 283] width 1276 height 500
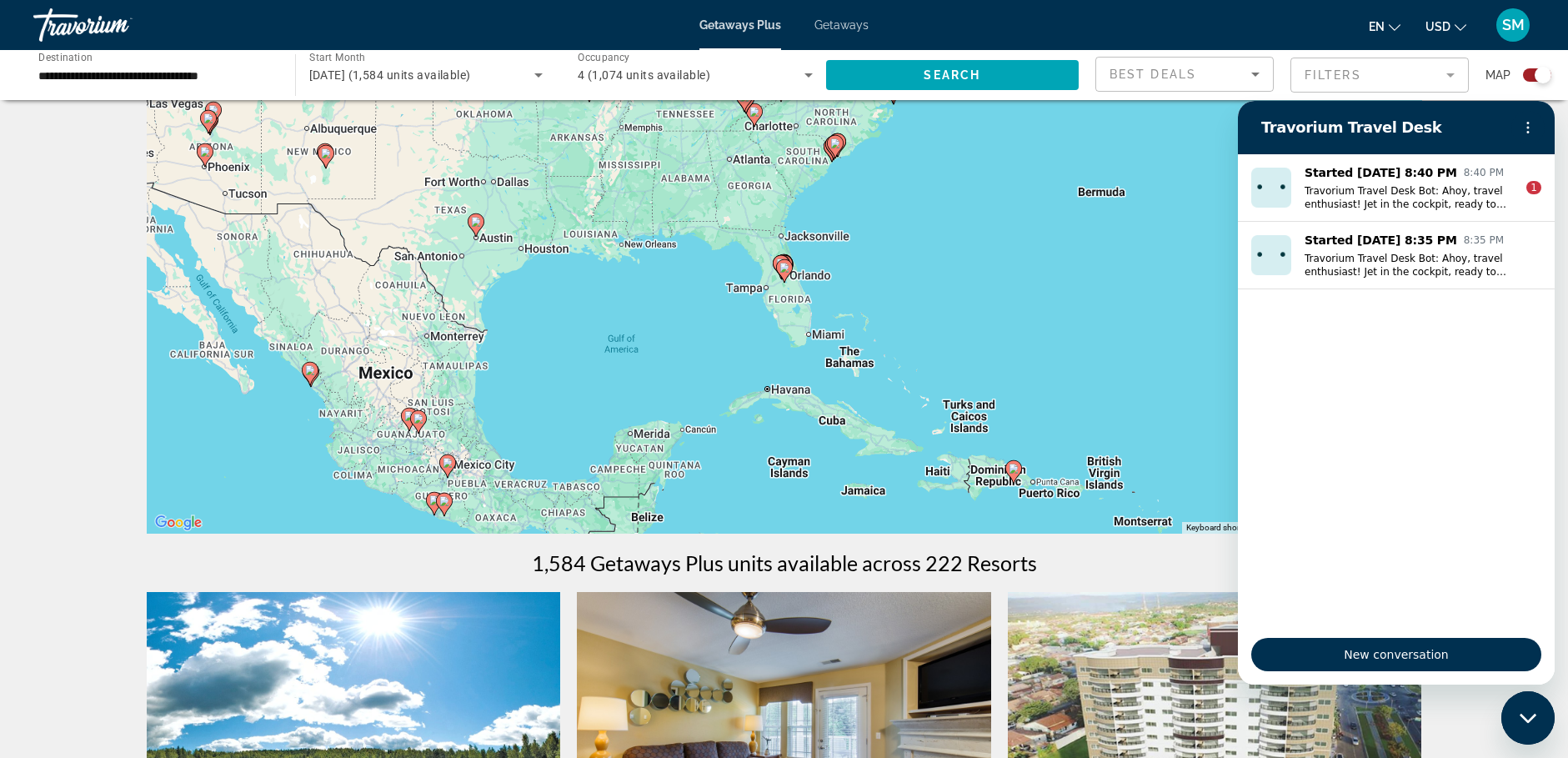
scroll to position [0, 0]
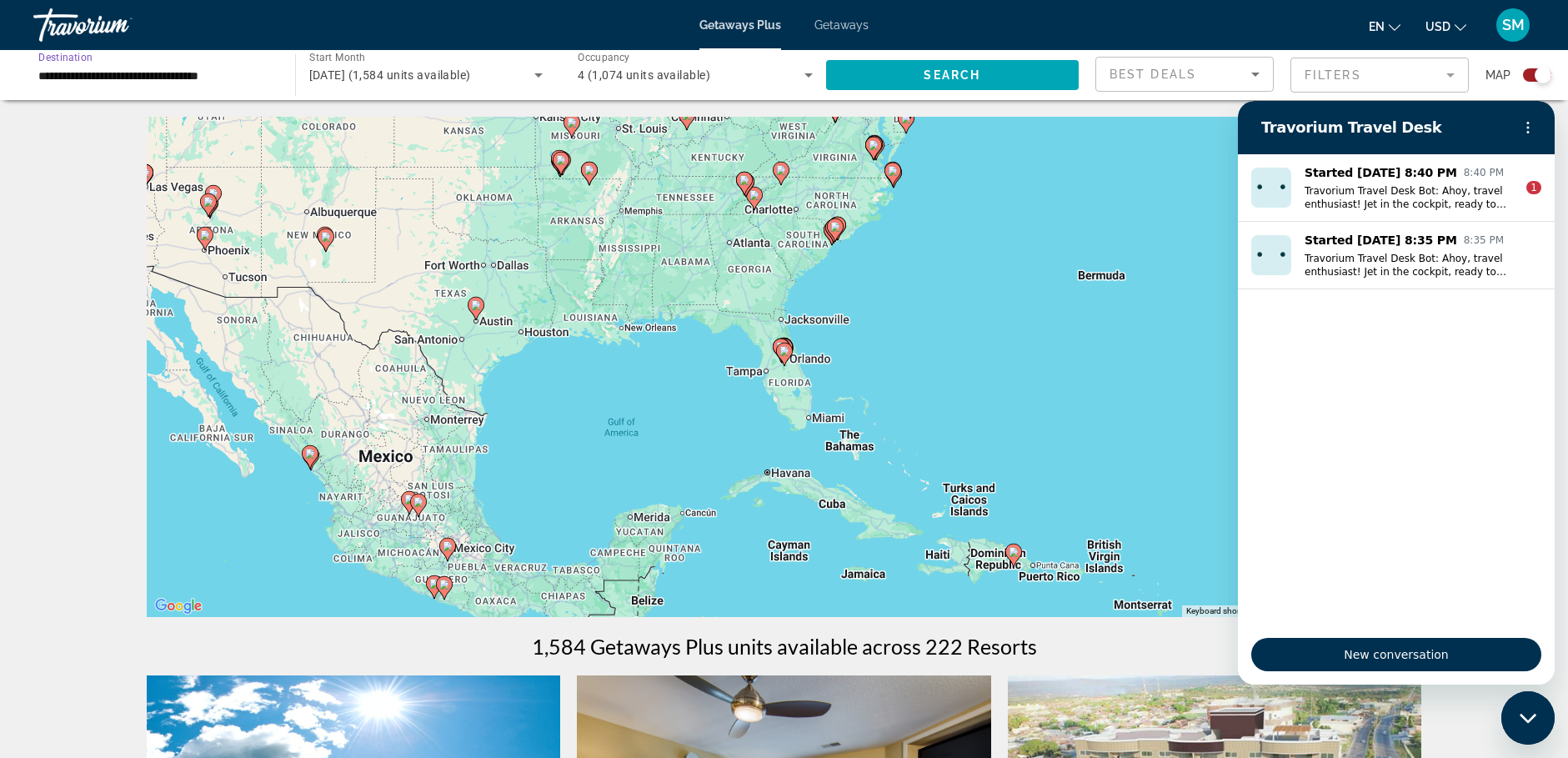
click at [112, 72] on input "**********" at bounding box center [156, 76] width 235 height 20
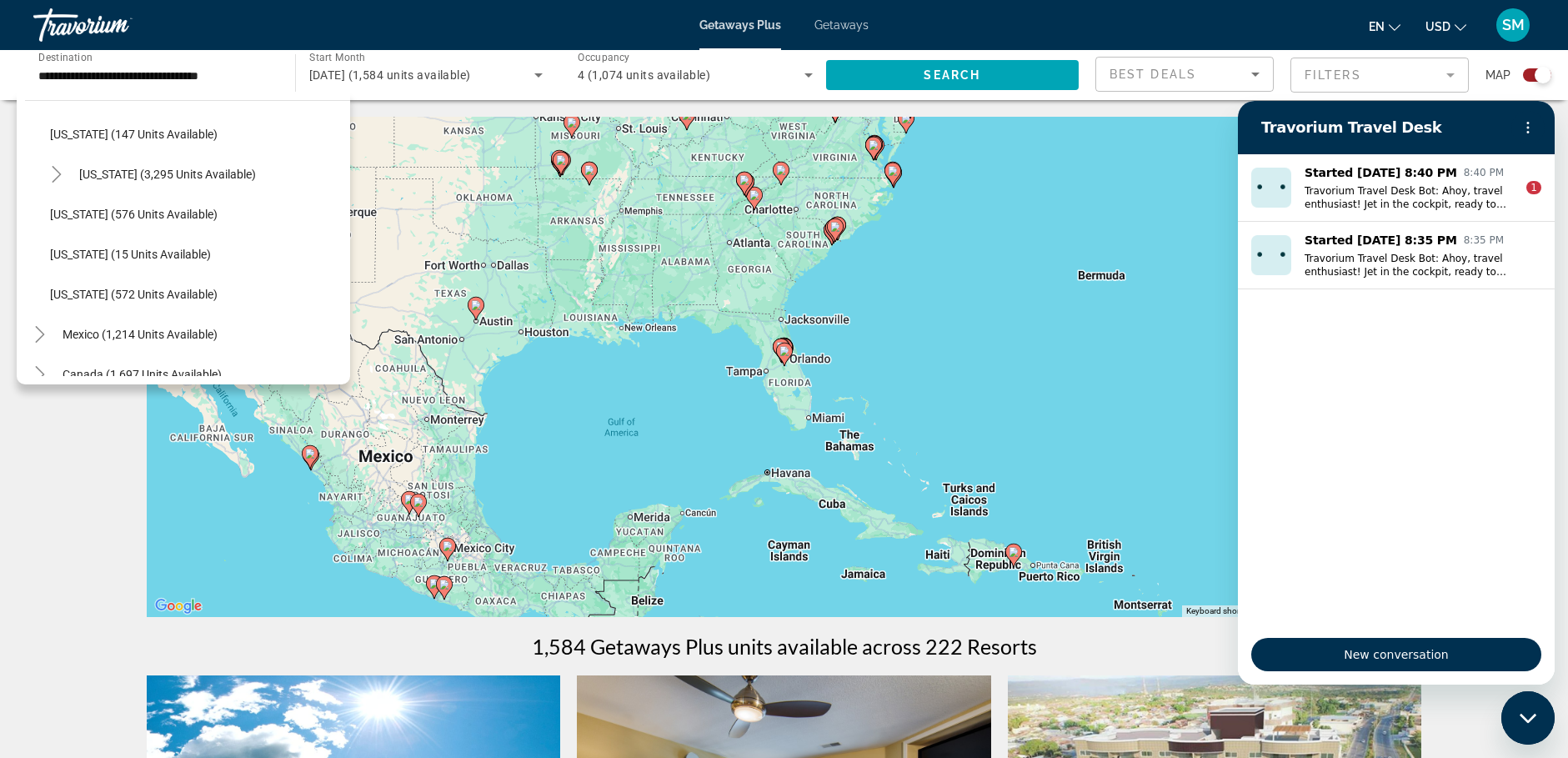
scroll to position [1533, 0]
click at [130, 290] on span "[GEOGRAPHIC_DATA] (949 units available)" at bounding box center [174, 293] width 222 height 14
type input "**********"
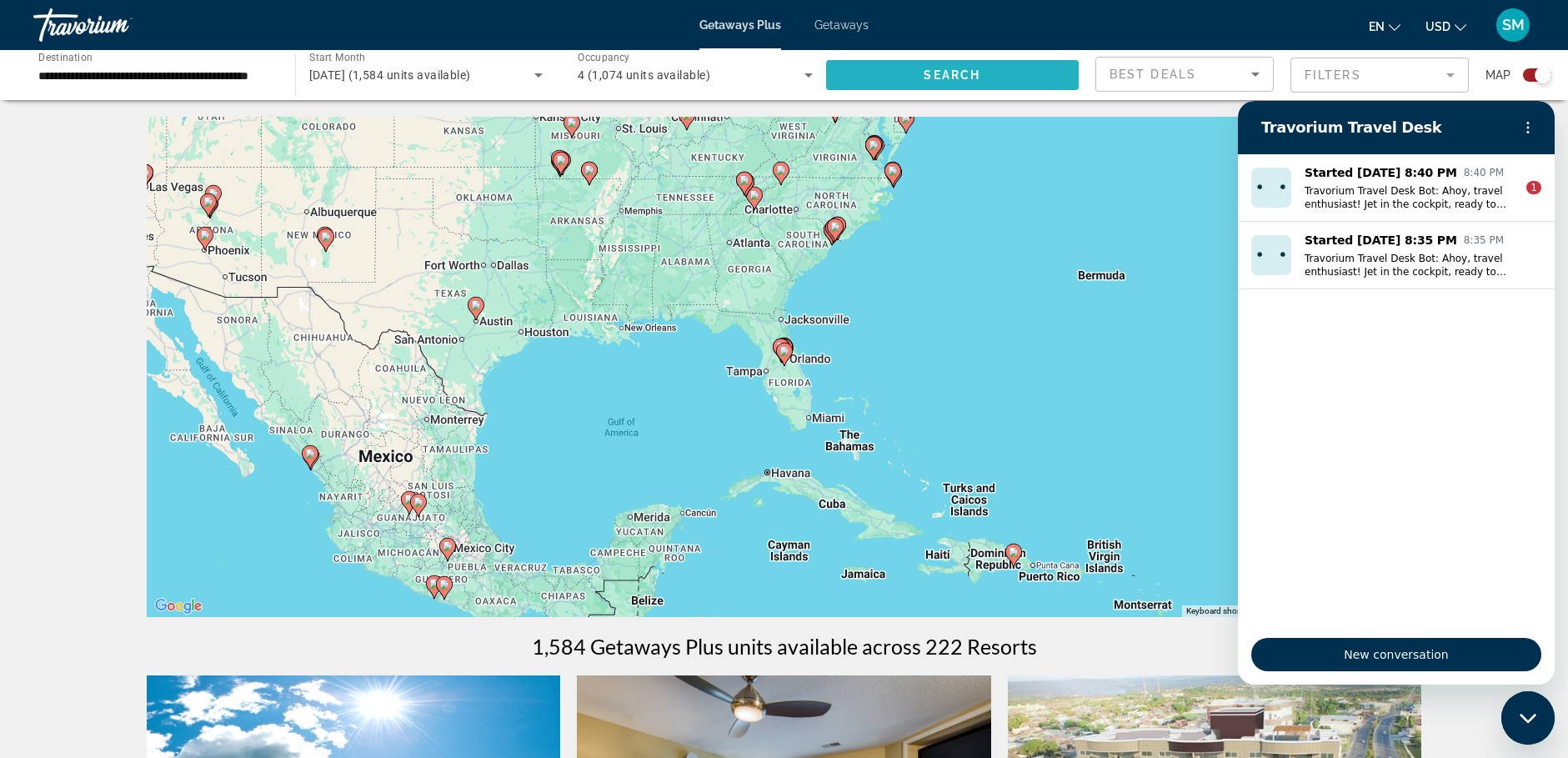
click at [946, 73] on span "Search" at bounding box center [952, 74] width 57 height 14
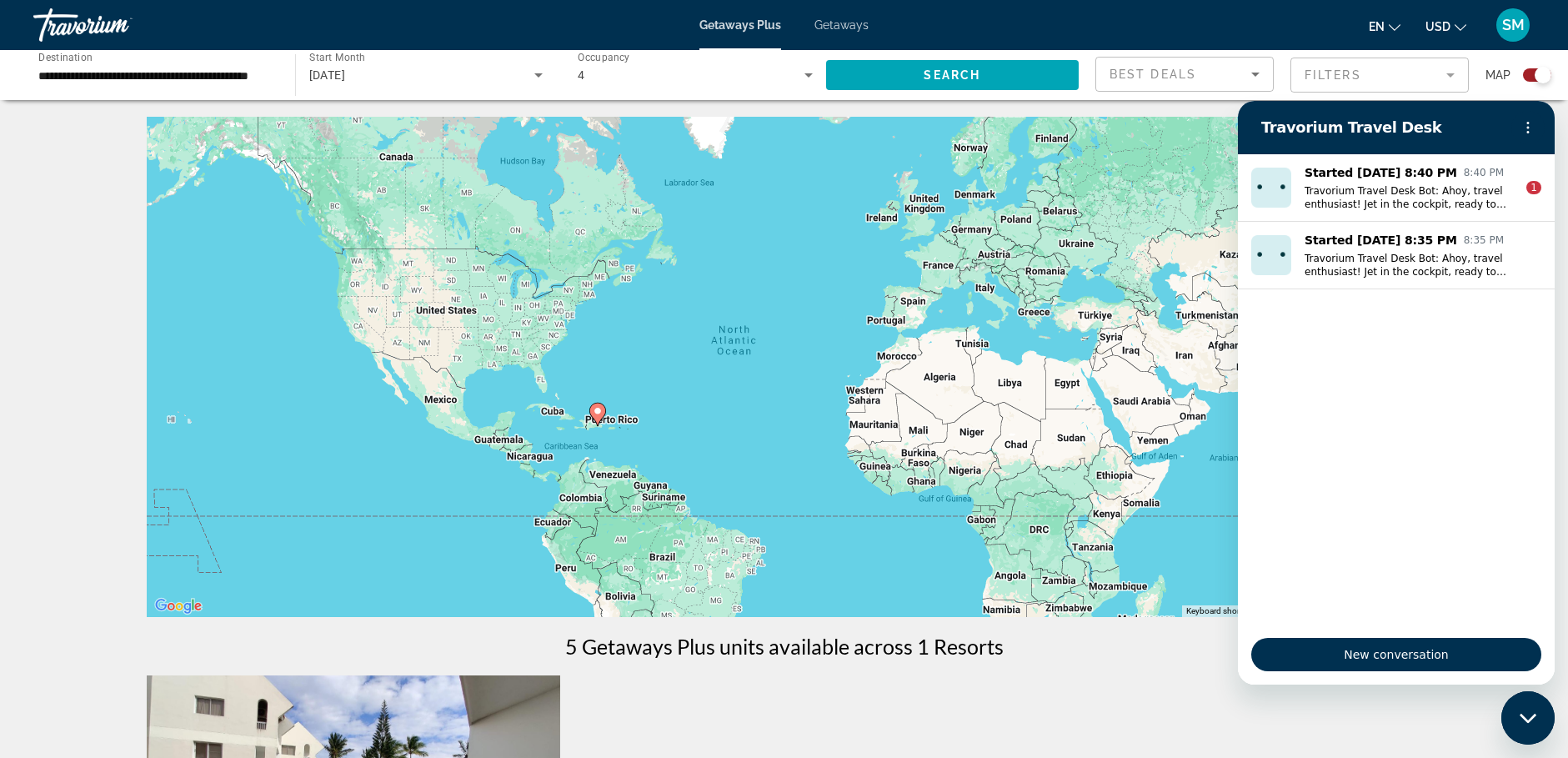
click at [532, 80] on icon "Search widget" at bounding box center [539, 75] width 20 height 20
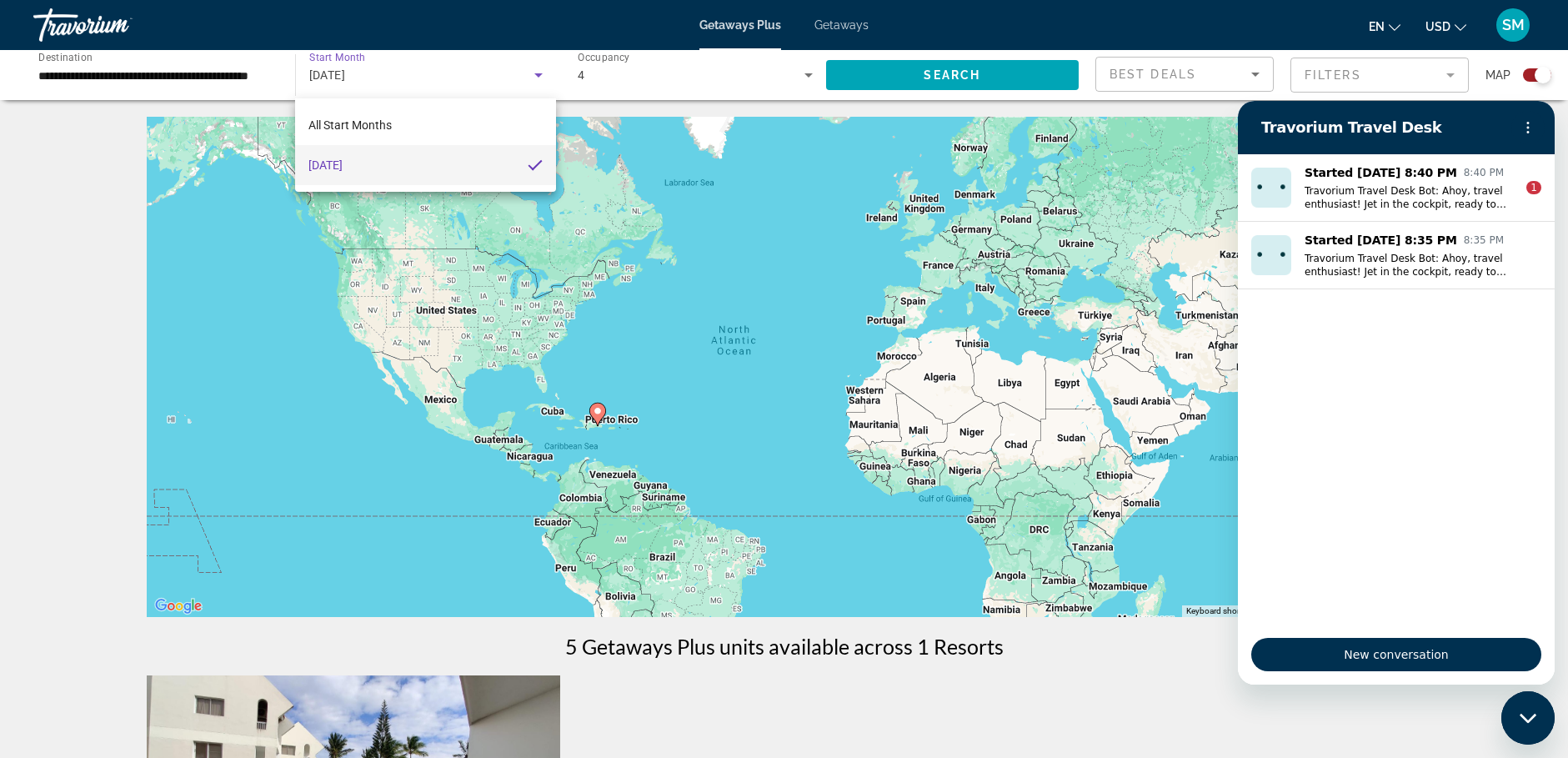
drag, startPoint x: 750, startPoint y: 310, endPoint x: 706, endPoint y: 261, distance: 65.9
click at [751, 291] on div at bounding box center [784, 379] width 1568 height 758
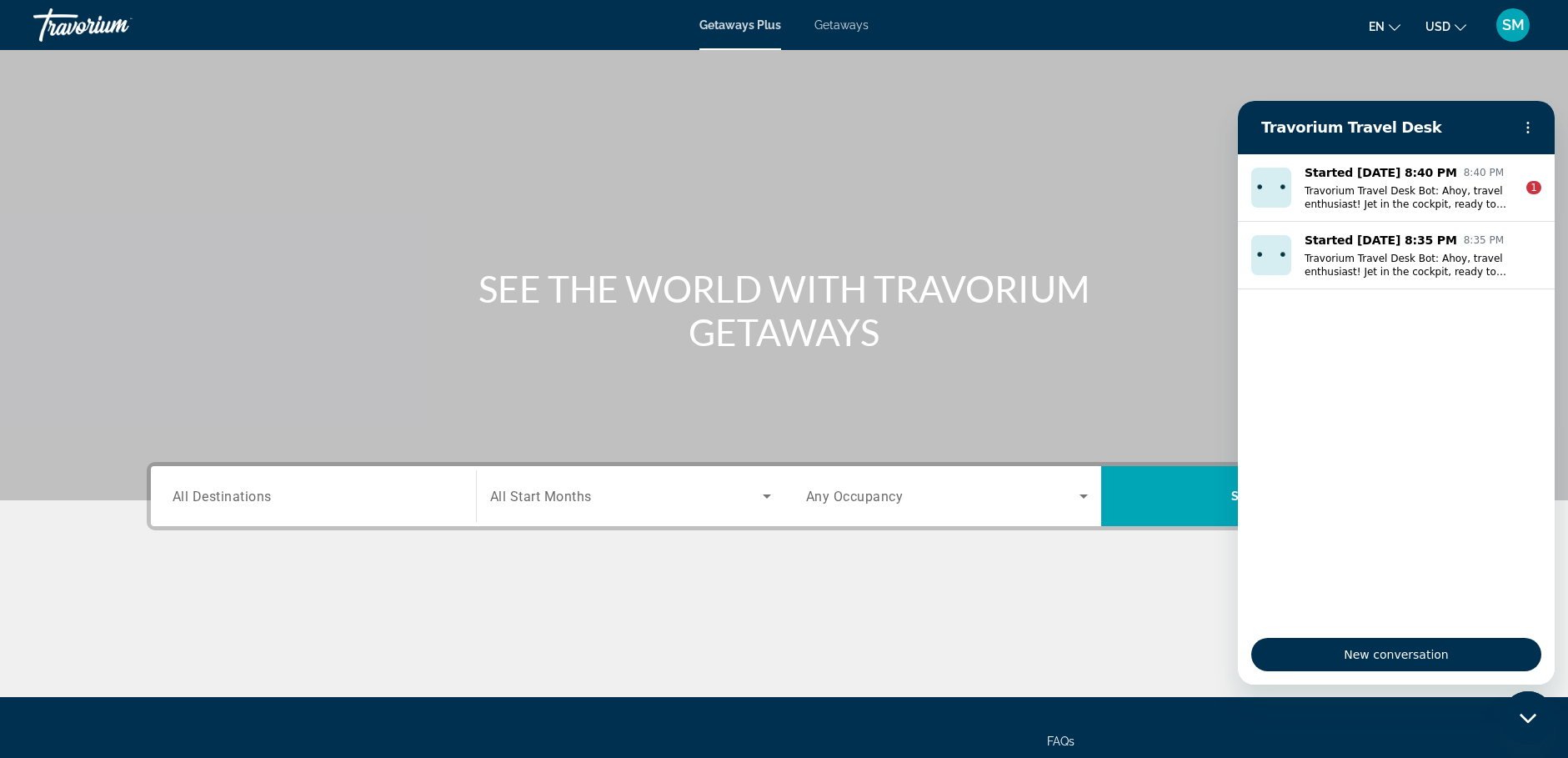
click at [403, 512] on div "Search widget" at bounding box center [313, 496] width 282 height 48
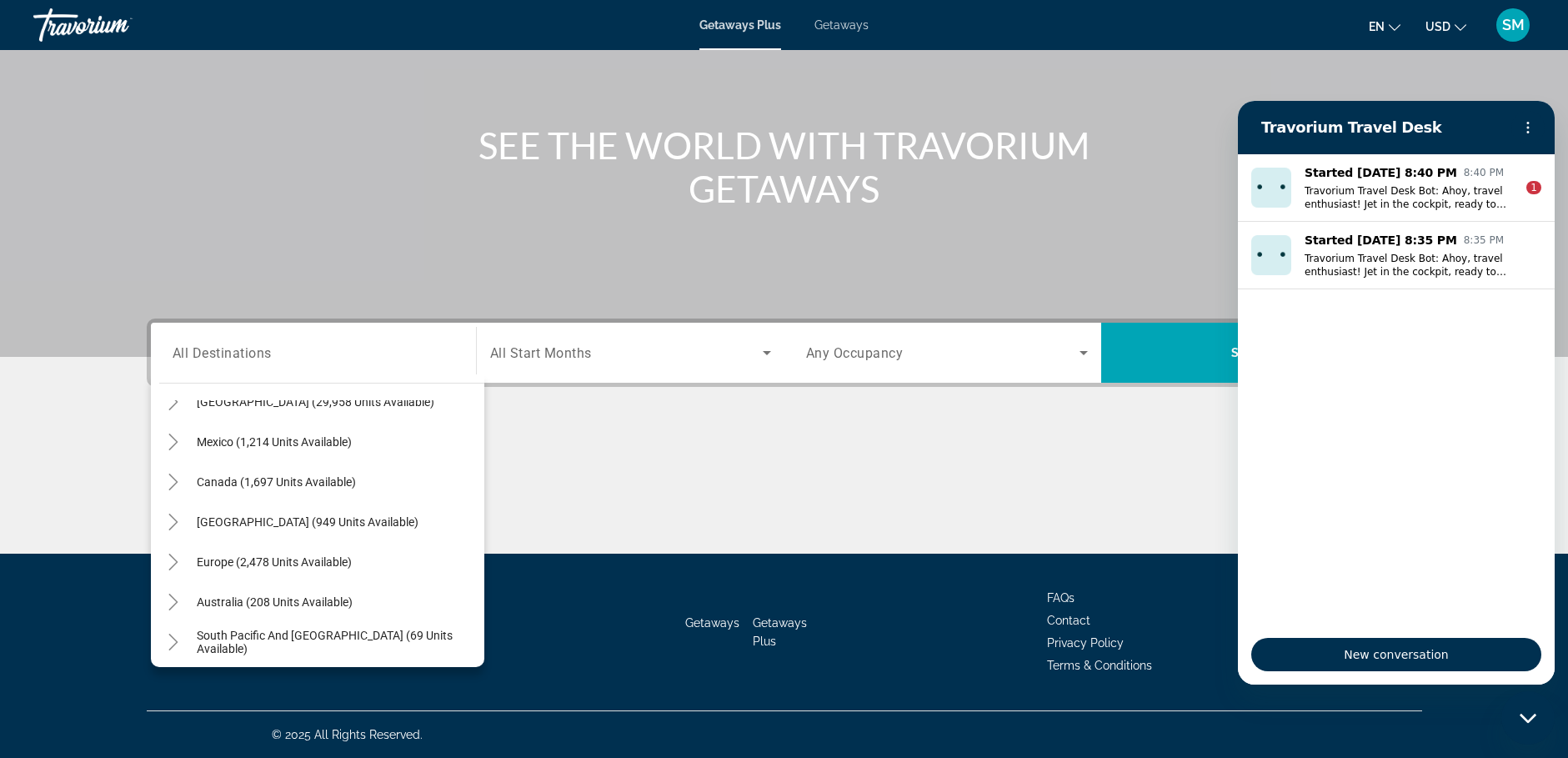
scroll to position [33, 0]
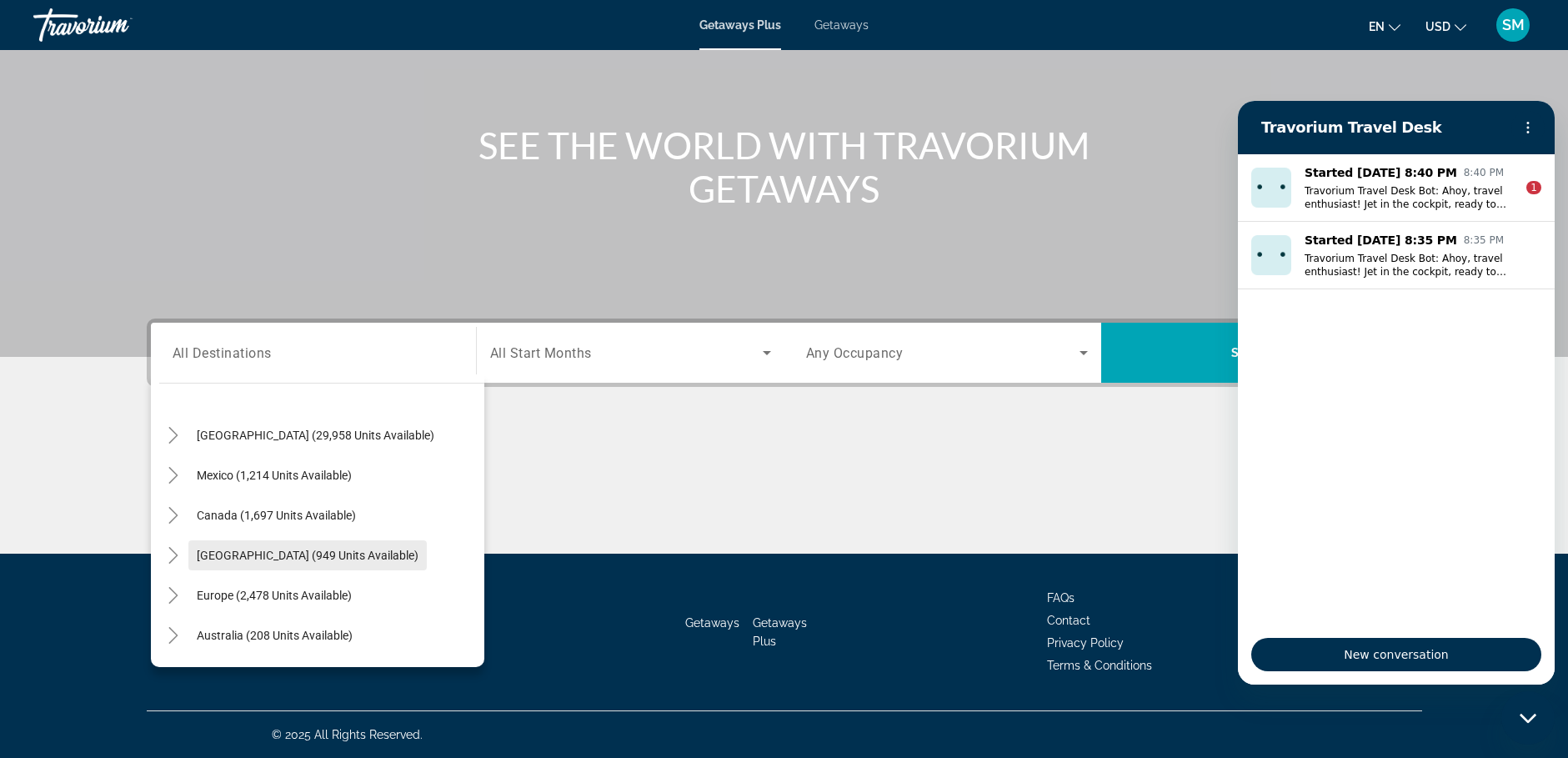
click at [331, 557] on span "[GEOGRAPHIC_DATA] (949 units available)" at bounding box center [308, 555] width 222 height 14
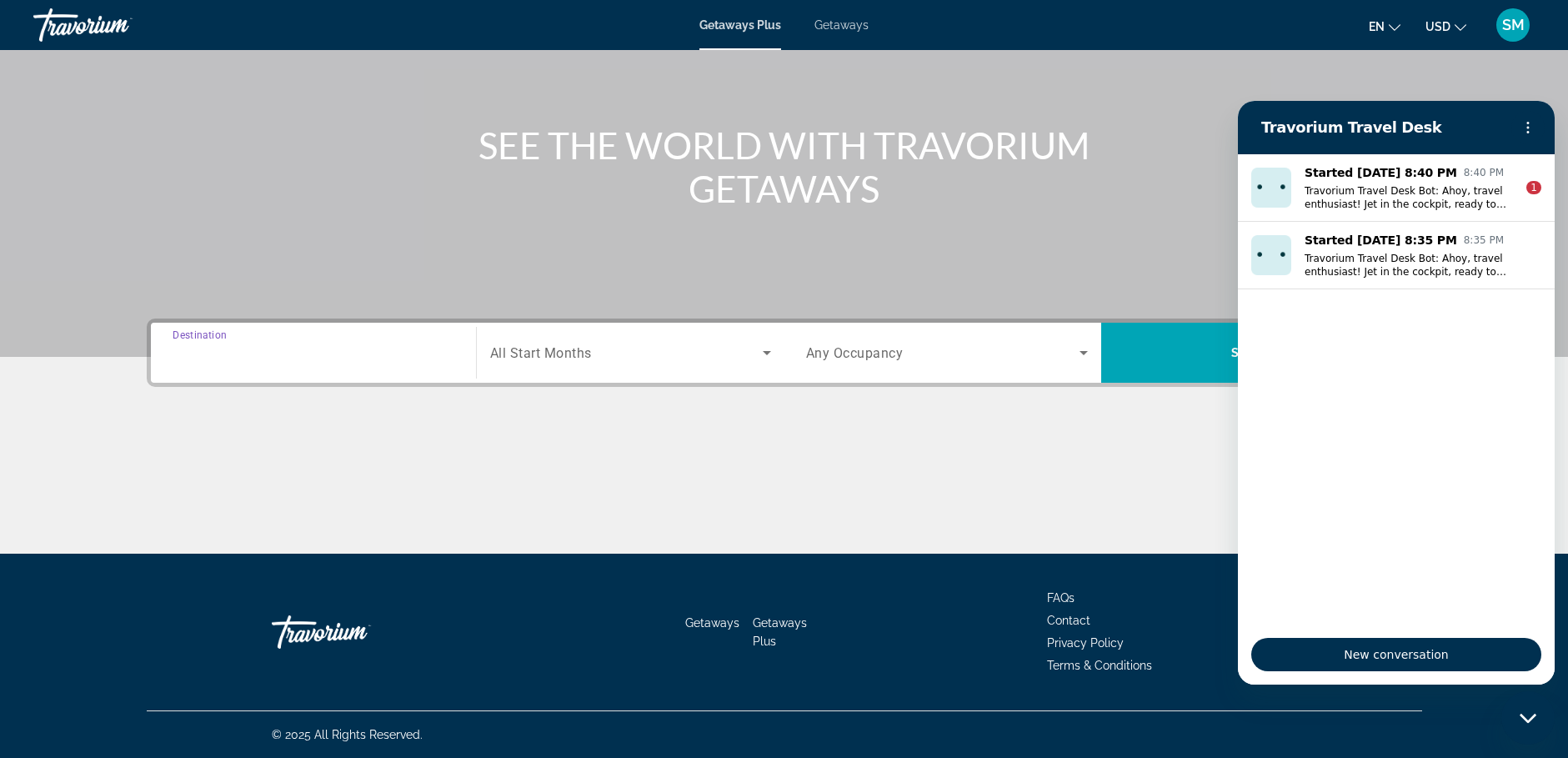
type input "**********"
click at [766, 351] on icon "Search widget" at bounding box center [767, 352] width 8 height 5
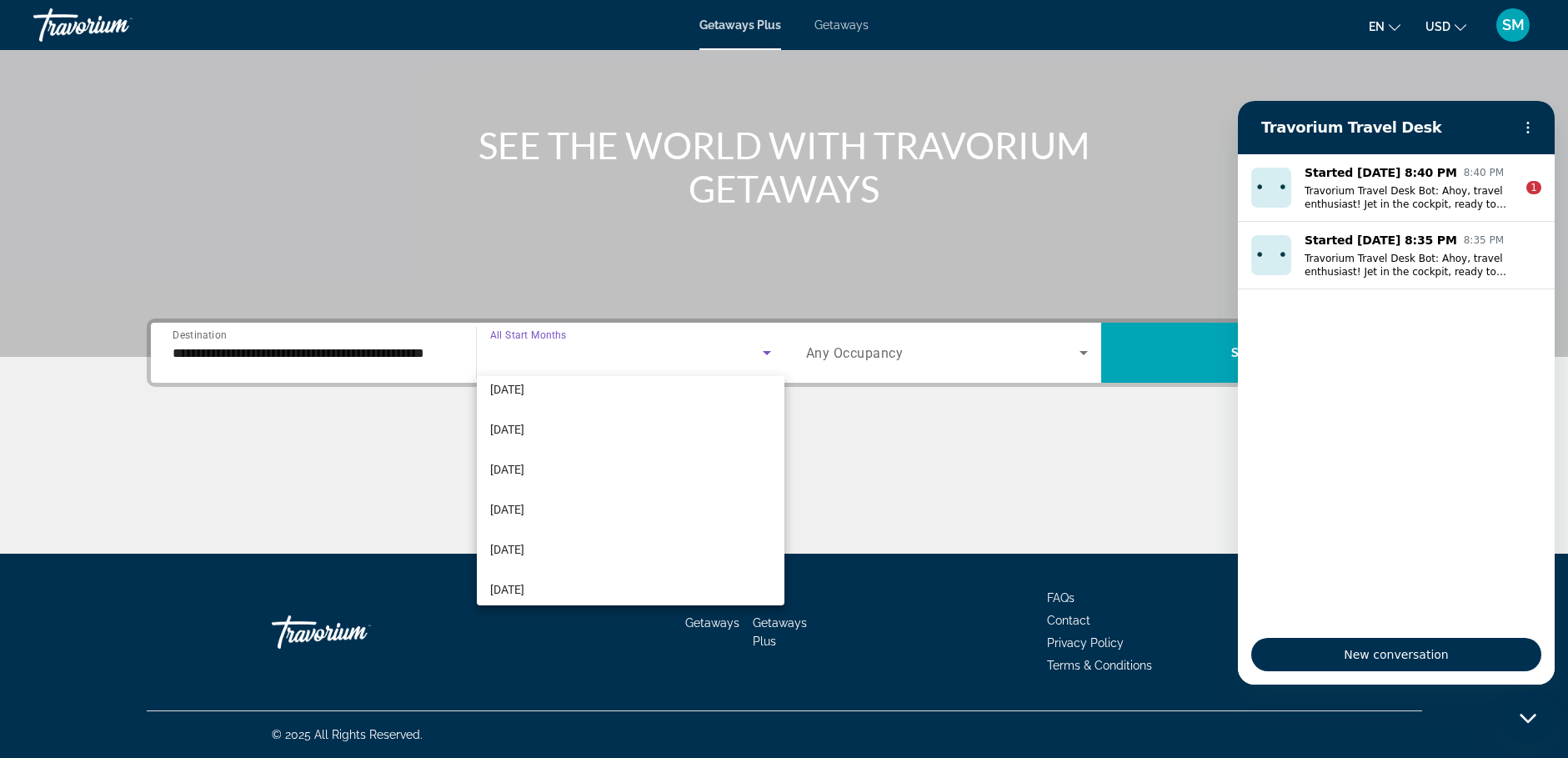
scroll to position [344, 0]
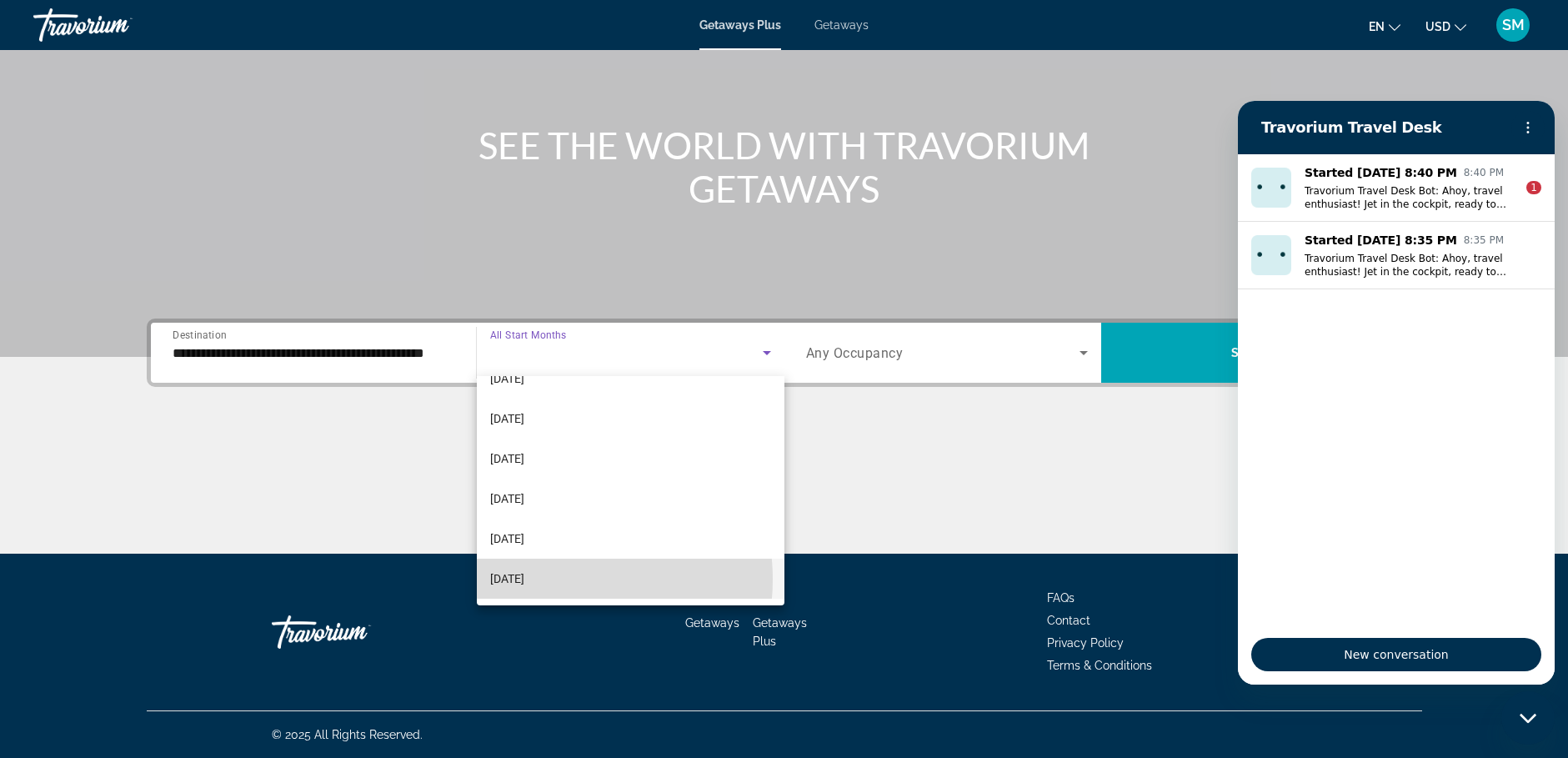
click at [524, 579] on span "[DATE]" at bounding box center [507, 578] width 34 height 20
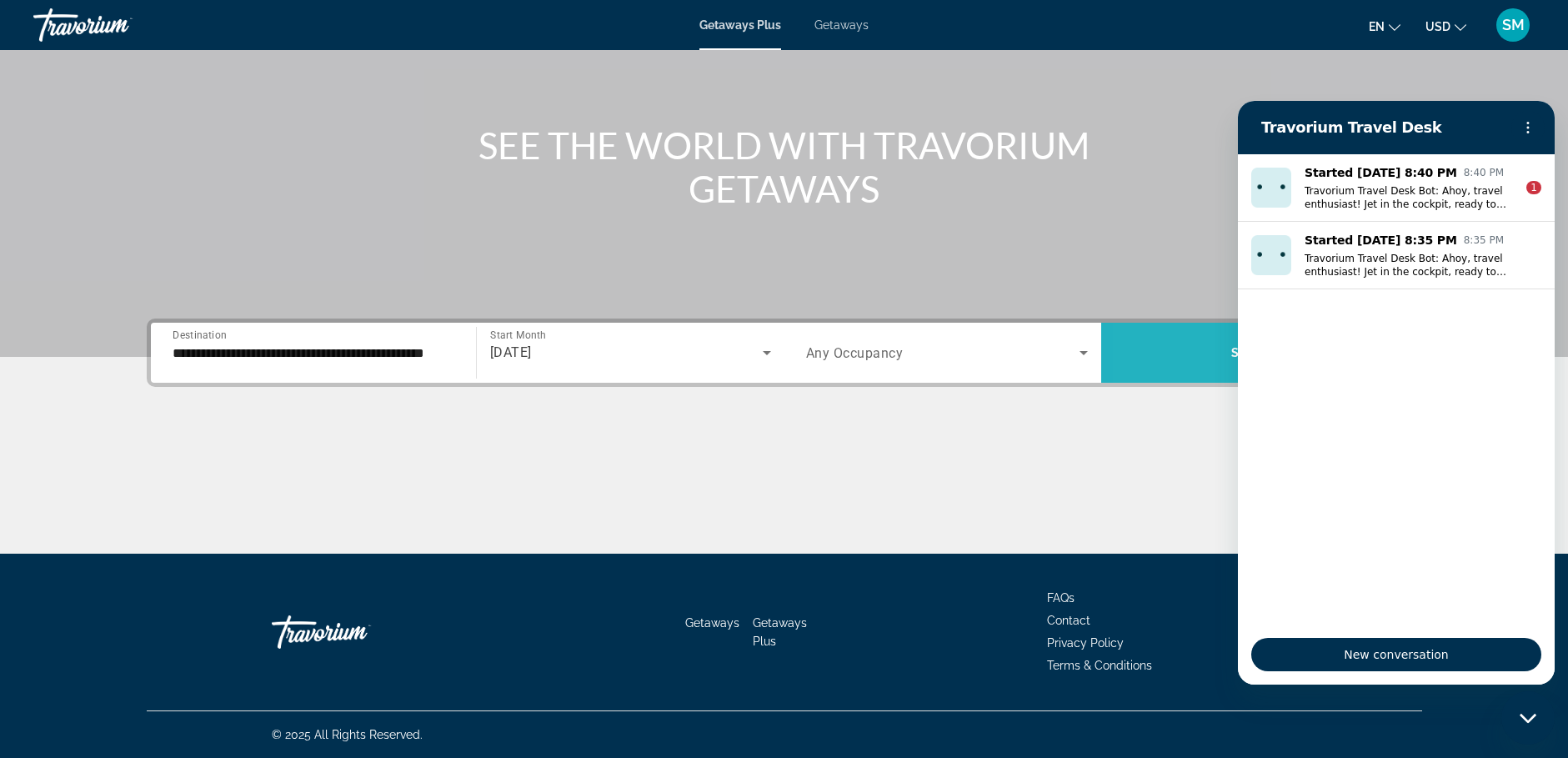
click at [1160, 359] on span "Search widget" at bounding box center [1260, 352] width 317 height 40
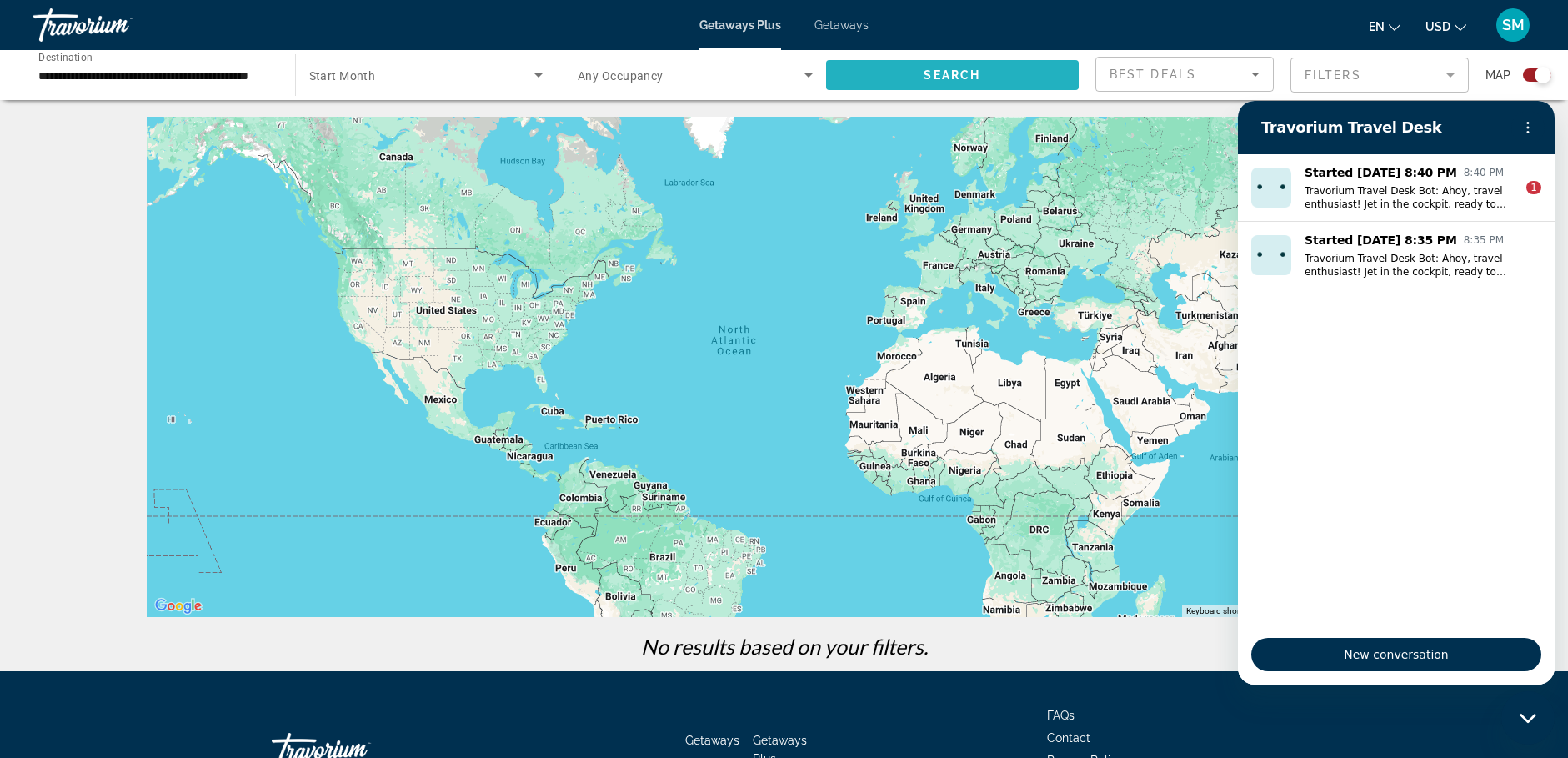
click at [903, 81] on span "Search widget" at bounding box center [953, 75] width 253 height 40
click at [221, 77] on input "**********" at bounding box center [156, 76] width 235 height 20
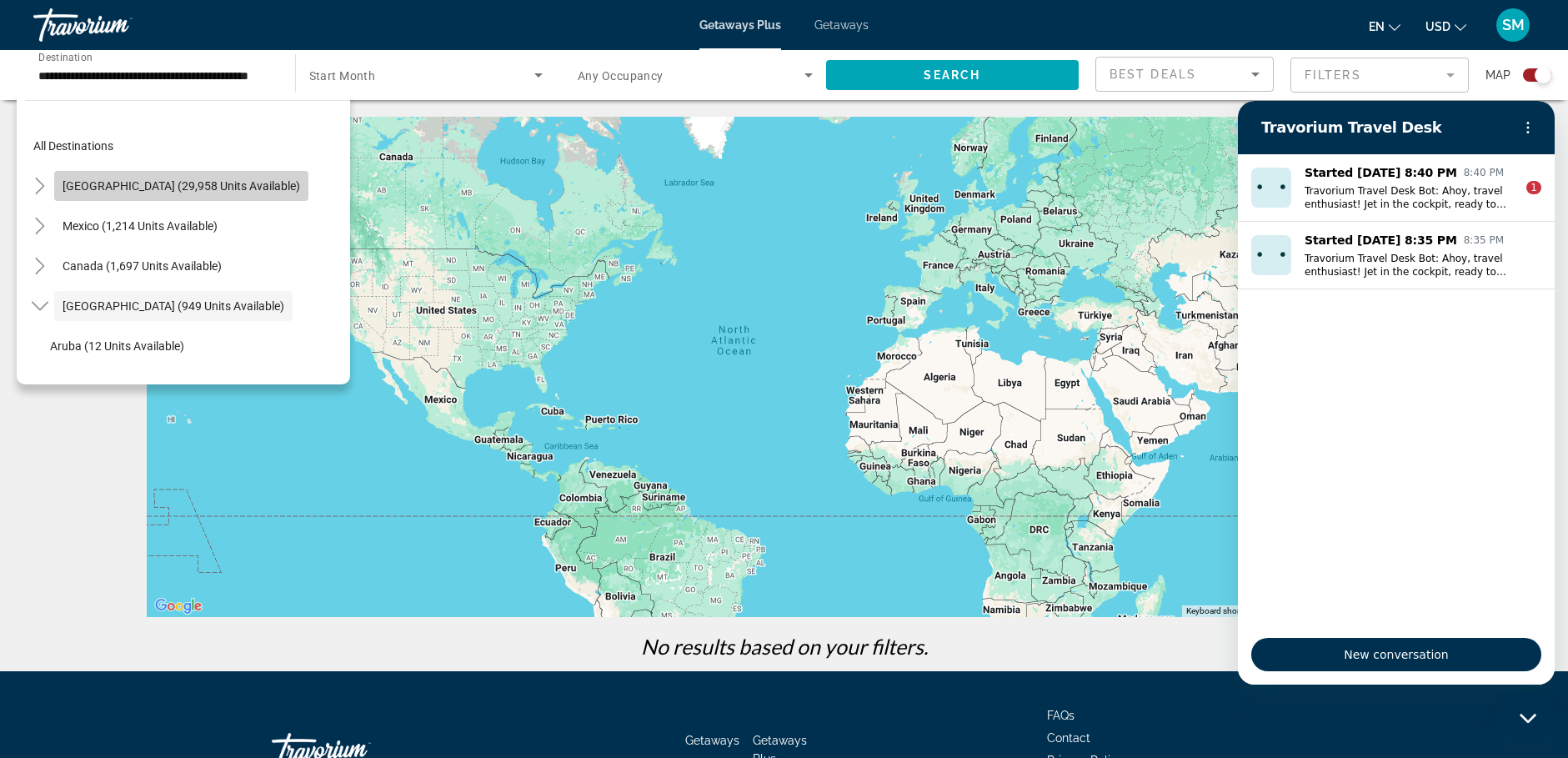
click at [205, 186] on span "[GEOGRAPHIC_DATA] (29,958 units available)" at bounding box center [181, 185] width 238 height 14
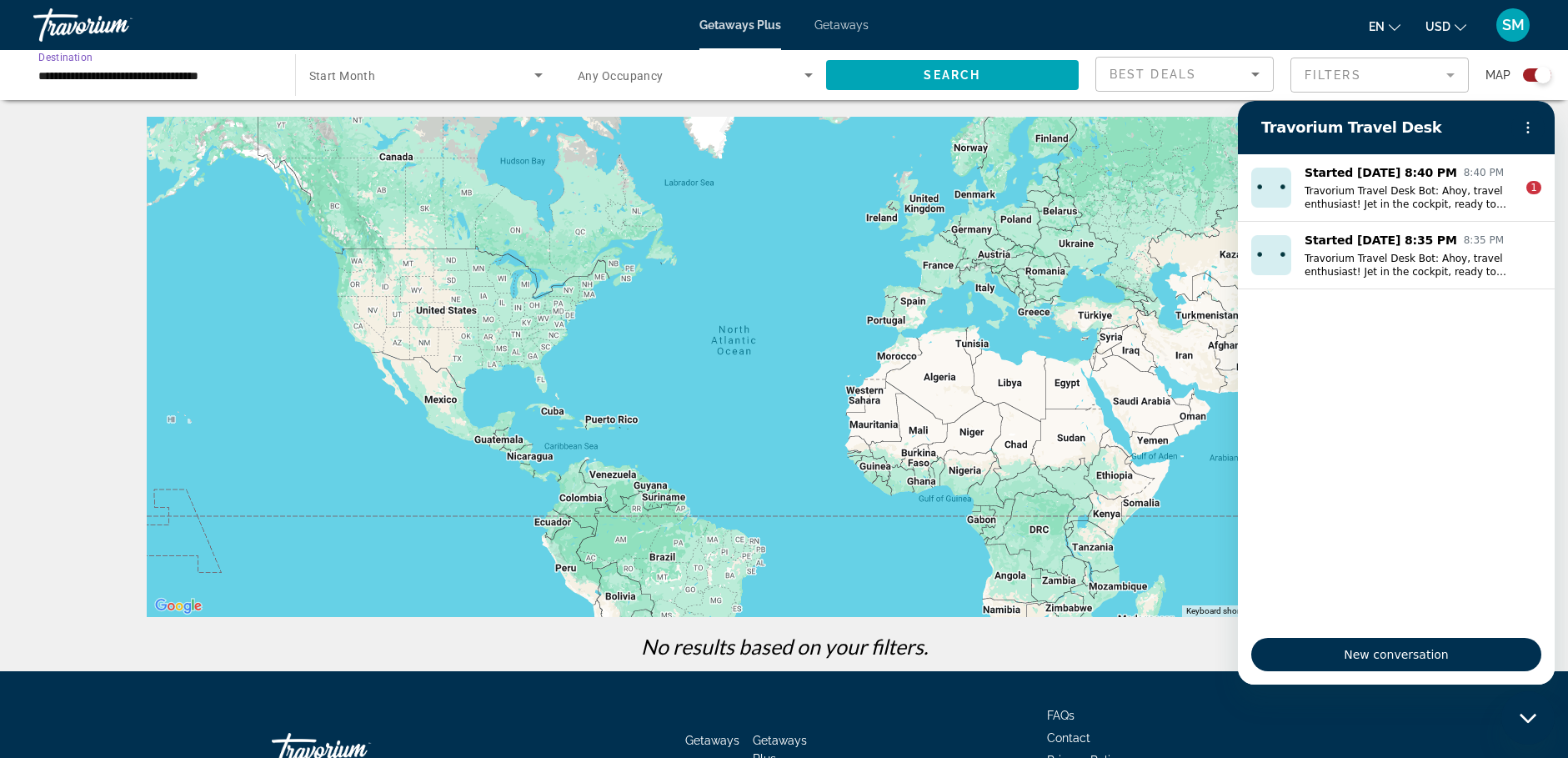
click at [541, 81] on icon "Search widget" at bounding box center [539, 75] width 20 height 20
click at [386, 135] on mat-option "All Start Months" at bounding box center [425, 125] width 260 height 40
click at [806, 77] on icon "Search widget" at bounding box center [809, 75] width 20 height 20
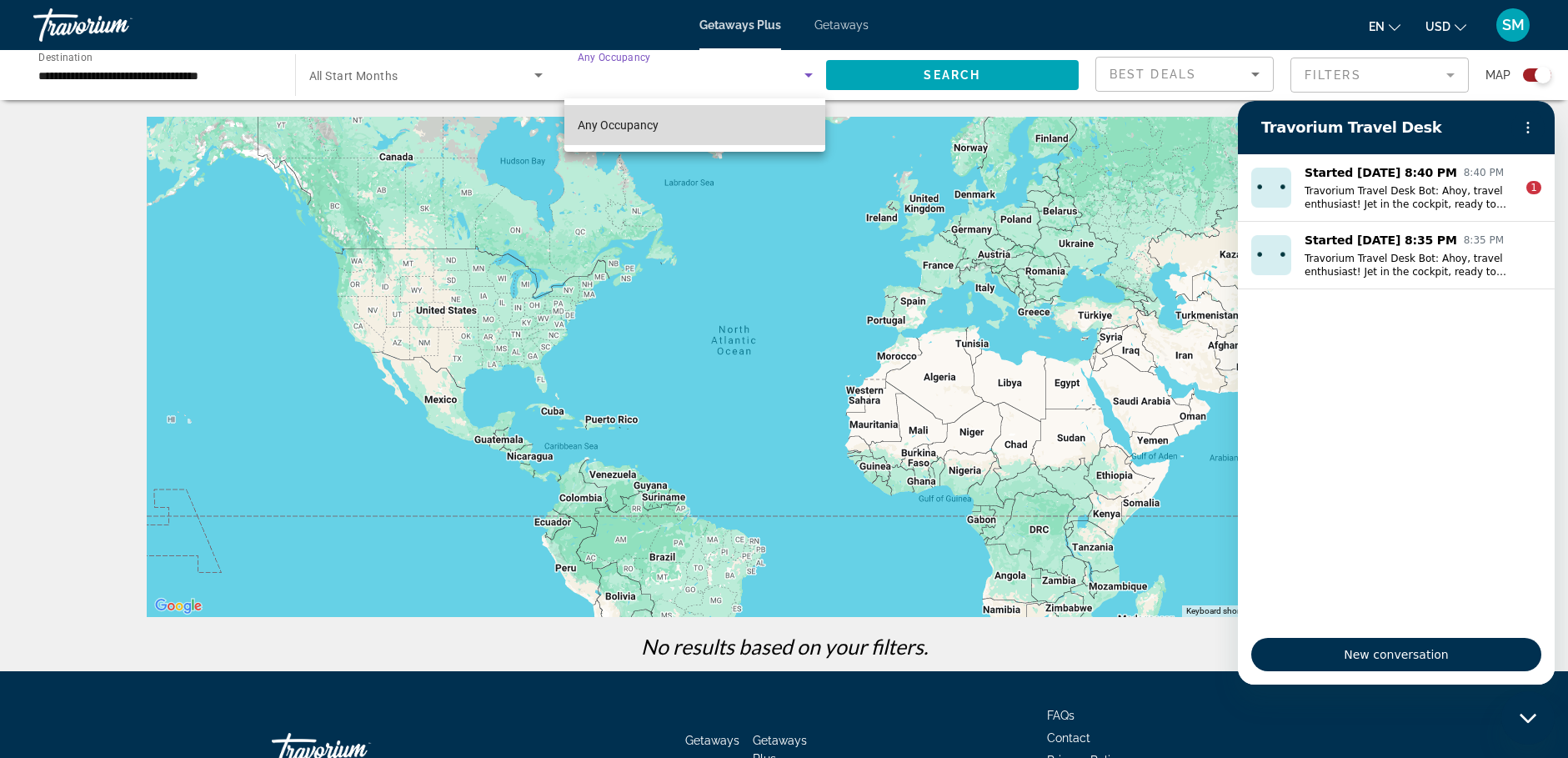
click at [695, 122] on mat-option "Any Occupancy" at bounding box center [695, 125] width 261 height 40
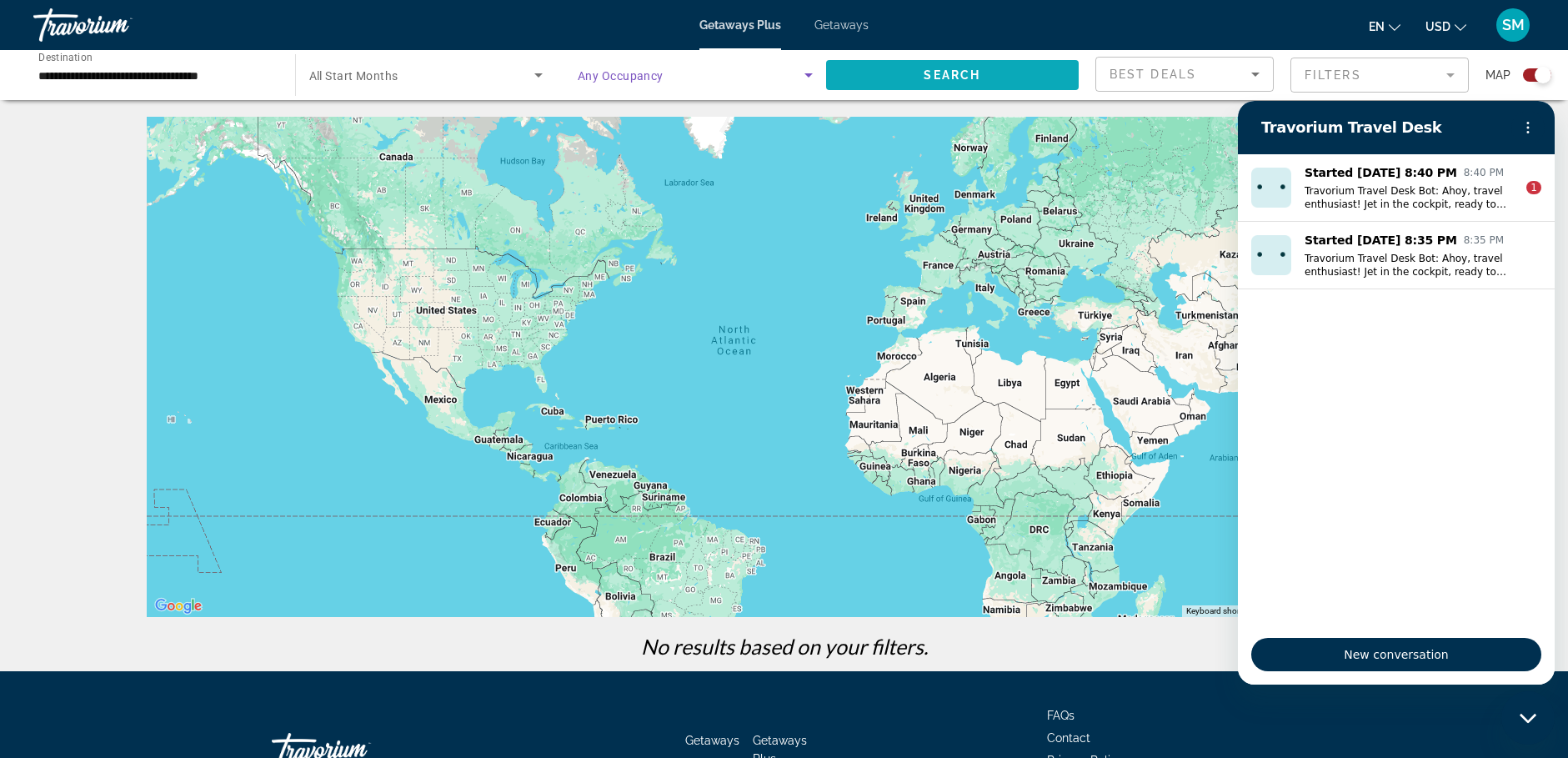
click at [999, 83] on span "Search widget" at bounding box center [953, 75] width 253 height 40
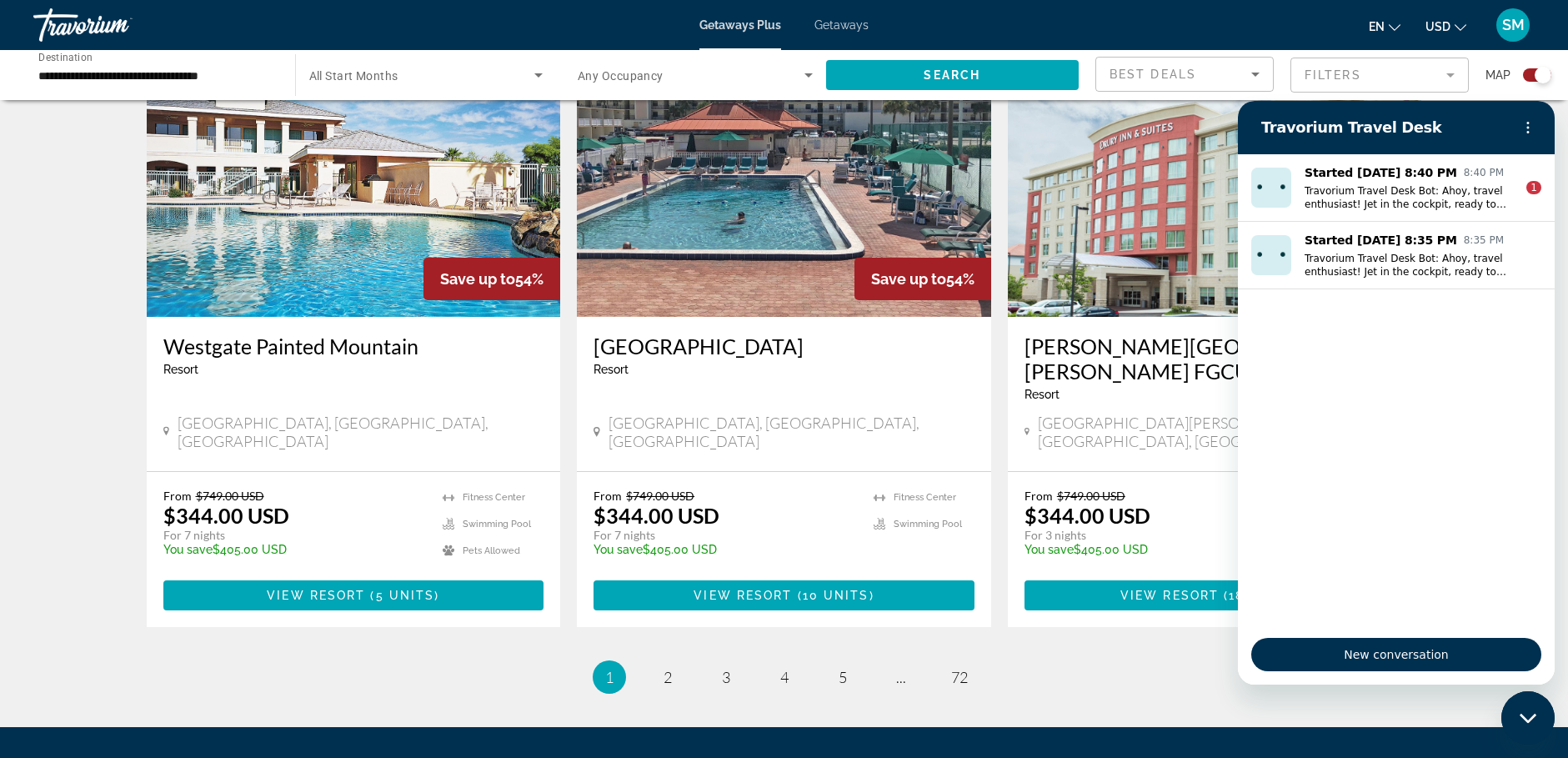
scroll to position [2530, 0]
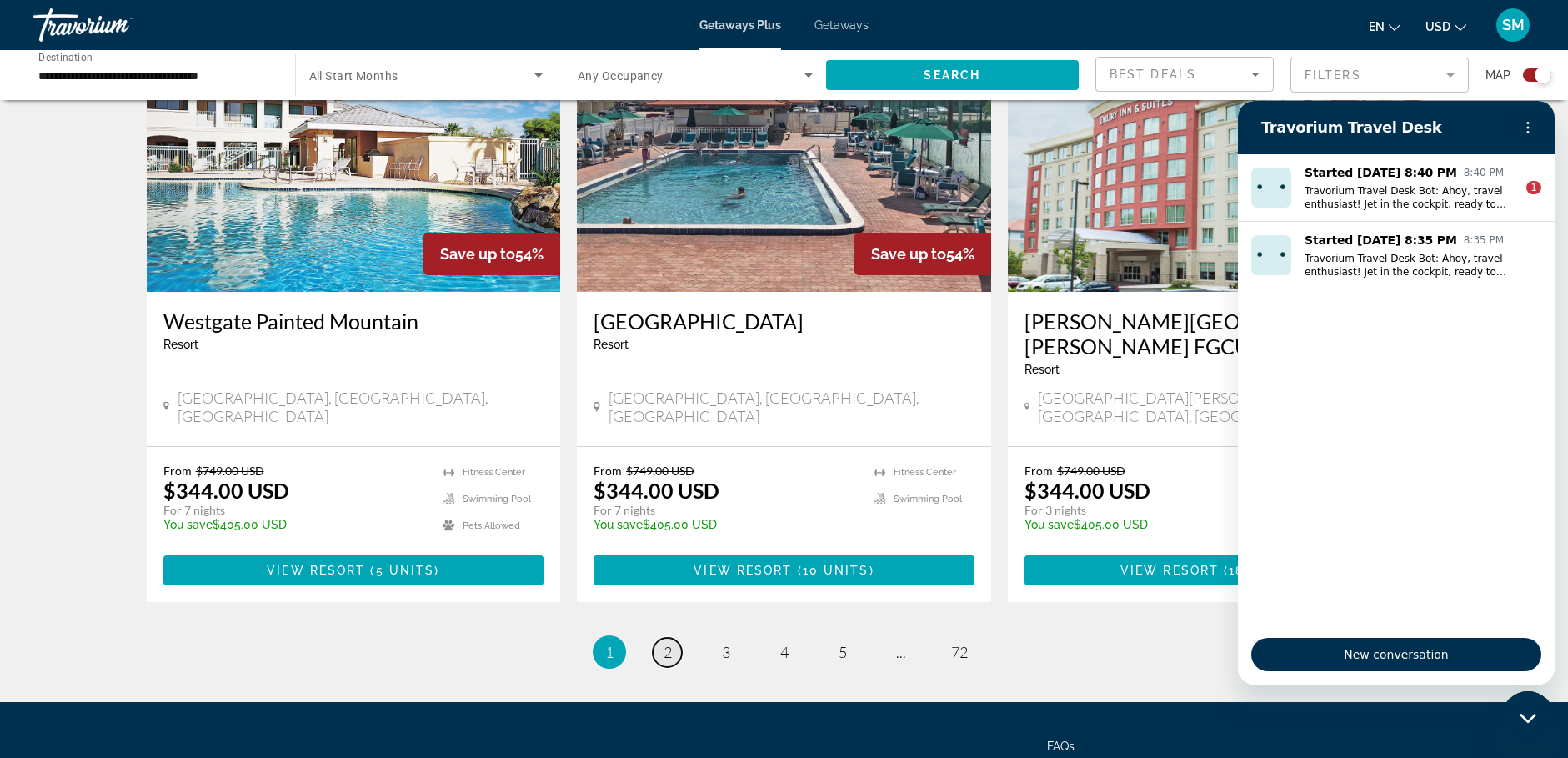
click at [664, 642] on span "2" at bounding box center [667, 652] width 8 height 18
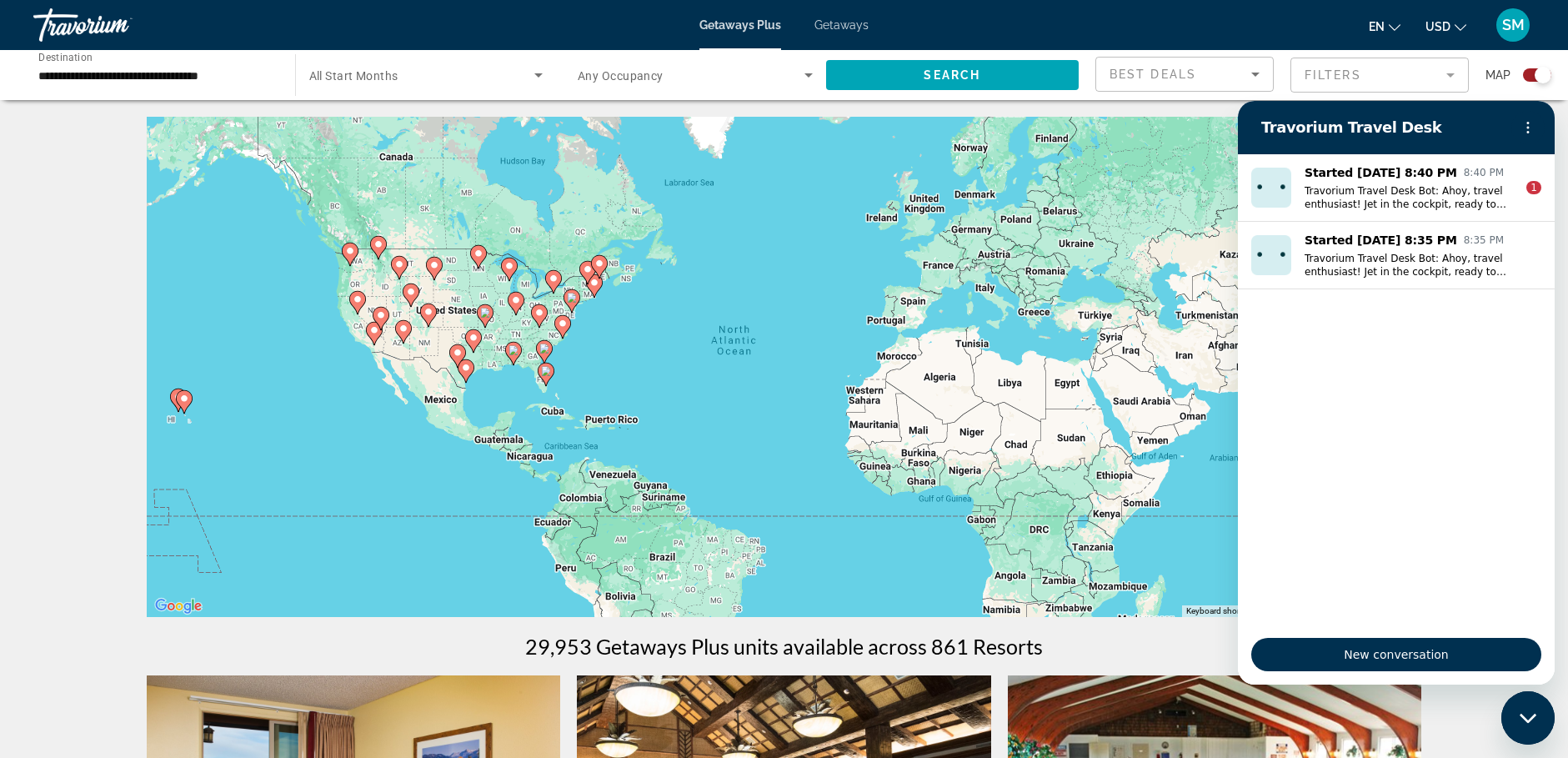
click at [545, 377] on icon "Main content" at bounding box center [545, 374] width 15 height 22
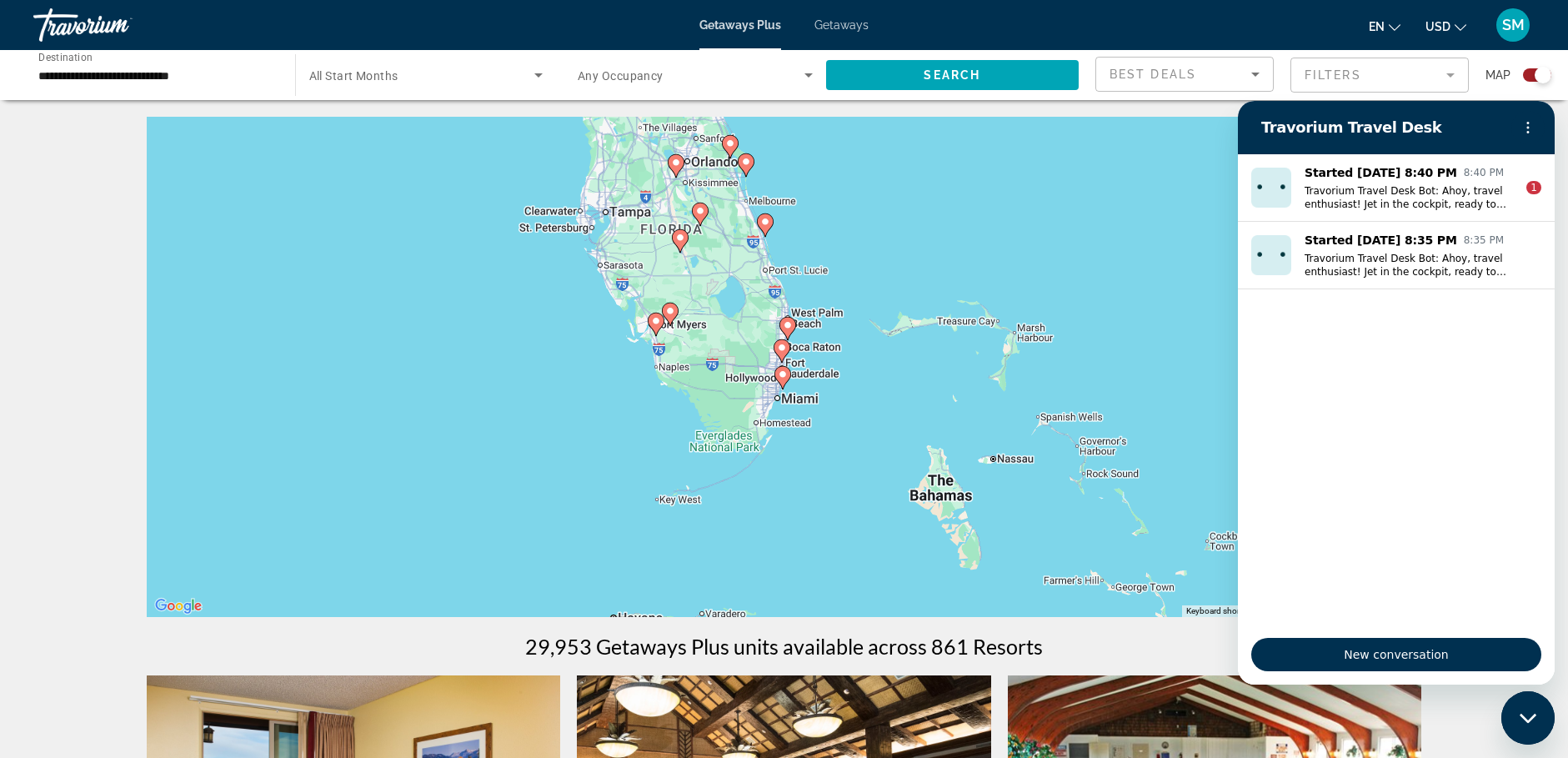
click at [781, 376] on image "Main content" at bounding box center [782, 373] width 10 height 10
type input "**********"
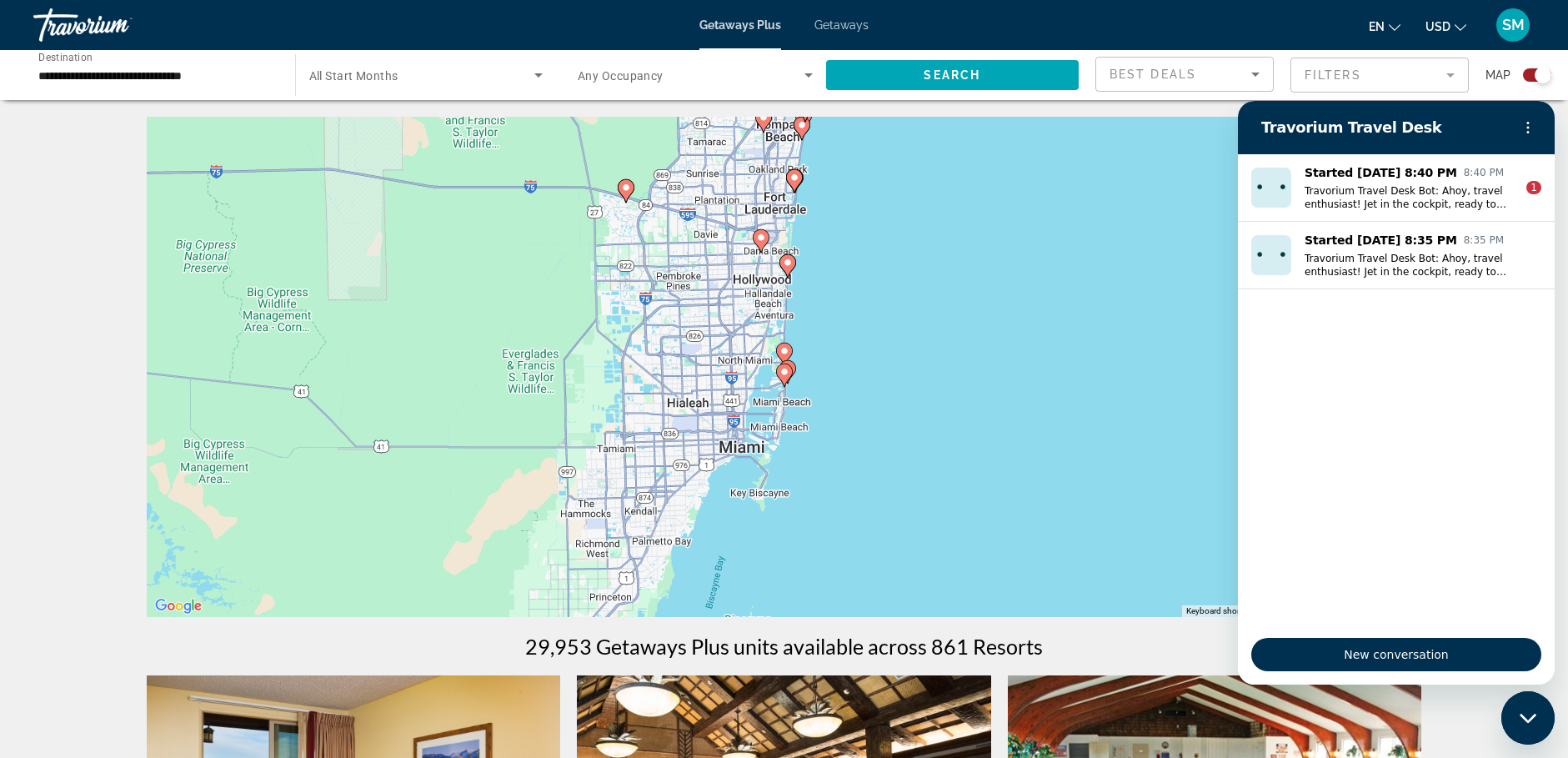
click at [783, 374] on image "Main content" at bounding box center [784, 372] width 10 height 10
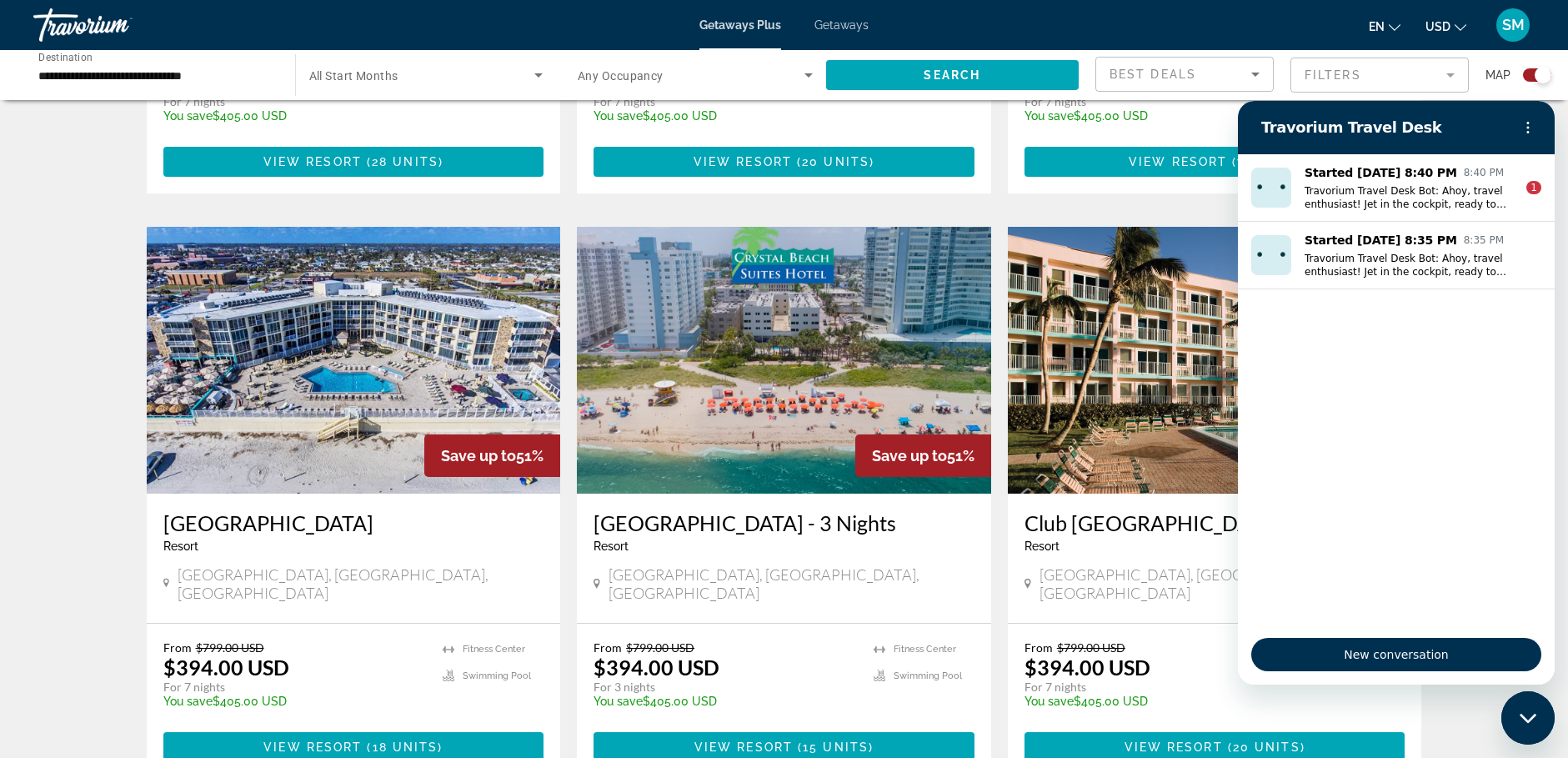
scroll to position [2334, 0]
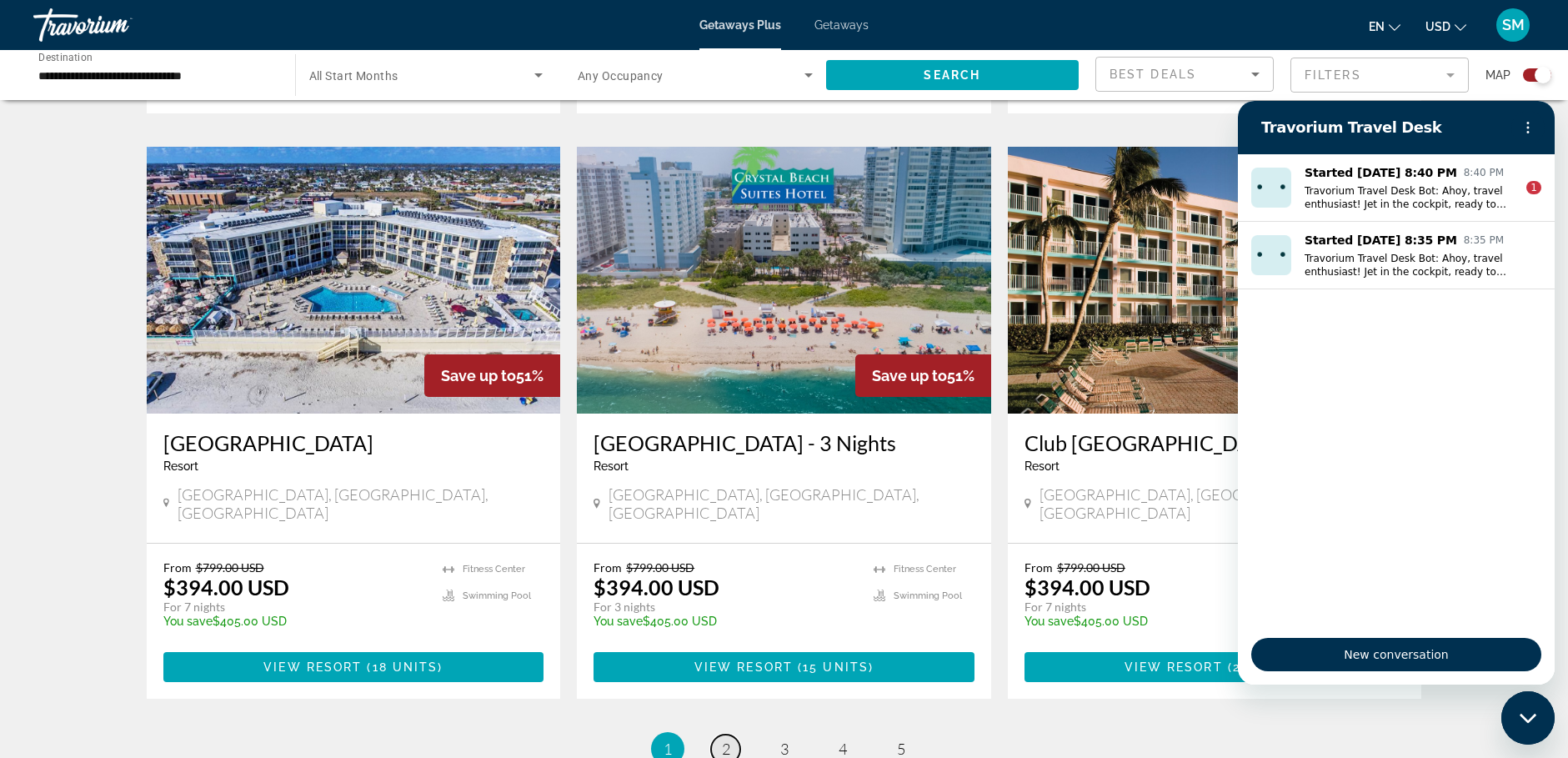
click at [720, 734] on link "page 2" at bounding box center [726, 749] width 29 height 29
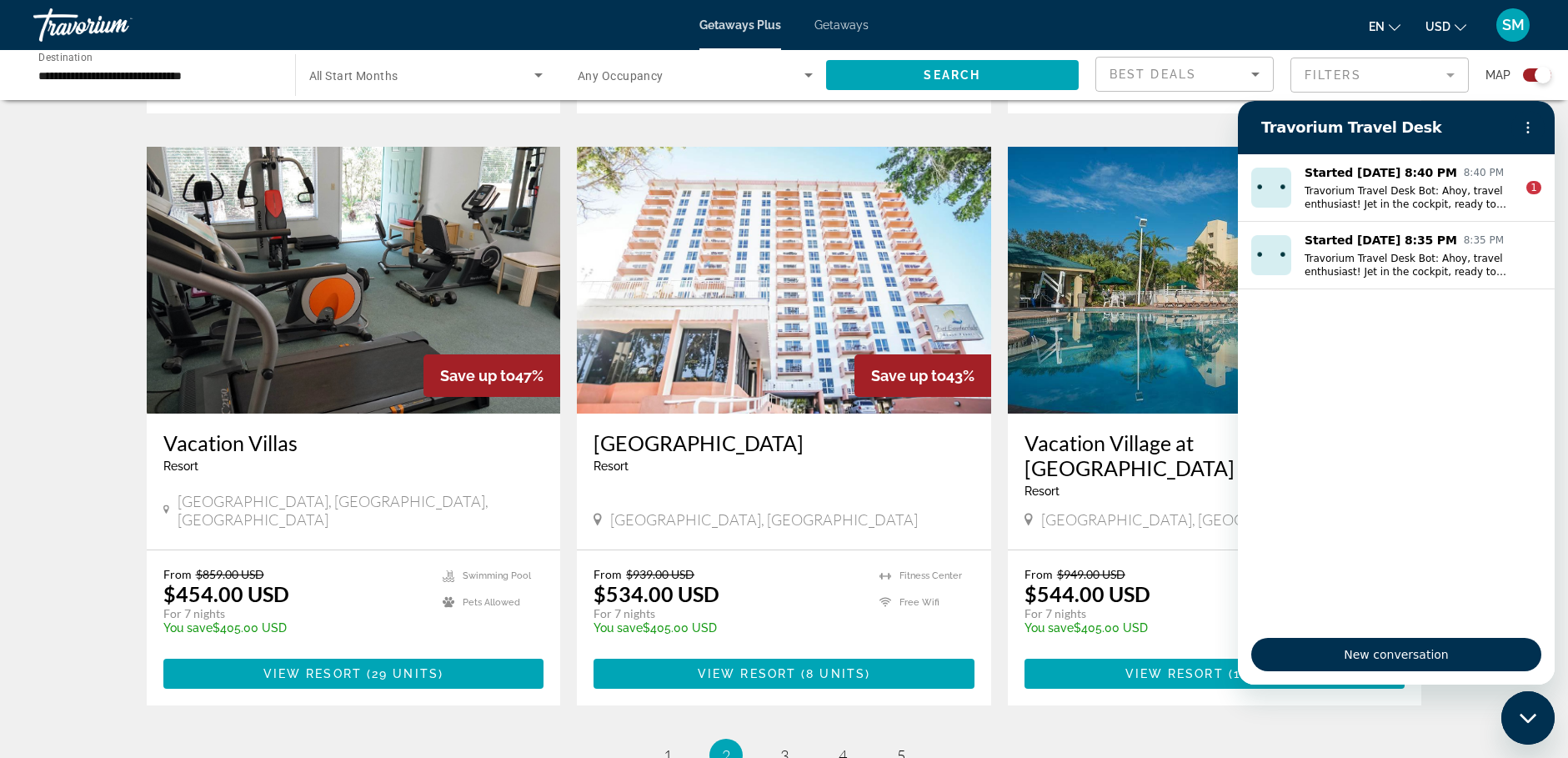
click at [829, 264] on img "Main content" at bounding box center [783, 280] width 414 height 267
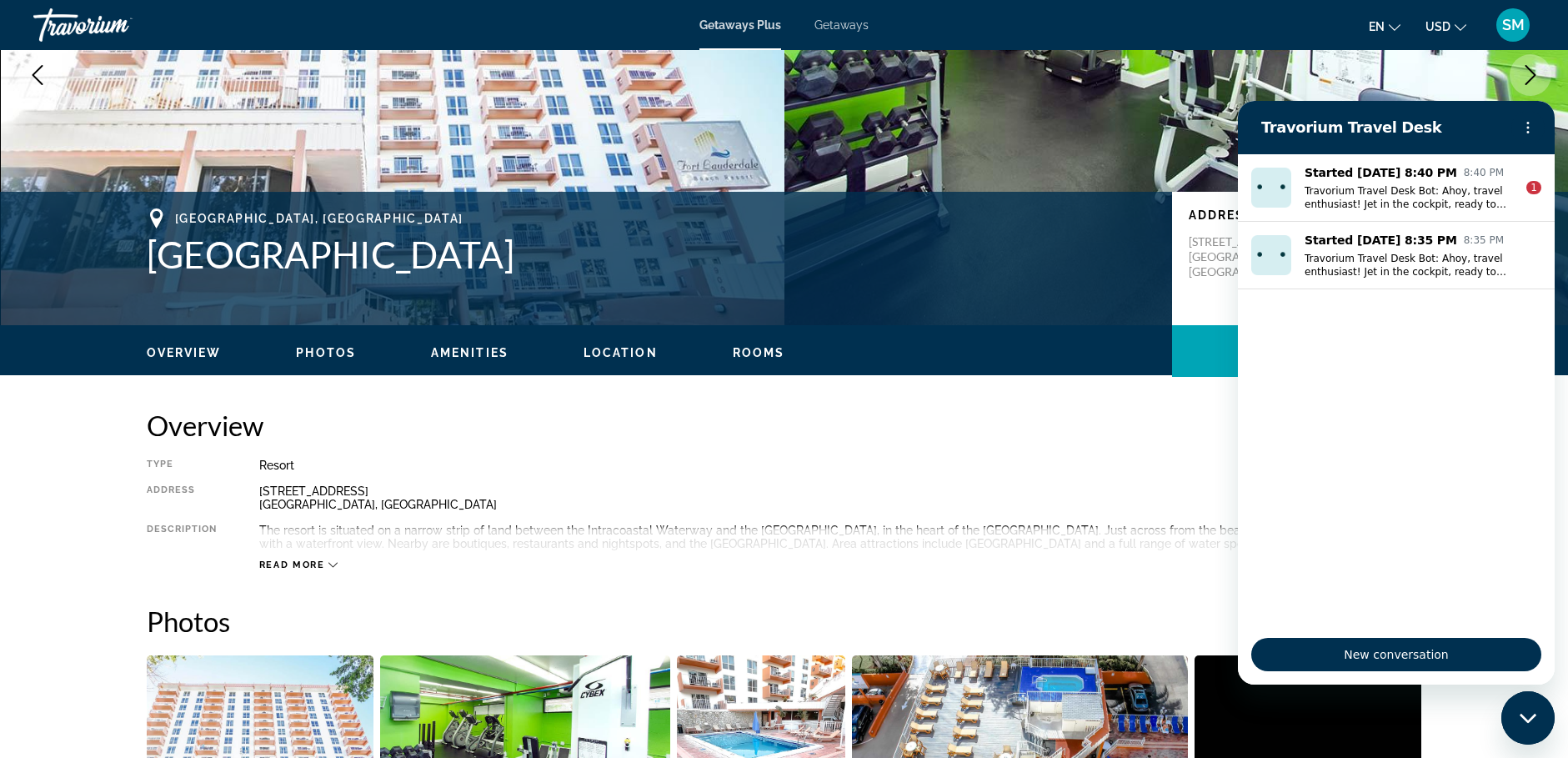
scroll to position [250, 0]
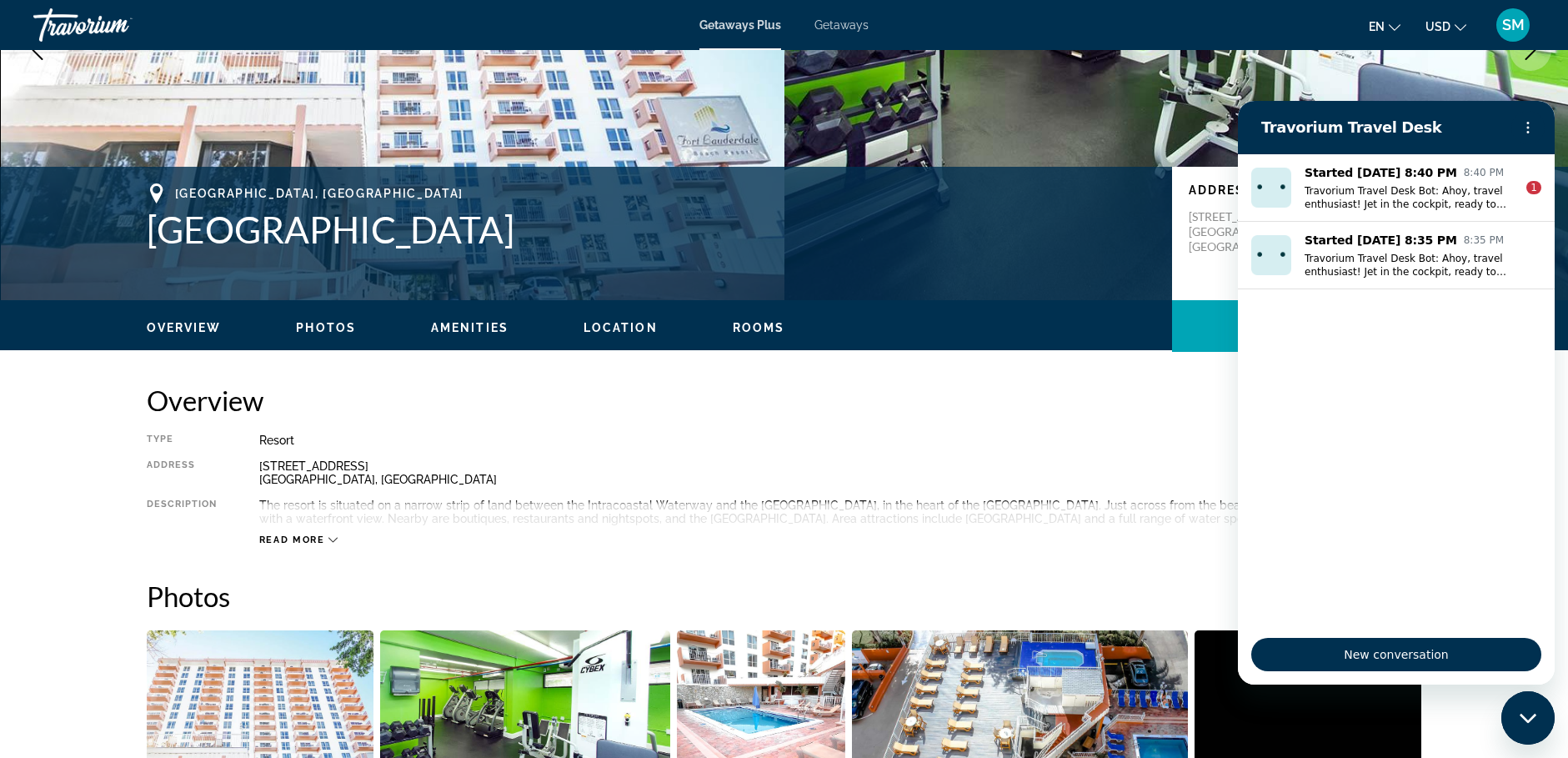
click at [314, 331] on span "Photos" at bounding box center [325, 328] width 60 height 14
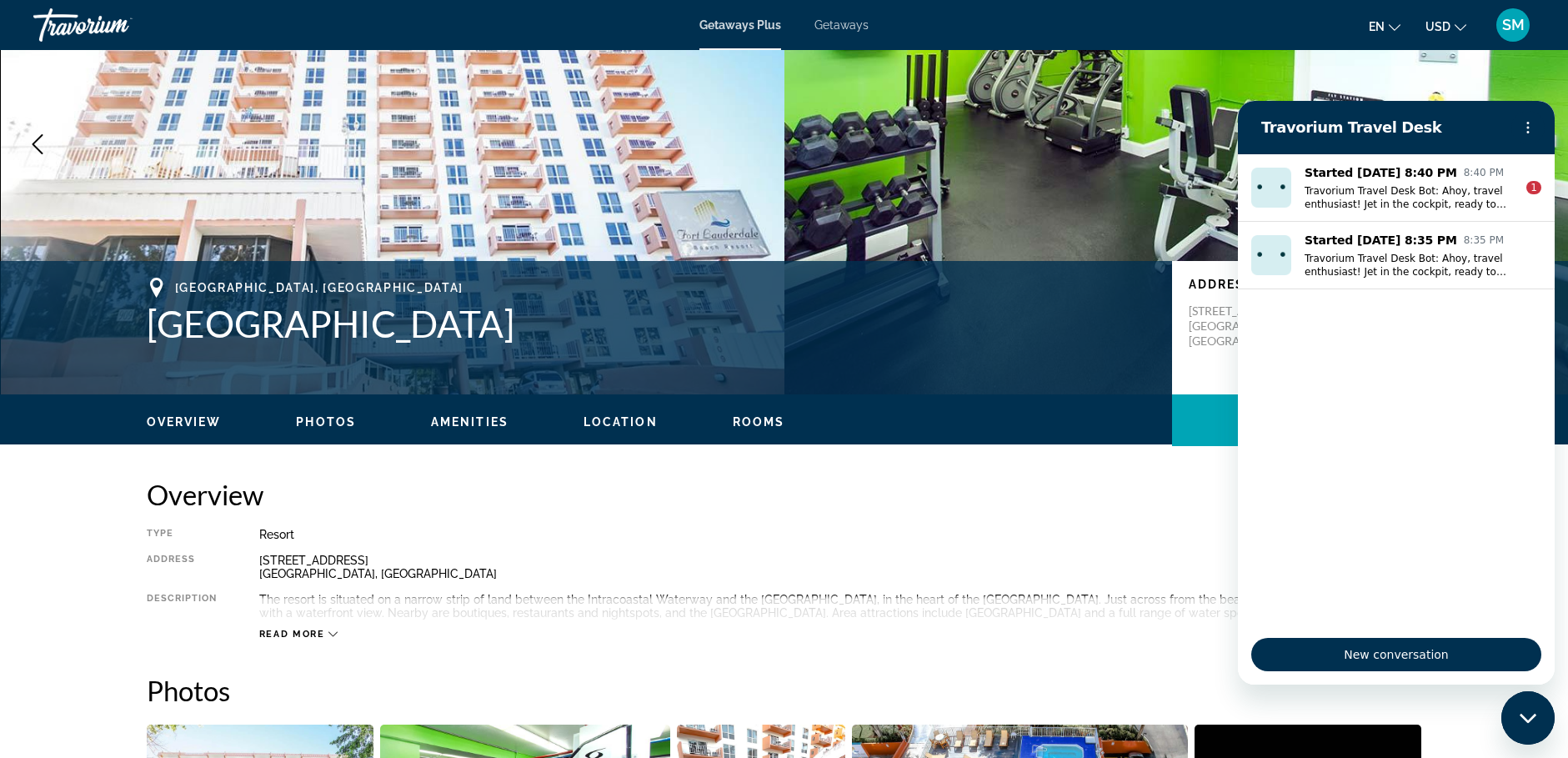
scroll to position [0, 0]
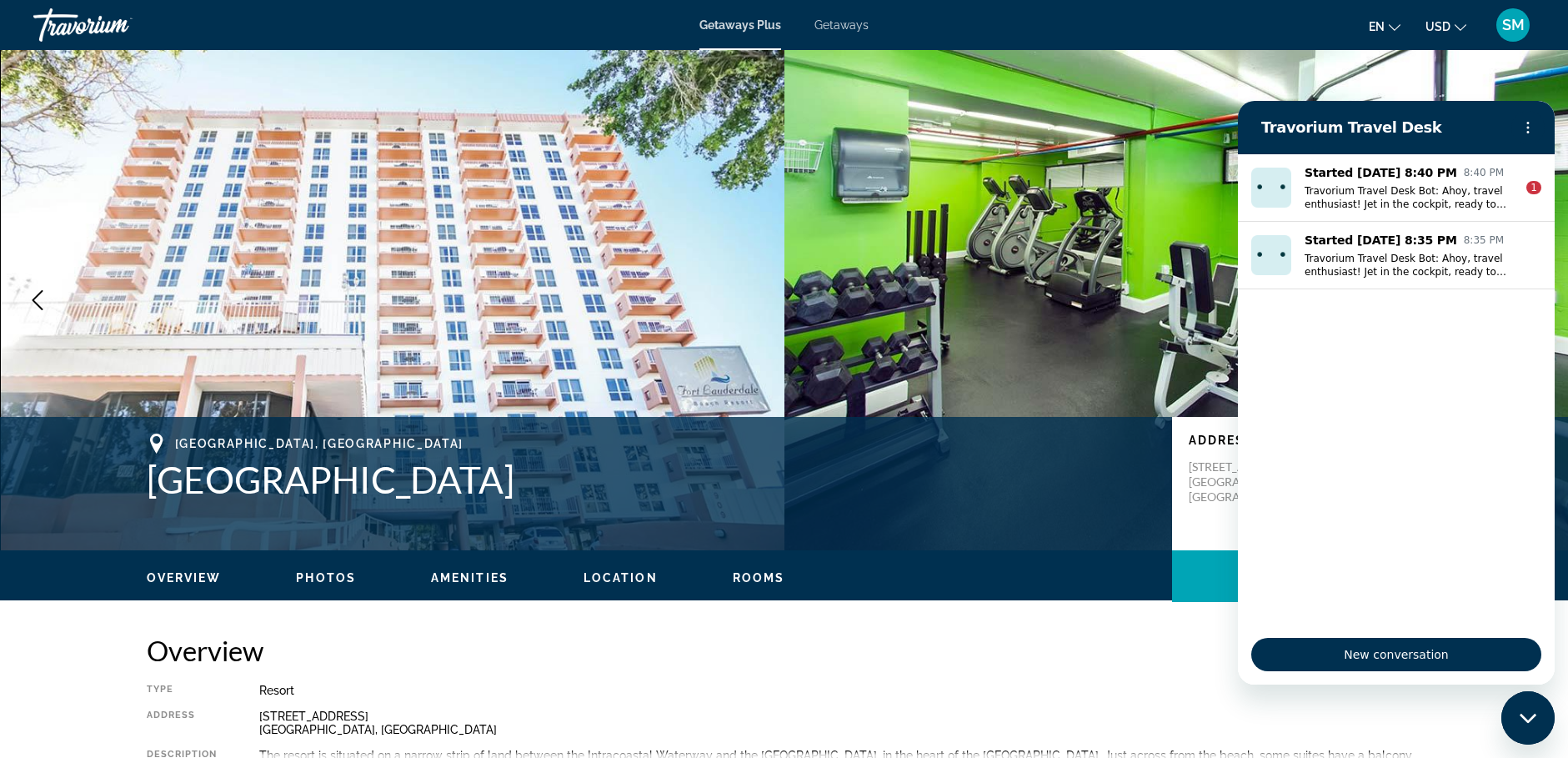
click at [980, 414] on img "Main content" at bounding box center [1177, 299] width 785 height 500
click at [659, 365] on img "Main content" at bounding box center [393, 299] width 785 height 500
click at [748, 578] on span "Rooms" at bounding box center [758, 577] width 52 height 14
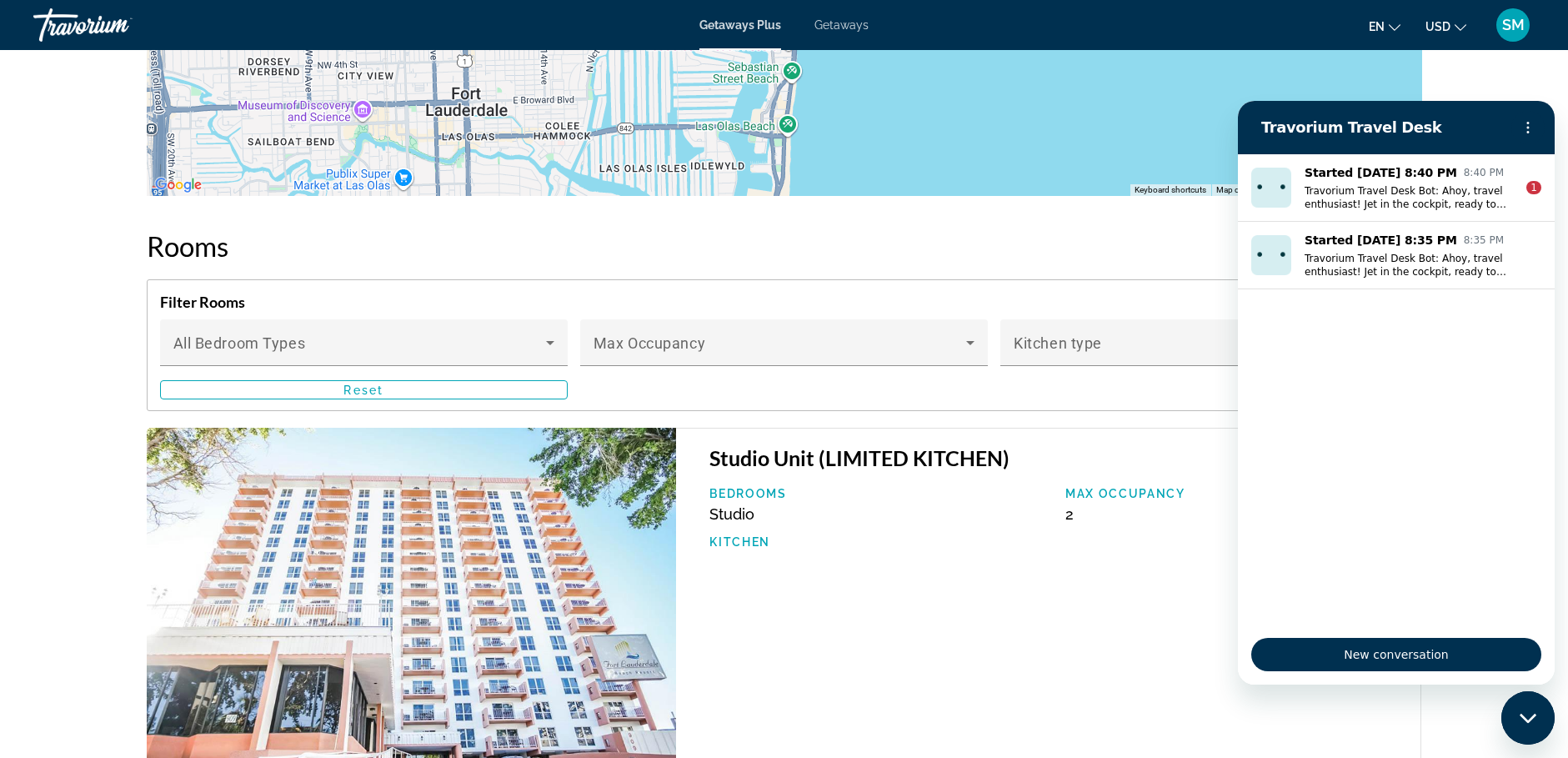
scroll to position [2314, 0]
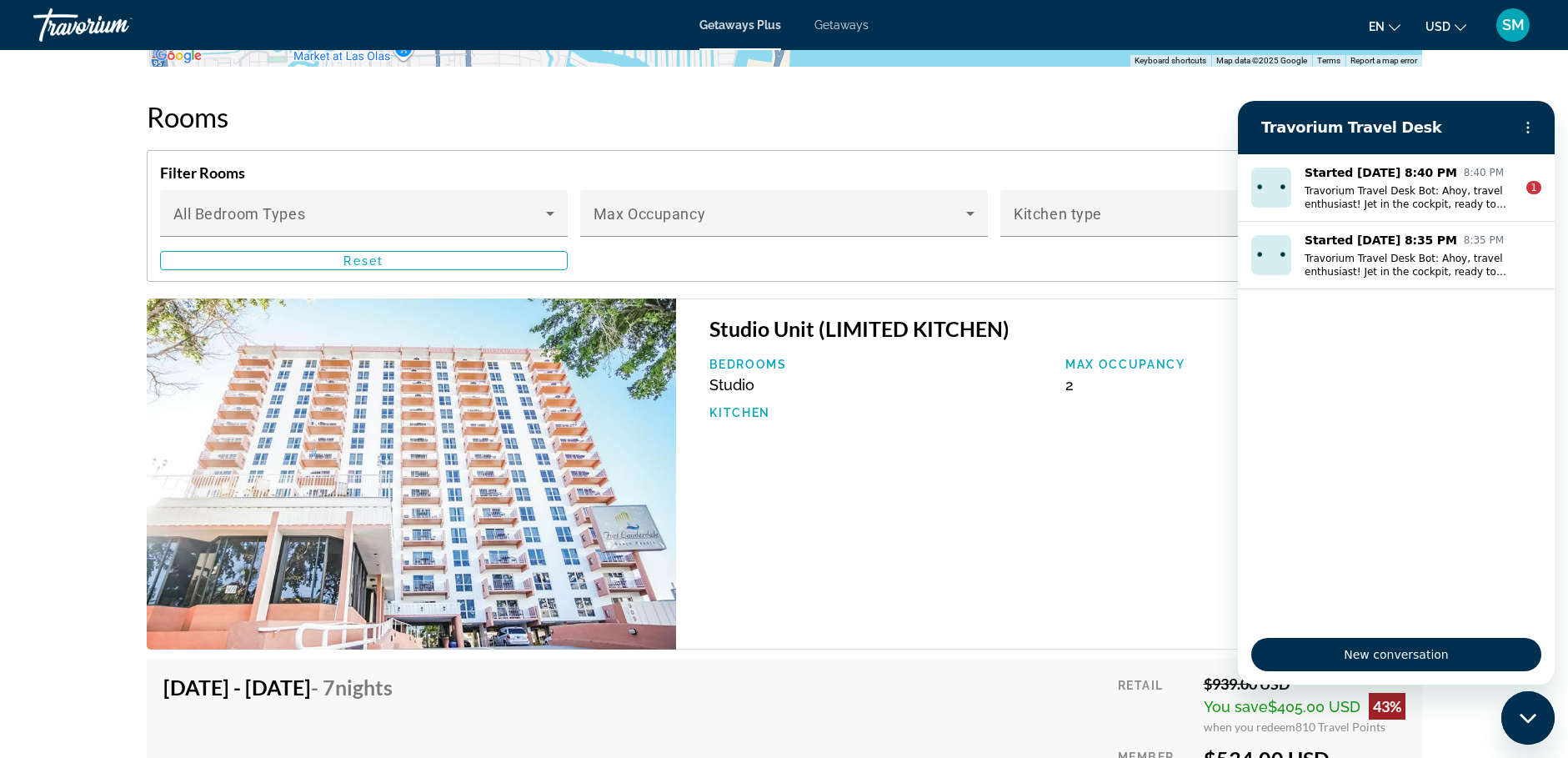
click at [566, 625] on img "Main content" at bounding box center [412, 474] width 531 height 351
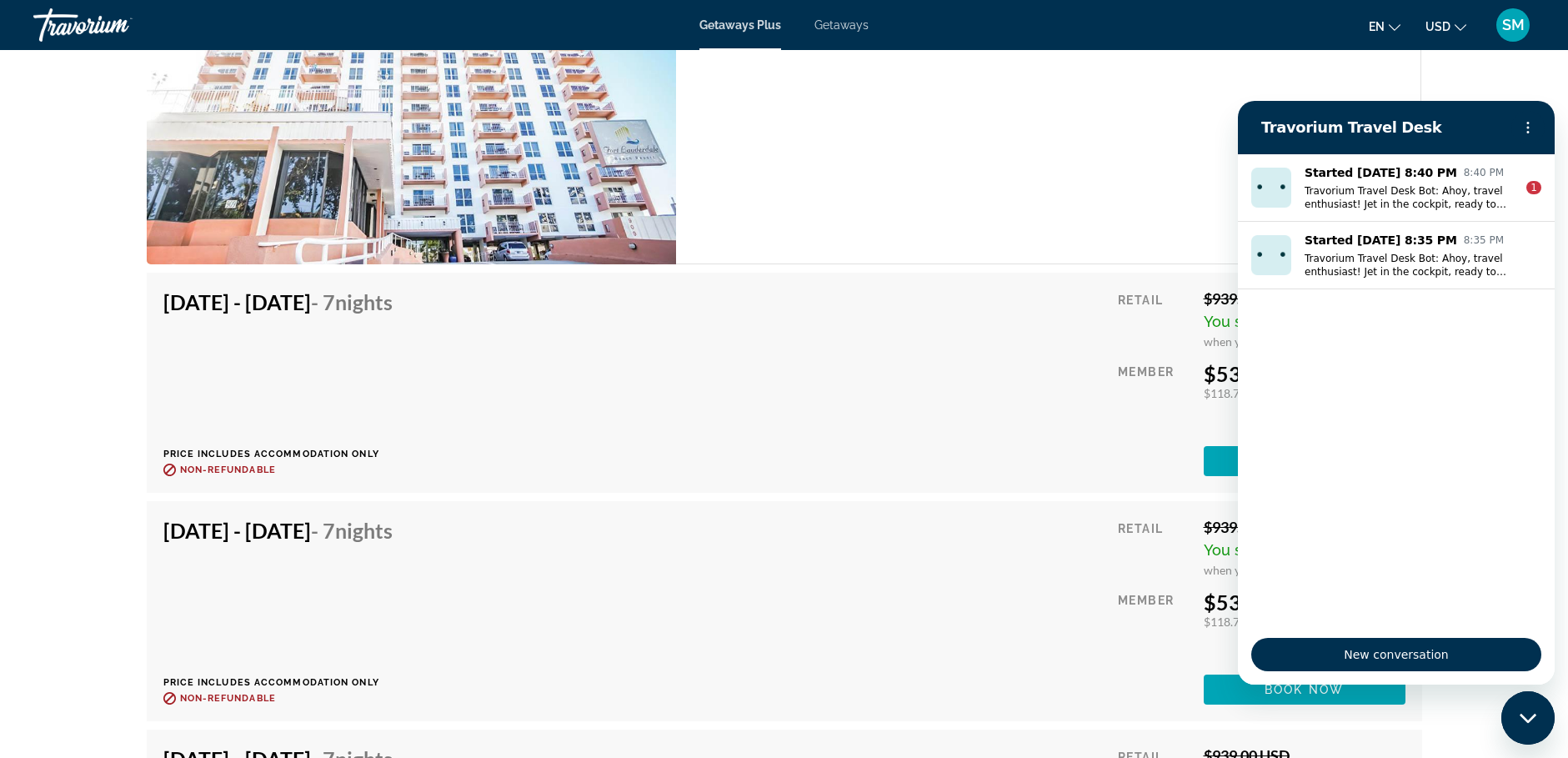
scroll to position [2731, 0]
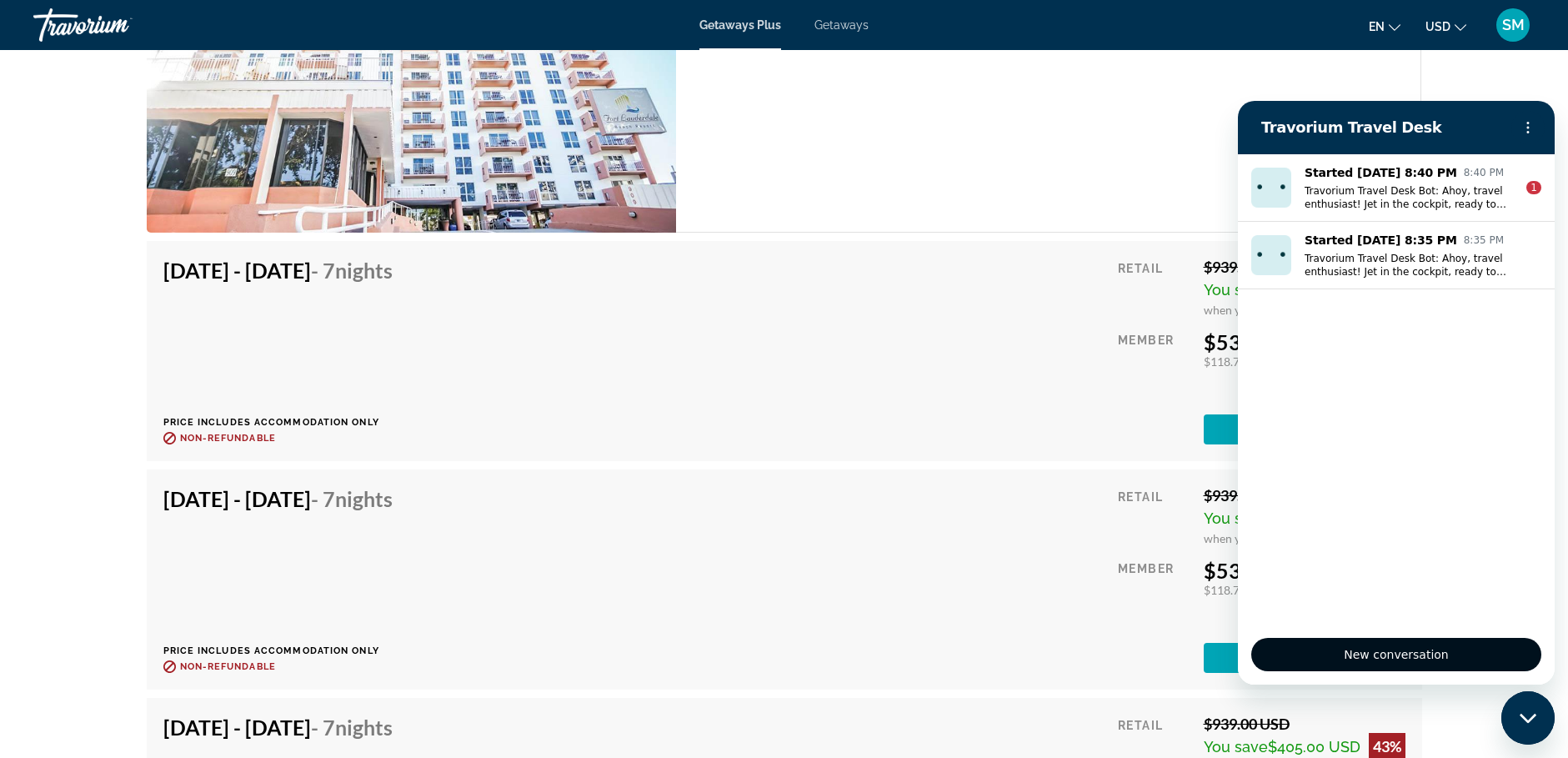
click at [1444, 654] on span "New conversation" at bounding box center [1396, 654] width 262 height 20
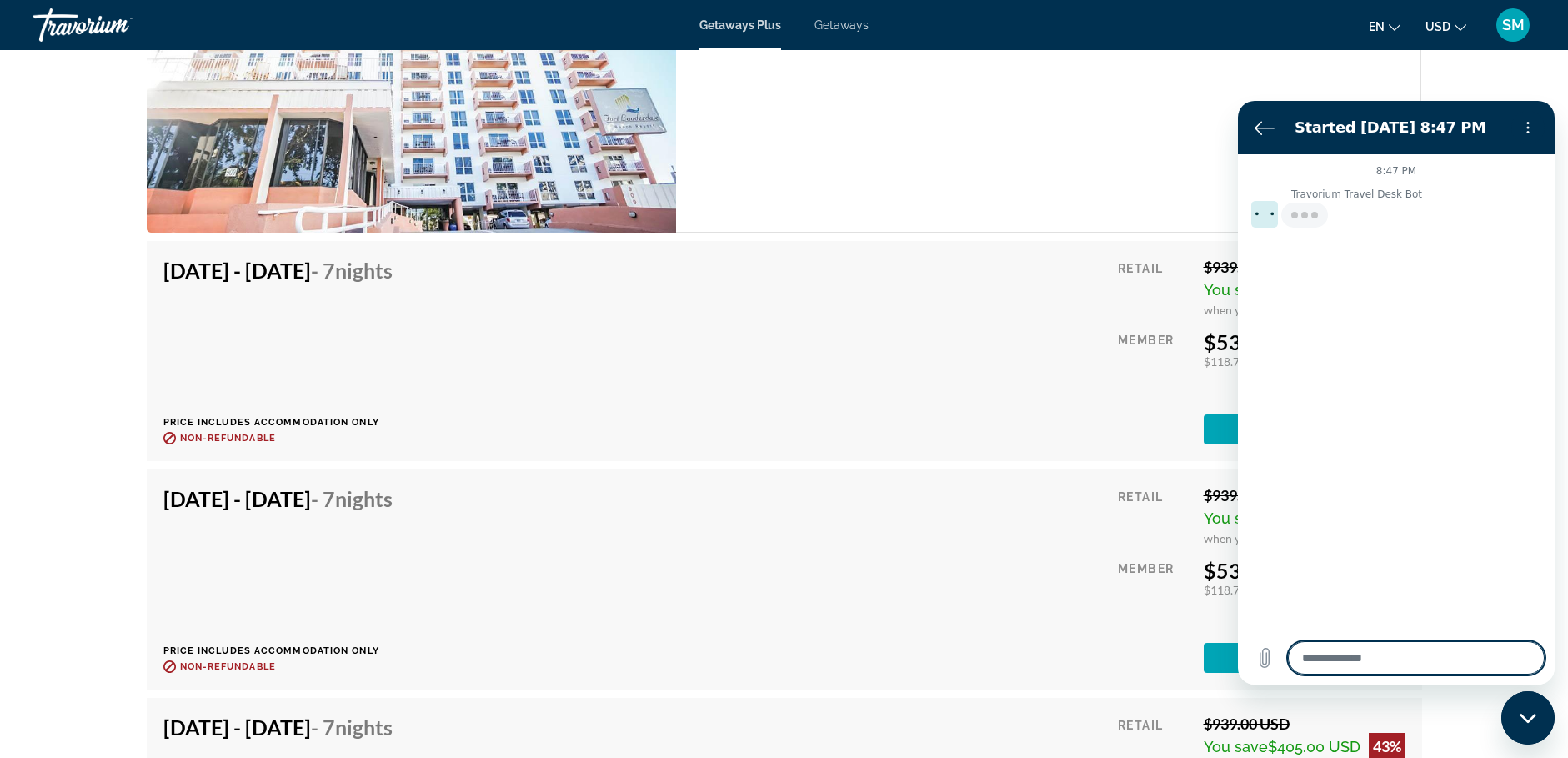
type textarea "*"
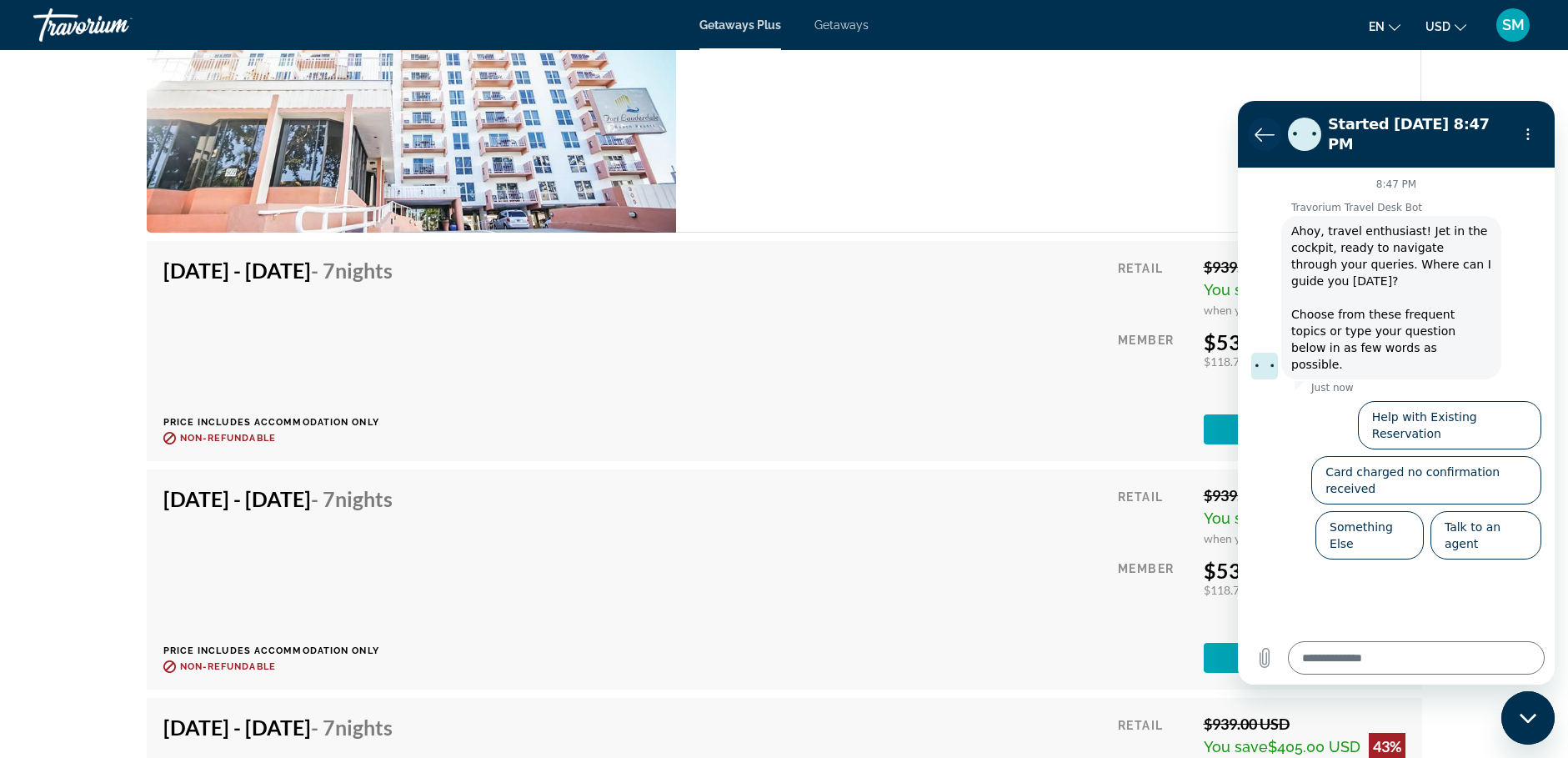
click at [1269, 129] on icon "Back to the conversation list" at bounding box center [1265, 134] width 20 height 20
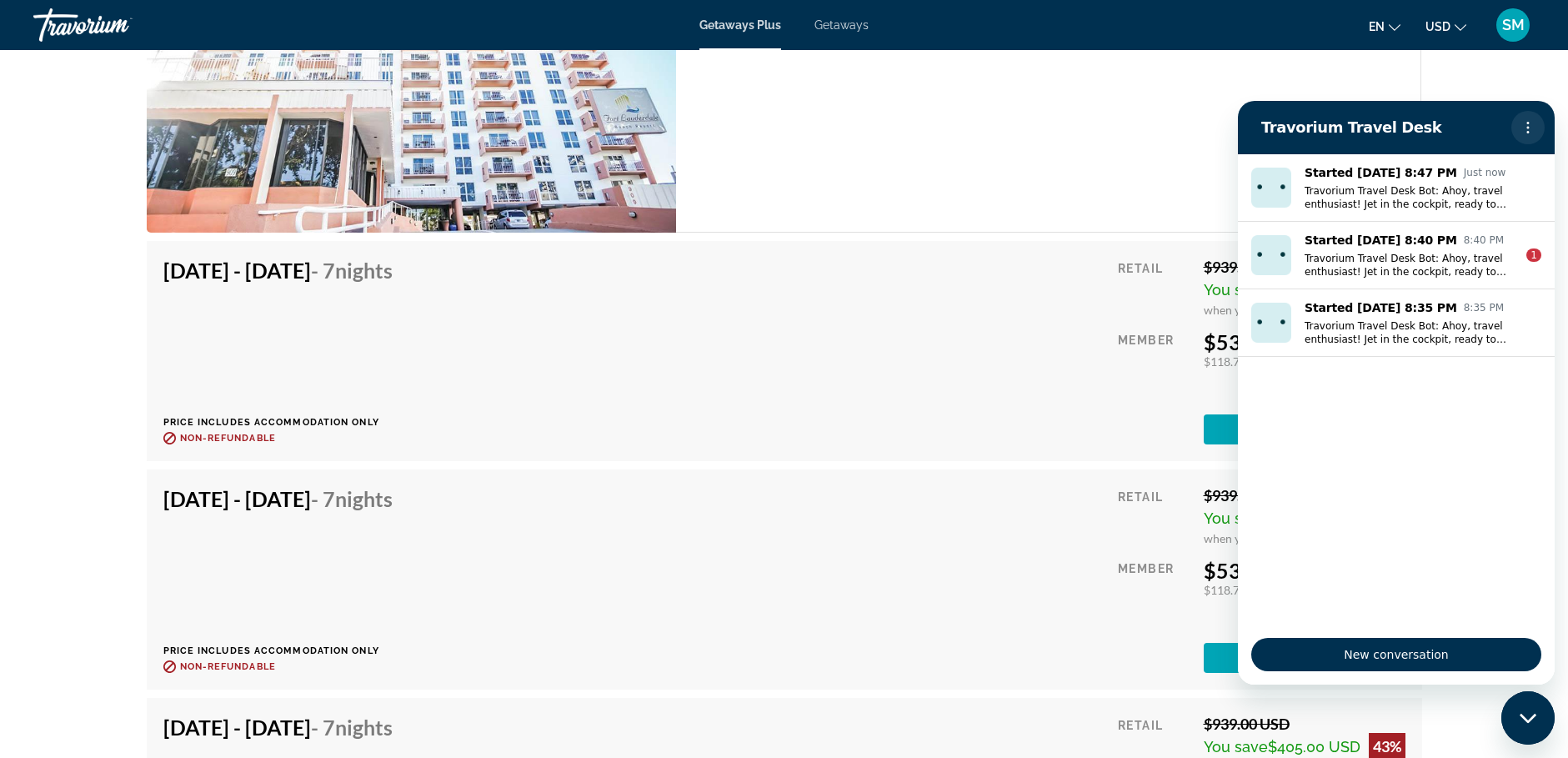
click at [1527, 124] on icon "Options menu" at bounding box center [1528, 128] width 14 height 14
click at [1173, 102] on div "Studio Unit (LIMITED KITCHEN) Bedrooms Studio Max Occupancy 2 Kitchen" at bounding box center [1049, 57] width 745 height 351
click at [1403, 654] on span "New conversation" at bounding box center [1396, 654] width 262 height 20
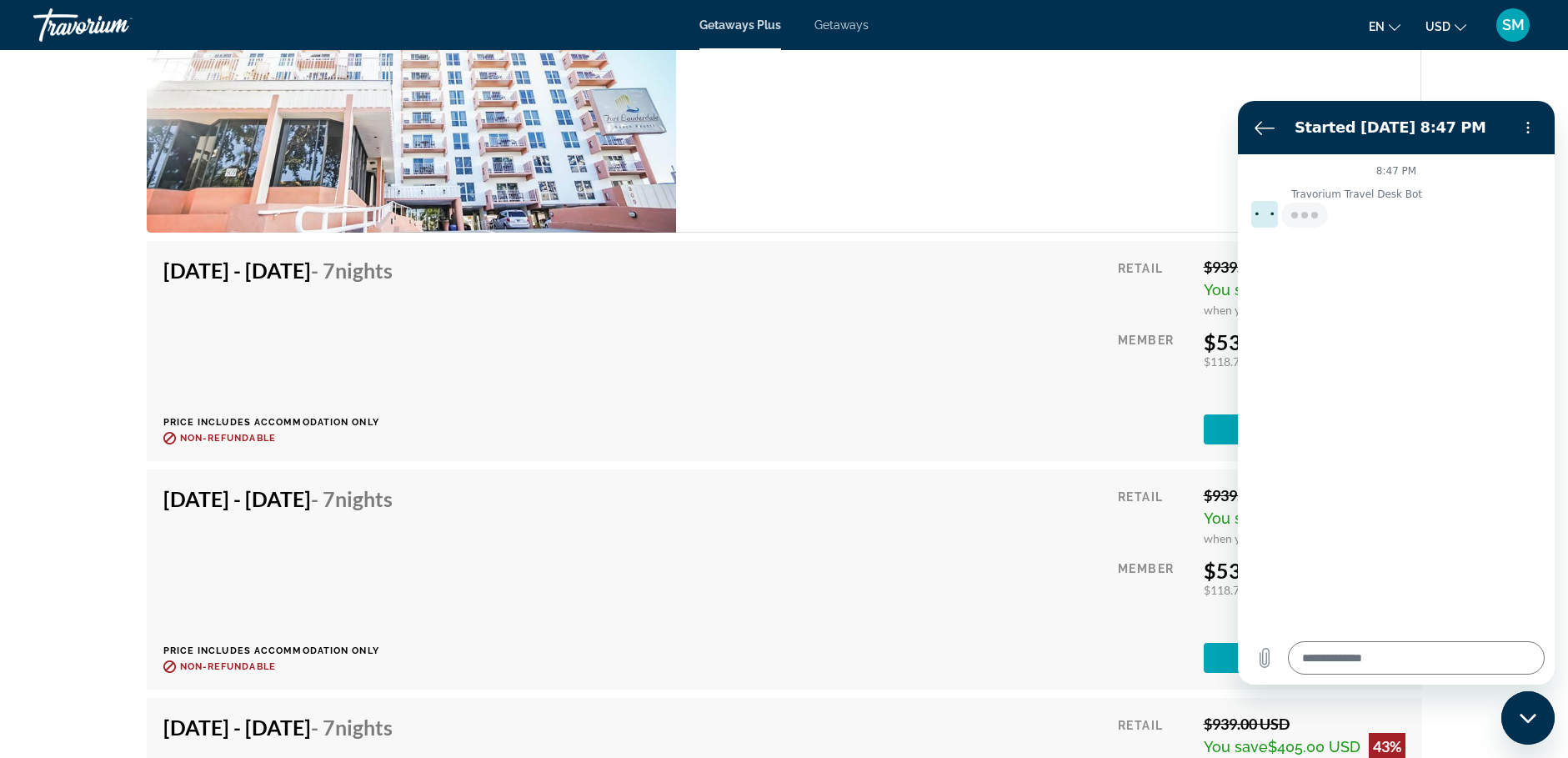
click at [1151, 130] on div "Studio Unit (LIMITED KITCHEN) Bedrooms Studio Max Occupancy 2 Kitchen" at bounding box center [1049, 57] width 745 height 351
type textarea "*"
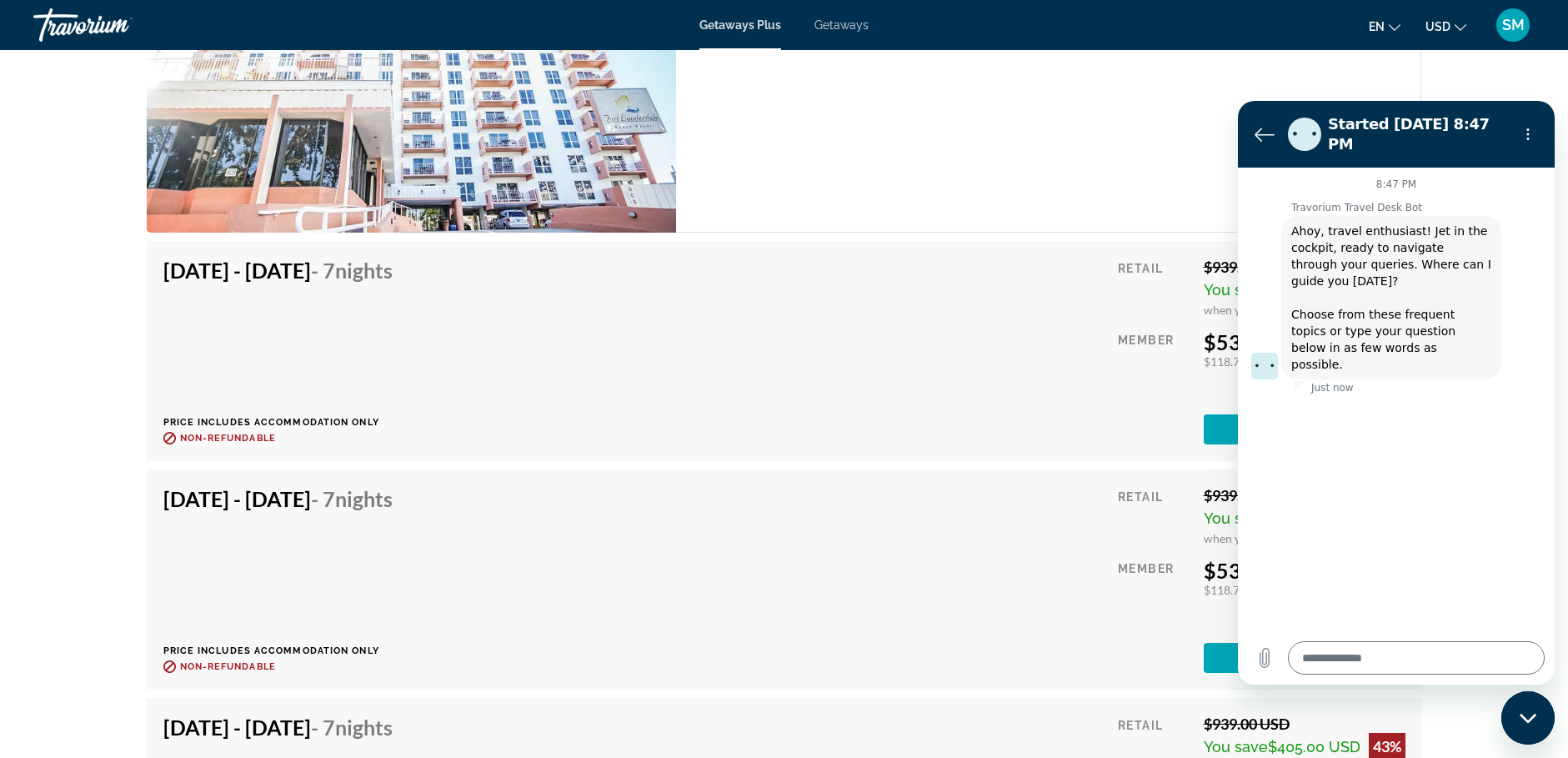
scroll to position [3148, 0]
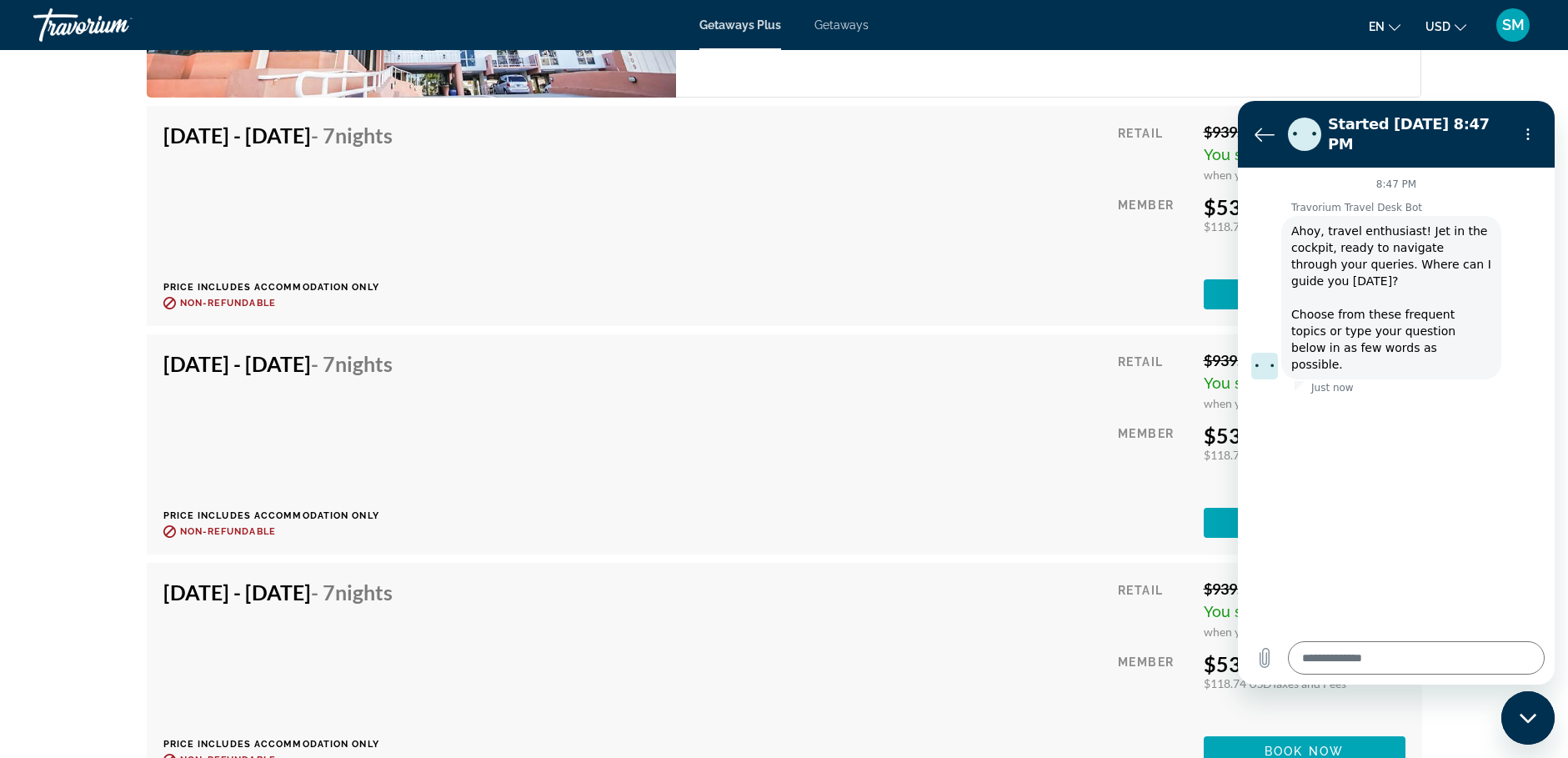
drag, startPoint x: 1393, startPoint y: 131, endPoint x: 1424, endPoint y: 208, distance: 83.0
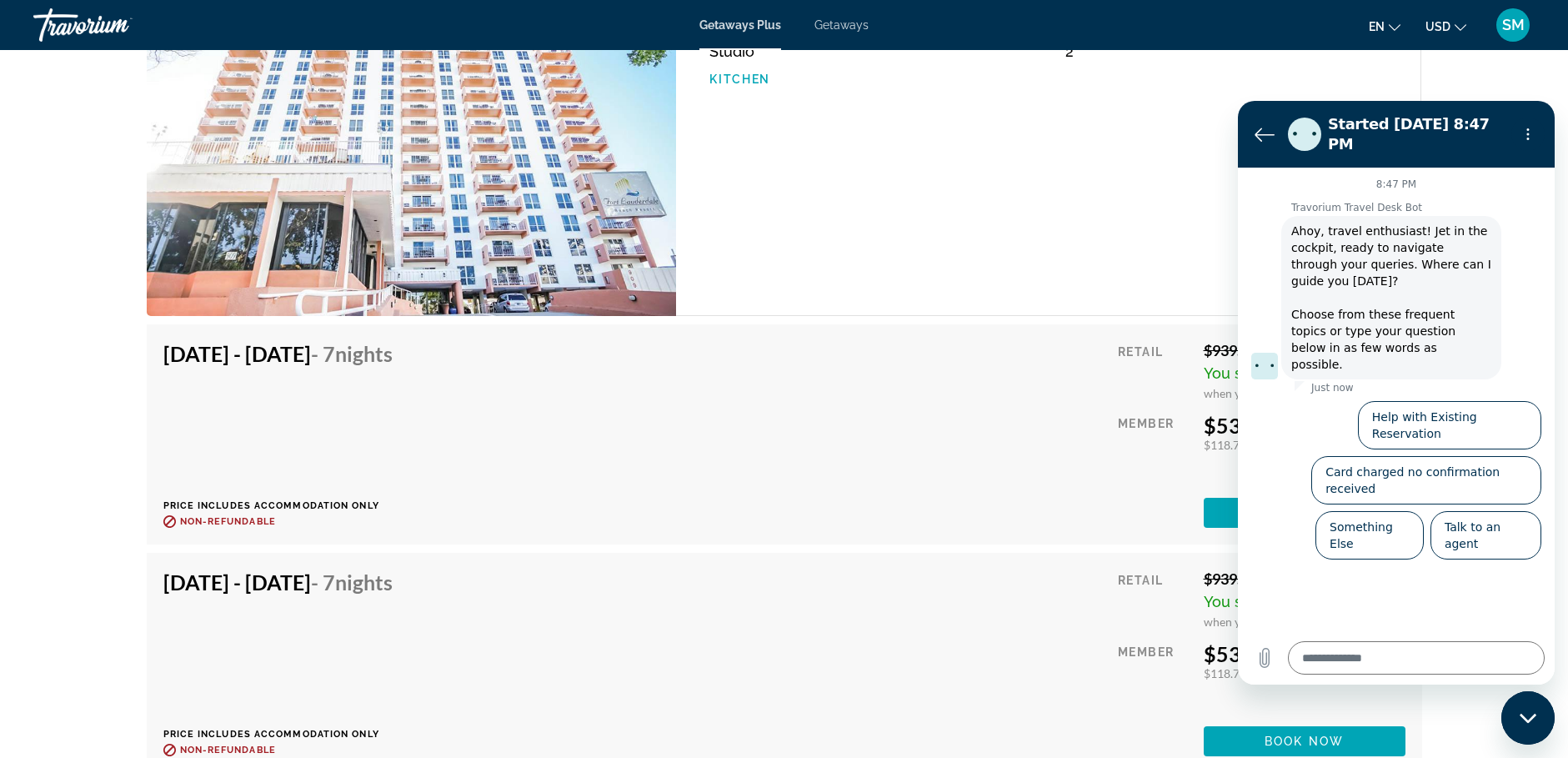
scroll to position [2231, 0]
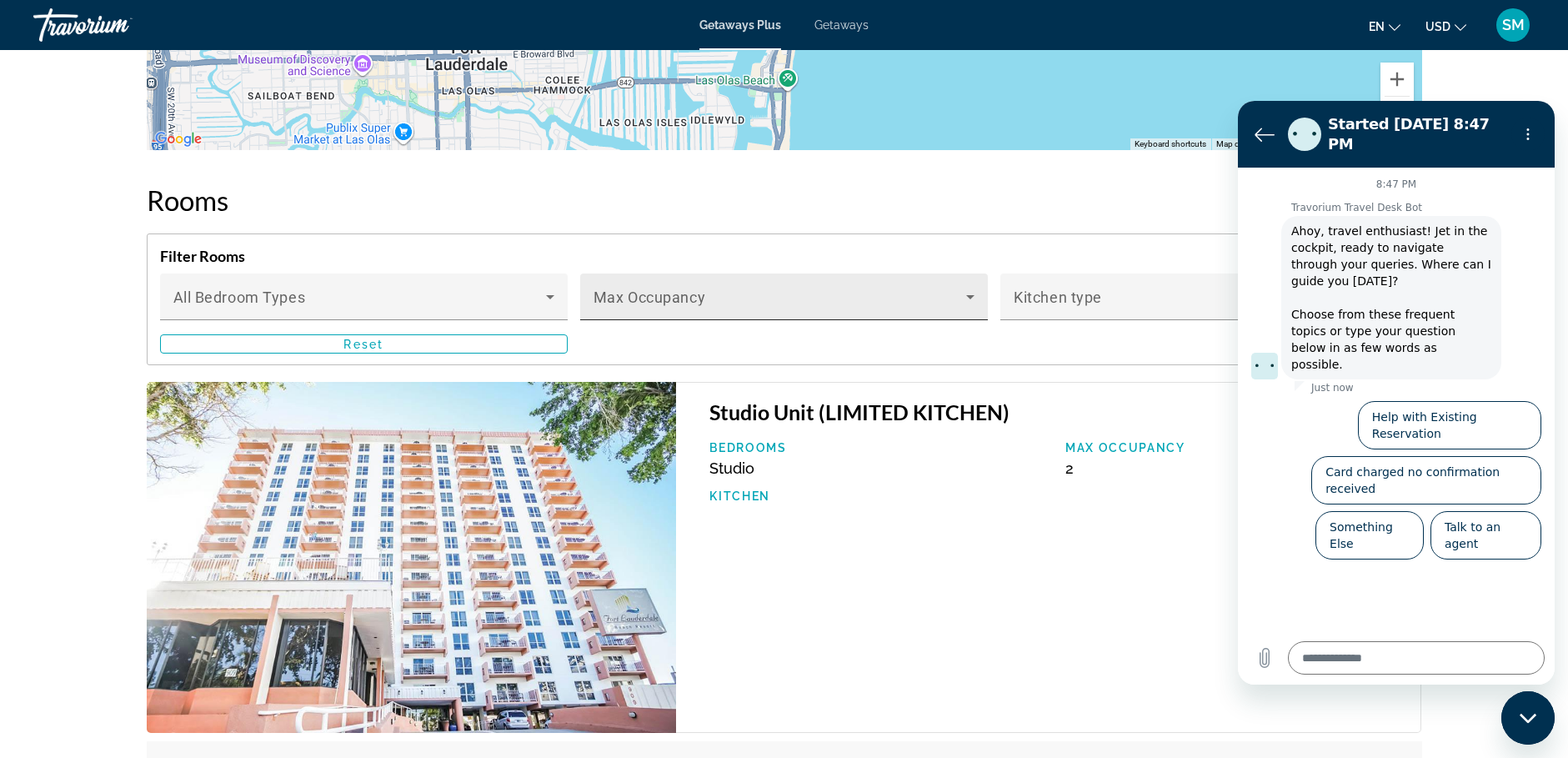
click at [972, 297] on icon "Main content" at bounding box center [970, 297] width 8 height 5
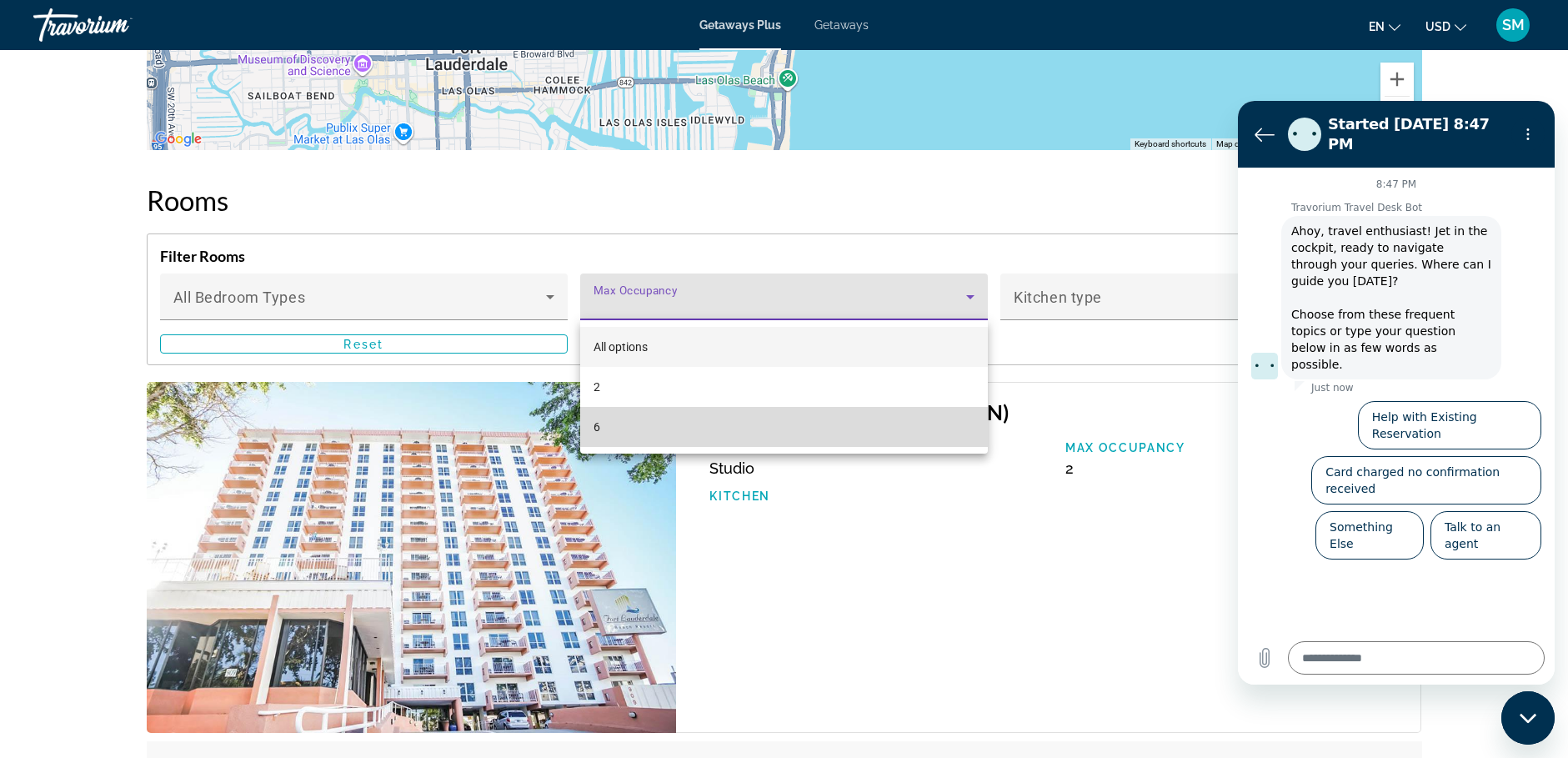
click at [599, 431] on span "6" at bounding box center [597, 427] width 6 height 20
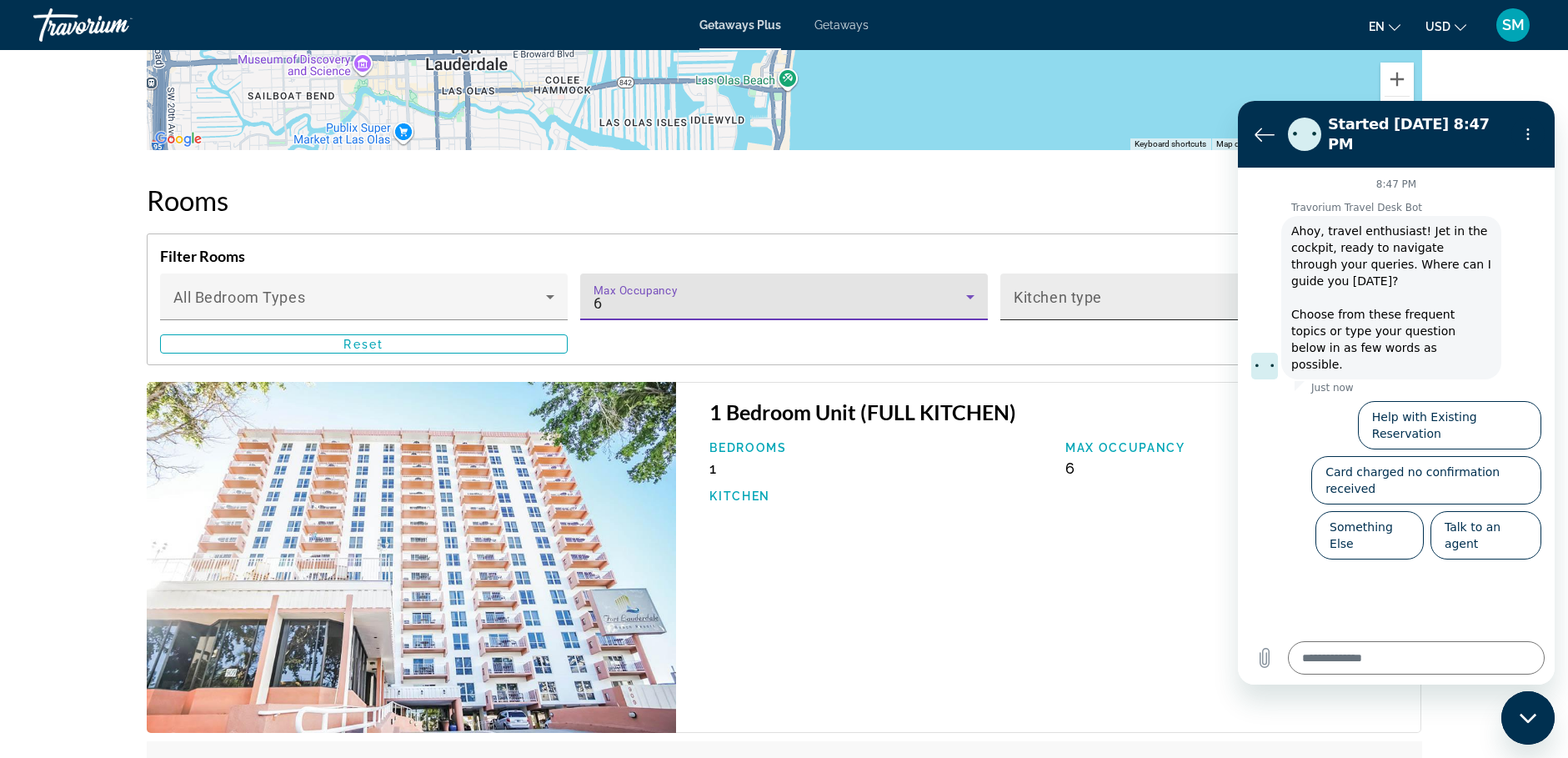
click at [1163, 310] on span "Main content" at bounding box center [1200, 304] width 373 height 20
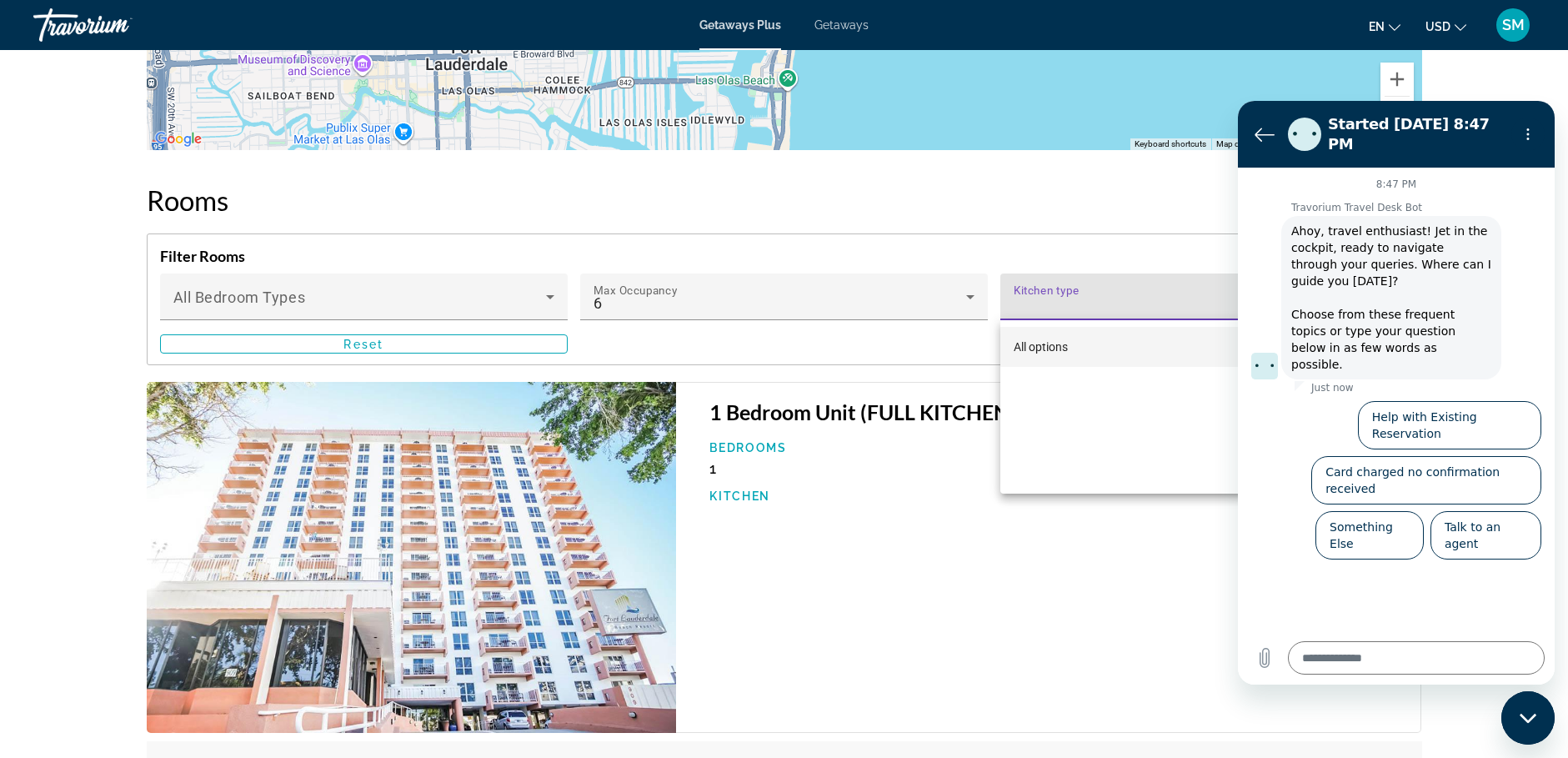
click at [368, 585] on div at bounding box center [784, 379] width 1568 height 758
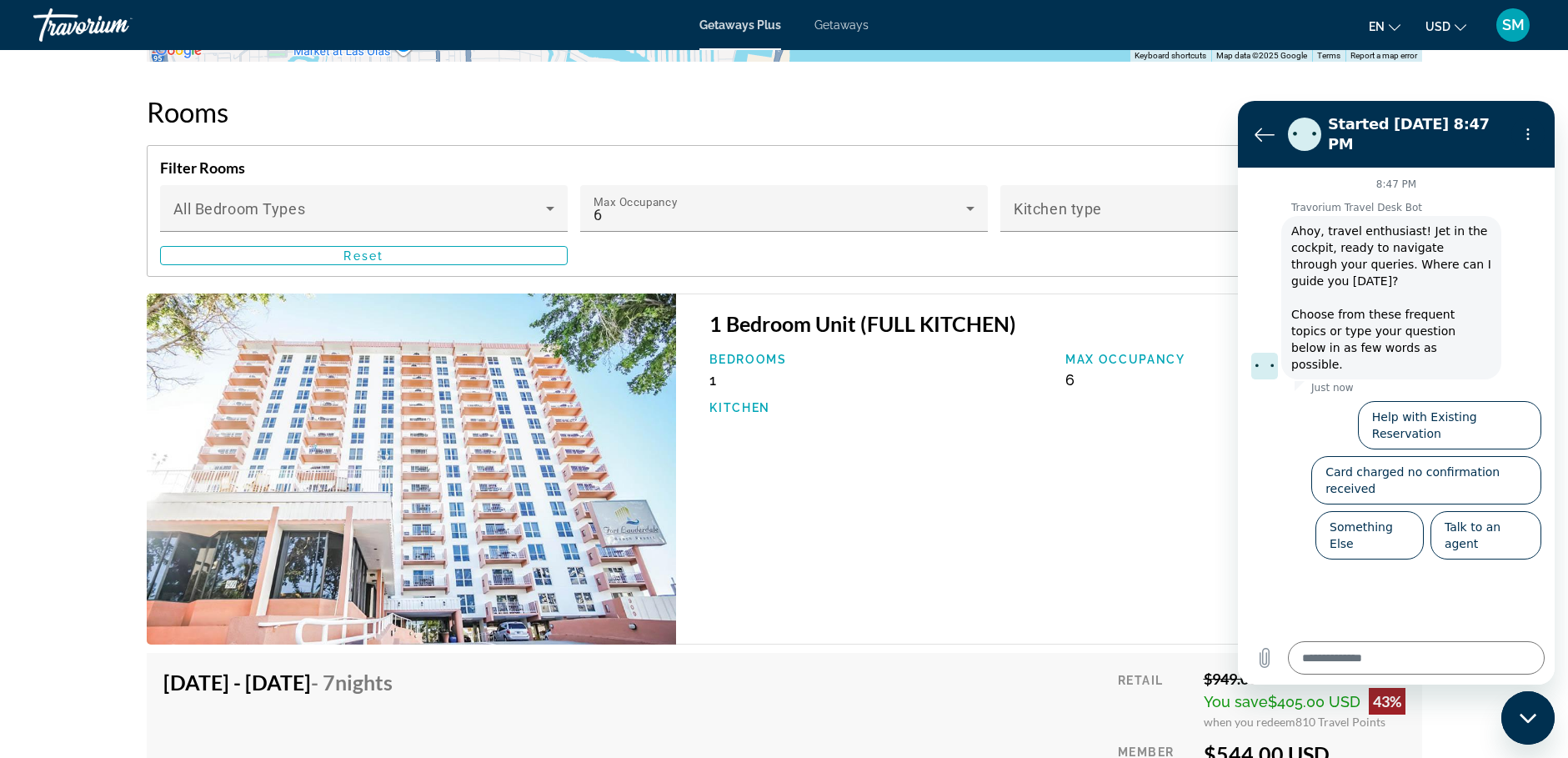
scroll to position [2398, 0]
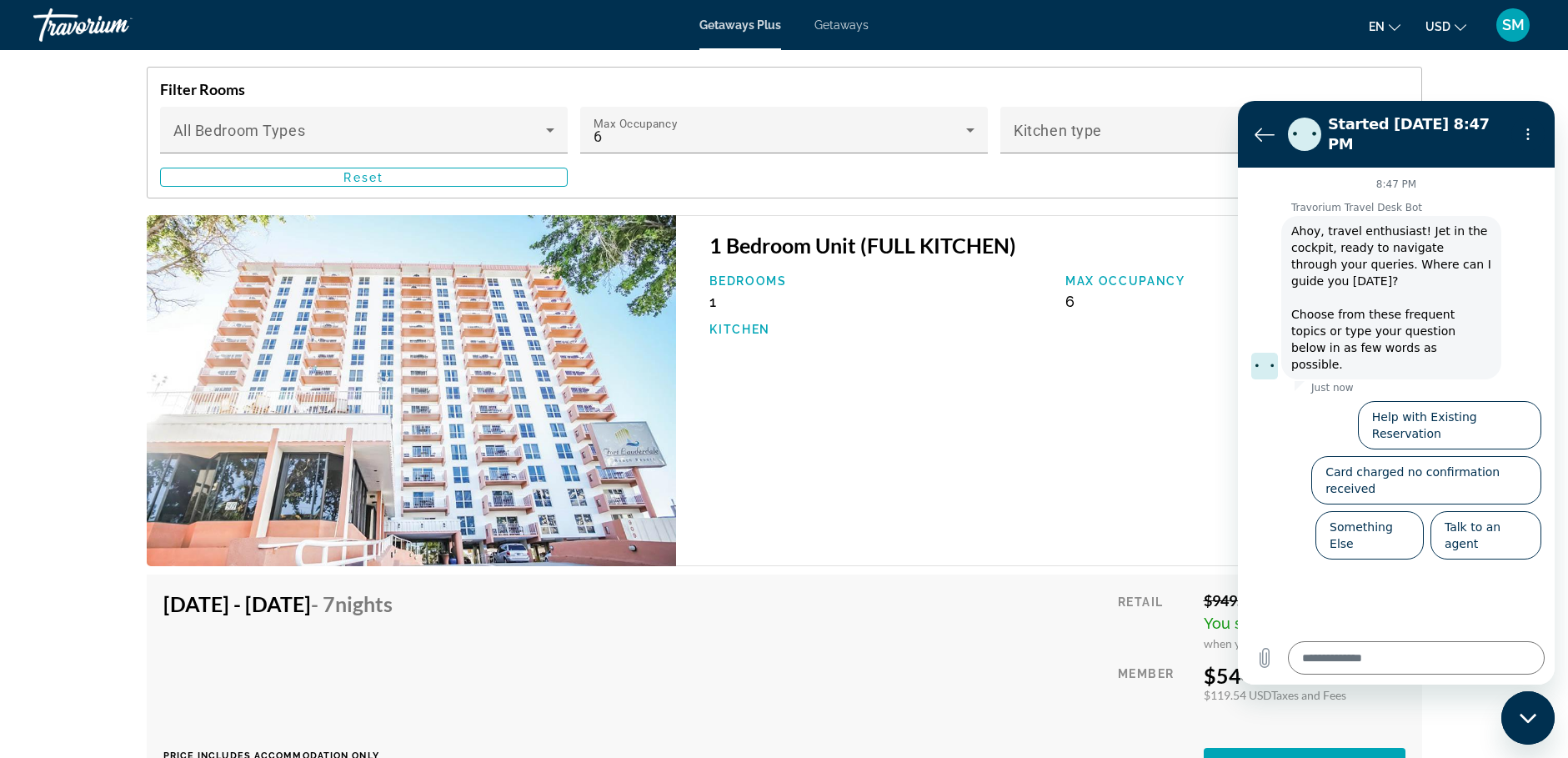
click at [227, 367] on img "Main content" at bounding box center [412, 390] width 531 height 351
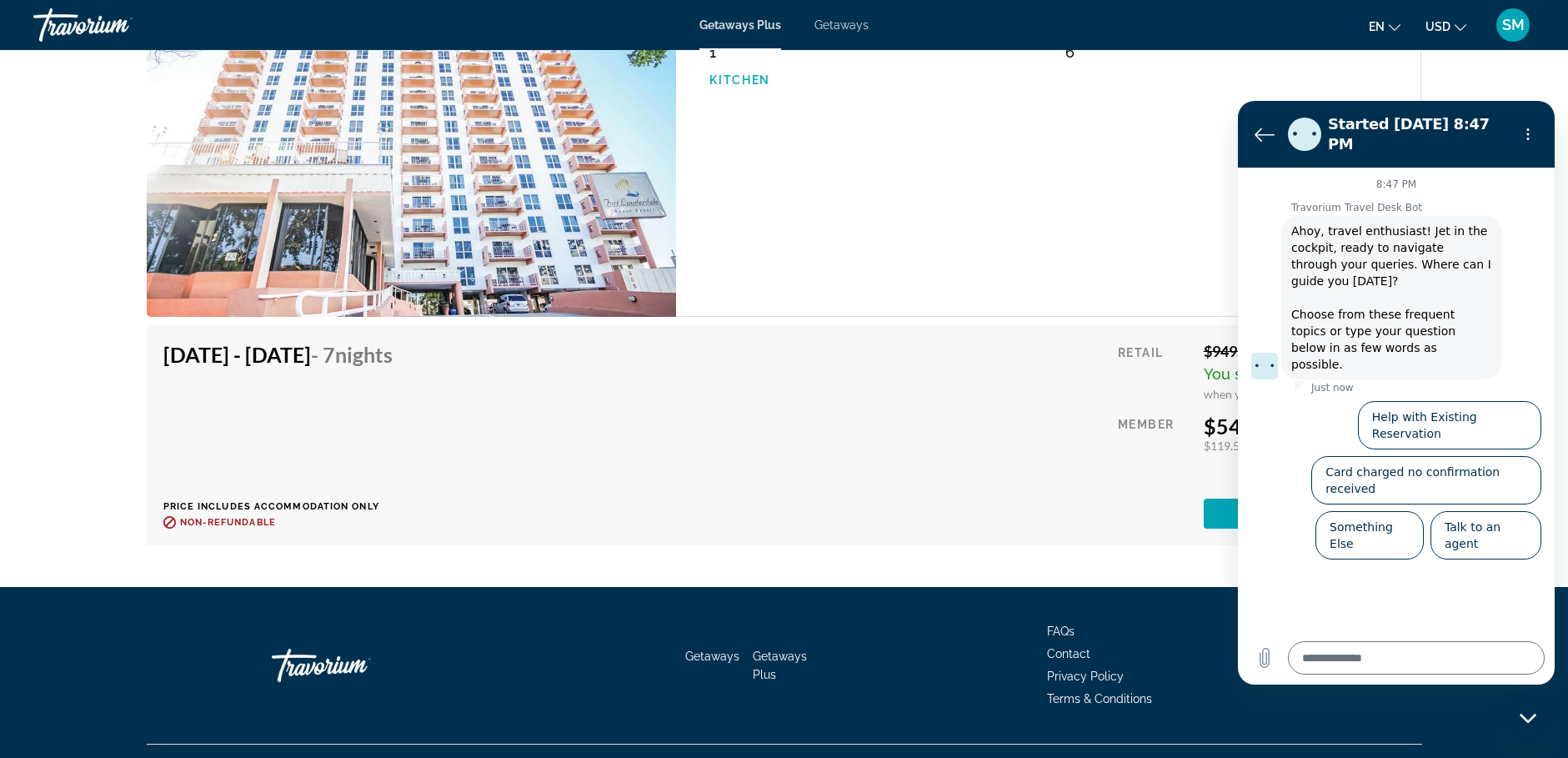
scroll to position [2681, 0]
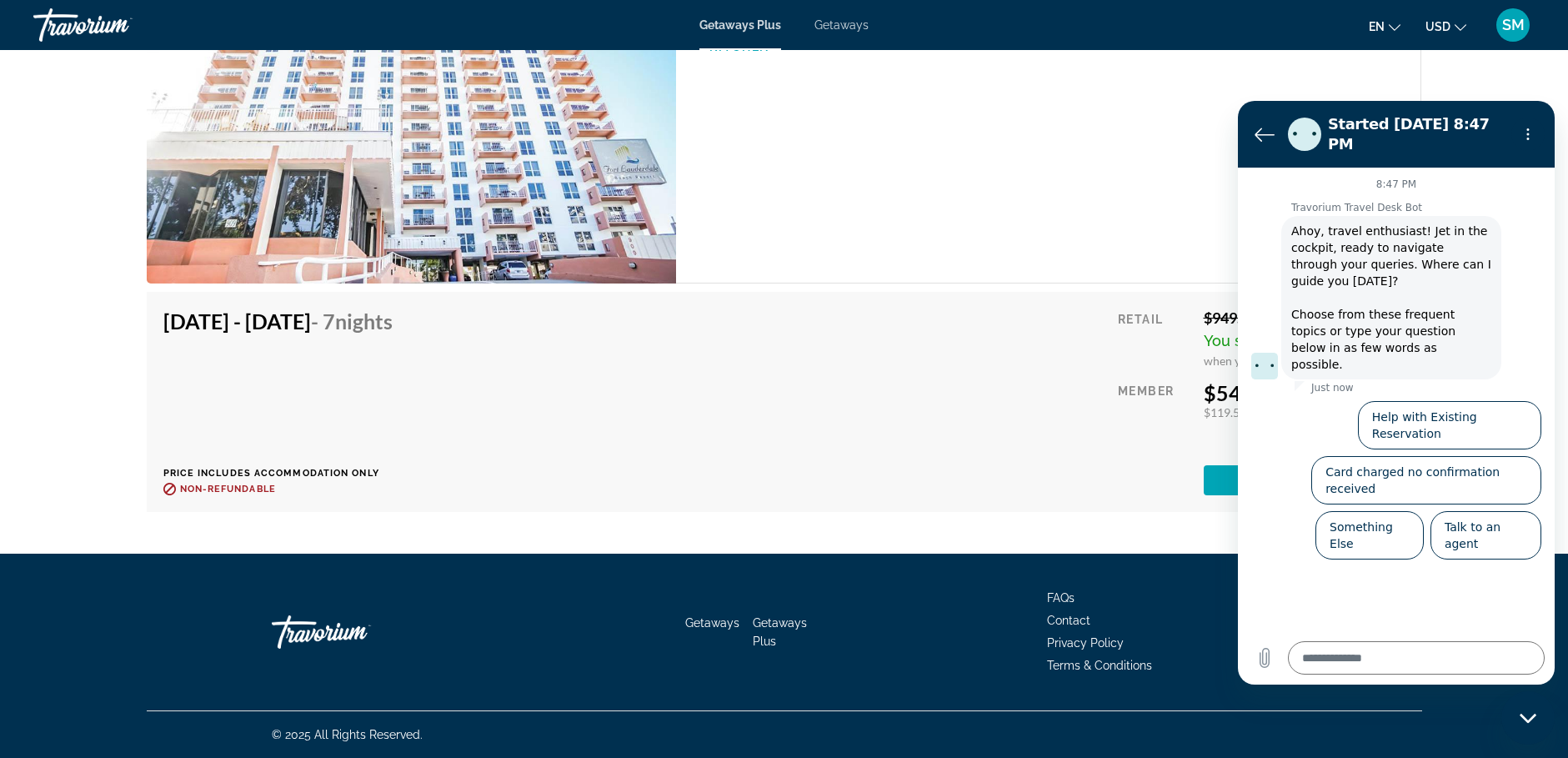
click at [296, 183] on img "Main content" at bounding box center [412, 107] width 531 height 351
click at [502, 223] on img "Main content" at bounding box center [412, 107] width 531 height 351
drag, startPoint x: 2406, startPoint y: 484, endPoint x: 1290, endPoint y: 377, distance: 1121.1
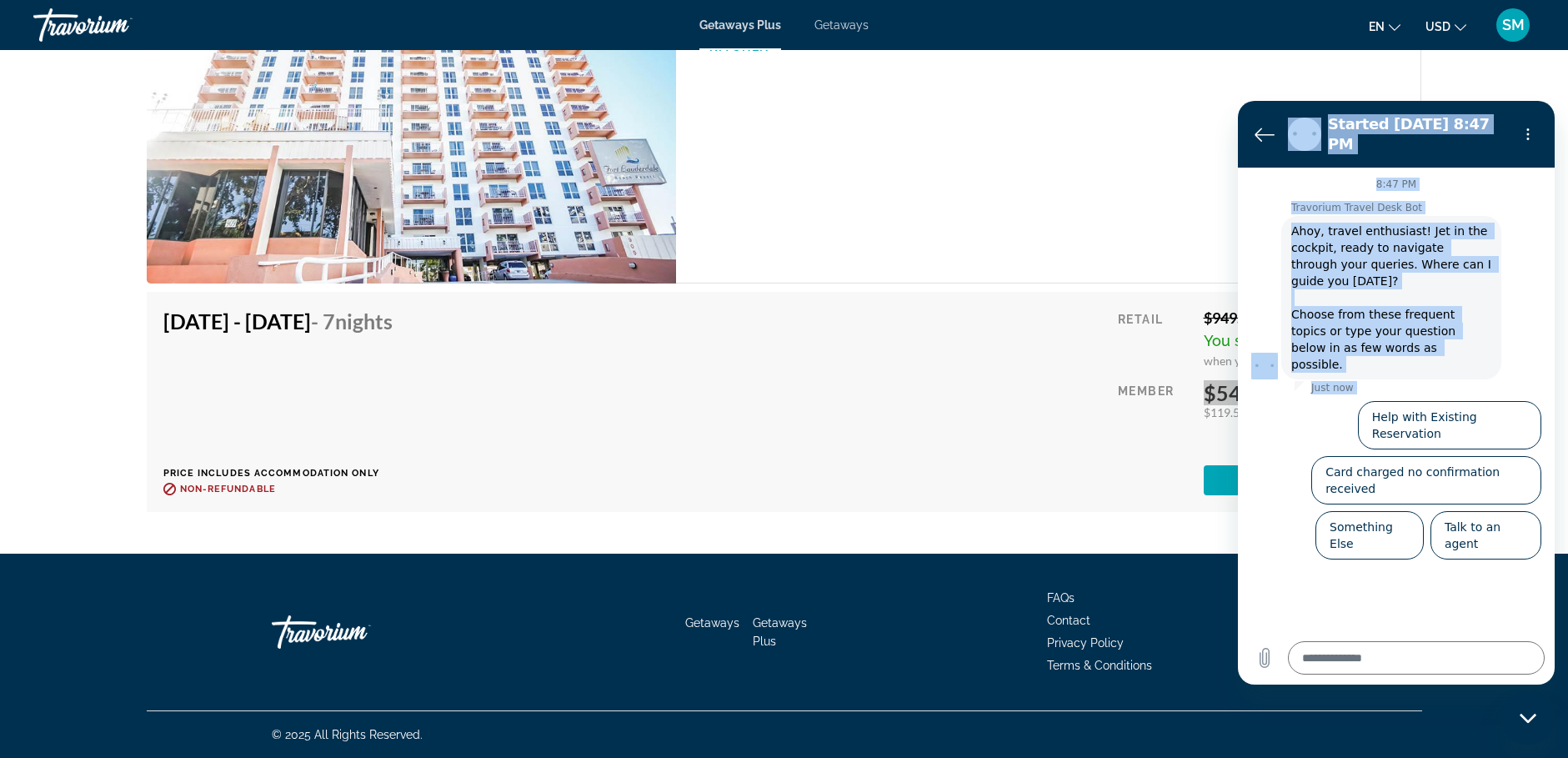
drag, startPoint x: 1291, startPoint y: 373, endPoint x: 1590, endPoint y: 429, distance: 304.2
click at [1555, 429] on html "Started [DATE] 8:47 PM 8:47 PM Travorium Travel Desk Bot Travorium Travel Desk …" at bounding box center [1396, 393] width 317 height 584
drag, startPoint x: 1440, startPoint y: 679, endPoint x: 1495, endPoint y: -93, distance: 774.0
click at [1495, 101] on html "Started [DATE] 8:47 PM 8:47 PM Travorium Travel Desk Bot Travorium Travel Desk …" at bounding box center [1396, 393] width 317 height 584
click at [1257, 125] on icon "Back to the conversation list" at bounding box center [1265, 134] width 20 height 20
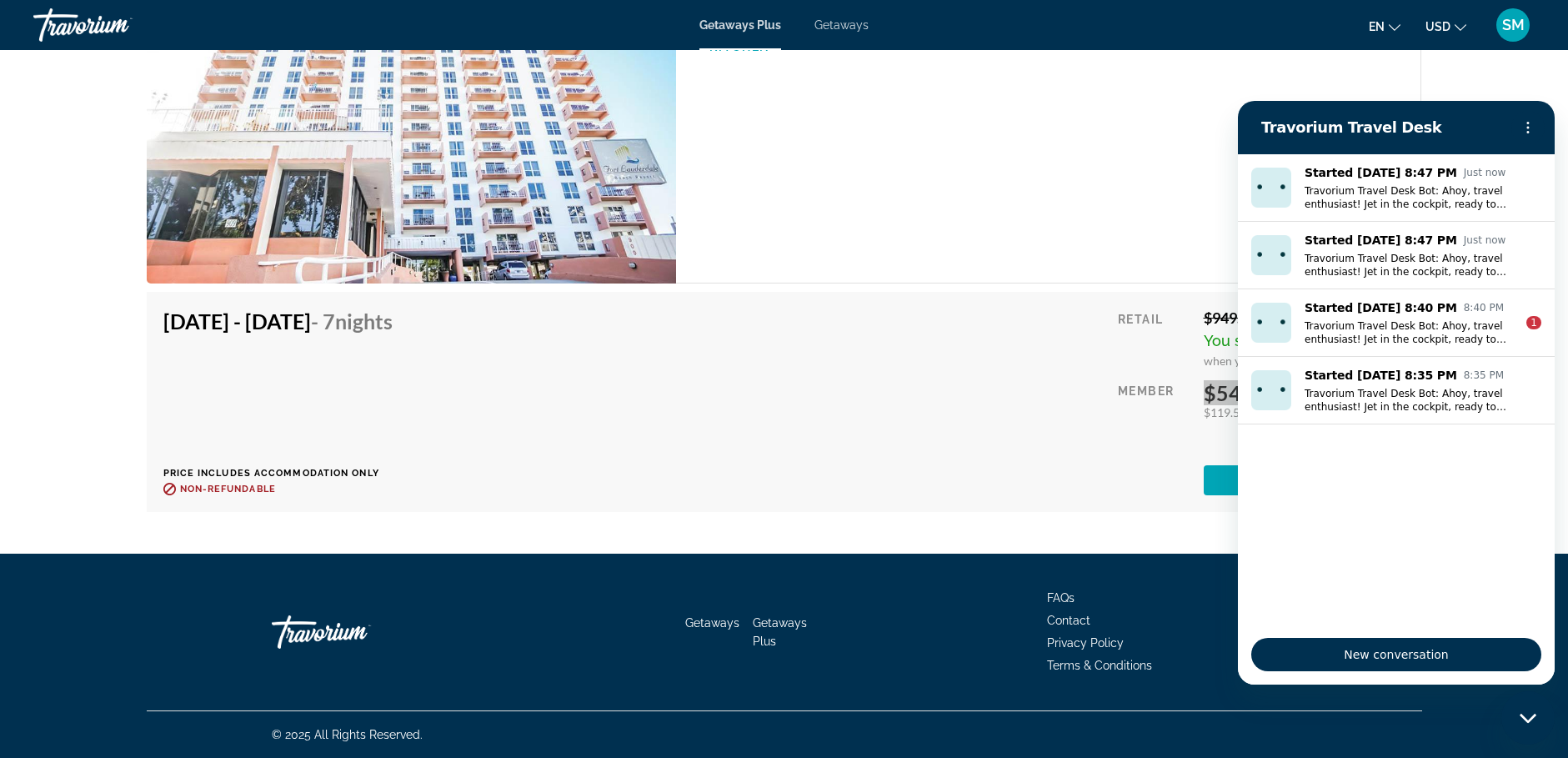
click at [1257, 125] on div "Travorium Travel Desk" at bounding box center [1377, 128] width 257 height 33
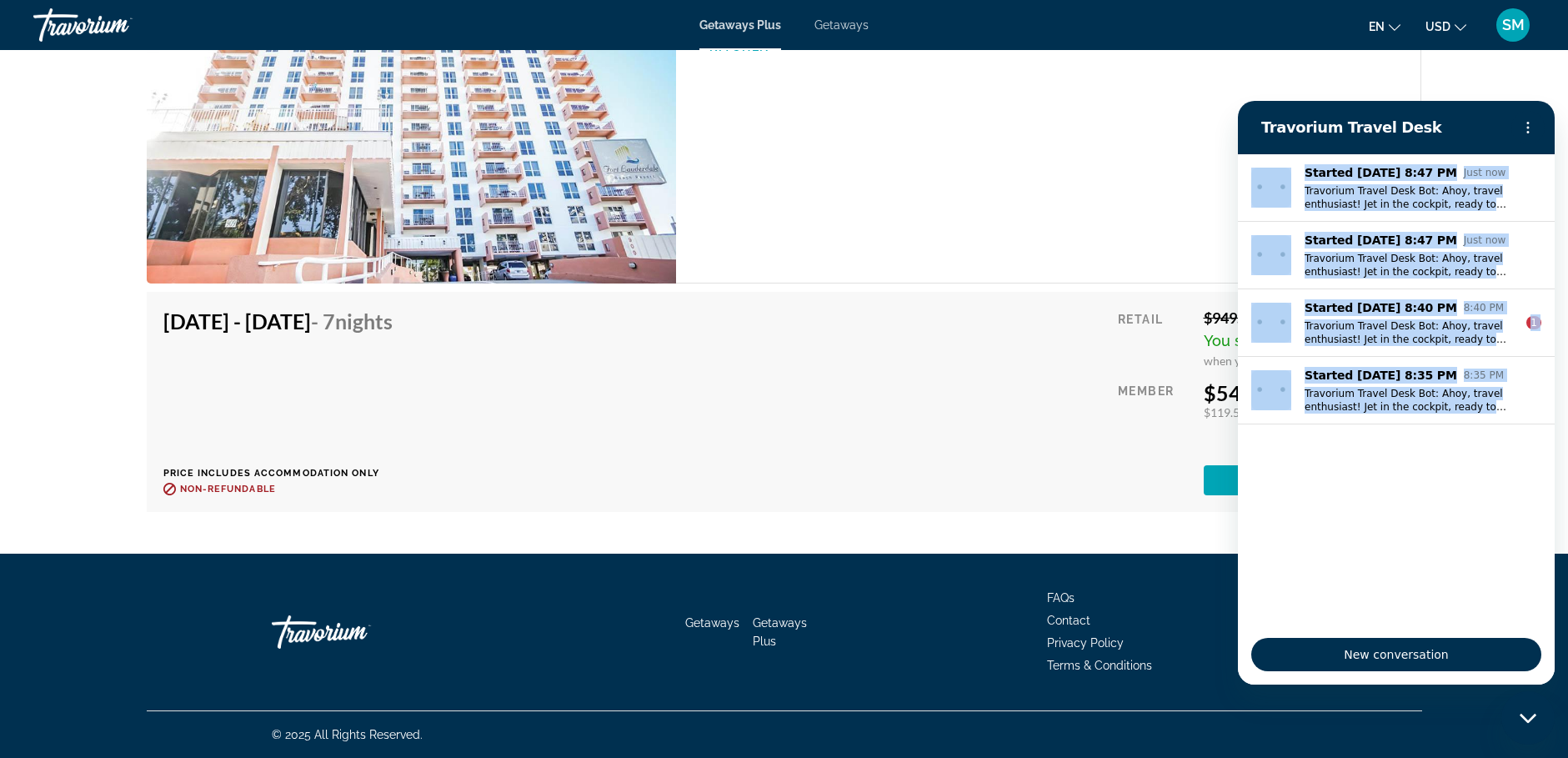
drag, startPoint x: 1521, startPoint y: 672, endPoint x: 1574, endPoint y: -93, distance: 766.8
click at [1555, 101] on html "Travorium Travel Desk Started [DATE] 8:47 PM Just now Travorium Travel Desk Bot…" at bounding box center [1396, 393] width 317 height 584
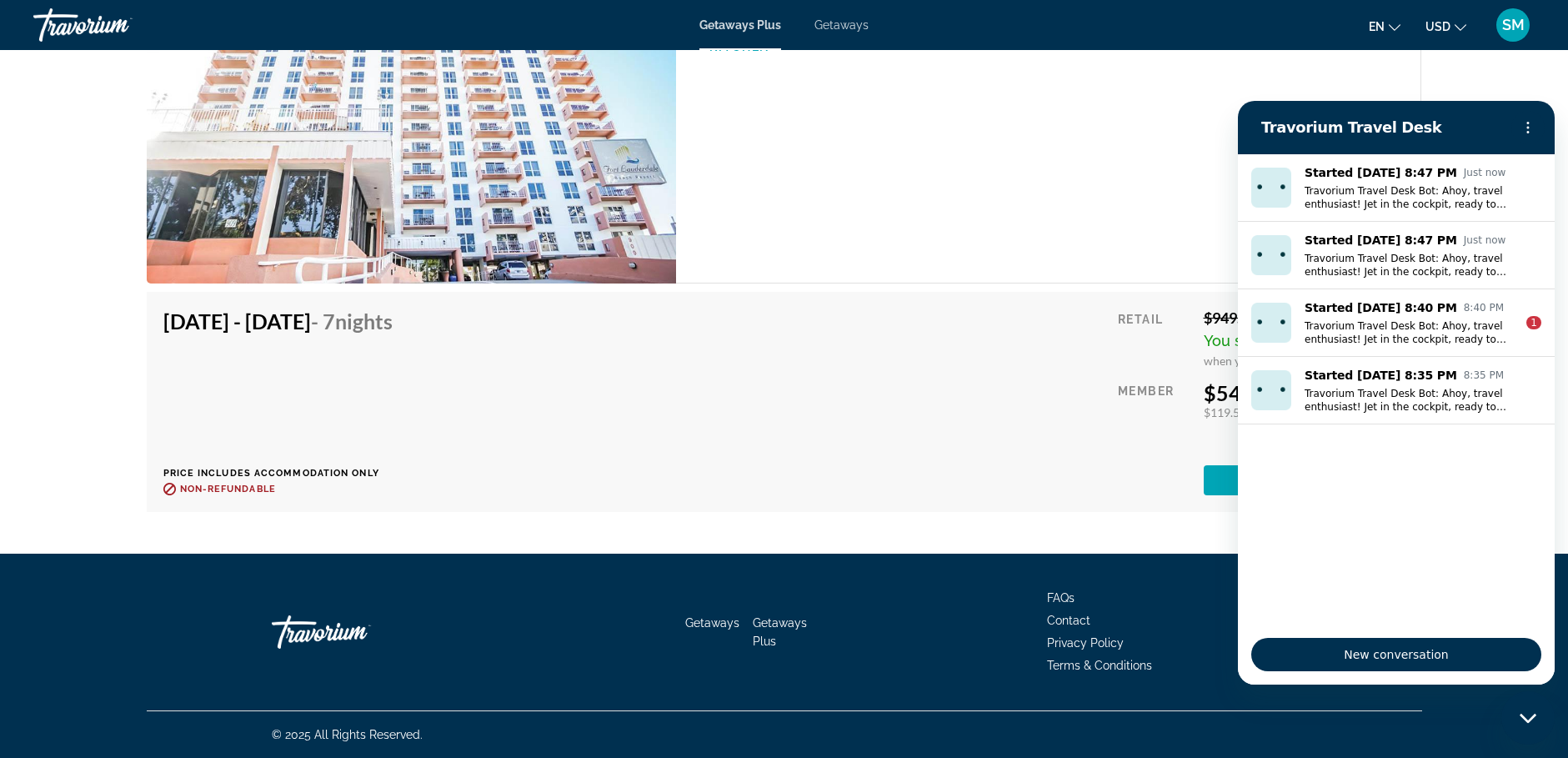
click at [1399, 107] on section "Travorium Travel Desk" at bounding box center [1396, 128] width 317 height 53
drag, startPoint x: 1269, startPoint y: 646, endPoint x: 1449, endPoint y: 567, distance: 196.6
click at [1555, 572] on html "Travorium Travel Desk Started [DATE] 8:47 PM Just now Travorium Travel Desk Bot…" at bounding box center [1396, 393] width 317 height 584
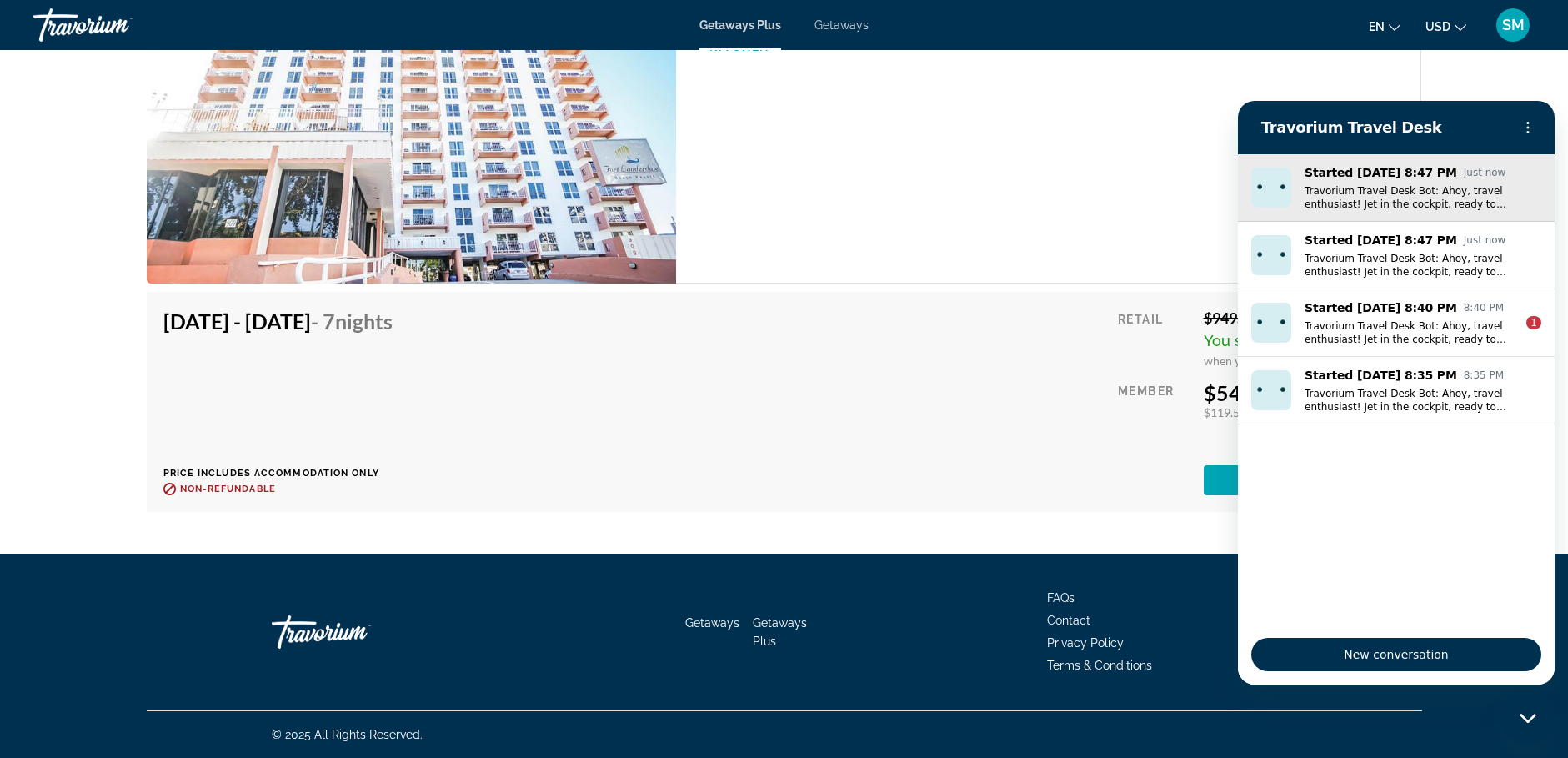
drag, startPoint x: 1395, startPoint y: 665, endPoint x: 1444, endPoint y: 184, distance: 483.5
click at [1453, 186] on div "Travorium Travel Desk Started [DATE] 8:47 PM Just now Travorium Travel Desk Bot…" at bounding box center [1396, 393] width 317 height 584
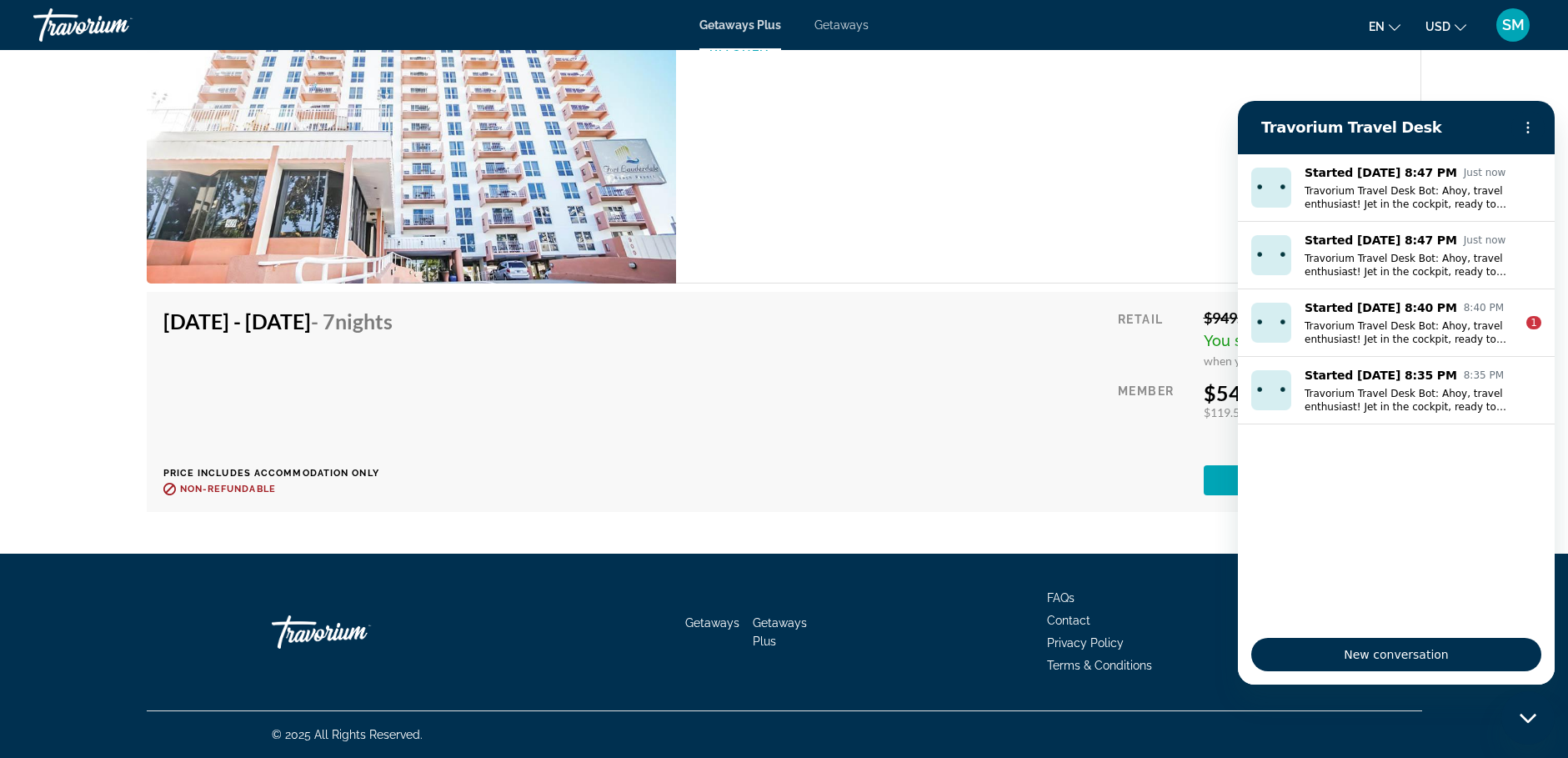
click at [1114, 184] on div "1 Bedroom Unit (FULL KITCHEN) Bedrooms 1 Max Occupancy 6 Kitchen" at bounding box center [1049, 107] width 745 height 351
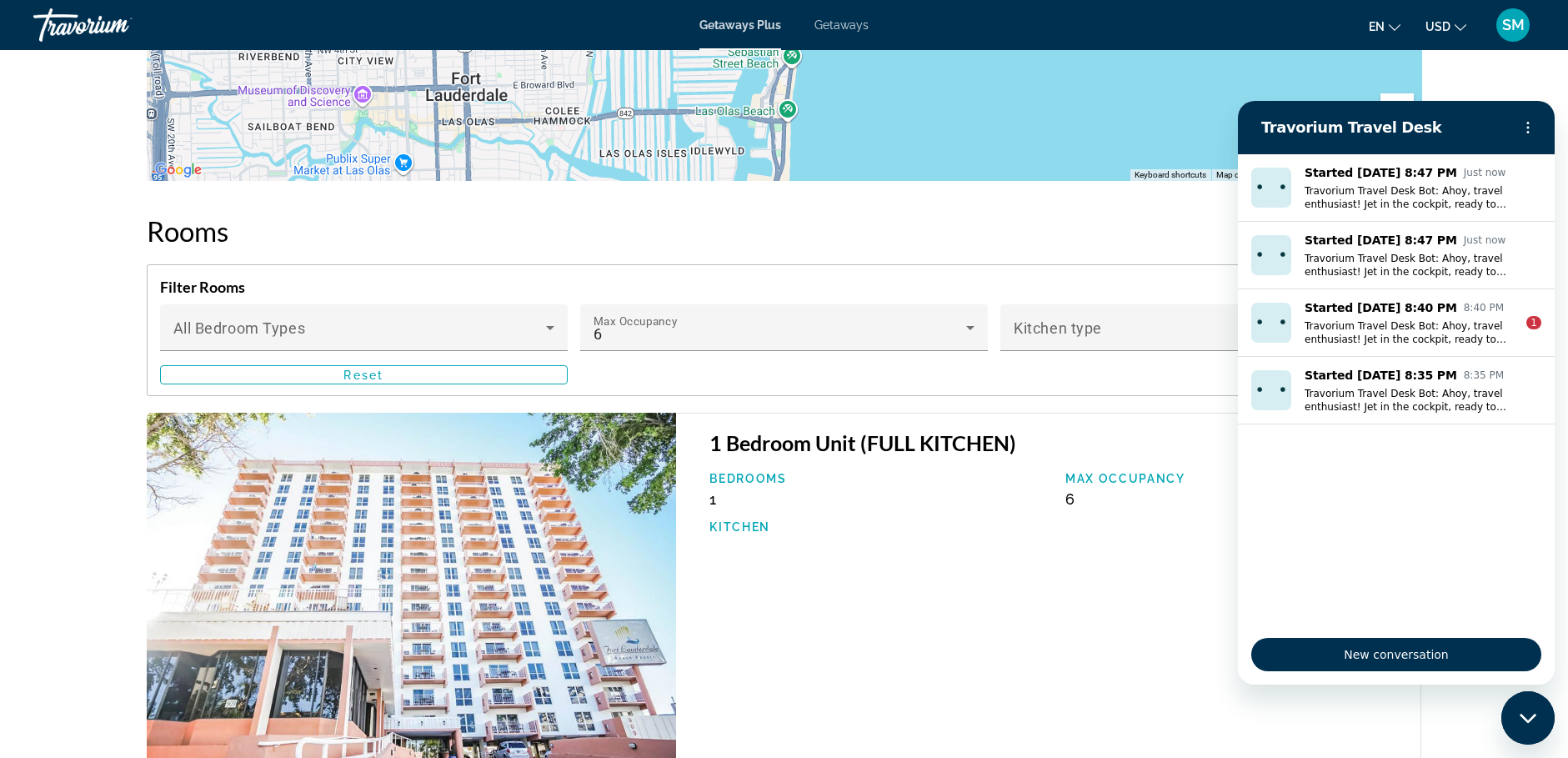
scroll to position [2180, 0]
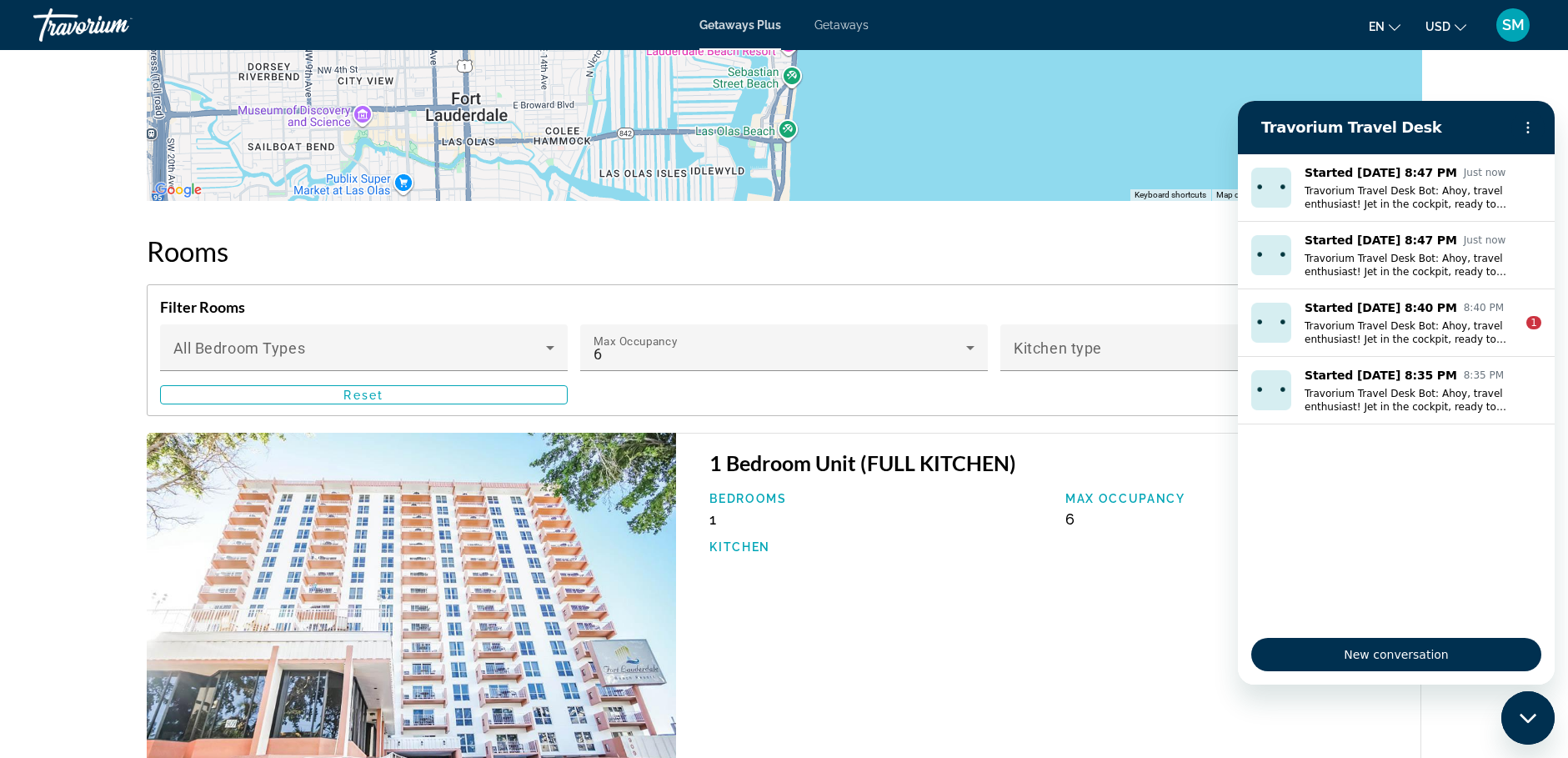
click at [500, 520] on img "Main content" at bounding box center [412, 608] width 531 height 351
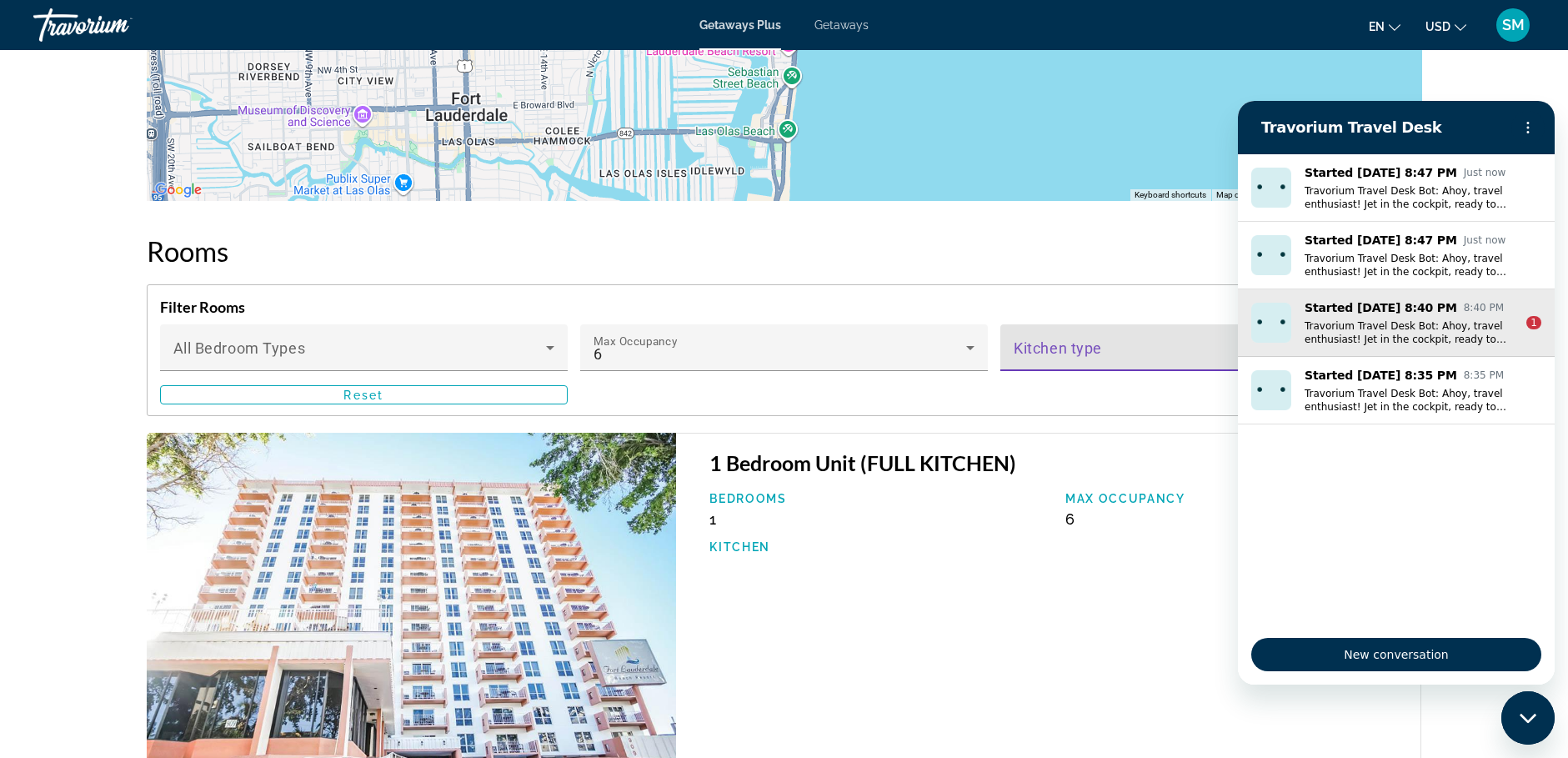
drag, startPoint x: 1193, startPoint y: 348, endPoint x: 289, endPoint y: 246, distance: 909.7
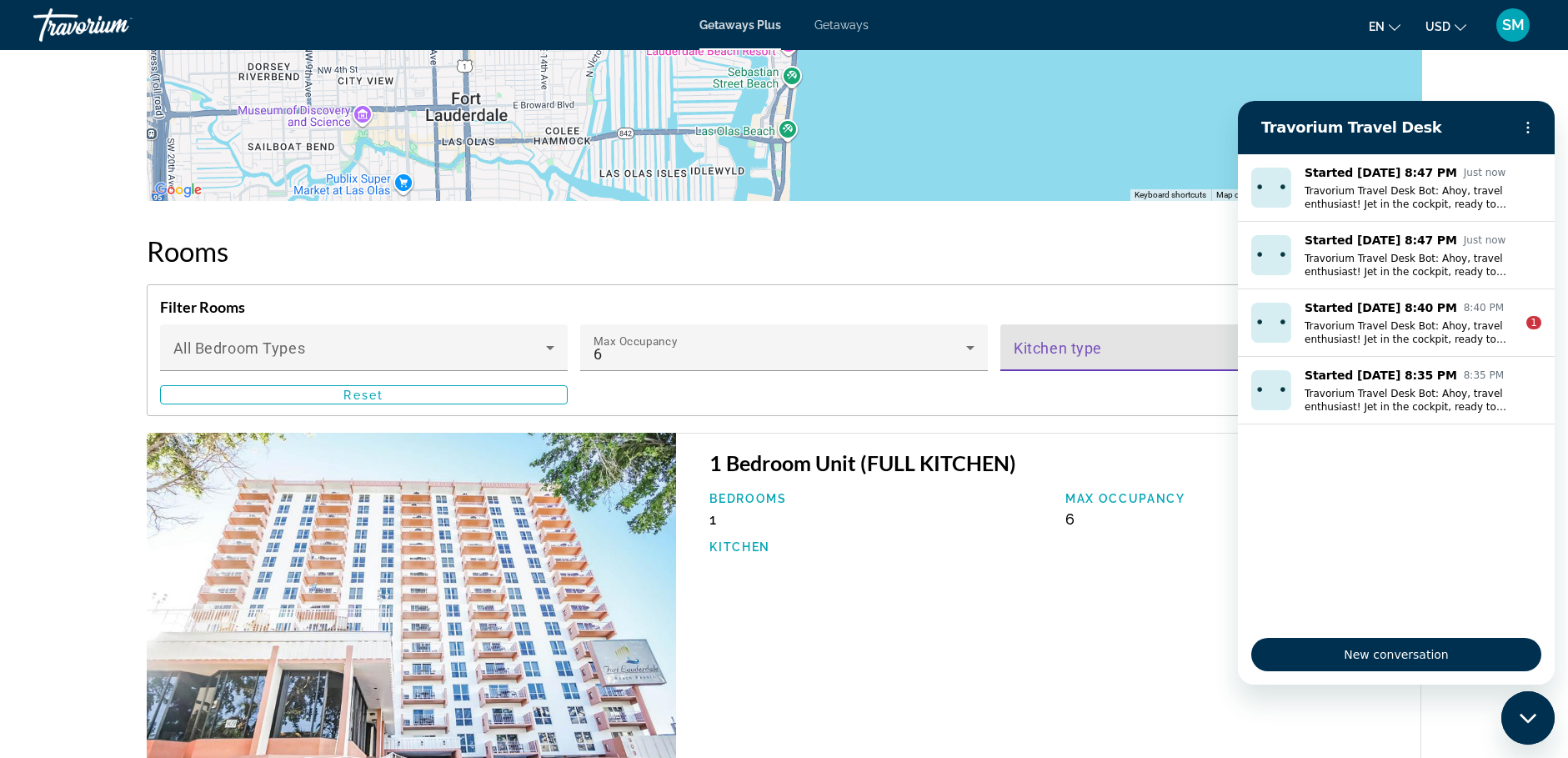
click at [375, 670] on img "Main content" at bounding box center [412, 608] width 531 height 351
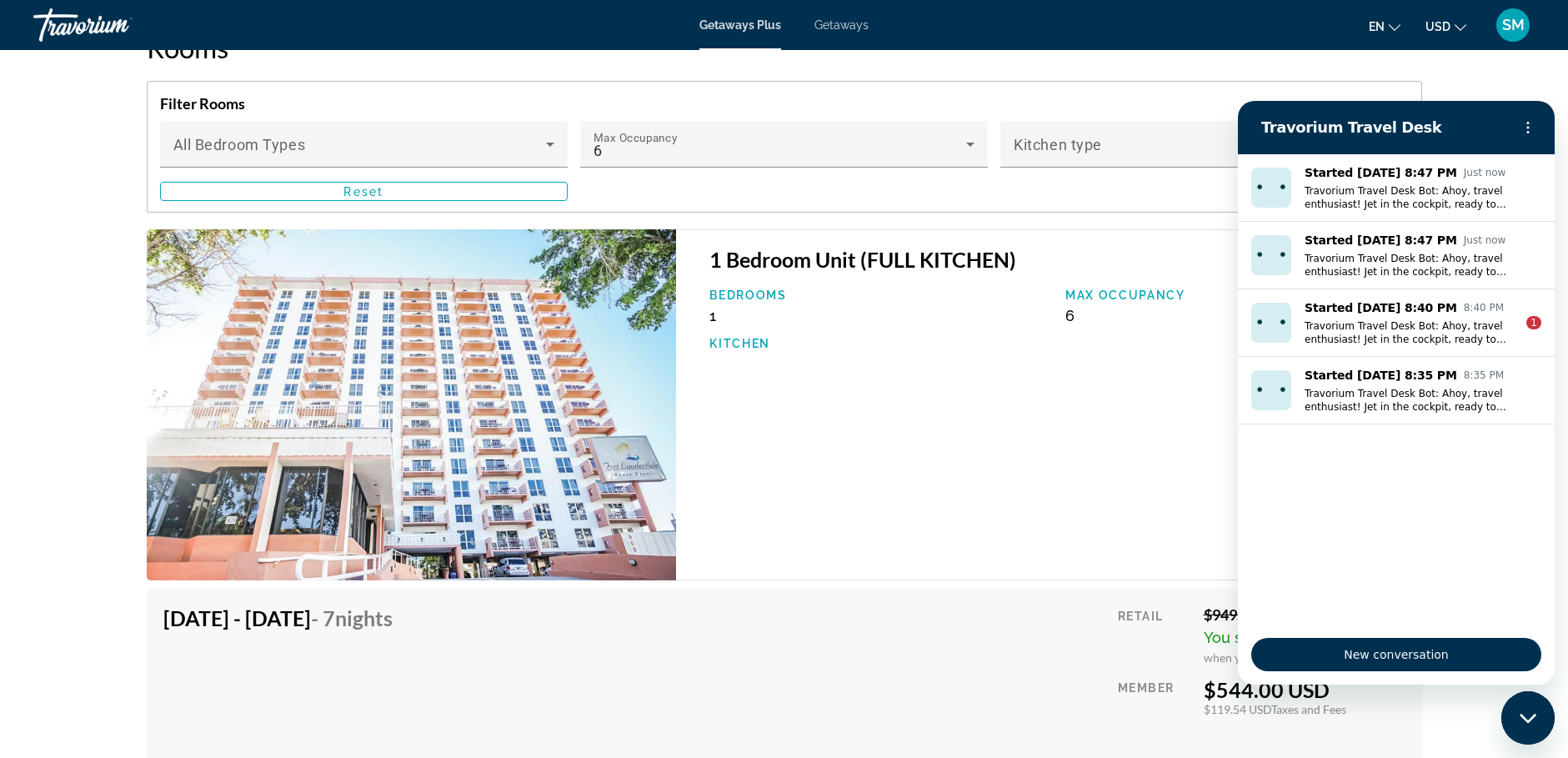
scroll to position [2514, 0]
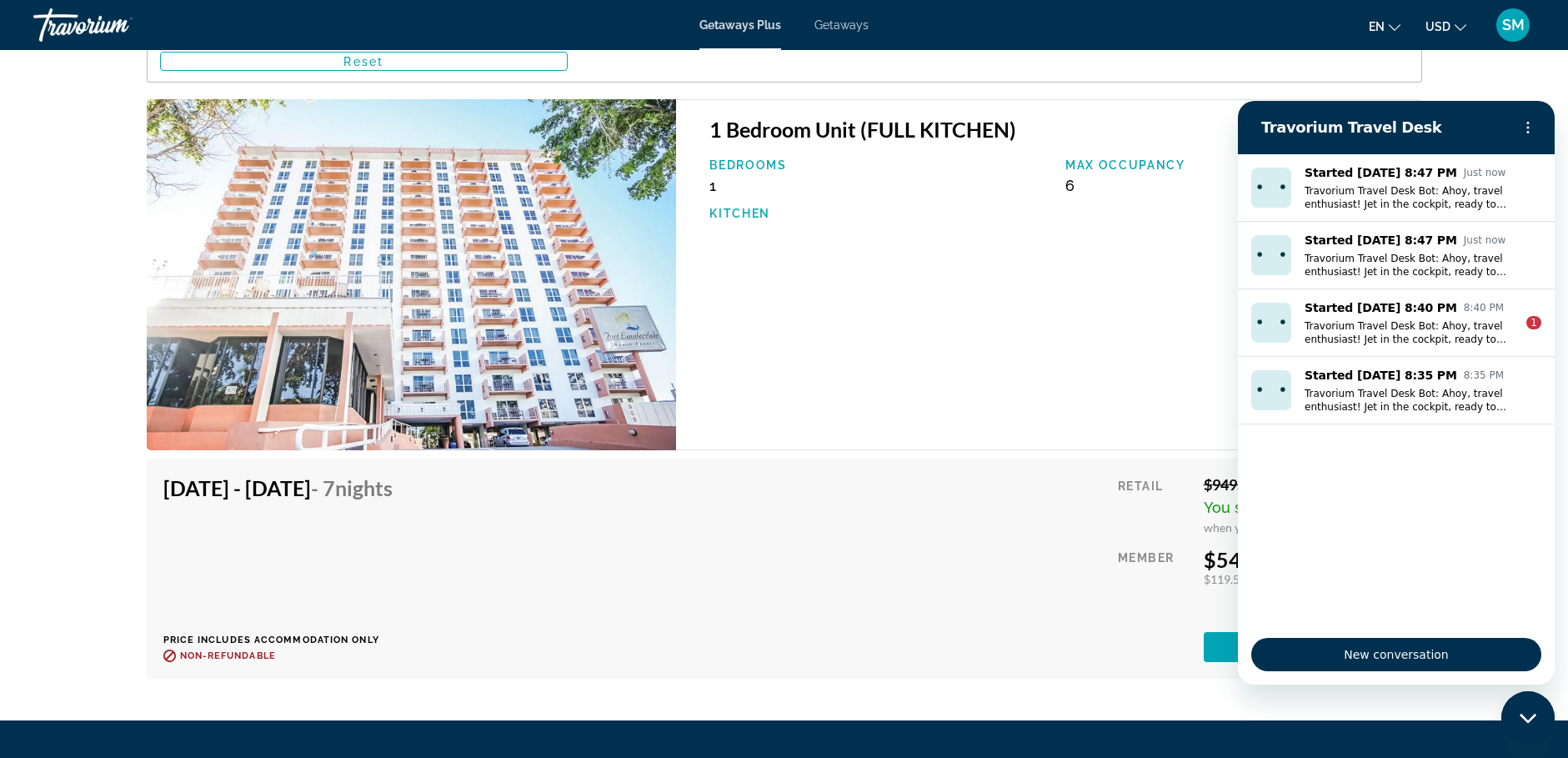
click at [431, 363] on img "Main content" at bounding box center [412, 274] width 531 height 351
click at [297, 359] on img "Main content" at bounding box center [412, 274] width 531 height 351
click at [325, 199] on img "Main content" at bounding box center [412, 274] width 531 height 351
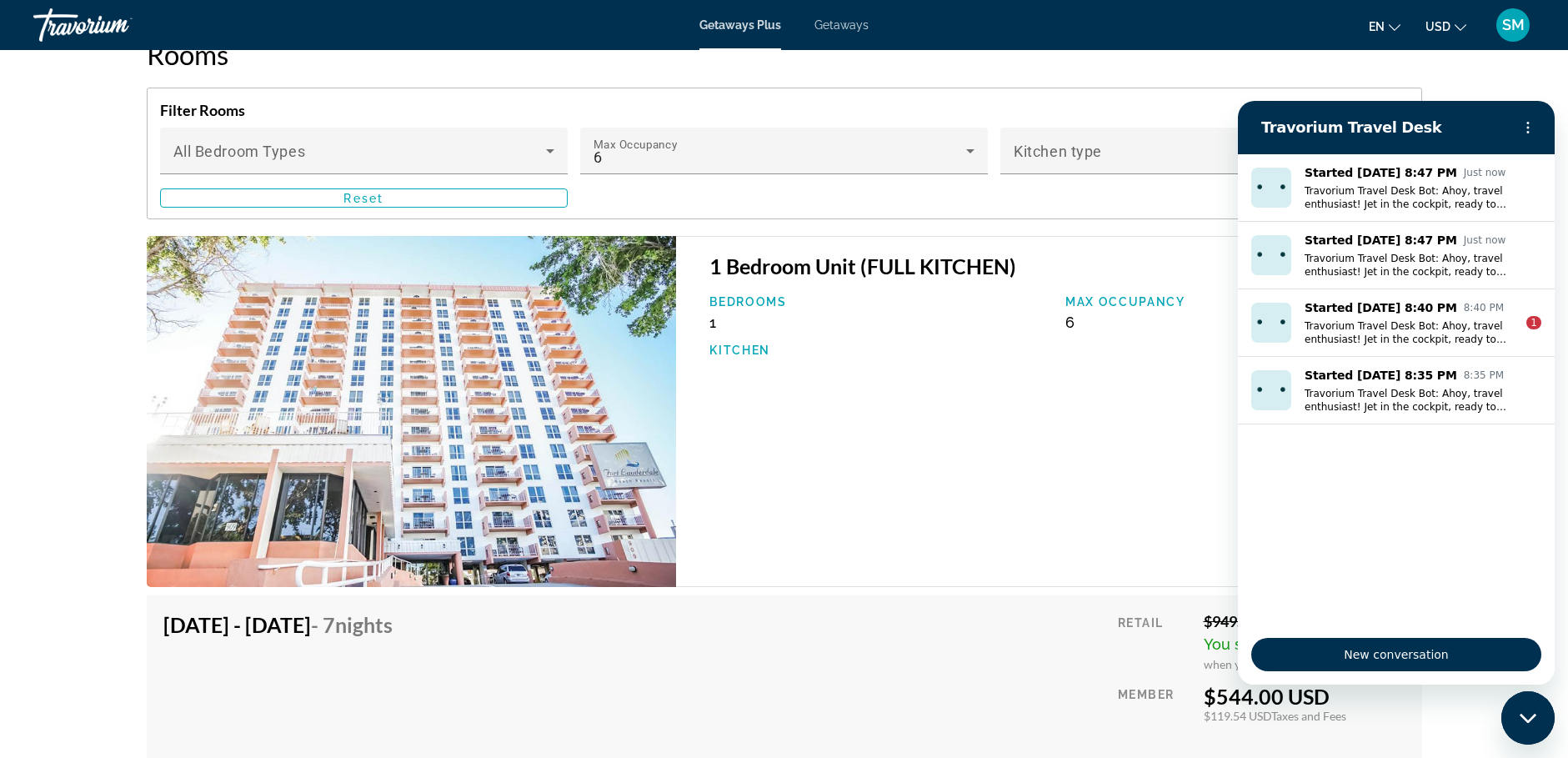
scroll to position [2347, 0]
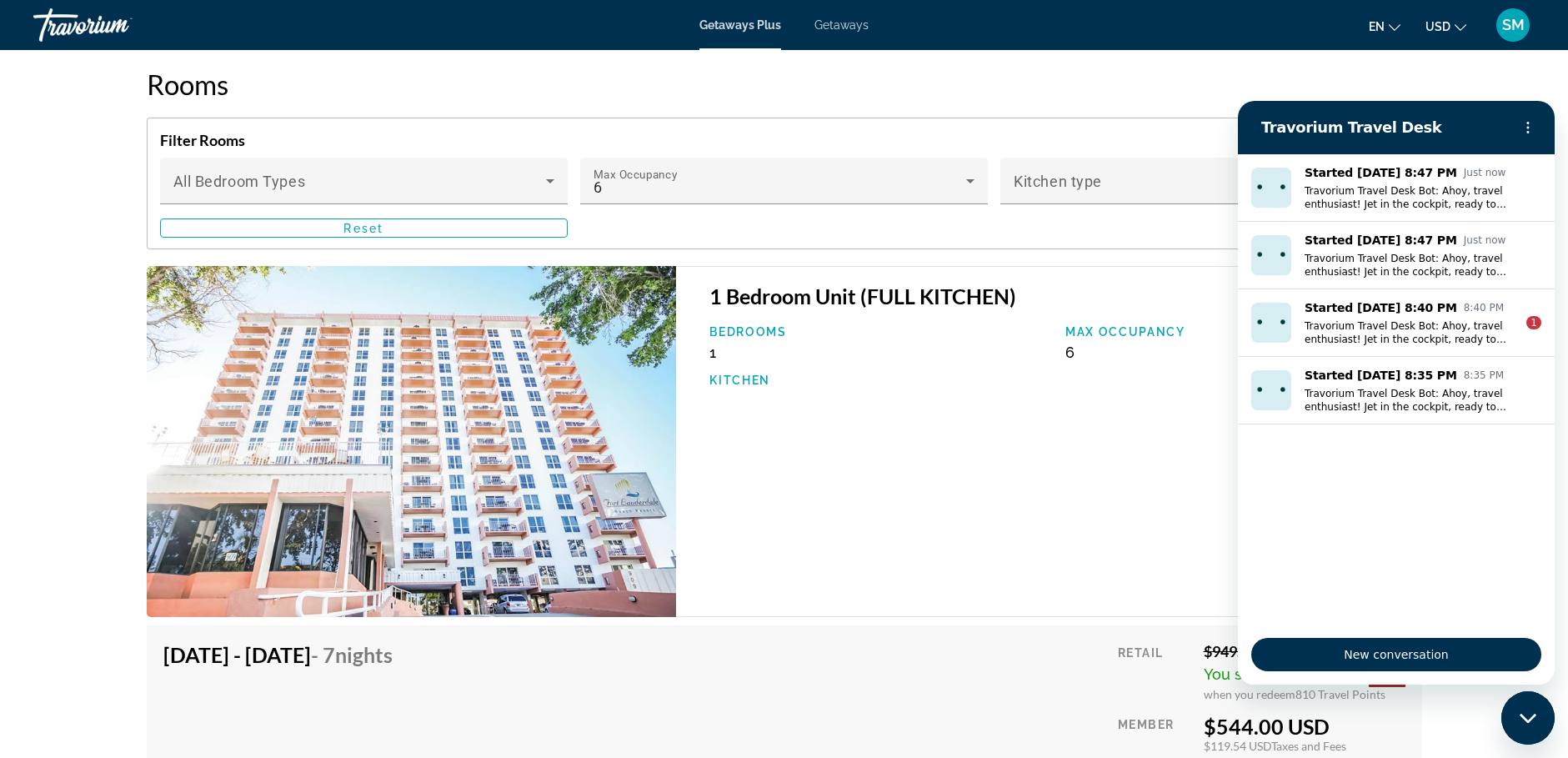
click at [461, 518] on img "Main content" at bounding box center [412, 441] width 531 height 351
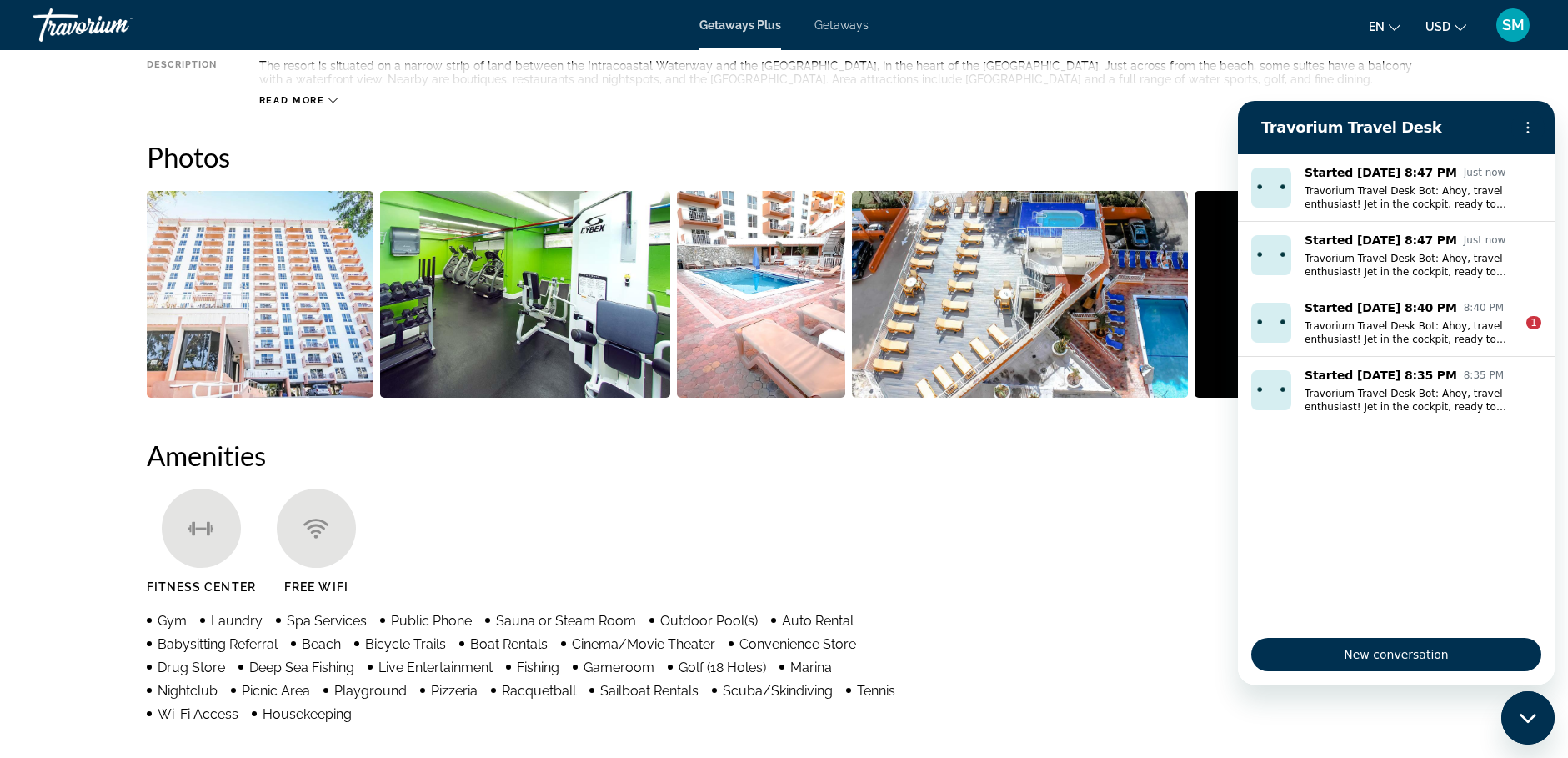
scroll to position [680, 0]
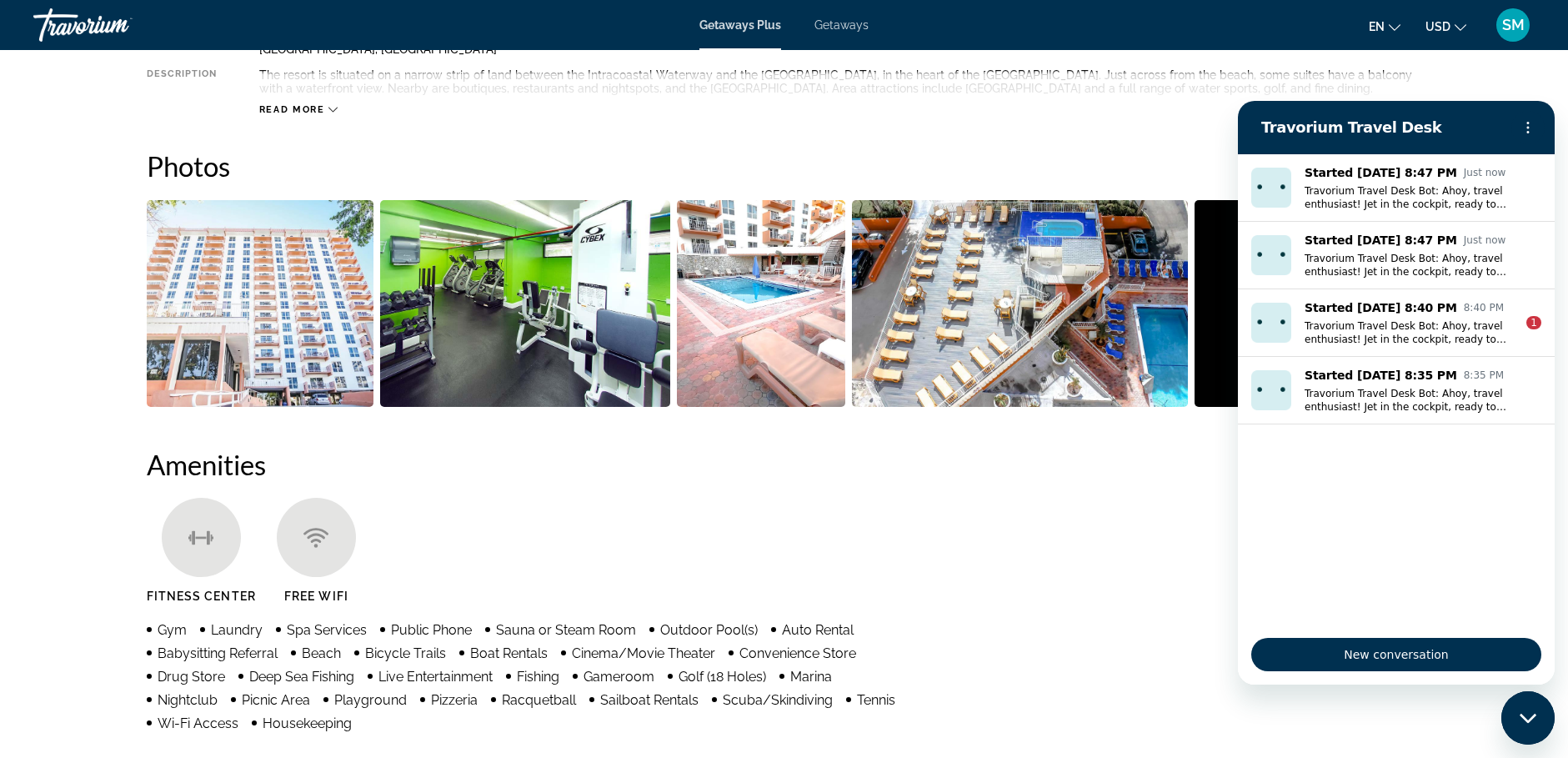
click at [974, 309] on img "Open full-screen image slider" at bounding box center [1020, 303] width 336 height 206
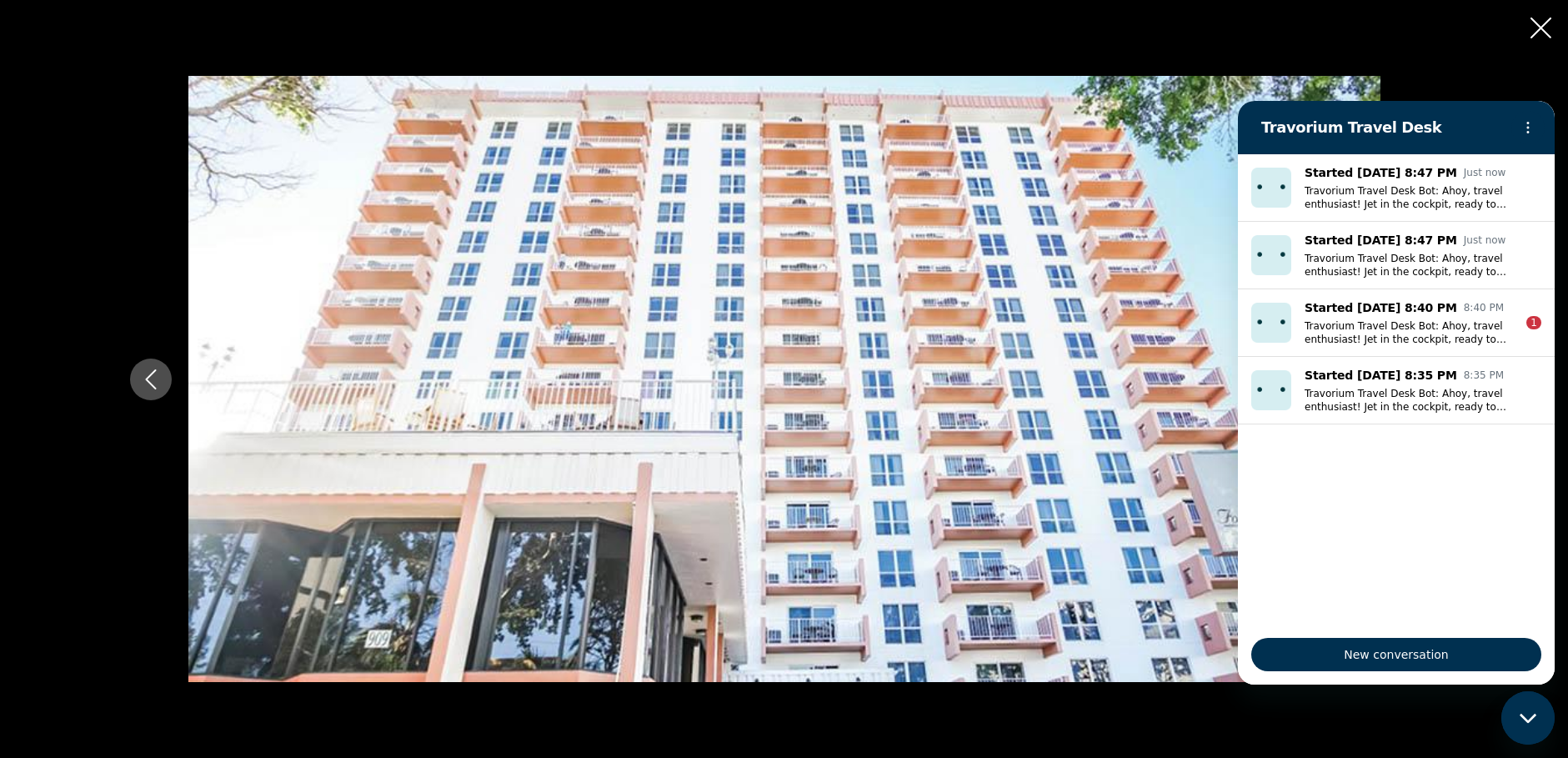
click at [1186, 366] on img "Main content" at bounding box center [784, 379] width 1193 height 606
click at [1540, 29] on icon "Close slideshow" at bounding box center [1540, 28] width 21 height 21
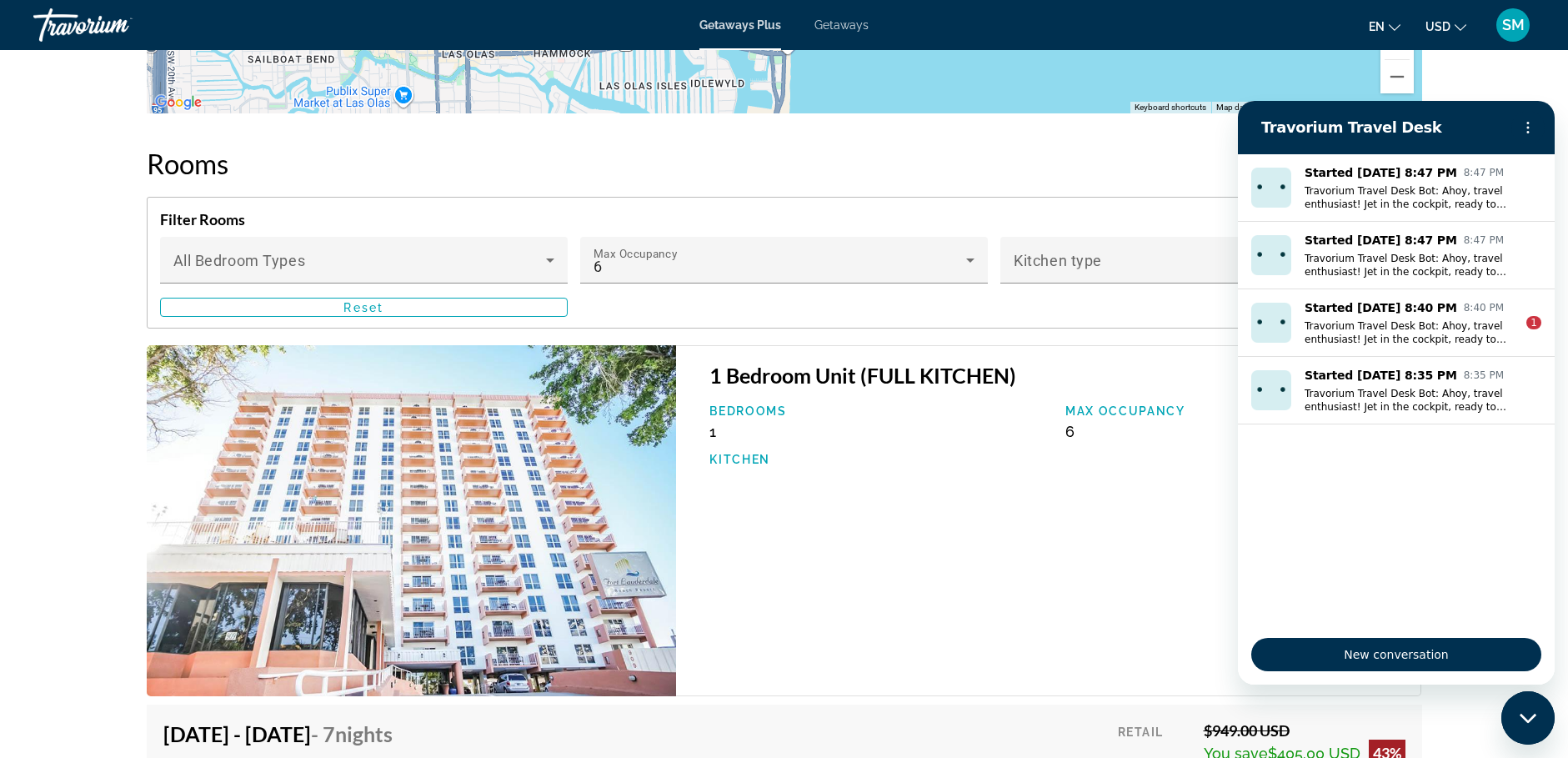
scroll to position [2264, 0]
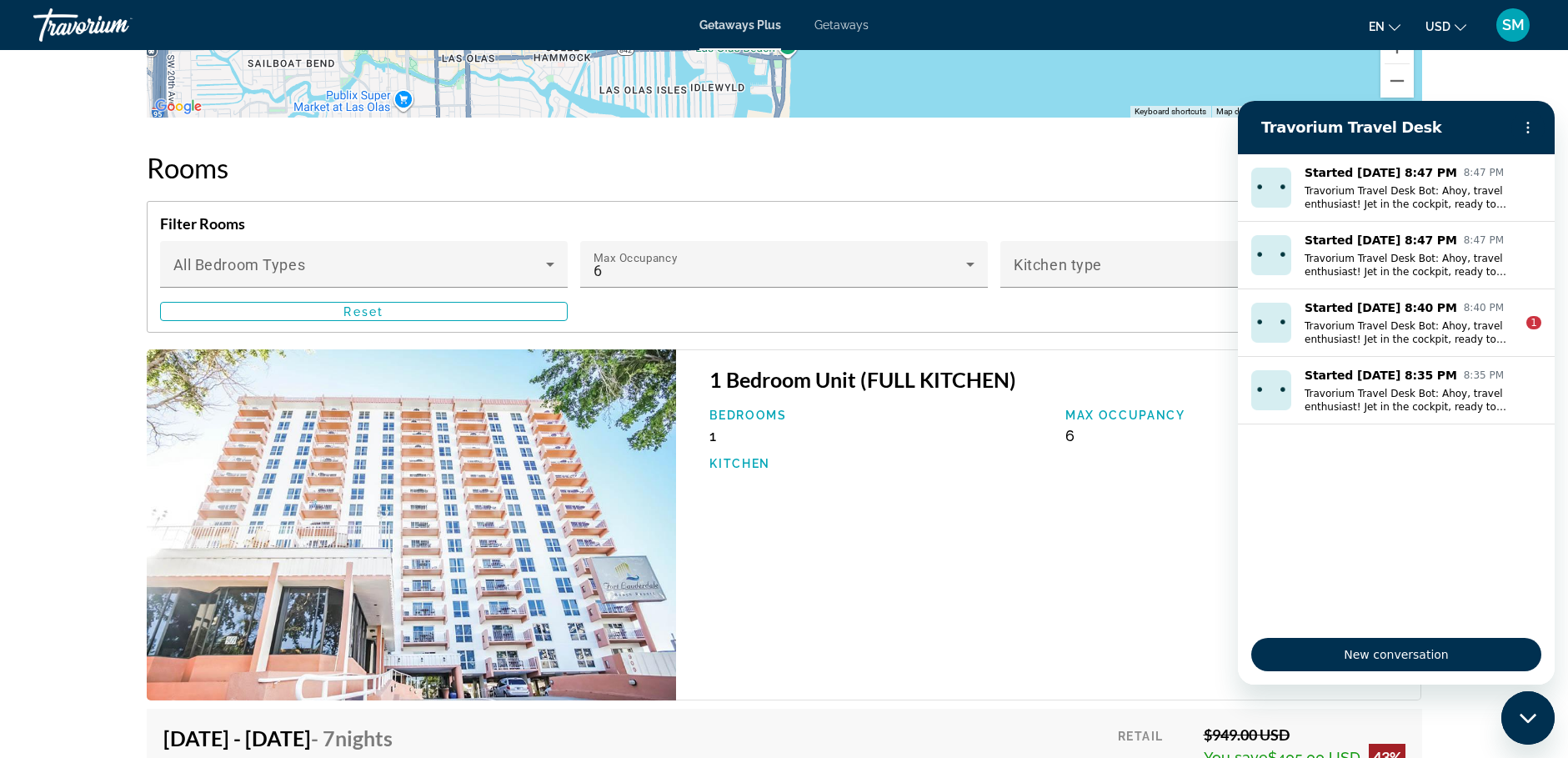
drag, startPoint x: 448, startPoint y: 485, endPoint x: 450, endPoint y: 466, distance: 19.1
click at [449, 485] on img "Main content" at bounding box center [412, 525] width 531 height 351
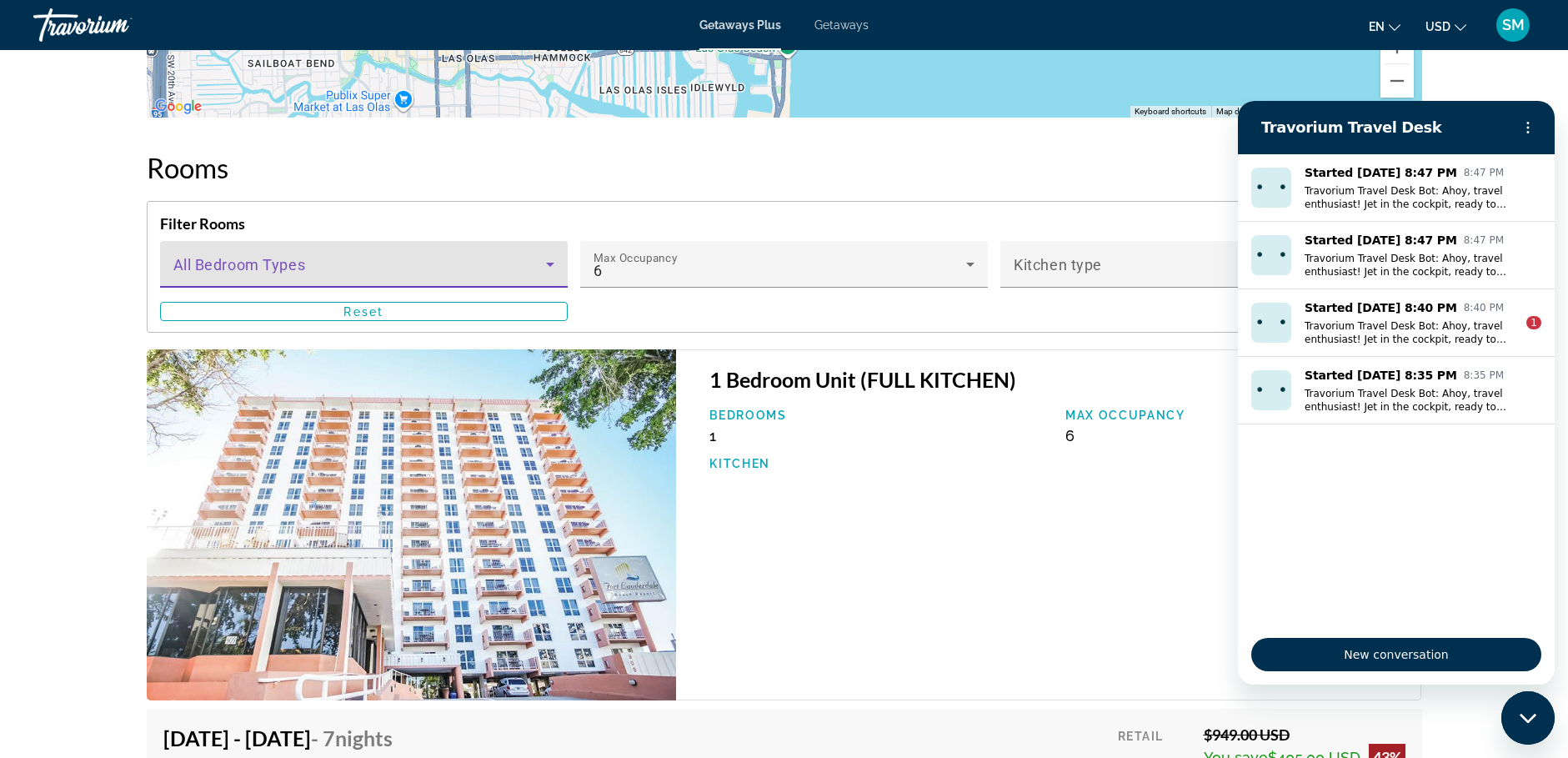
click at [550, 264] on icon "Main content" at bounding box center [550, 264] width 8 height 5
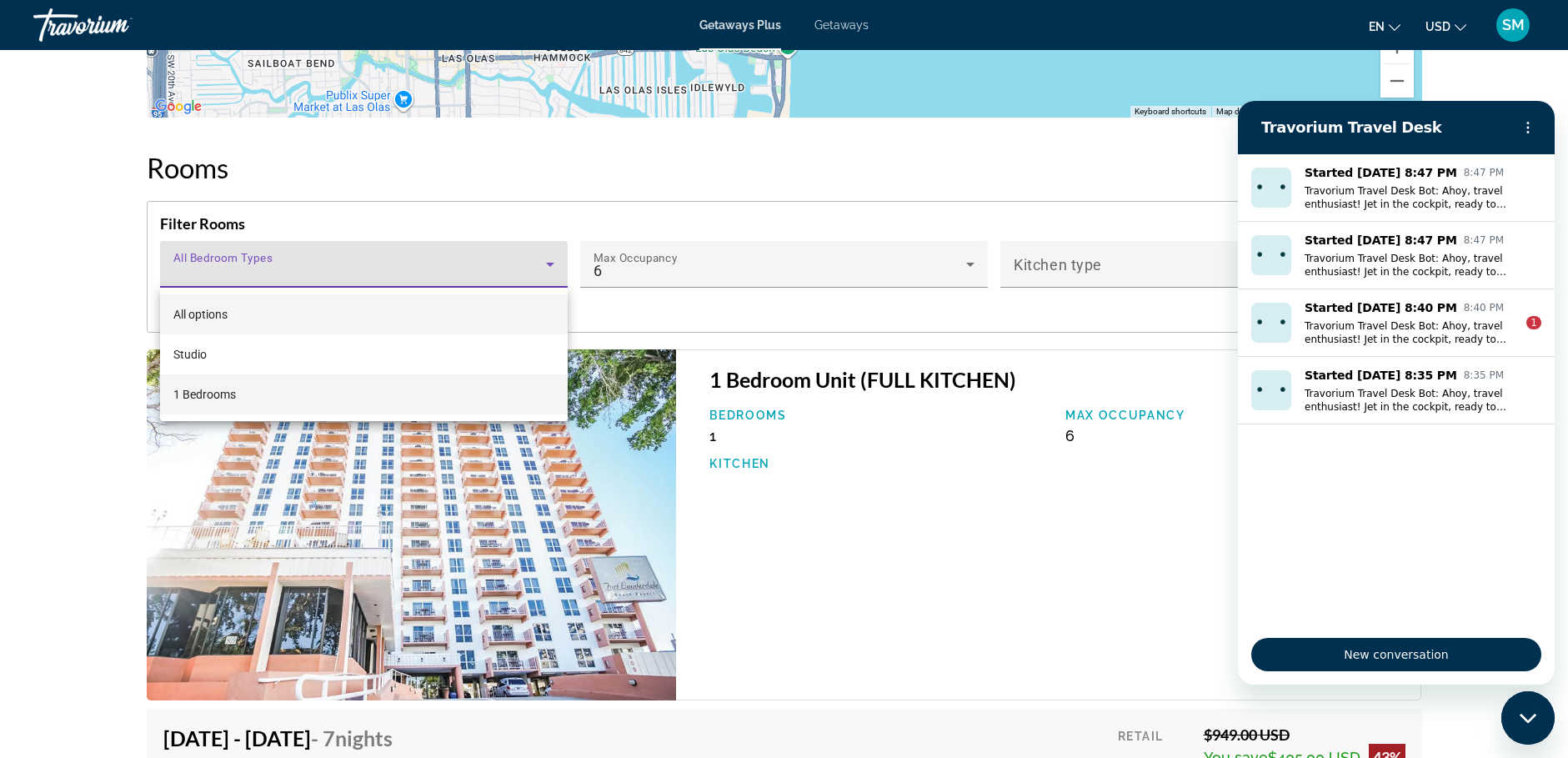
click at [211, 393] on span "1 Bedrooms" at bounding box center [205, 395] width 62 height 20
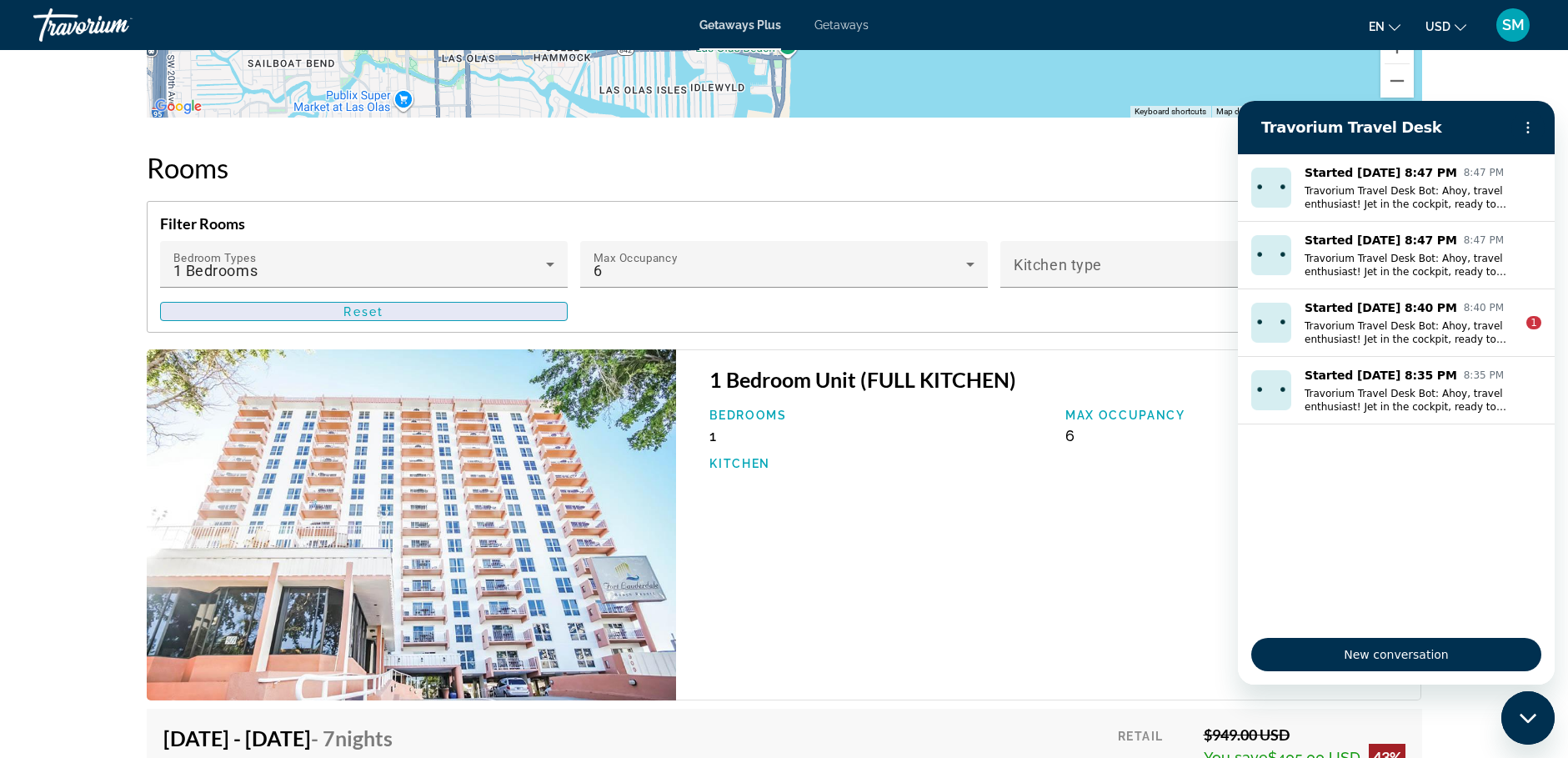
click at [492, 308] on span "Main content" at bounding box center [364, 312] width 406 height 40
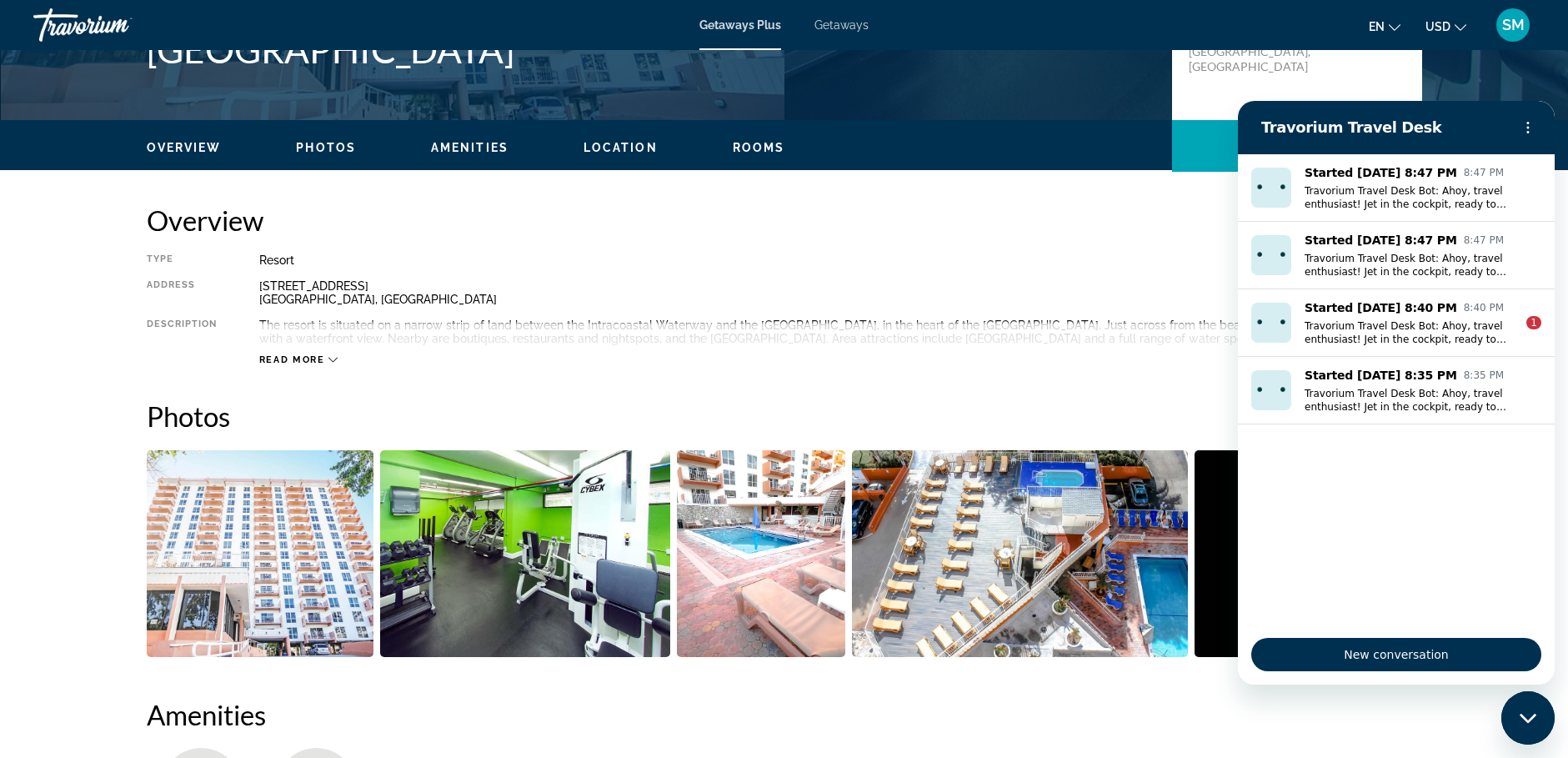
scroll to position [14, 0]
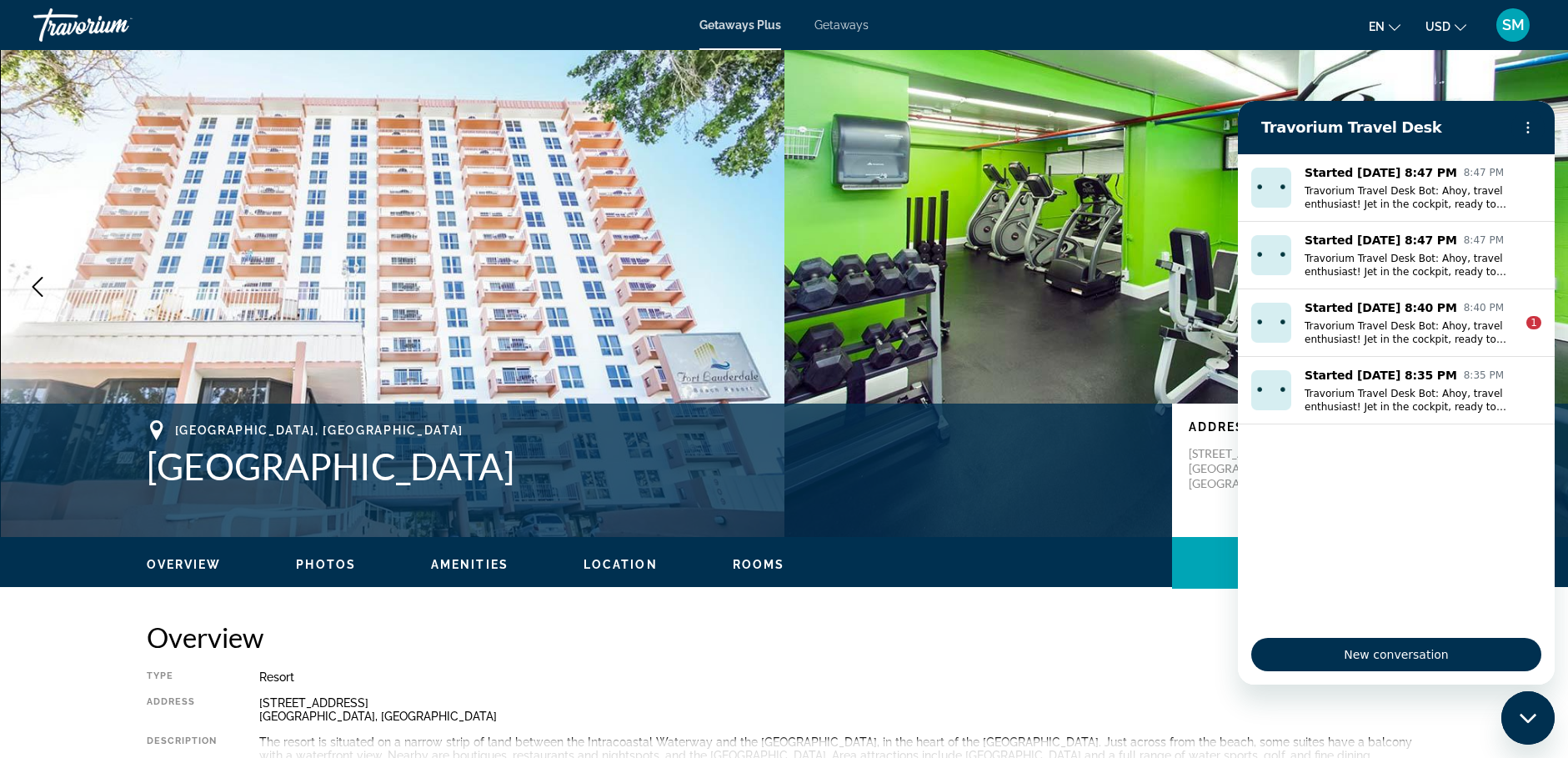
click at [639, 565] on span "Location" at bounding box center [621, 564] width 74 height 14
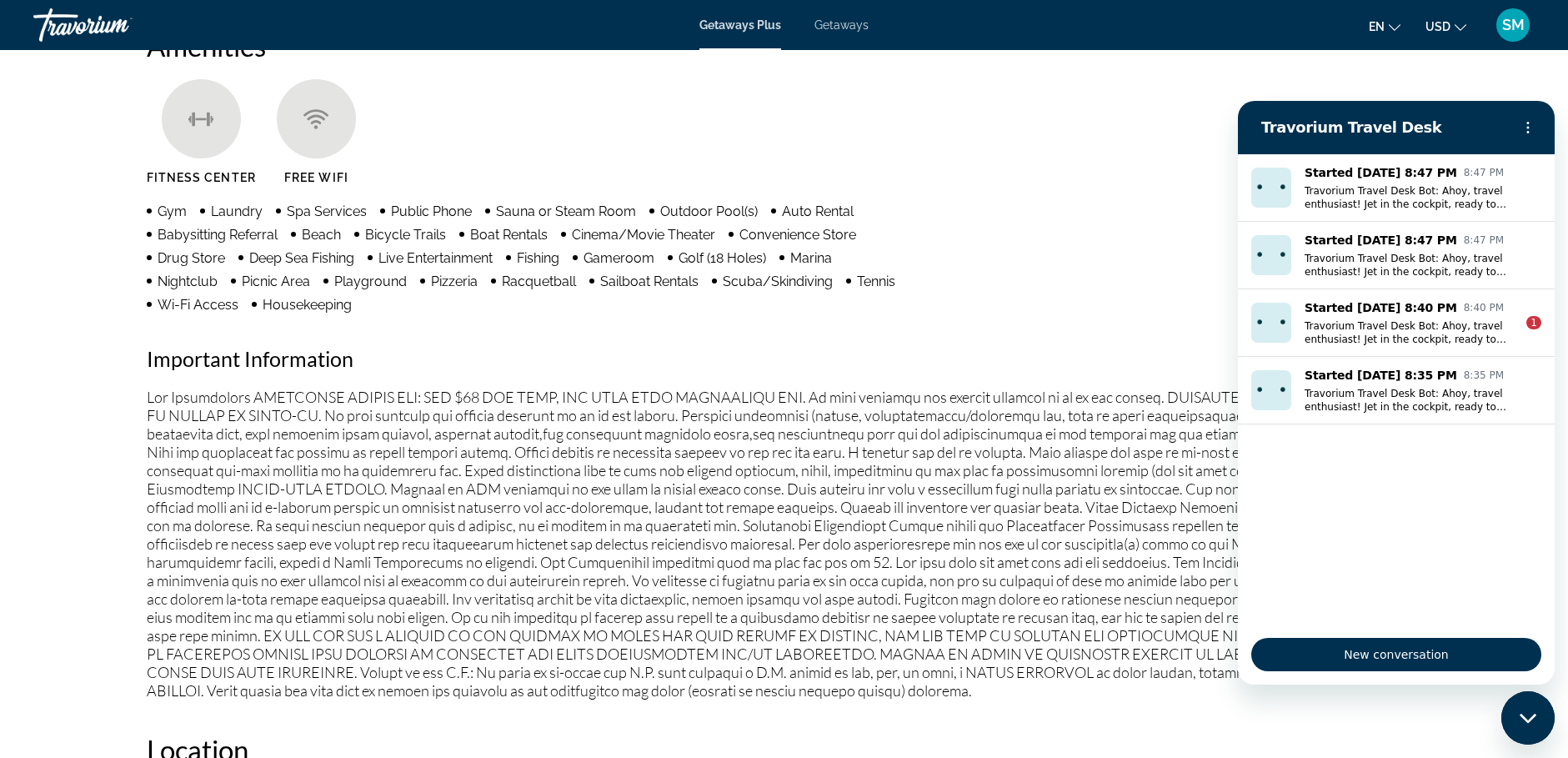
scroll to position [731, 0]
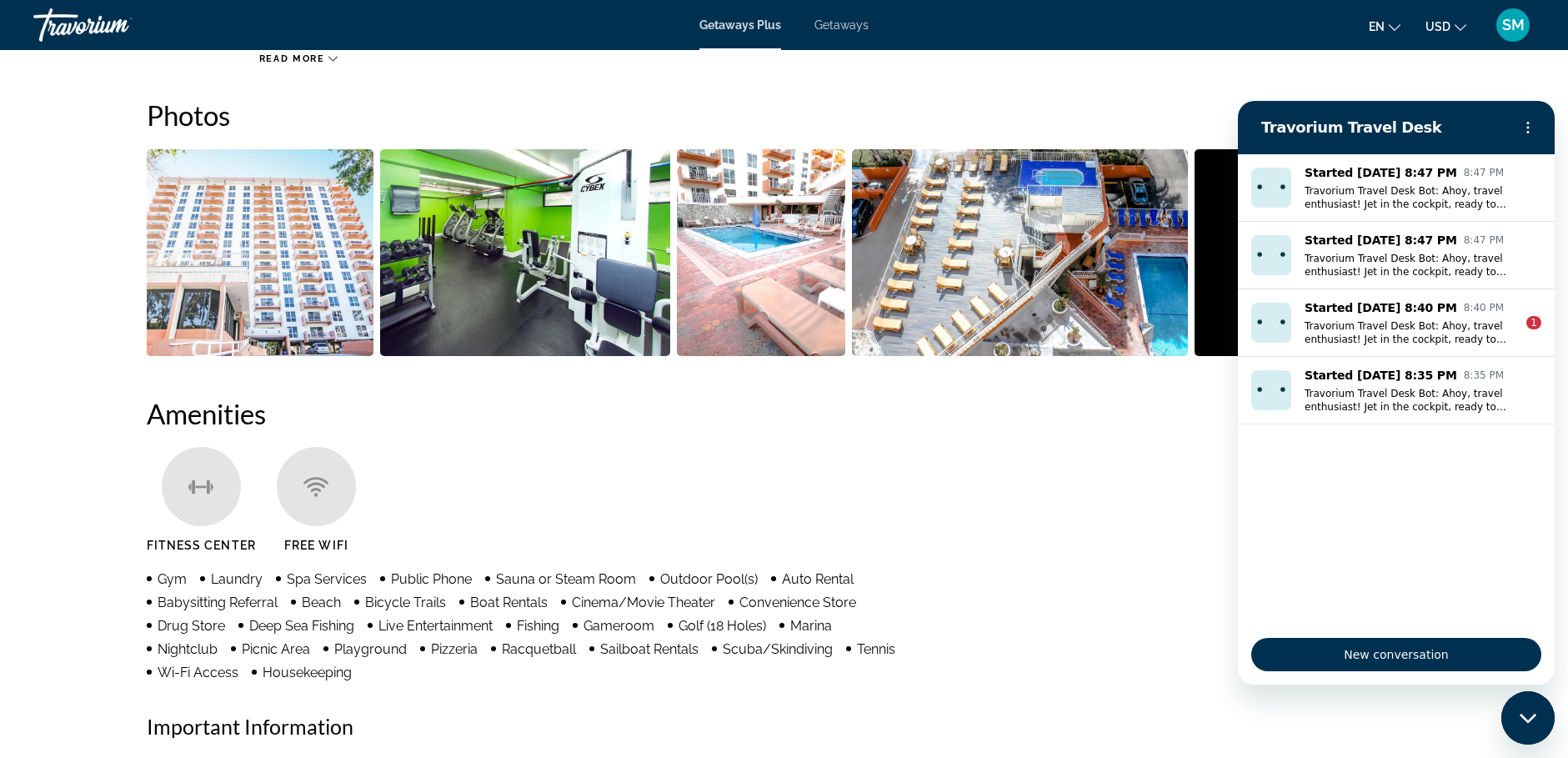
click at [265, 262] on img "Open full-screen image slider" at bounding box center [261, 252] width 228 height 206
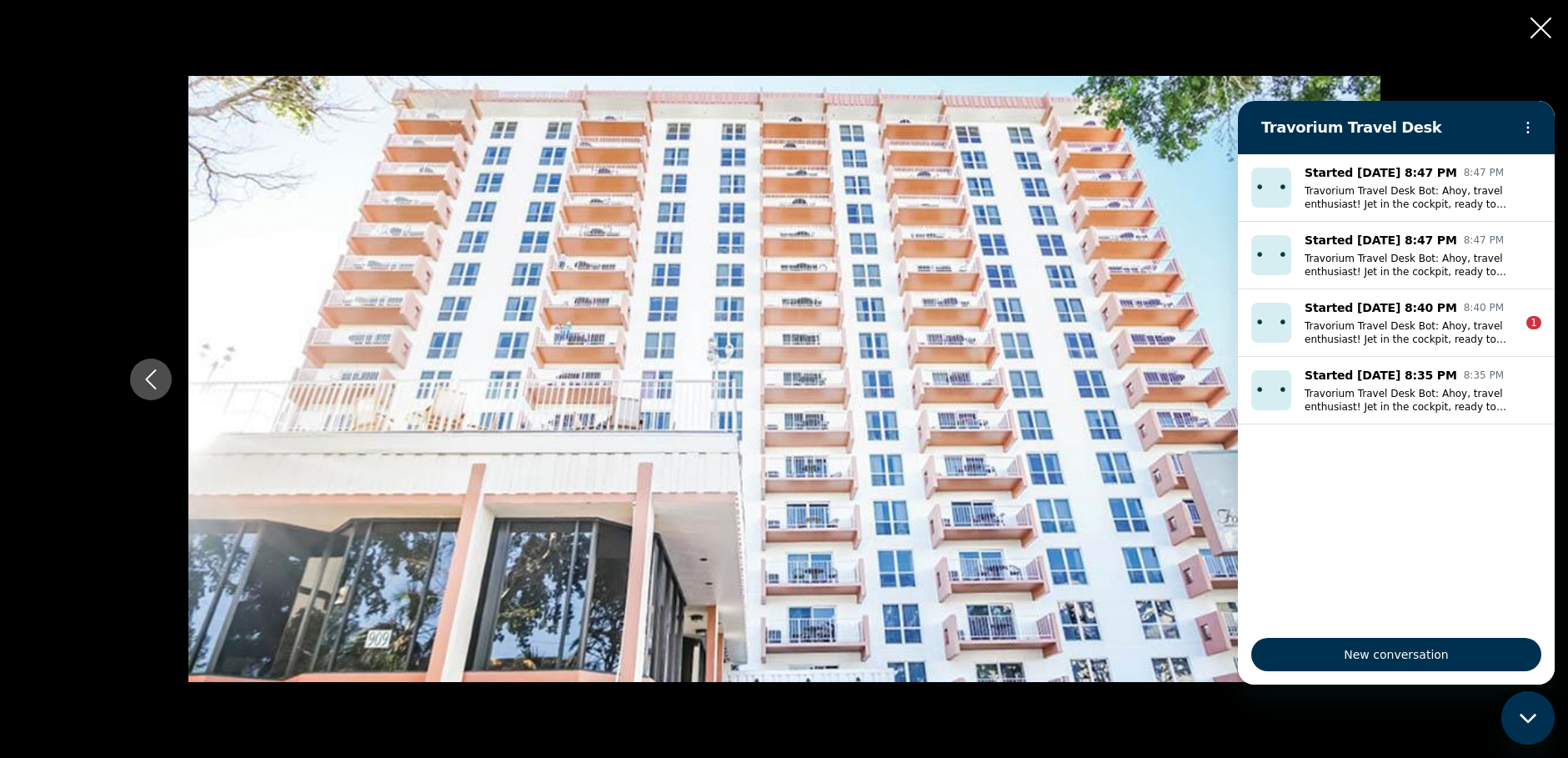
click at [1063, 391] on img "Main content" at bounding box center [784, 379] width 1193 height 606
click at [1546, 21] on icon "Close slideshow" at bounding box center [1540, 28] width 21 height 21
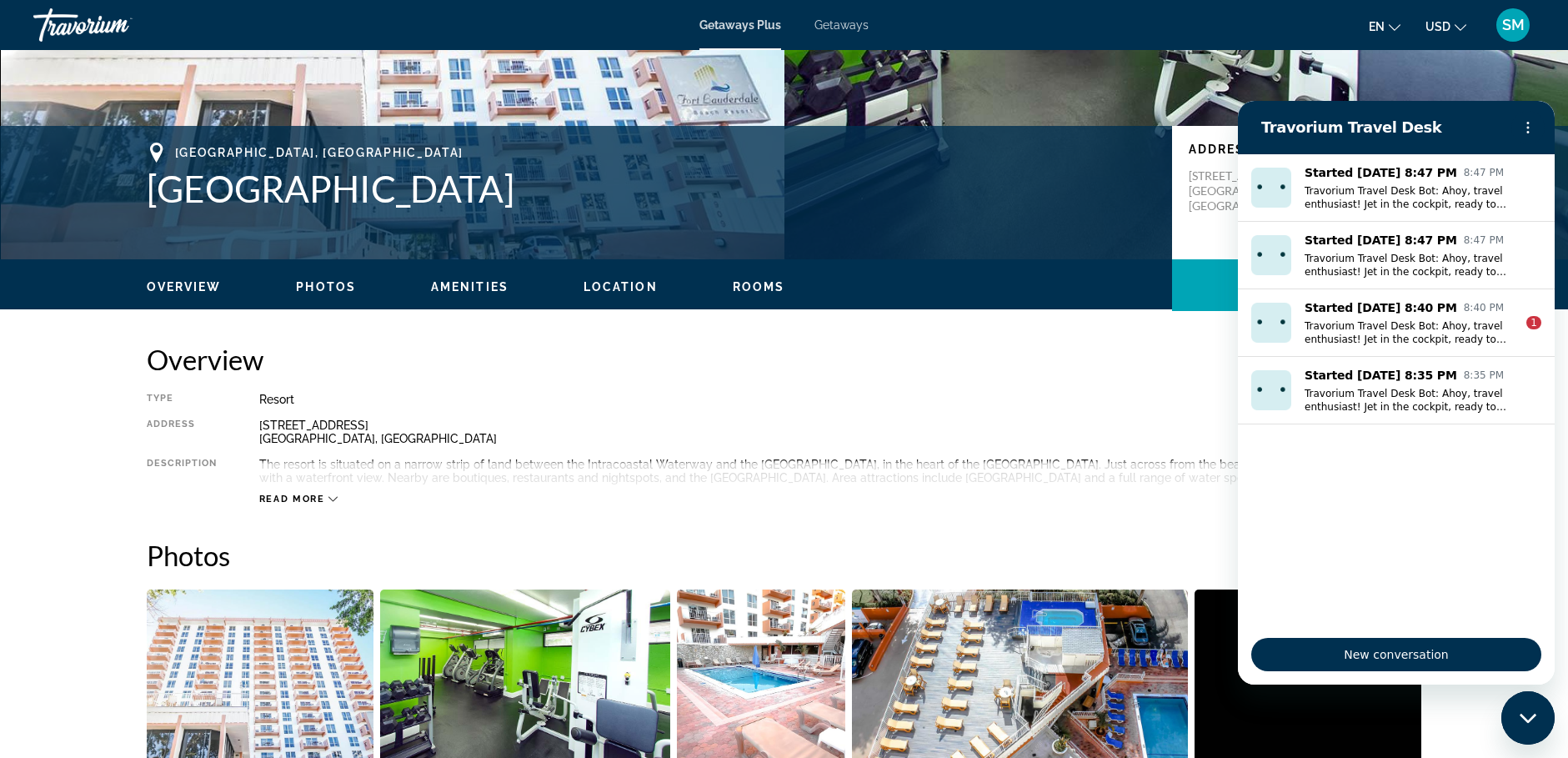
scroll to position [281, 0]
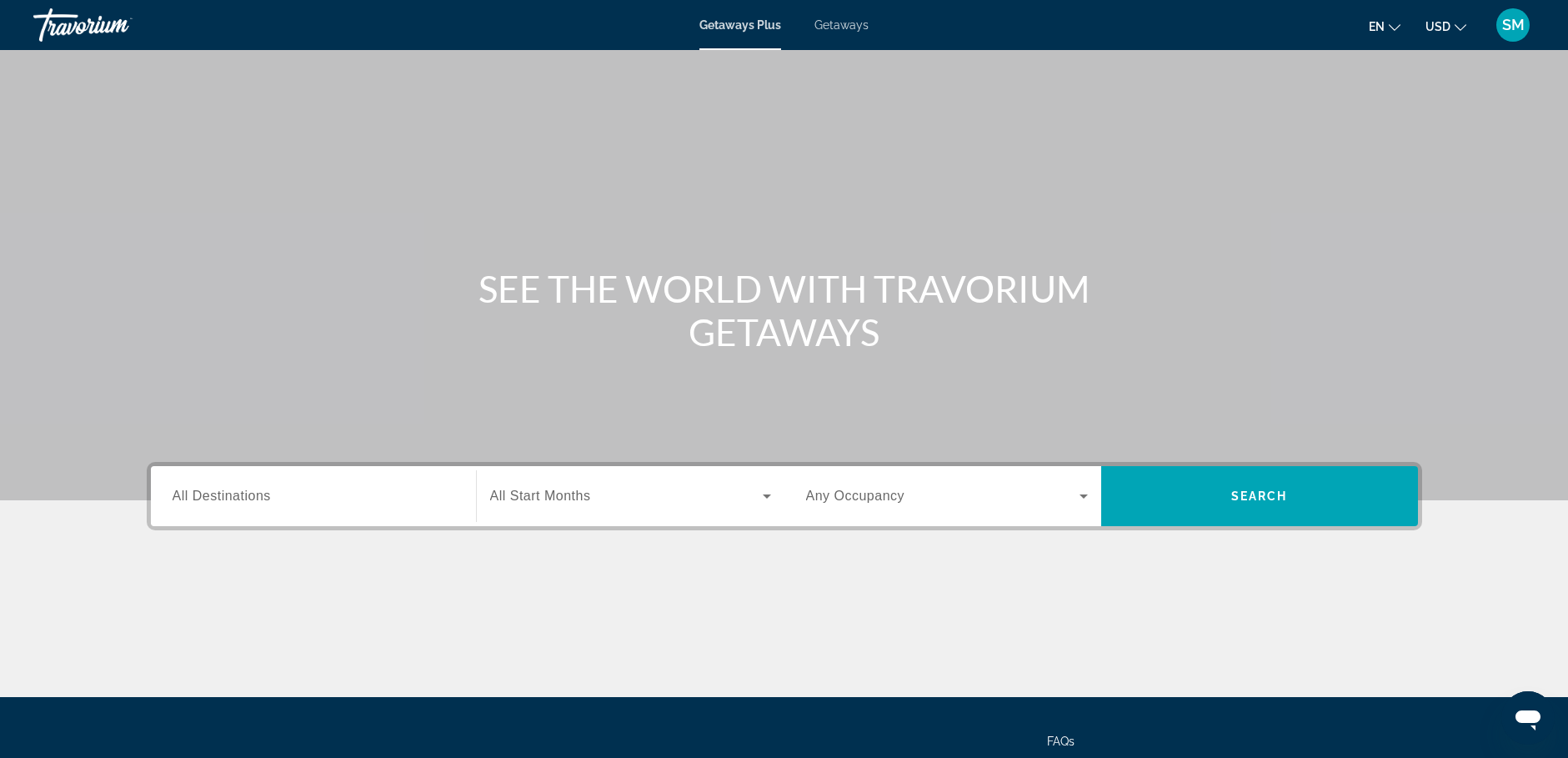
click at [408, 504] on input "Destination All Destinations" at bounding box center [313, 496] width 282 height 20
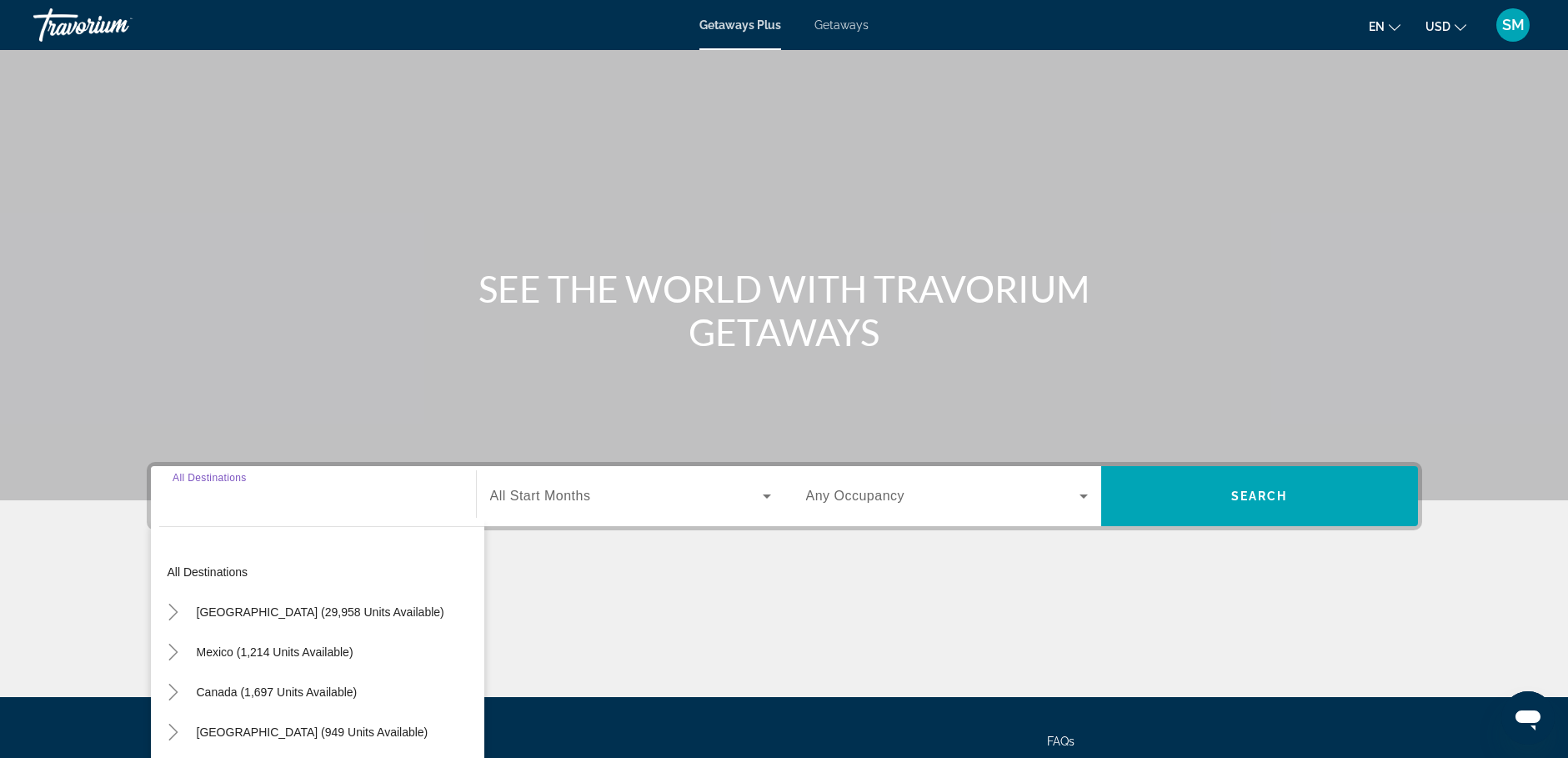
scroll to position [143, 0]
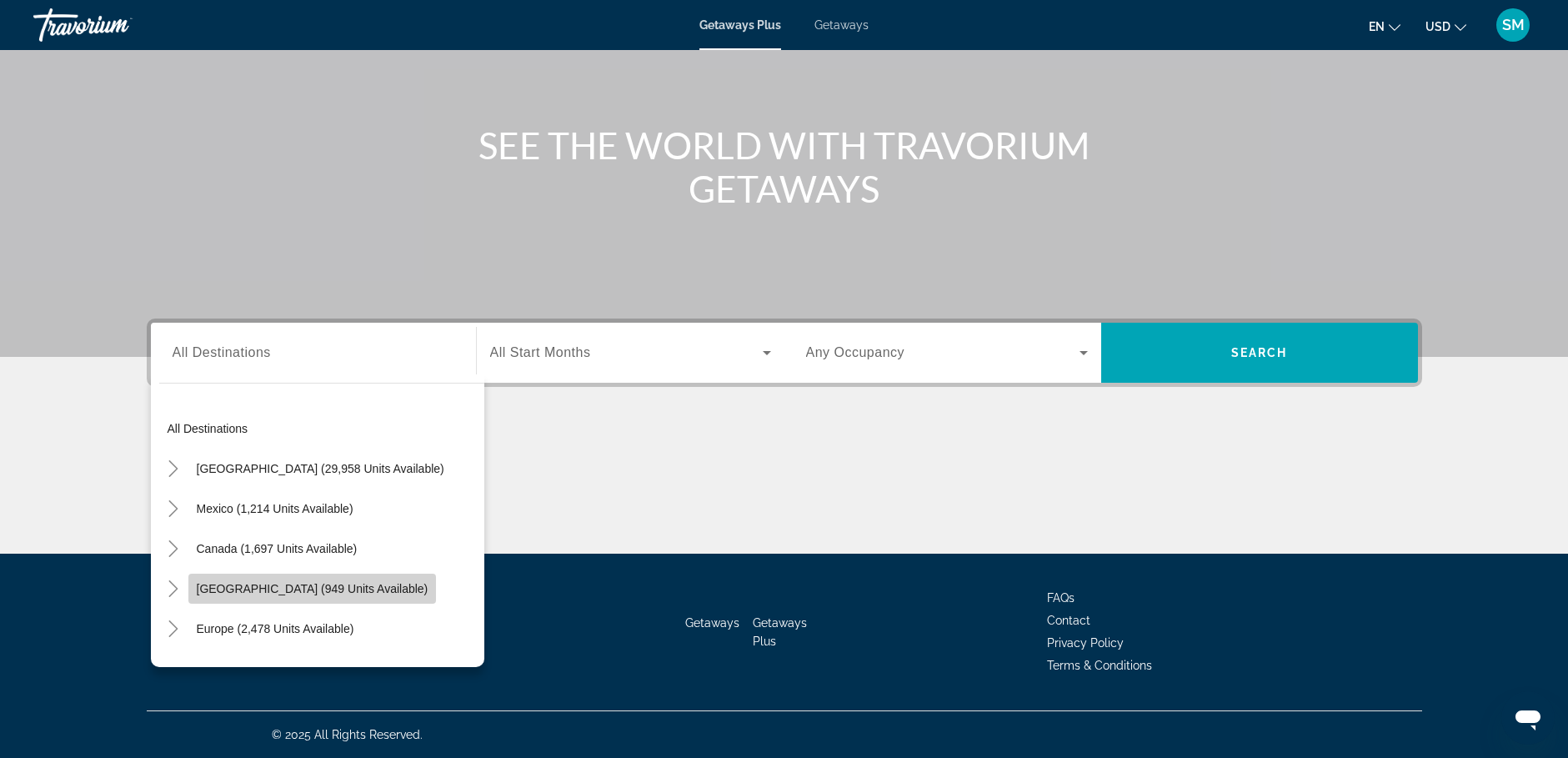
click at [389, 588] on span "[GEOGRAPHIC_DATA] (949 units available)" at bounding box center [312, 588] width 231 height 14
type input "**********"
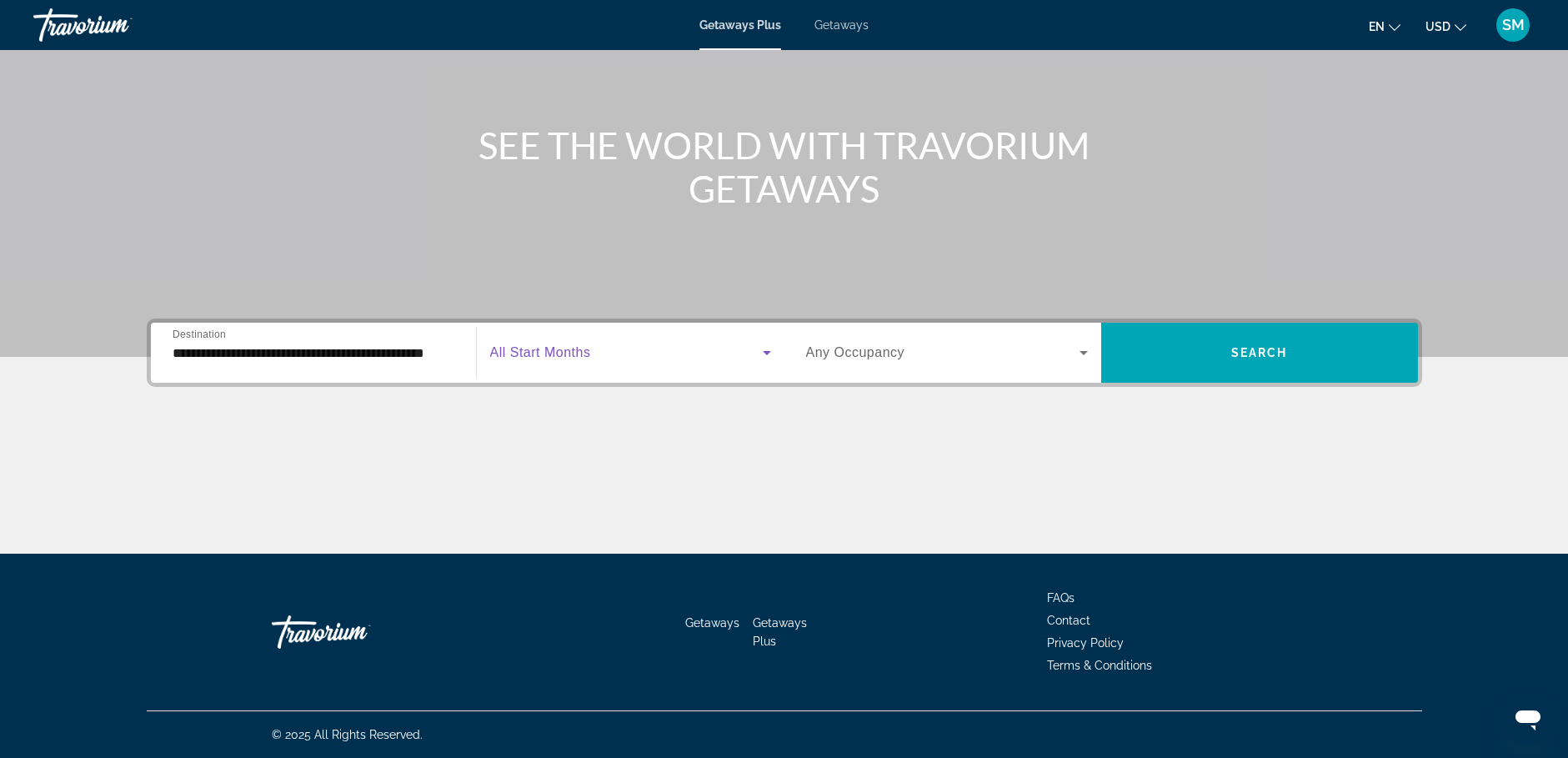
click at [769, 353] on icon "Search widget" at bounding box center [767, 352] width 20 height 20
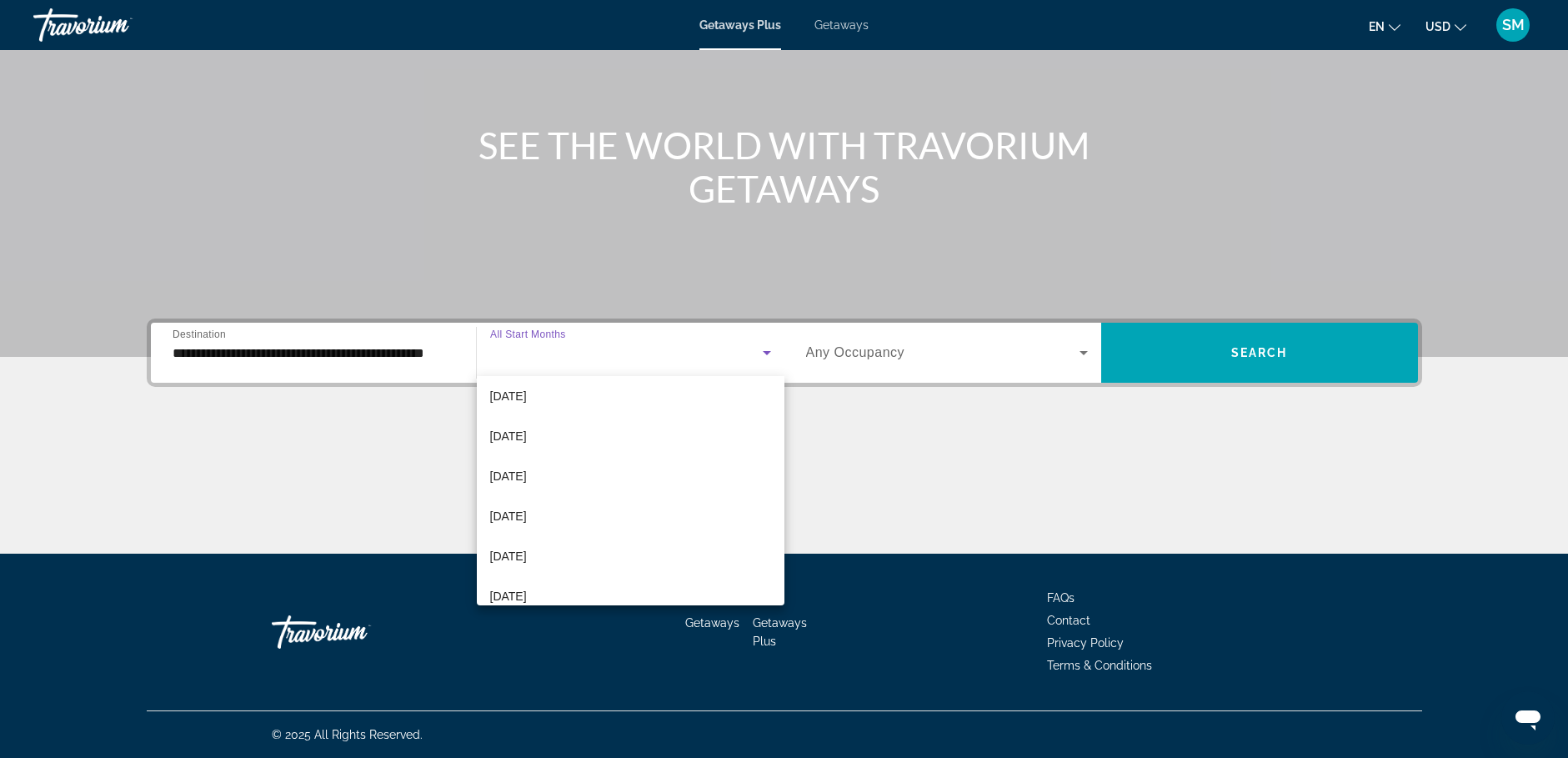
scroll to position [200, 0]
click at [554, 563] on mat-option "[DATE]" at bounding box center [630, 563] width 308 height 40
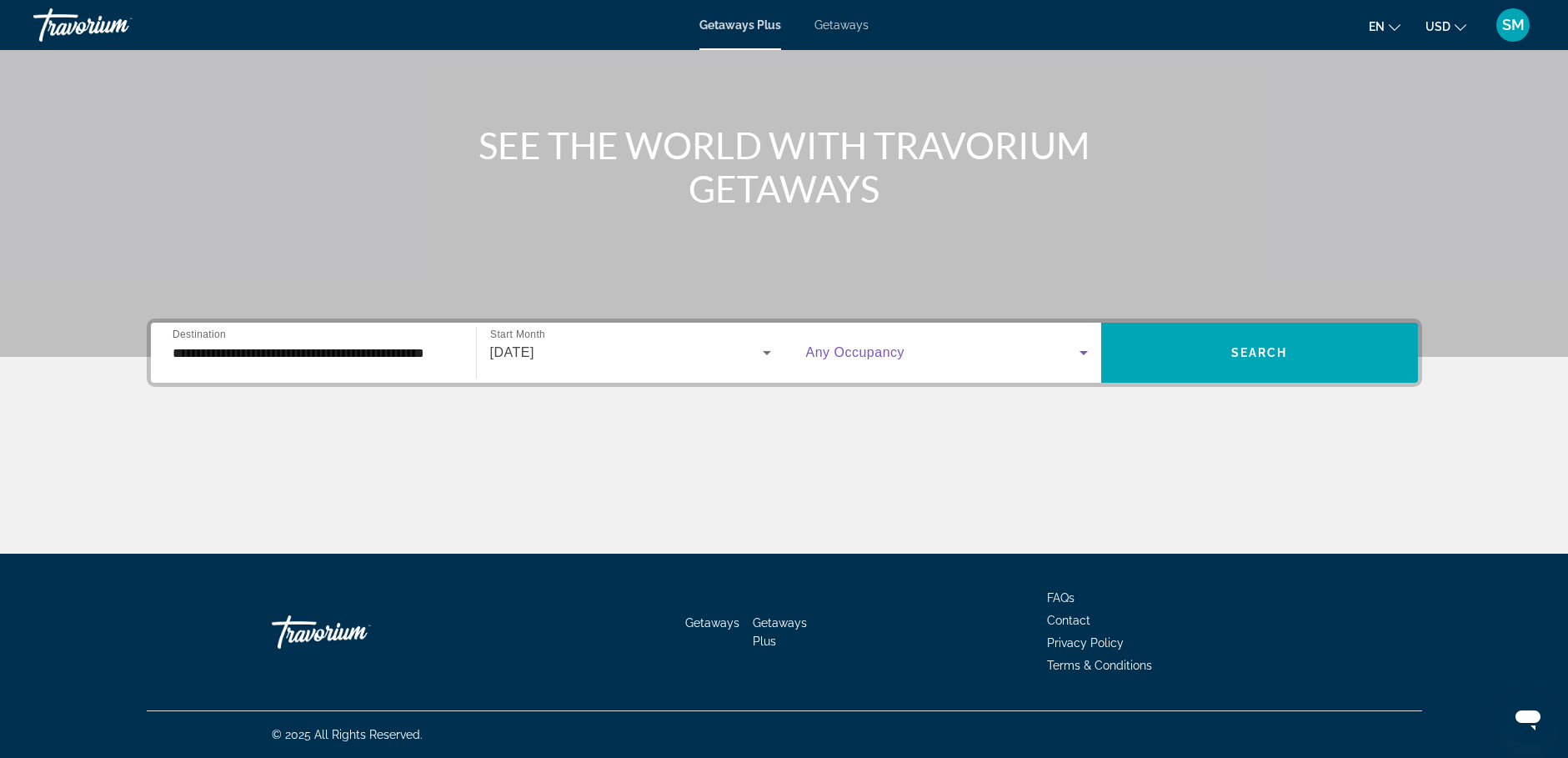
click at [1081, 354] on icon "Search widget" at bounding box center [1084, 352] width 20 height 20
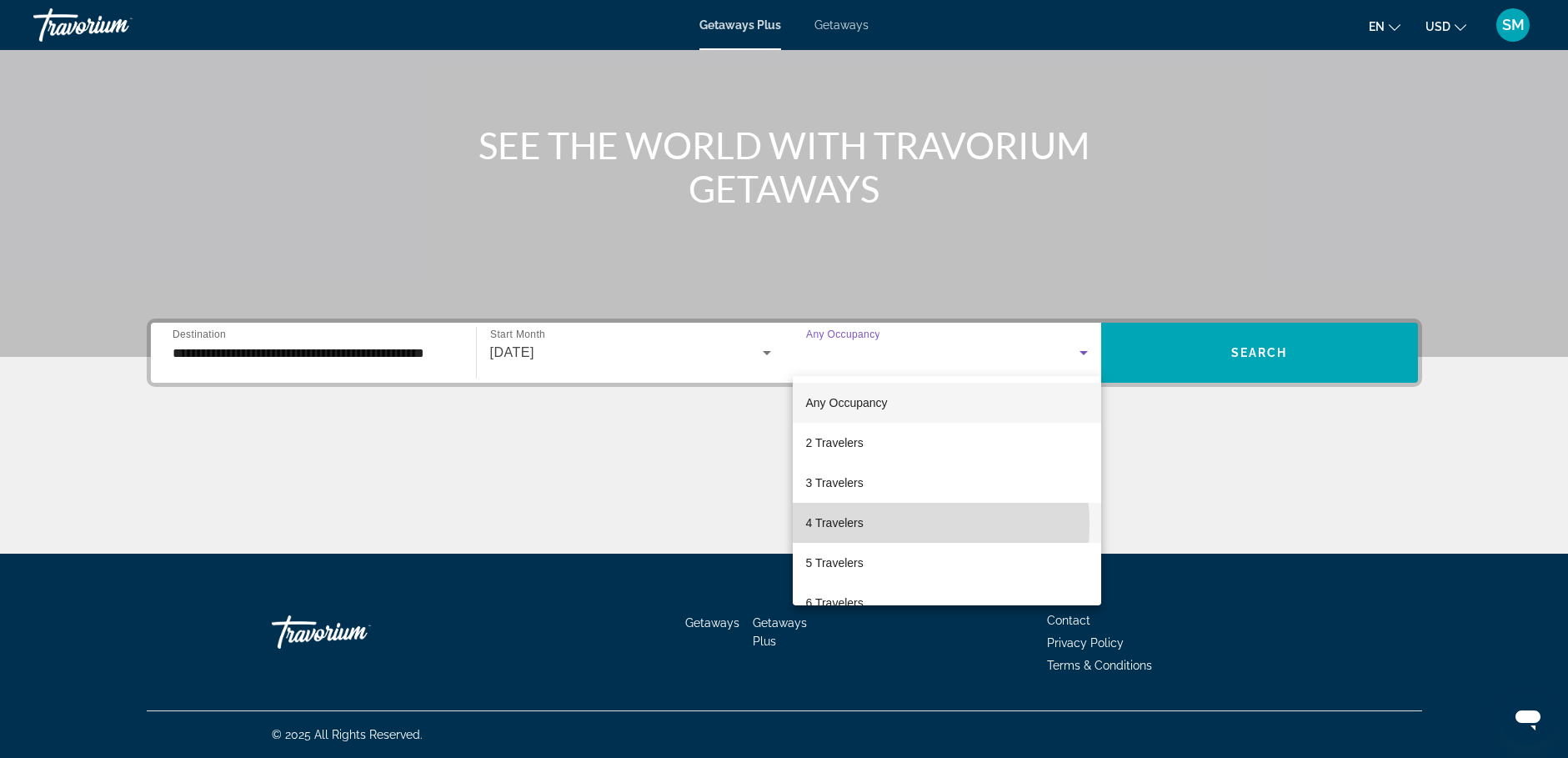
click at [860, 523] on span "4 Travelers" at bounding box center [834, 523] width 58 height 20
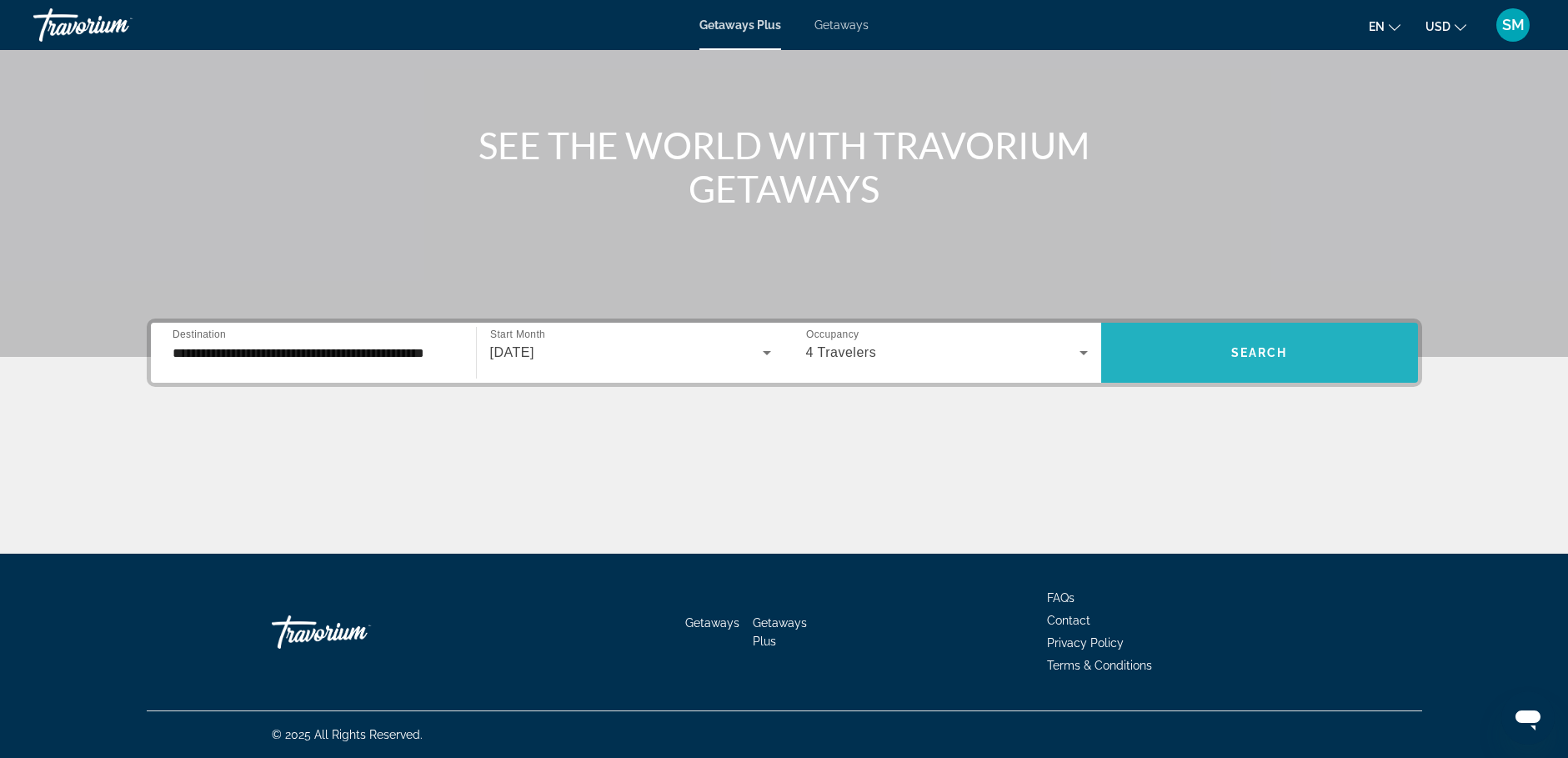
click at [1273, 351] on span "Search" at bounding box center [1260, 352] width 57 height 14
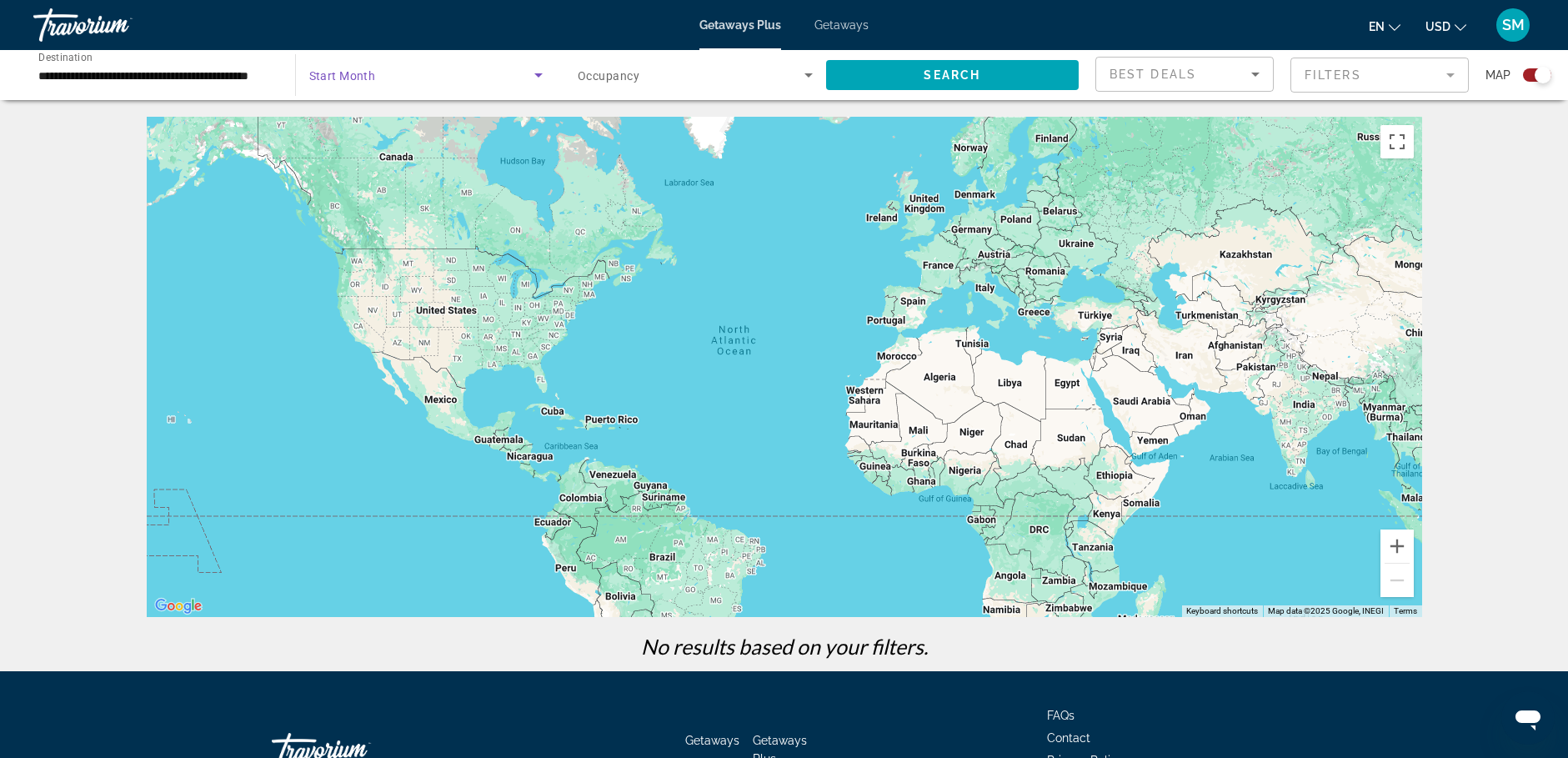
click at [541, 77] on icon "Search widget" at bounding box center [539, 75] width 20 height 20
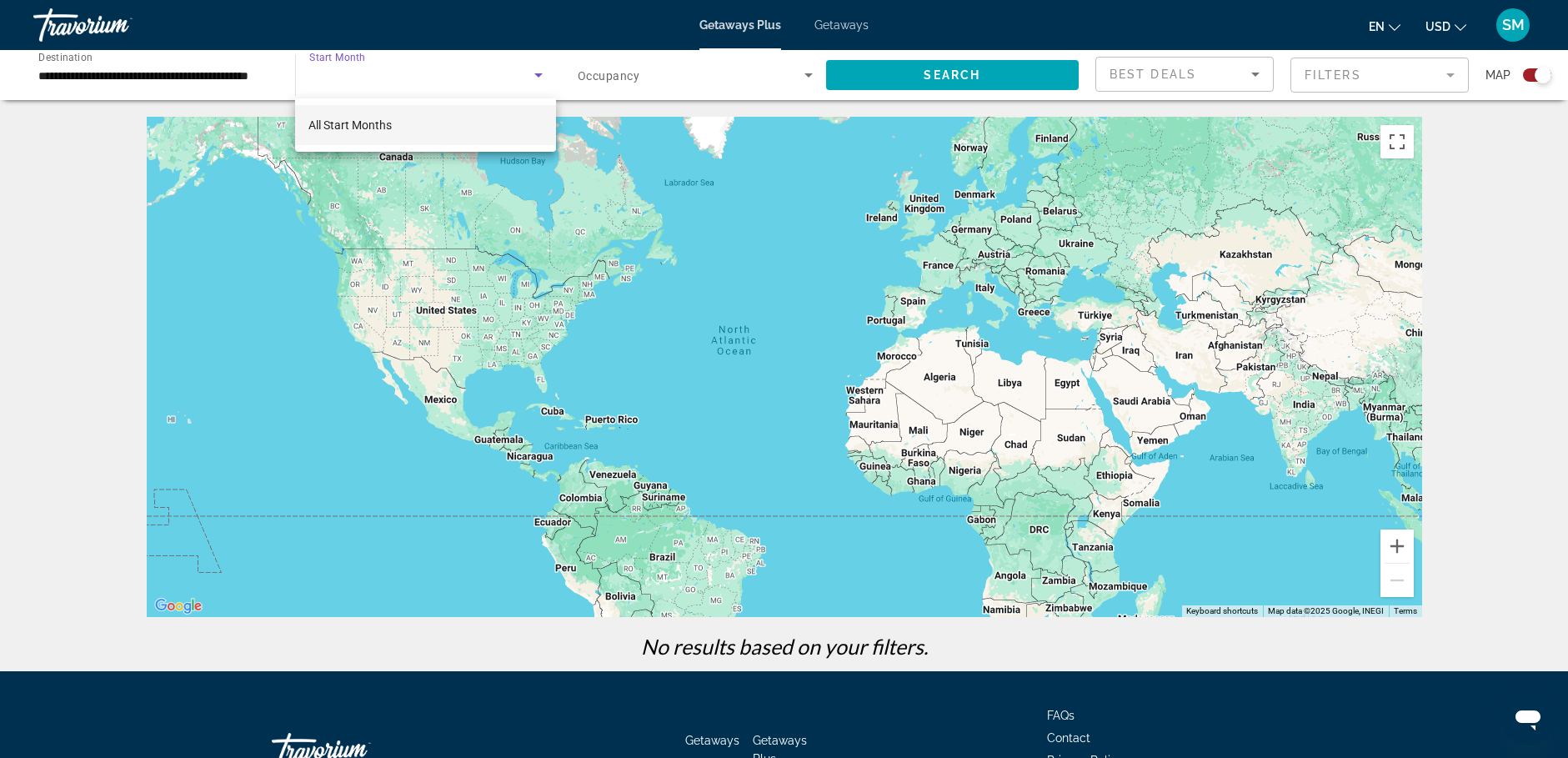
click at [353, 129] on span "All Start Months" at bounding box center [350, 125] width 84 height 14
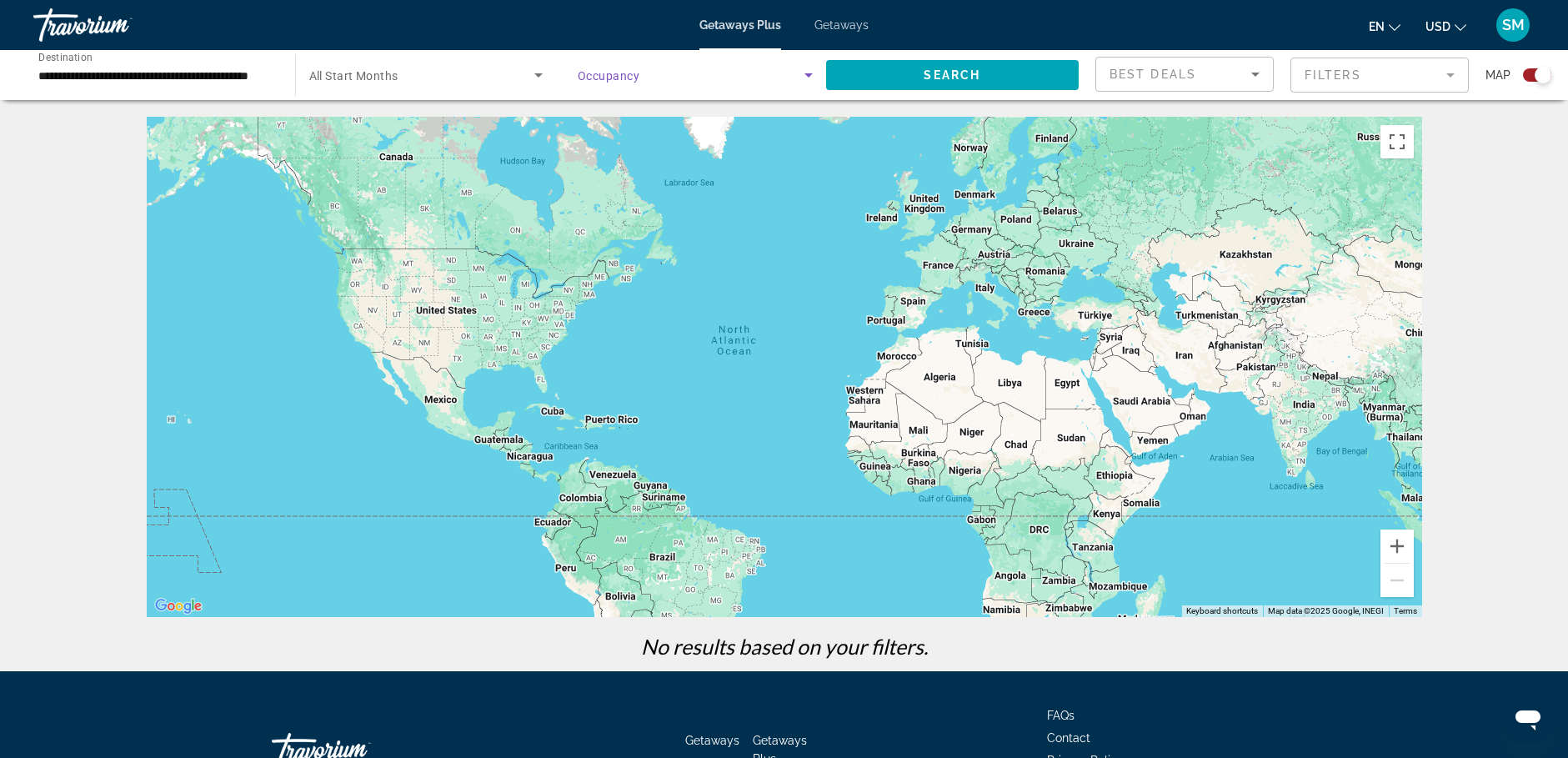
click at [812, 76] on icon "Search widget" at bounding box center [809, 75] width 20 height 20
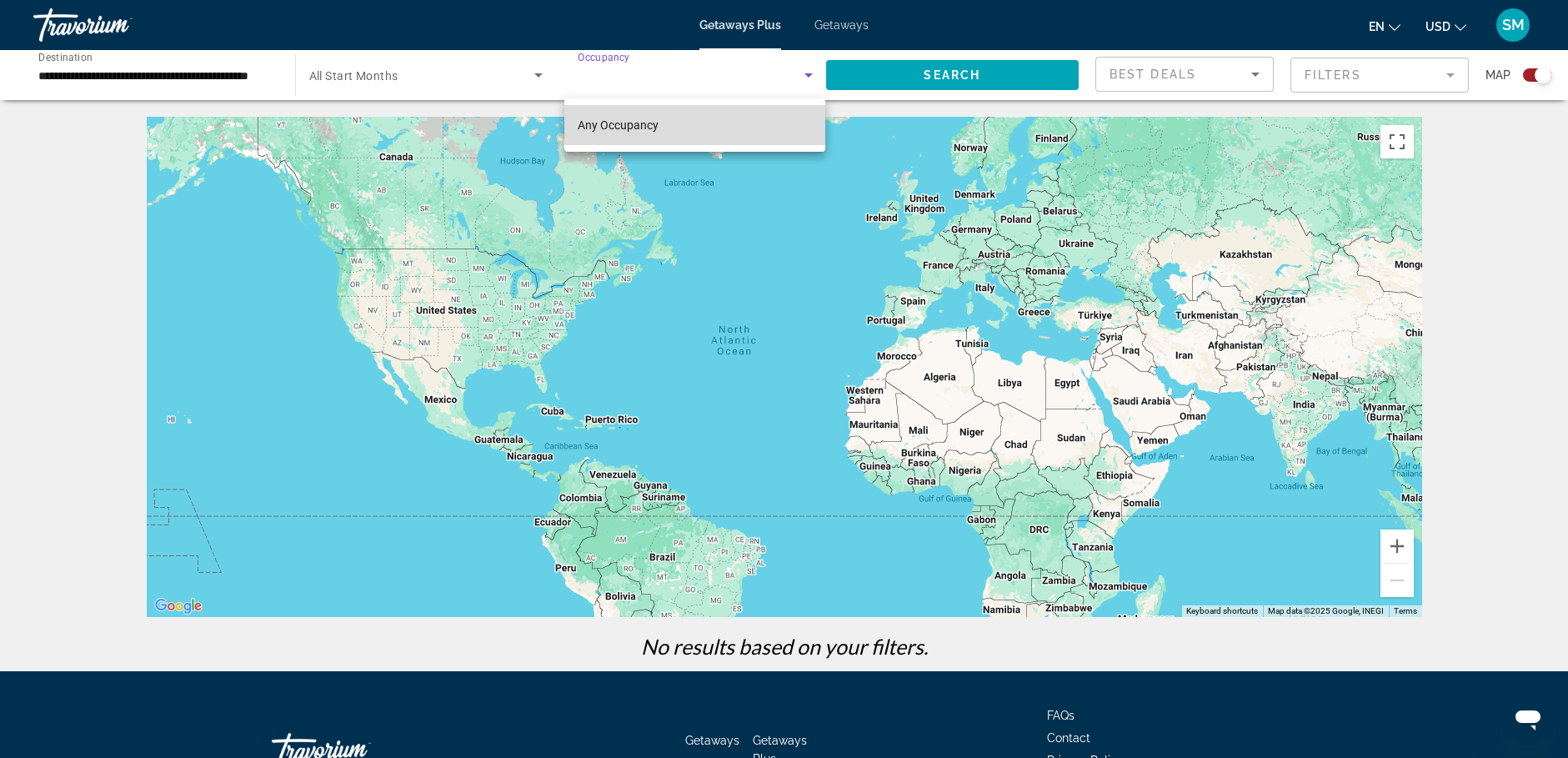
drag, startPoint x: 658, startPoint y: 135, endPoint x: 754, endPoint y: 118, distance: 97.5
click at [658, 131] on mat-option "Any Occupancy" at bounding box center [695, 125] width 261 height 40
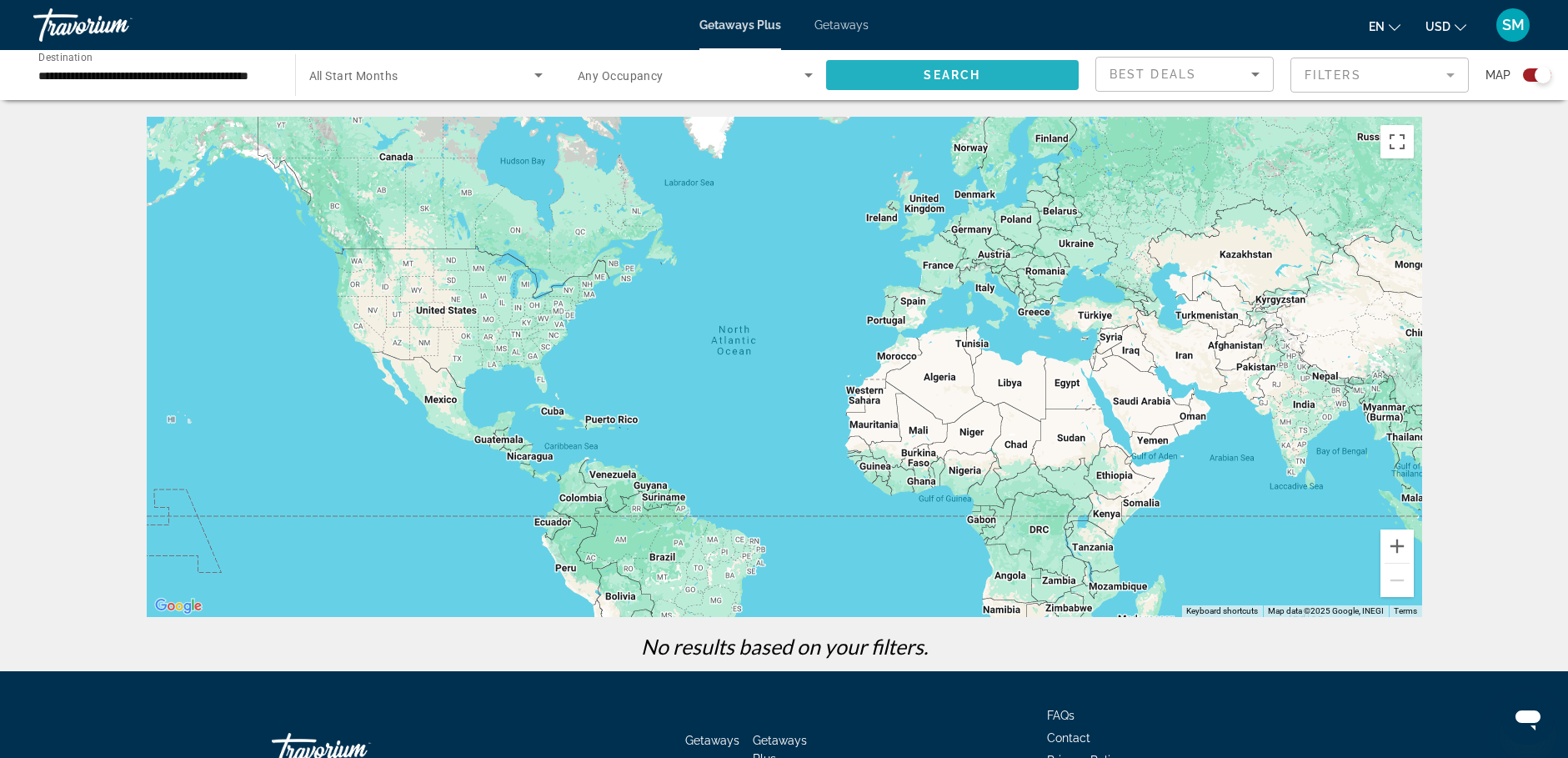
click at [938, 77] on span "Search" at bounding box center [952, 74] width 57 height 14
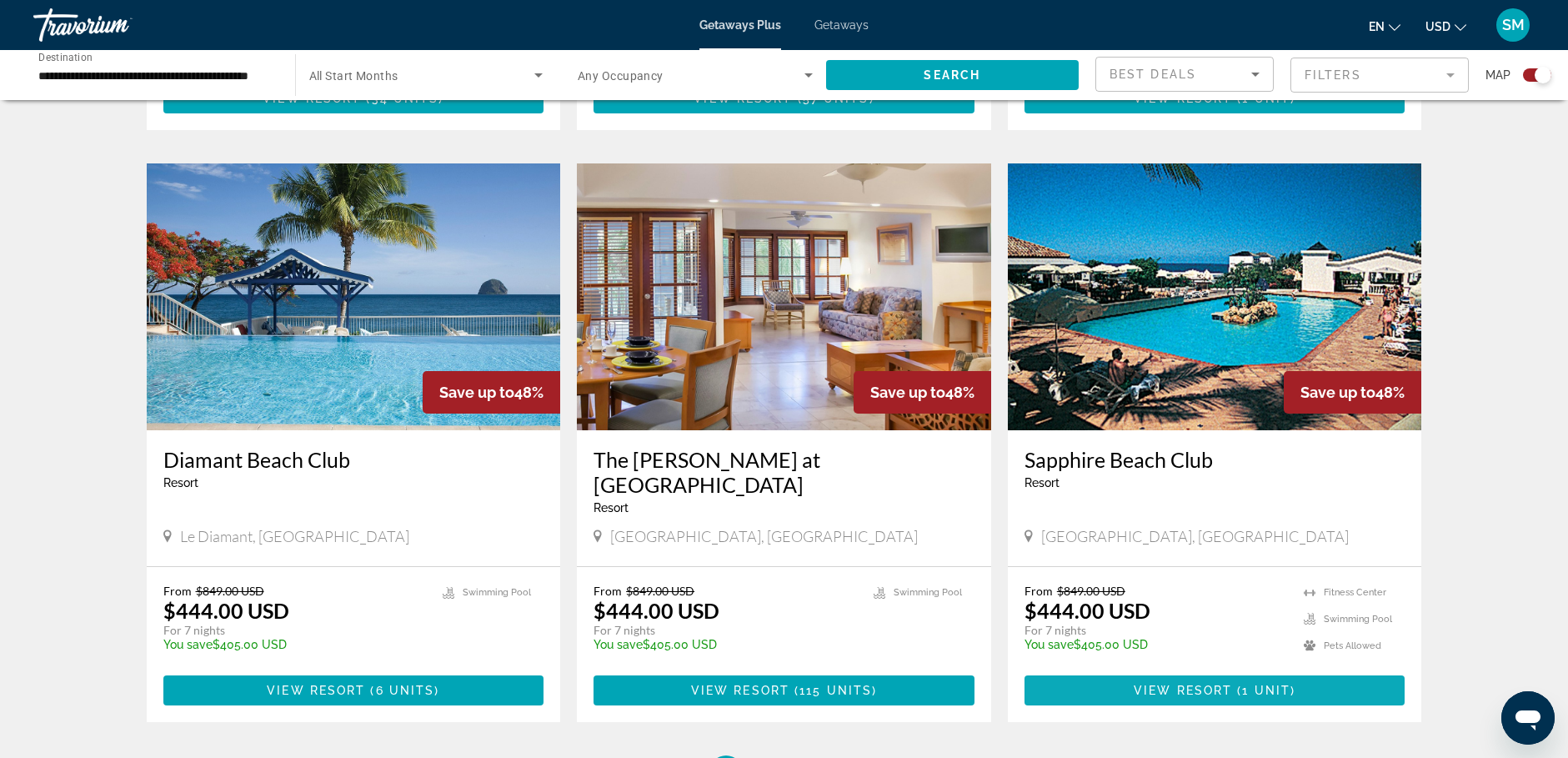
scroll to position [2230, 0]
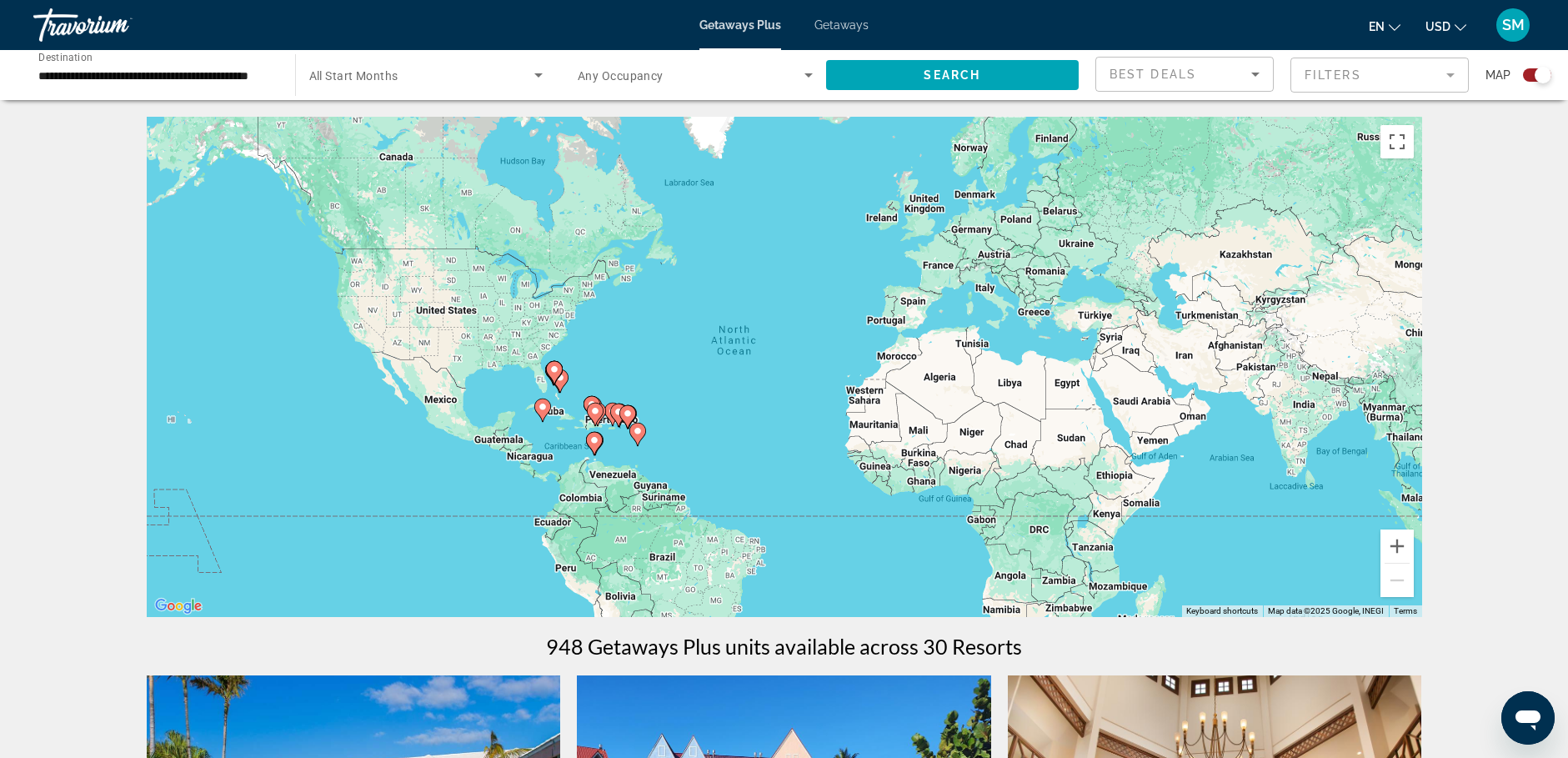
click at [1454, 77] on mat-form-field "Filters" at bounding box center [1380, 75] width 178 height 35
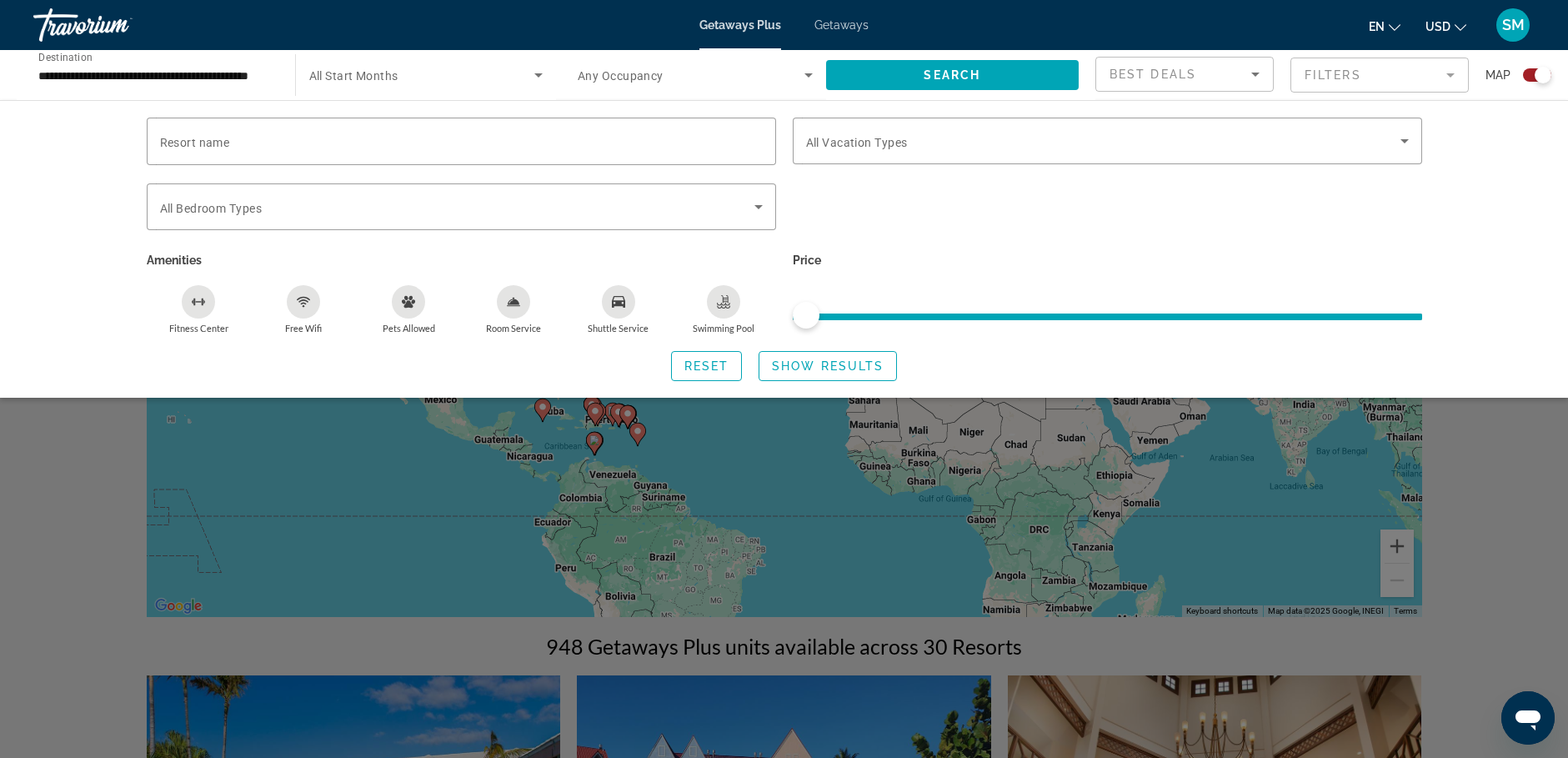
click at [195, 312] on div "Fitness Center" at bounding box center [198, 302] width 33 height 33
click at [305, 307] on div "Free Wifi" at bounding box center [303, 302] width 33 height 33
click at [504, 304] on div "Room Service" at bounding box center [513, 302] width 33 height 33
click at [731, 300] on div "Swimming Pool" at bounding box center [723, 302] width 33 height 33
click at [835, 365] on span "Show Results" at bounding box center [828, 365] width 112 height 14
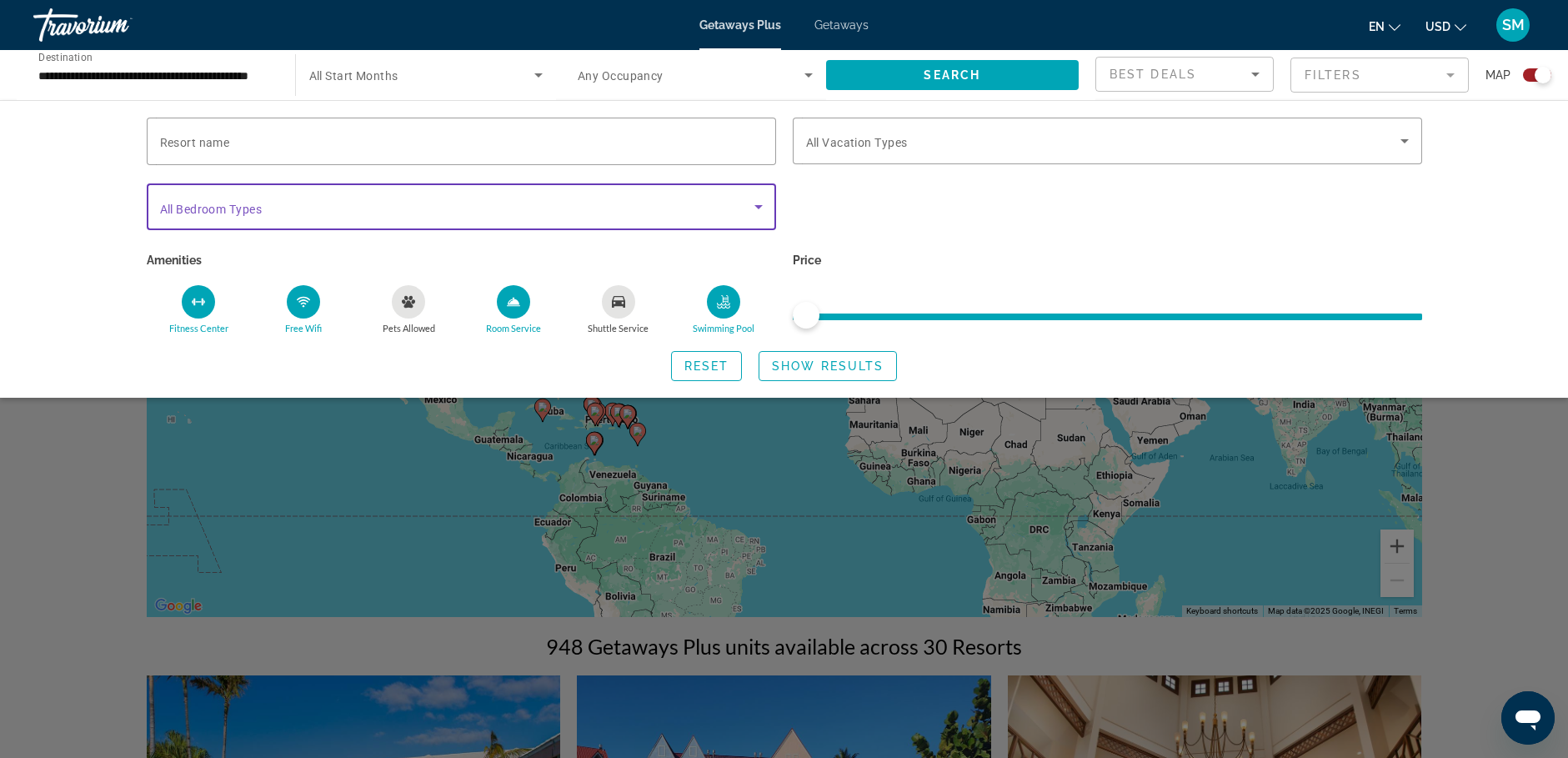
click at [760, 205] on icon "Search widget" at bounding box center [758, 206] width 8 height 5
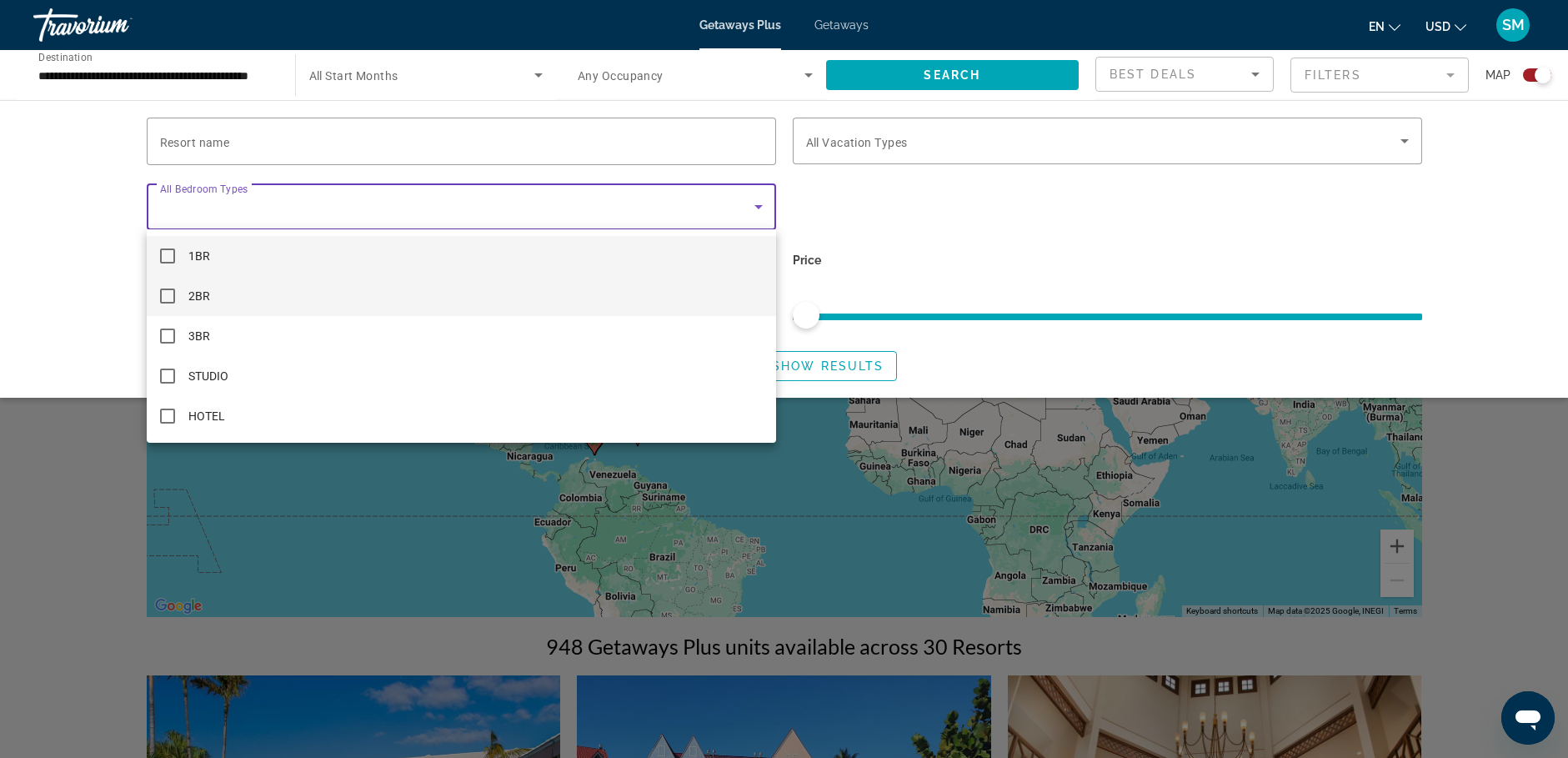
click at [167, 297] on mat-pseudo-checkbox at bounding box center [167, 295] width 15 height 15
click at [171, 253] on mat-pseudo-checkbox at bounding box center [167, 256] width 15 height 15
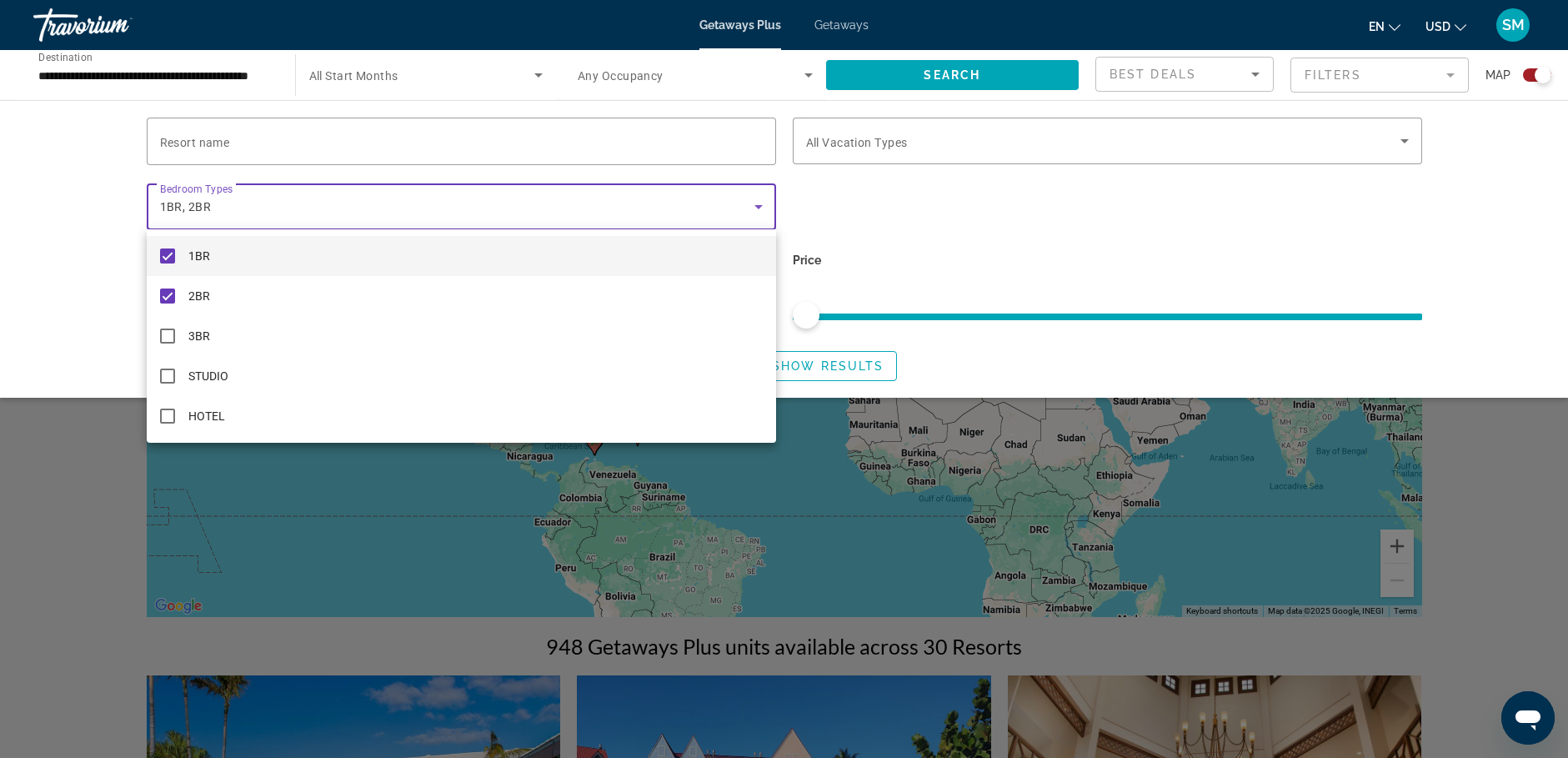
click at [855, 361] on div at bounding box center [784, 379] width 1568 height 758
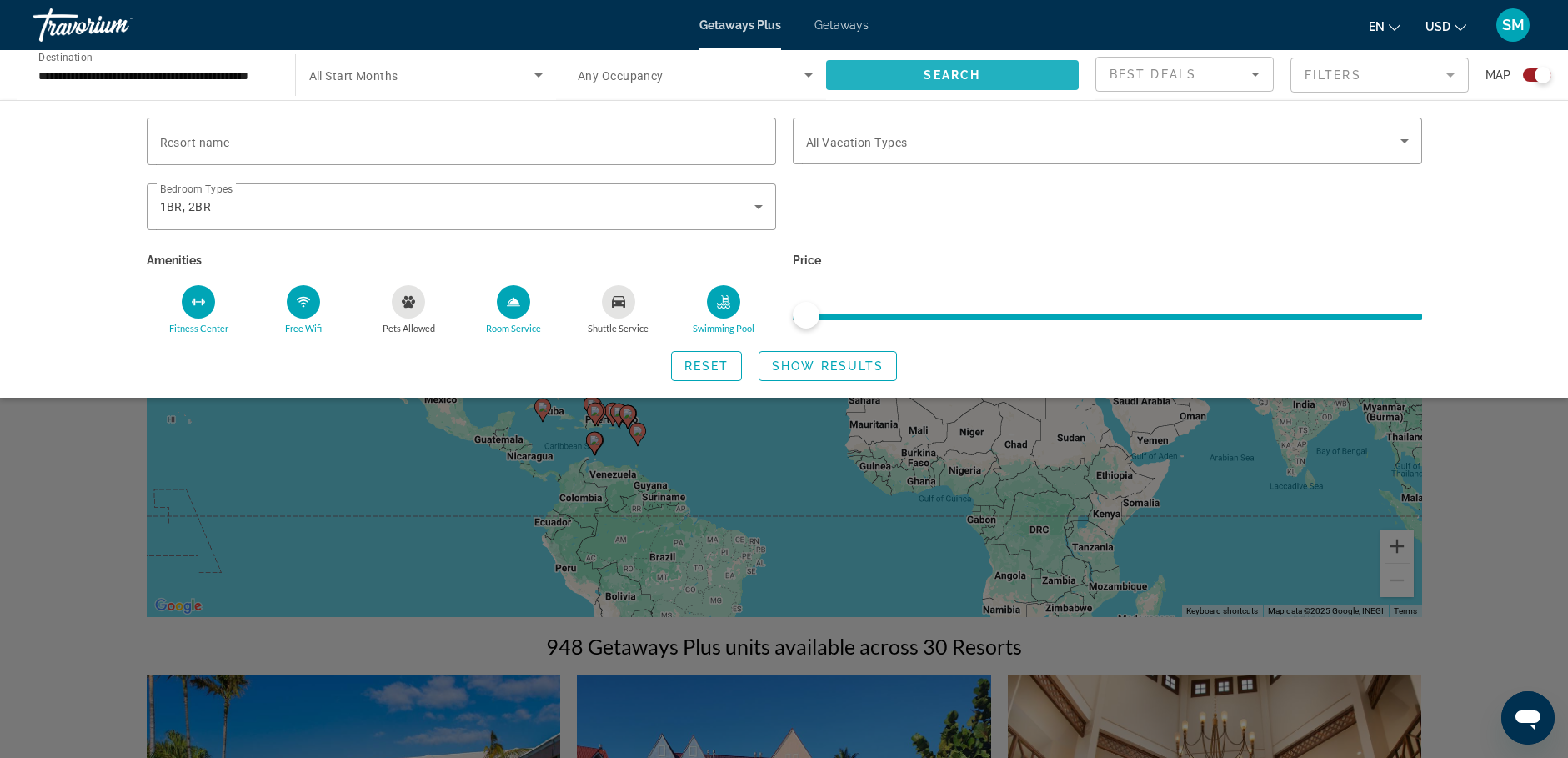
click at [1001, 80] on span "Search widget" at bounding box center [953, 75] width 253 height 40
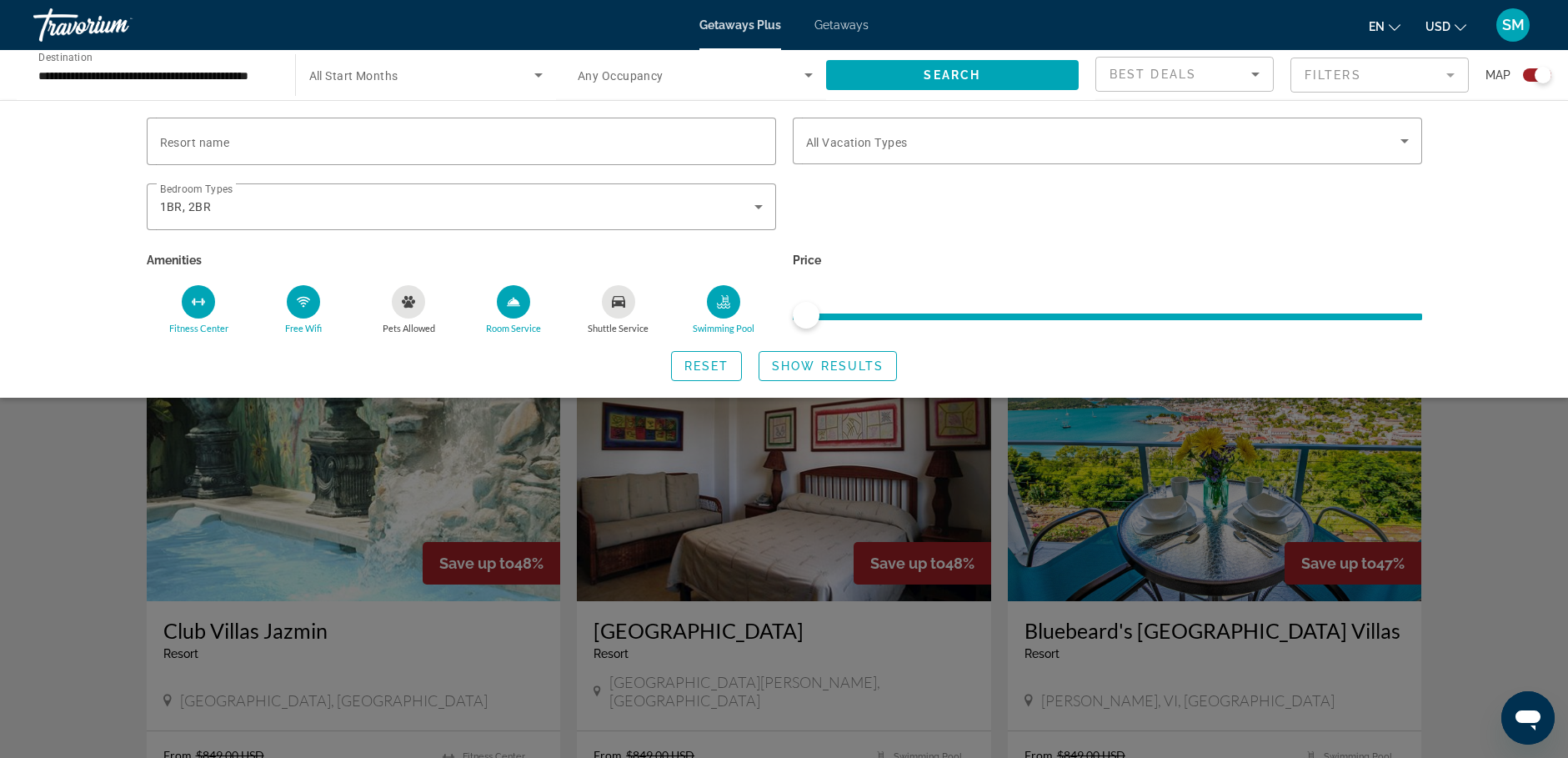
scroll to position [1500, 0]
click at [1248, 509] on div "Search widget" at bounding box center [784, 503] width 1568 height 507
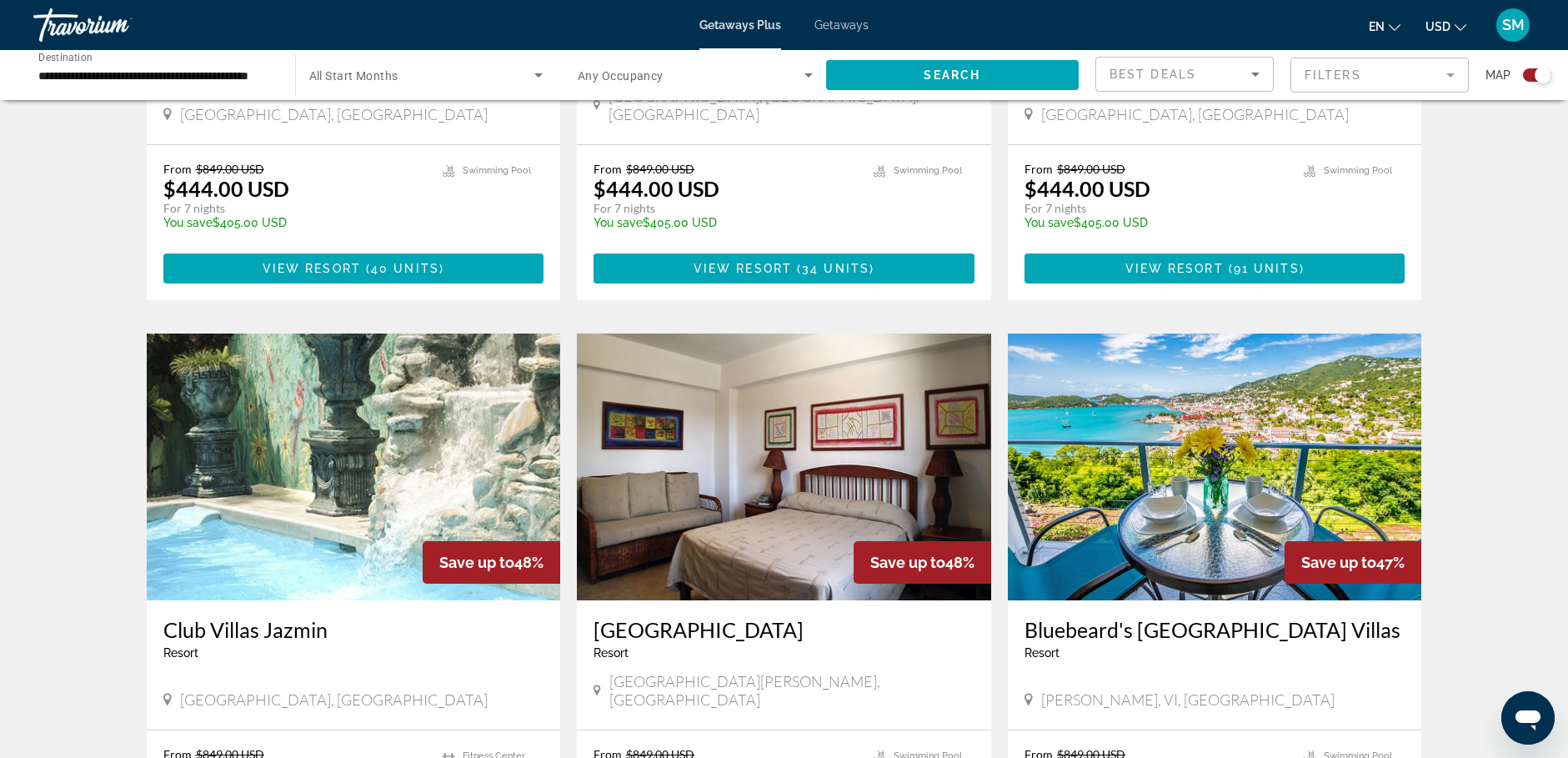
click at [1136, 495] on img "Main content" at bounding box center [1215, 466] width 414 height 267
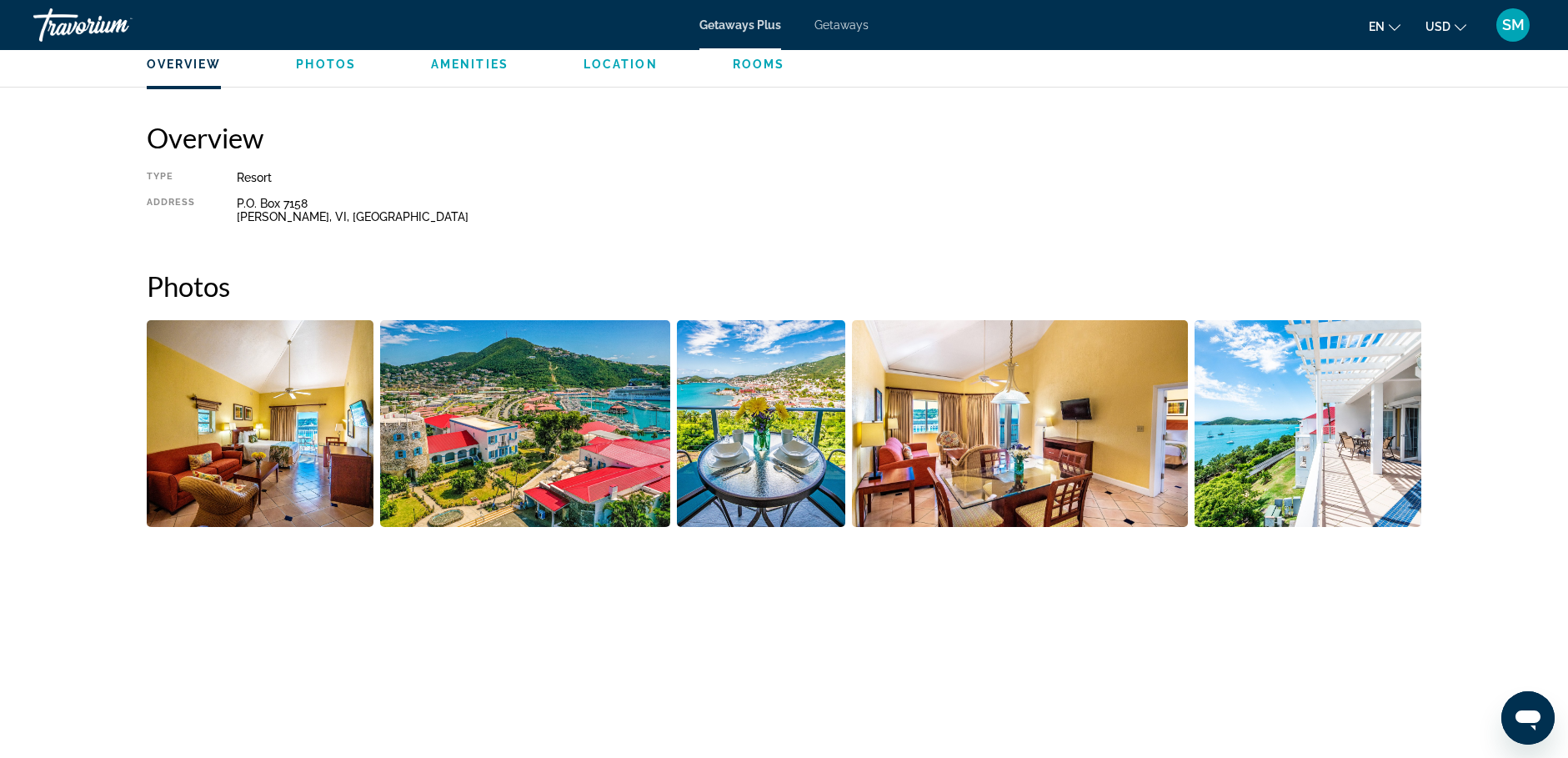
scroll to position [500, 0]
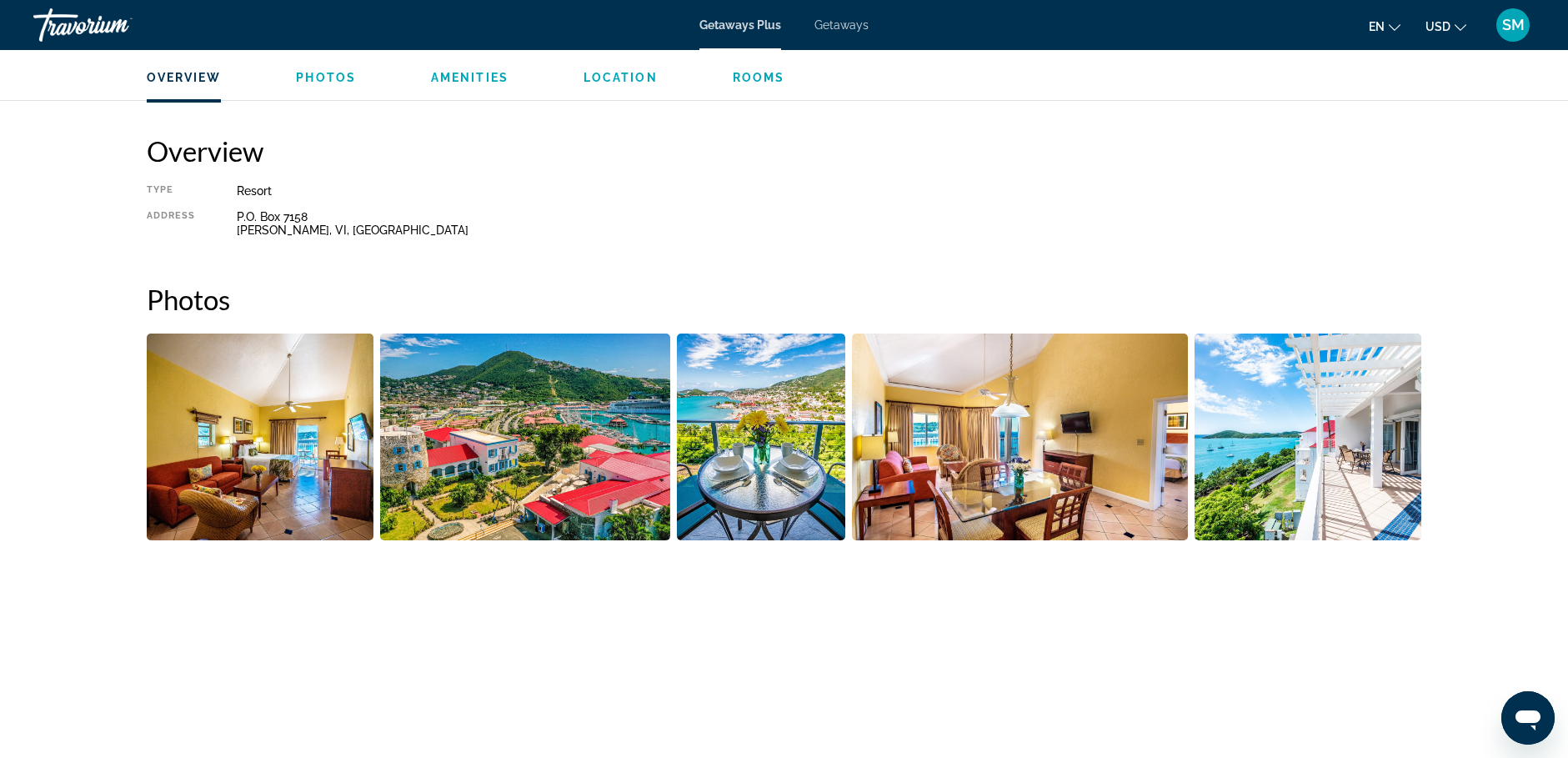
click at [1377, 421] on img "Open full-screen image slider" at bounding box center [1308, 436] width 228 height 206
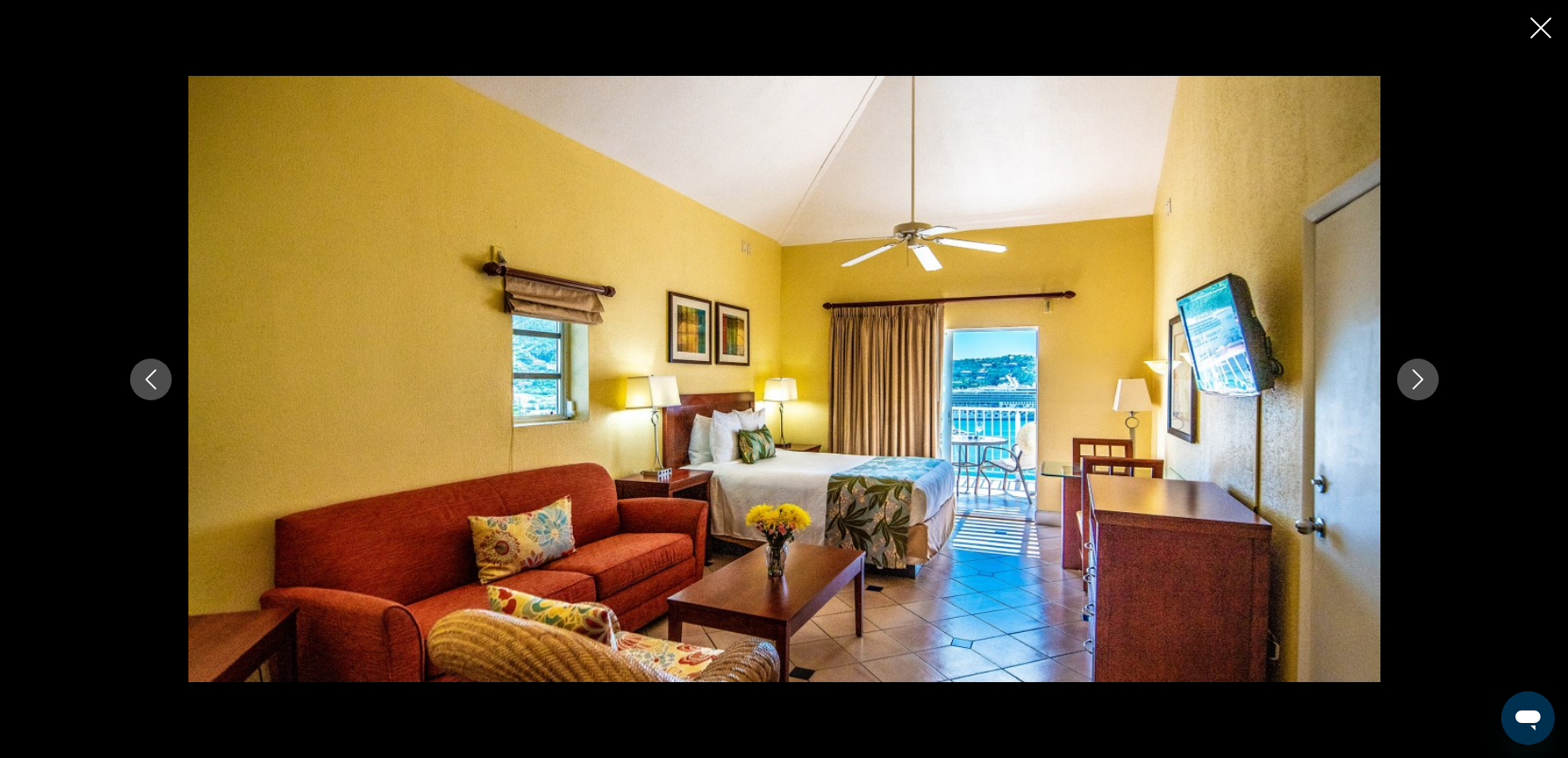
click at [1421, 383] on icon "Next image" at bounding box center [1418, 379] width 20 height 20
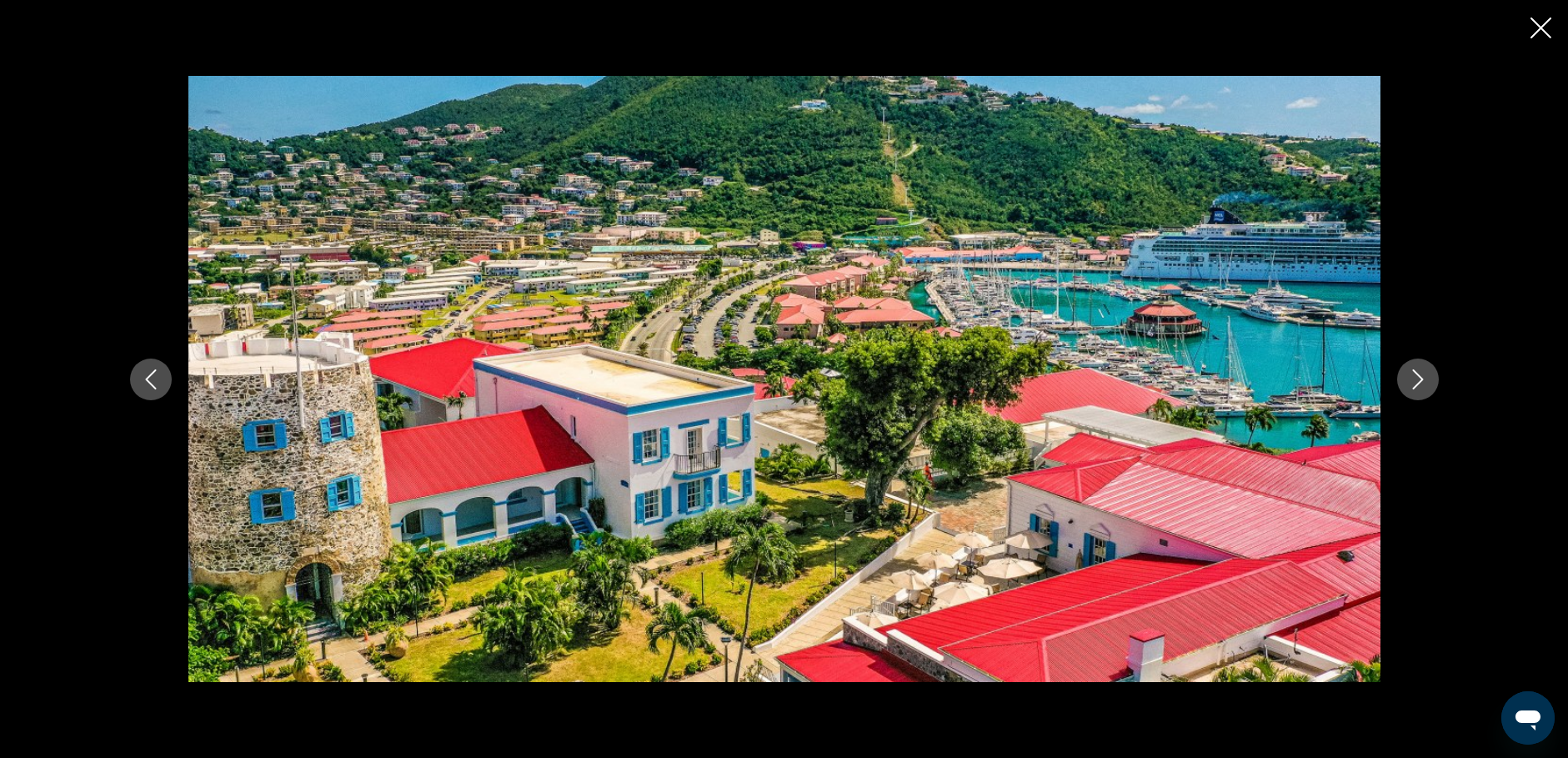
click at [1421, 383] on icon "Next image" at bounding box center [1418, 379] width 20 height 20
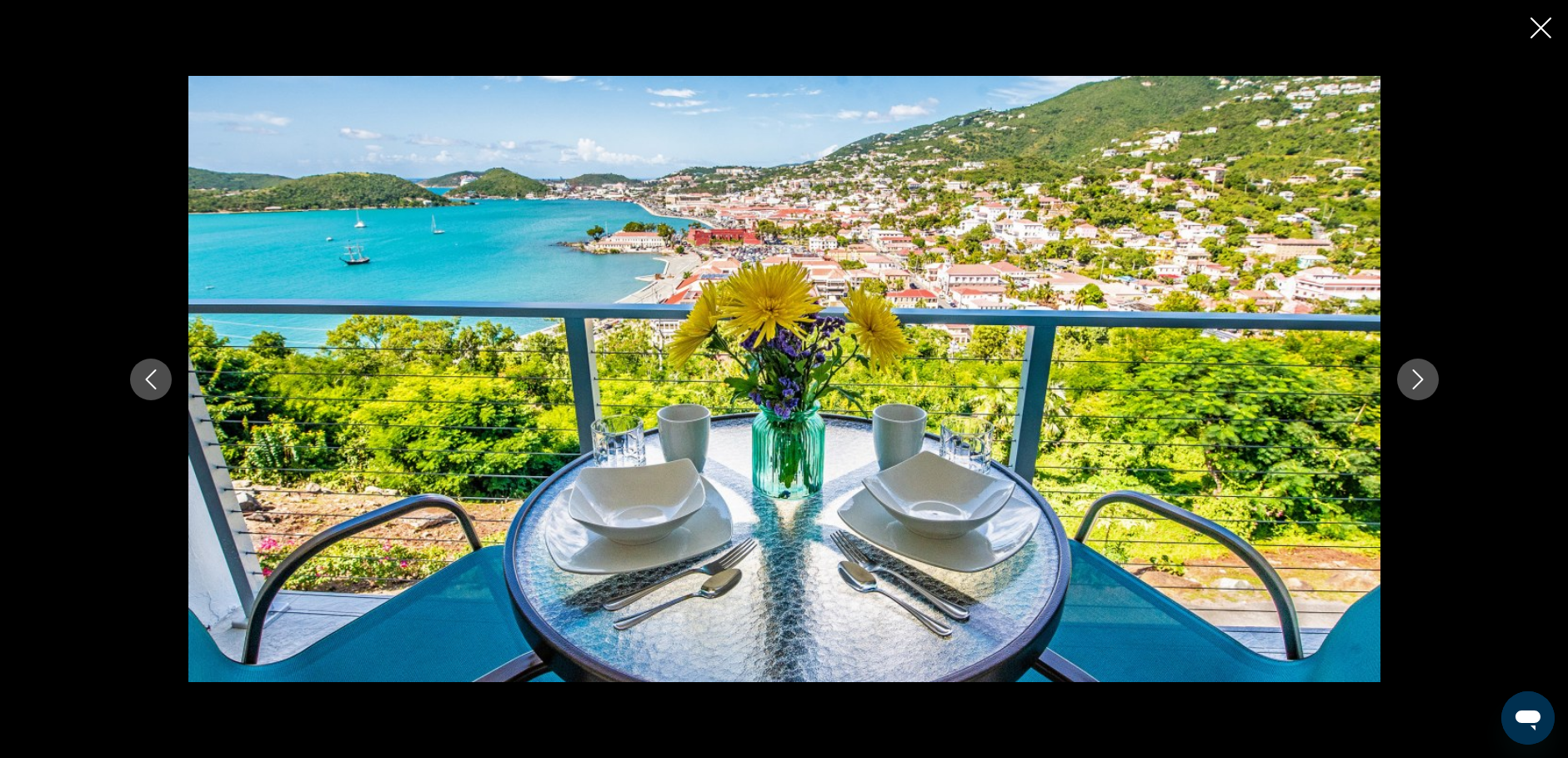
click at [1421, 383] on icon "Next image" at bounding box center [1418, 379] width 20 height 20
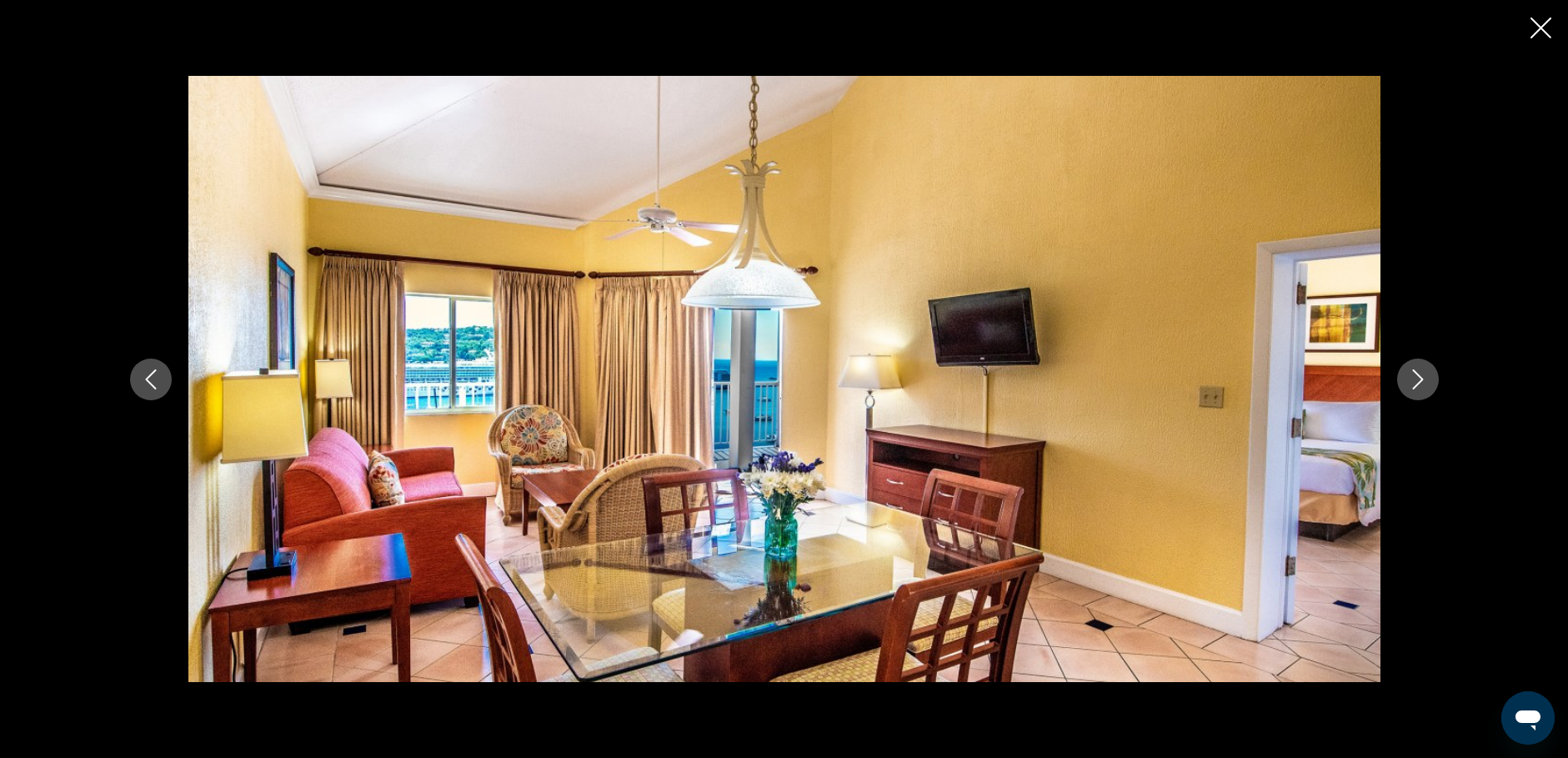
click at [1421, 383] on icon "Next image" at bounding box center [1418, 379] width 20 height 20
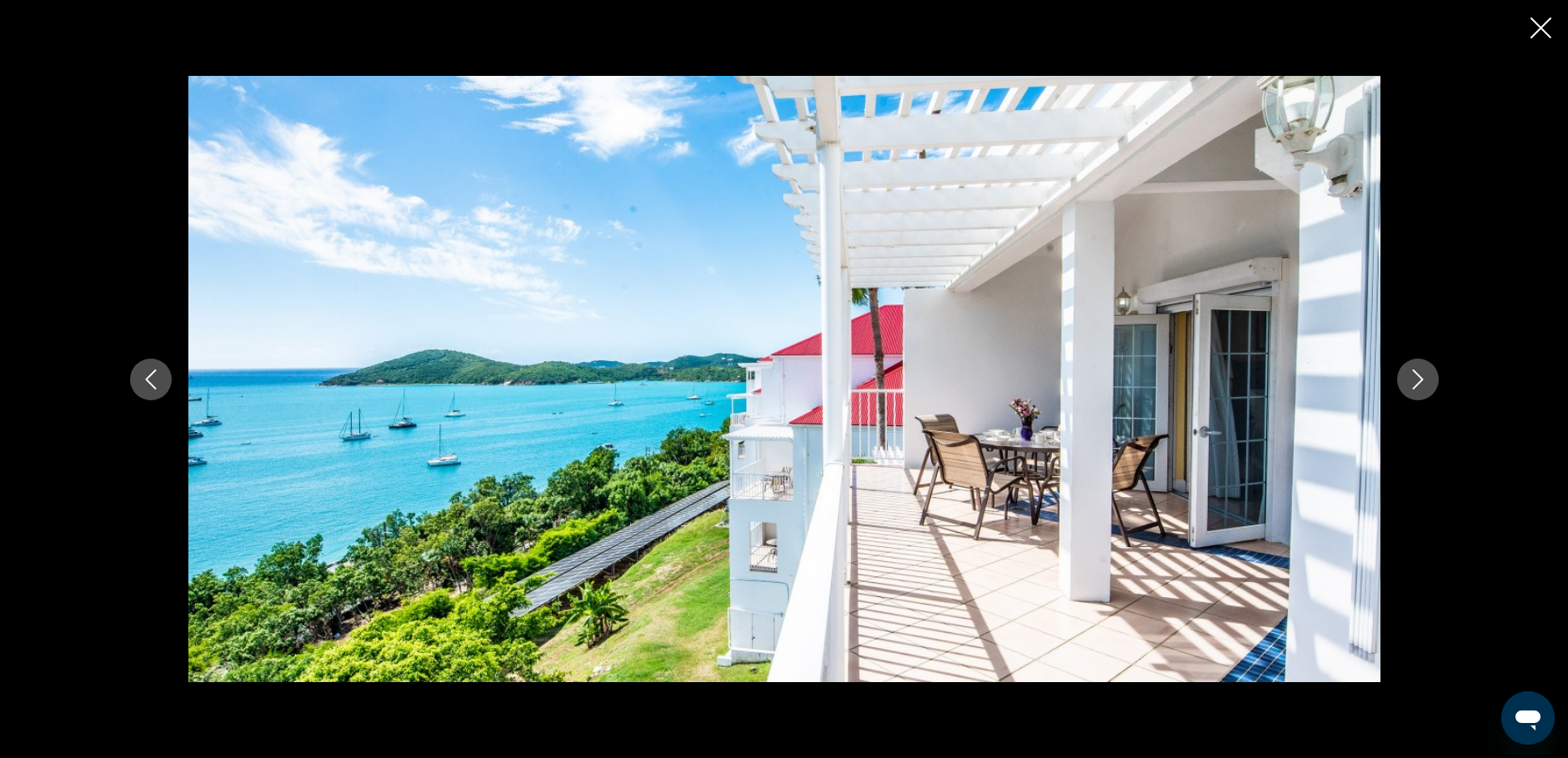
click at [1421, 383] on icon "Next image" at bounding box center [1418, 379] width 20 height 20
